Goal: Task Accomplishment & Management: Use online tool/utility

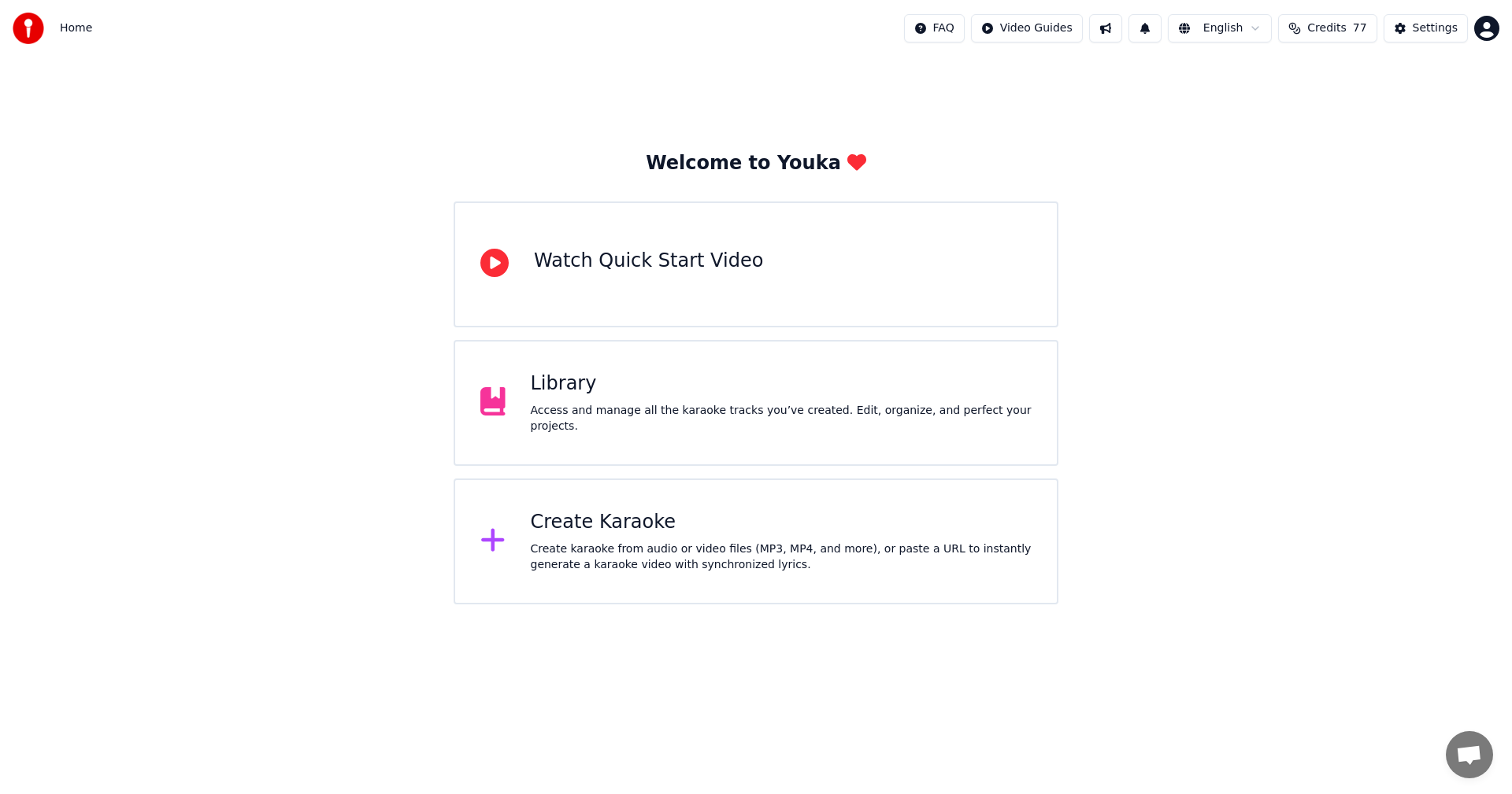
click at [644, 524] on div "Create Karaoke" at bounding box center [781, 522] width 502 height 25
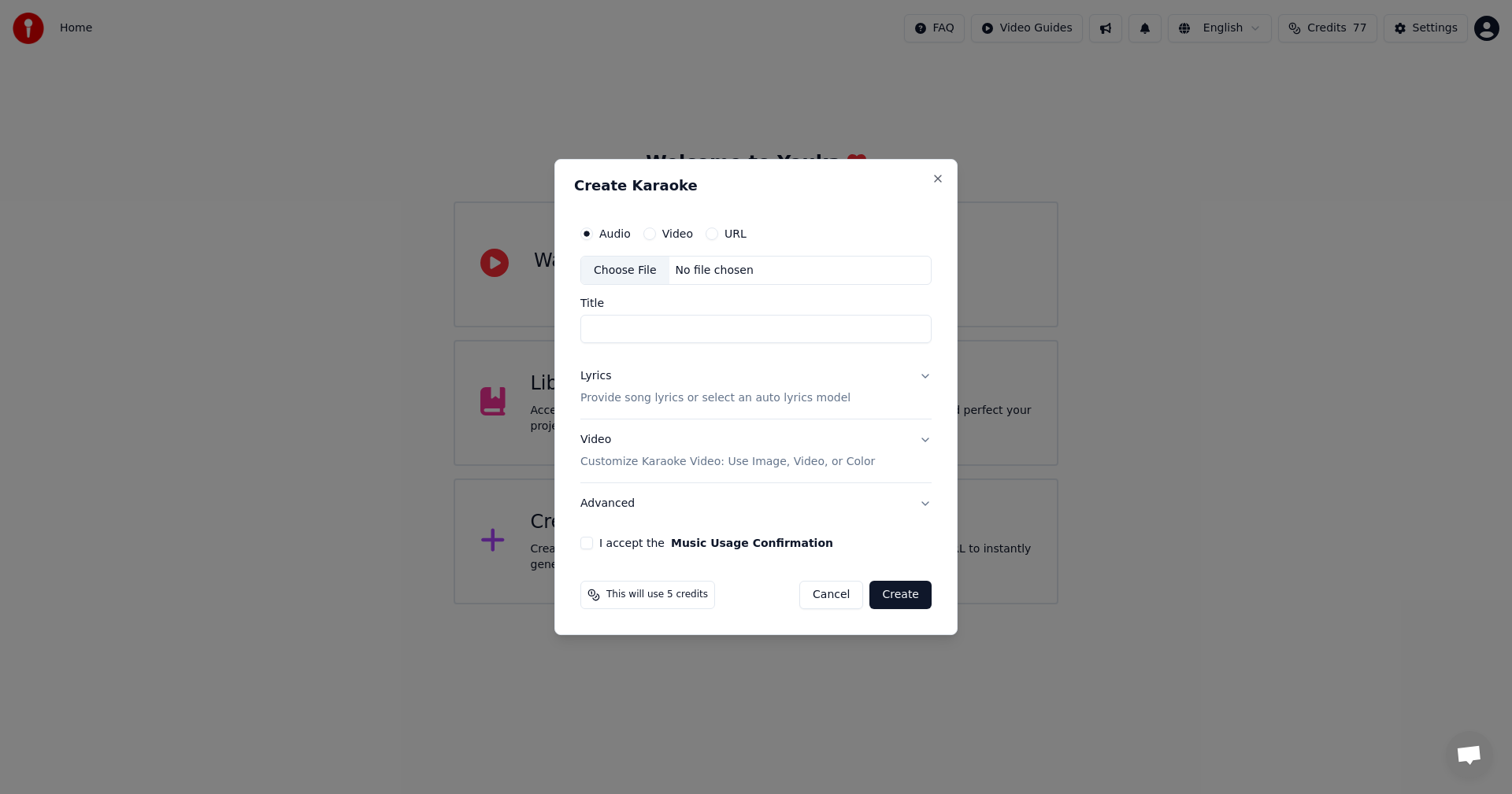
click at [619, 263] on div "Choose File" at bounding box center [625, 271] width 88 height 28
type input "*********"
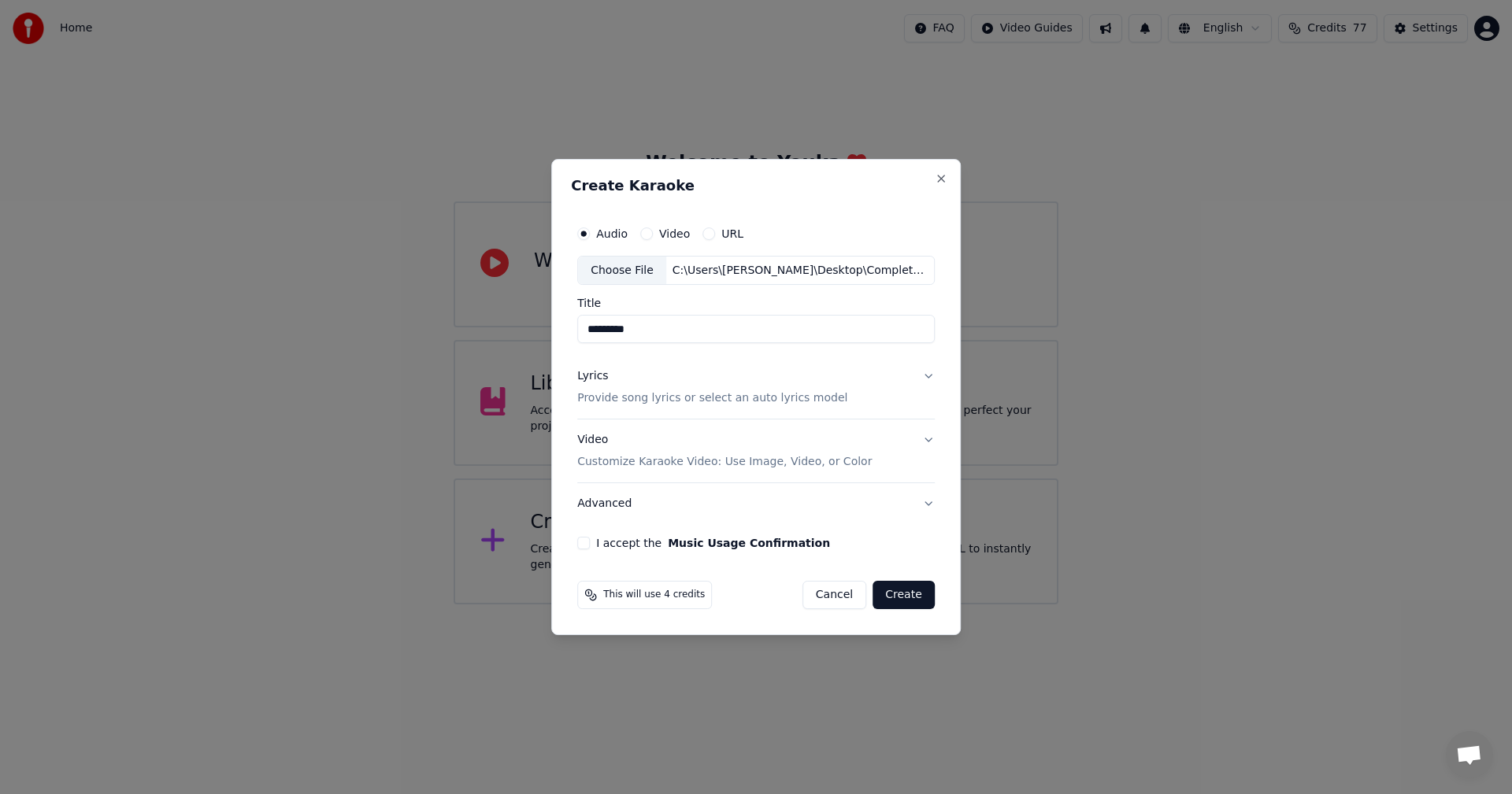
click at [924, 373] on button "Lyrics Provide song lyrics or select an auto lyrics model" at bounding box center [756, 387] width 357 height 63
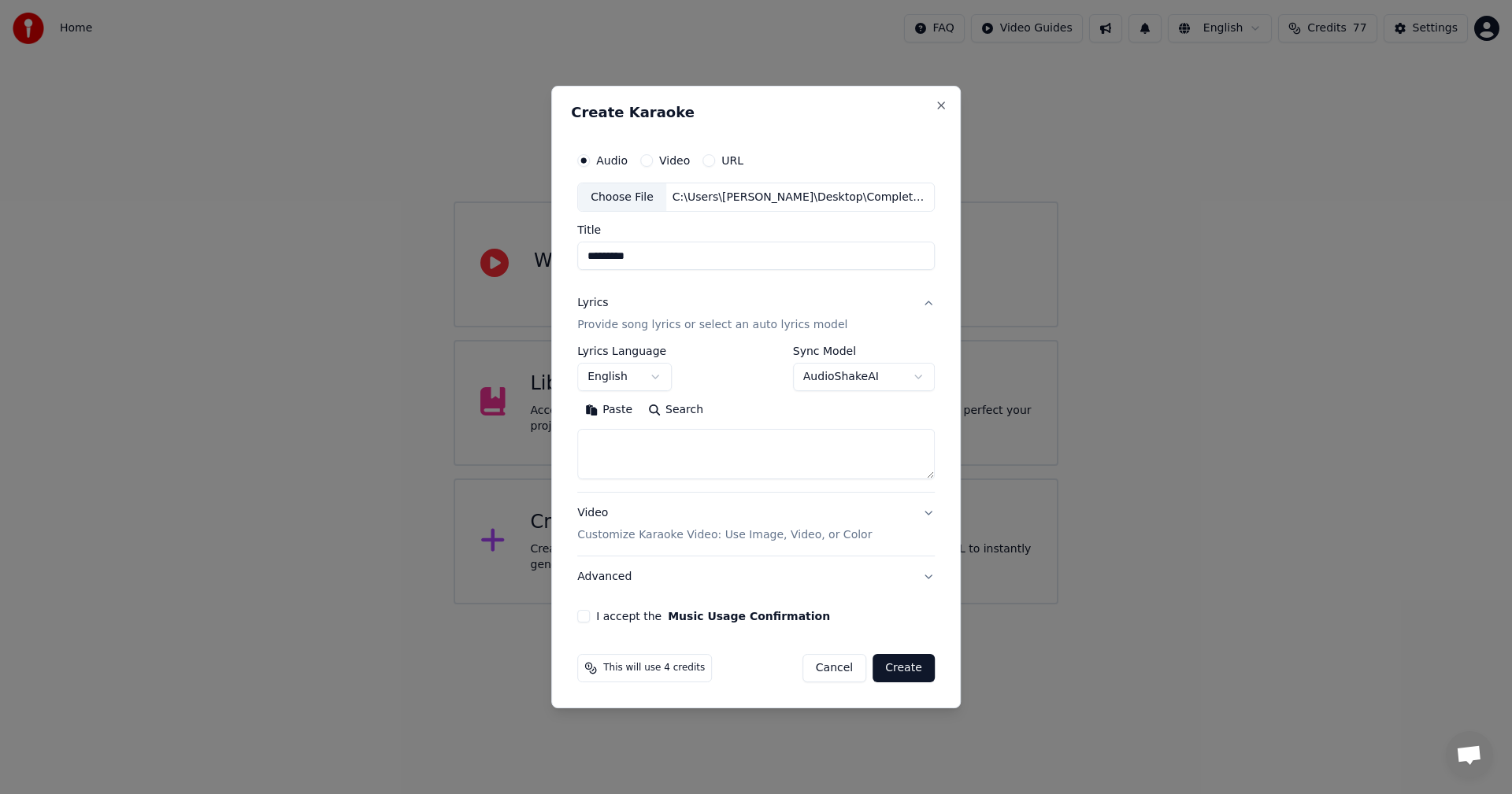
click at [588, 412] on button "Paste" at bounding box center [608, 411] width 63 height 25
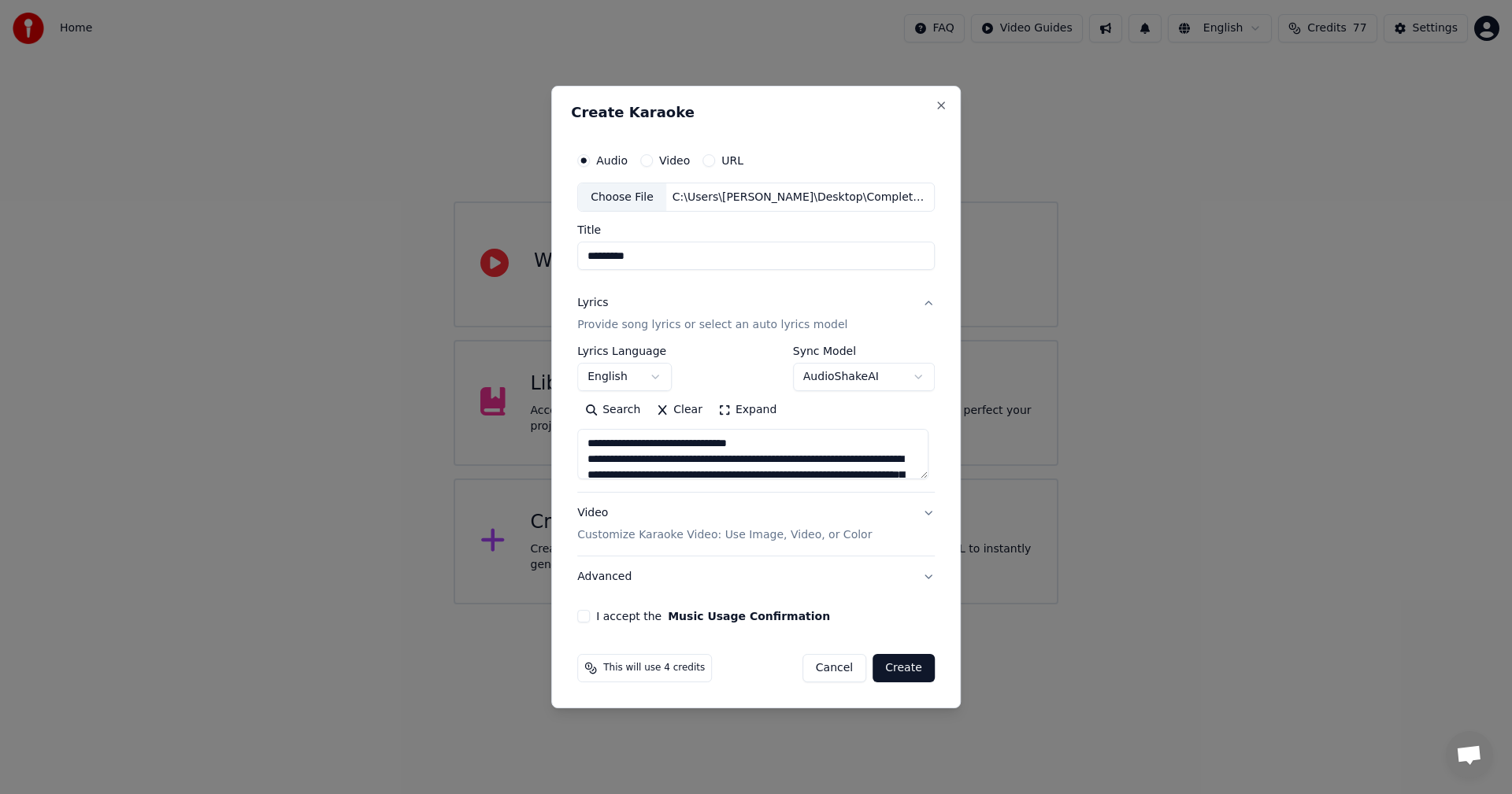
click at [616, 438] on textarea at bounding box center [753, 456] width 352 height 51
click at [730, 440] on textarea at bounding box center [753, 456] width 352 height 51
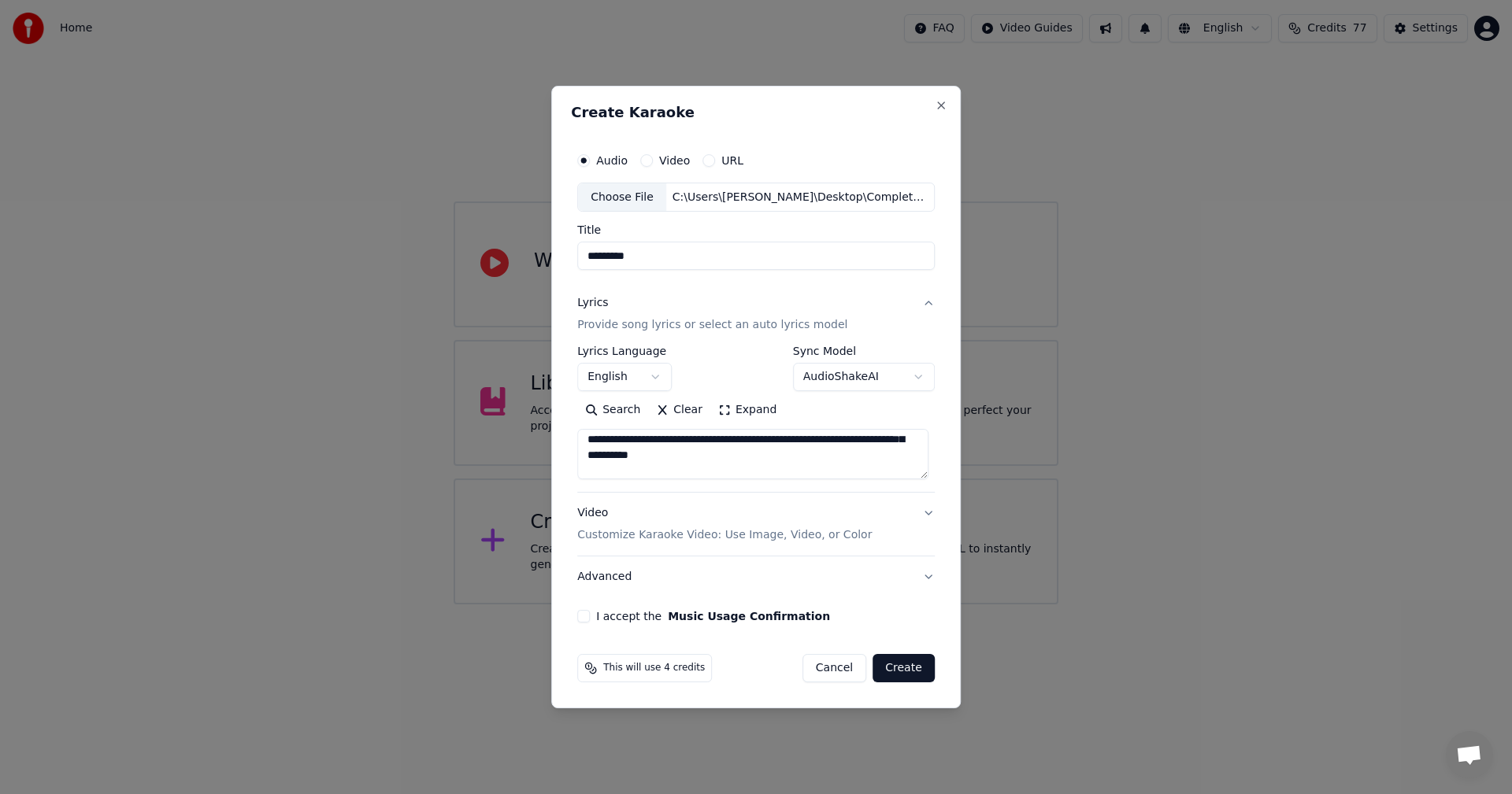
scroll to position [79, 0]
click at [750, 407] on button "Expand" at bounding box center [747, 411] width 74 height 25
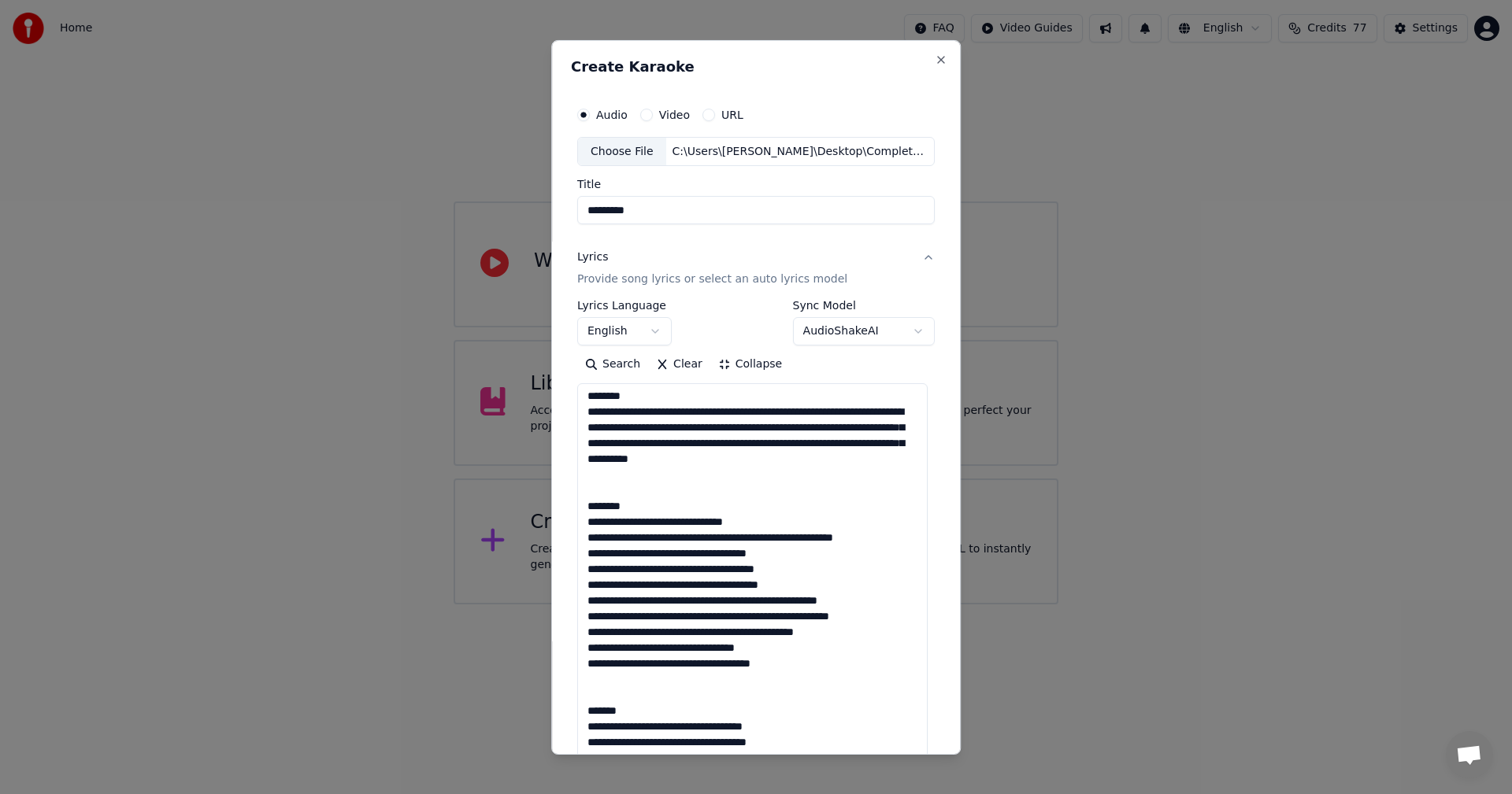
drag, startPoint x: 636, startPoint y: 506, endPoint x: 553, endPoint y: 504, distance: 83.0
click at [553, 504] on div "**********" at bounding box center [756, 397] width 410 height 715
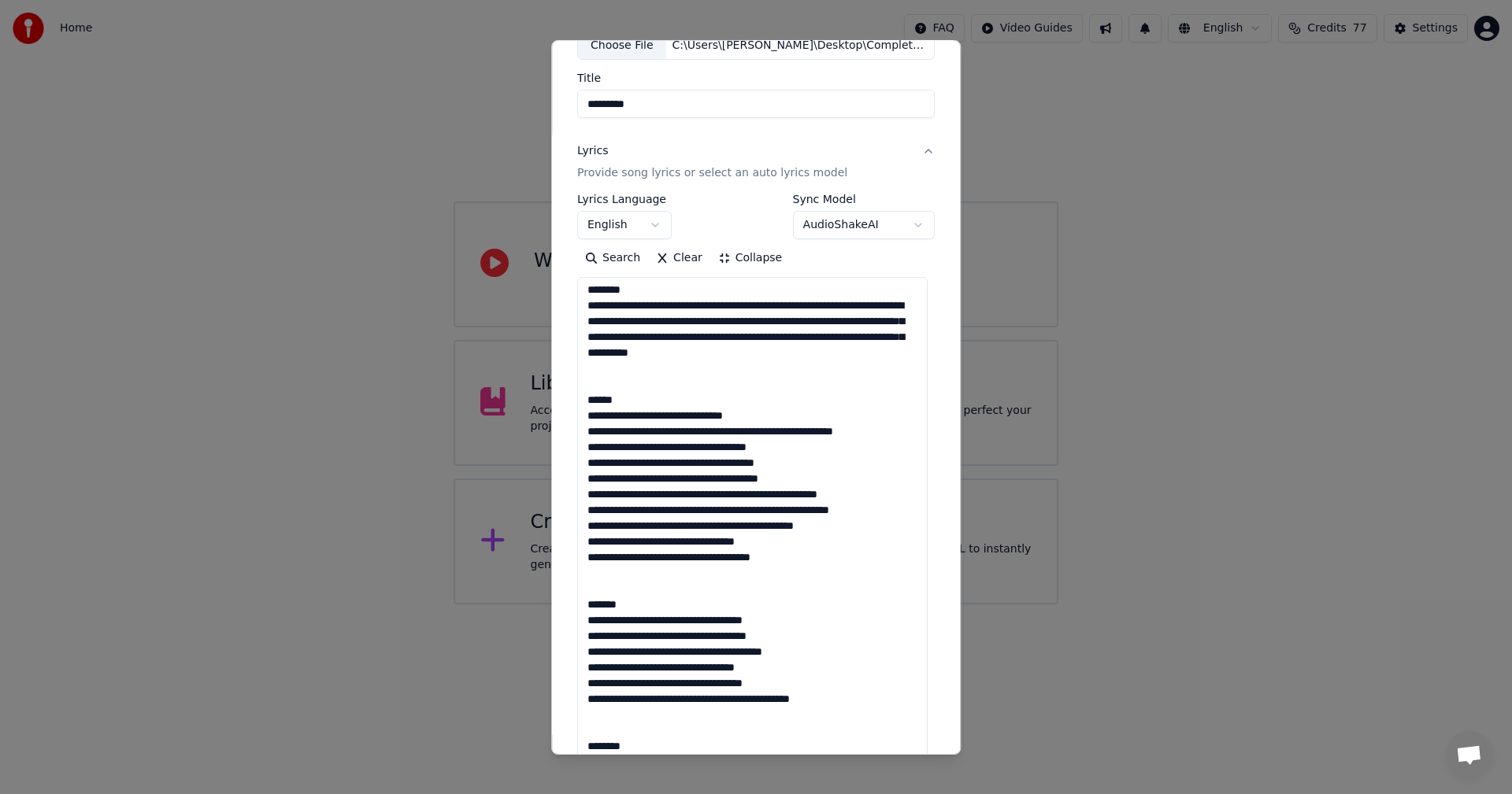
scroll to position [236, 0]
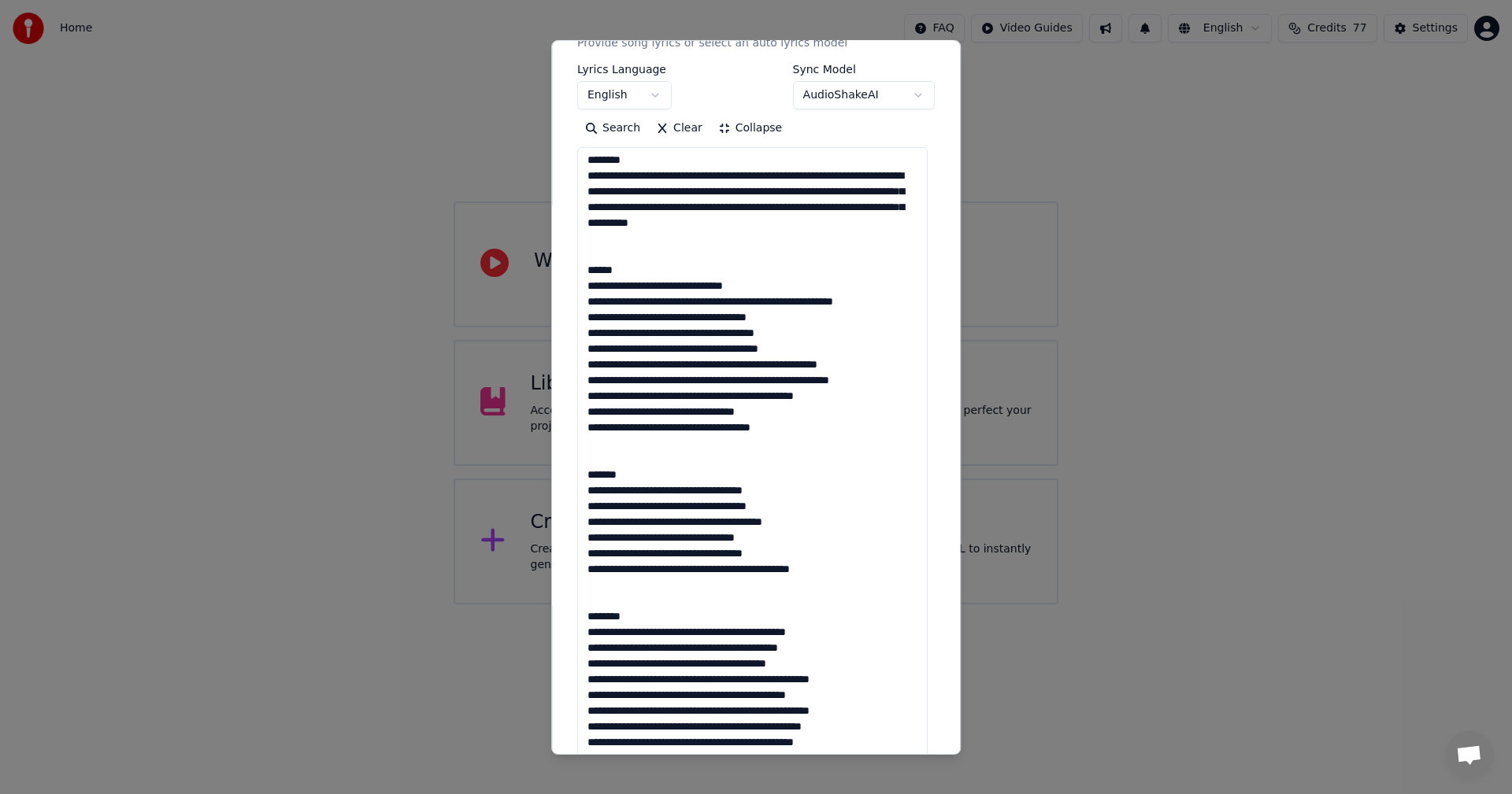
drag, startPoint x: 644, startPoint y: 476, endPoint x: 572, endPoint y: 478, distance: 72.0
click at [572, 477] on div "**********" at bounding box center [756, 720] width 370 height 1729
drag, startPoint x: 627, startPoint y: 608, endPoint x: 643, endPoint y: 621, distance: 20.6
click at [643, 621] on textarea at bounding box center [753, 790] width 351 height 1287
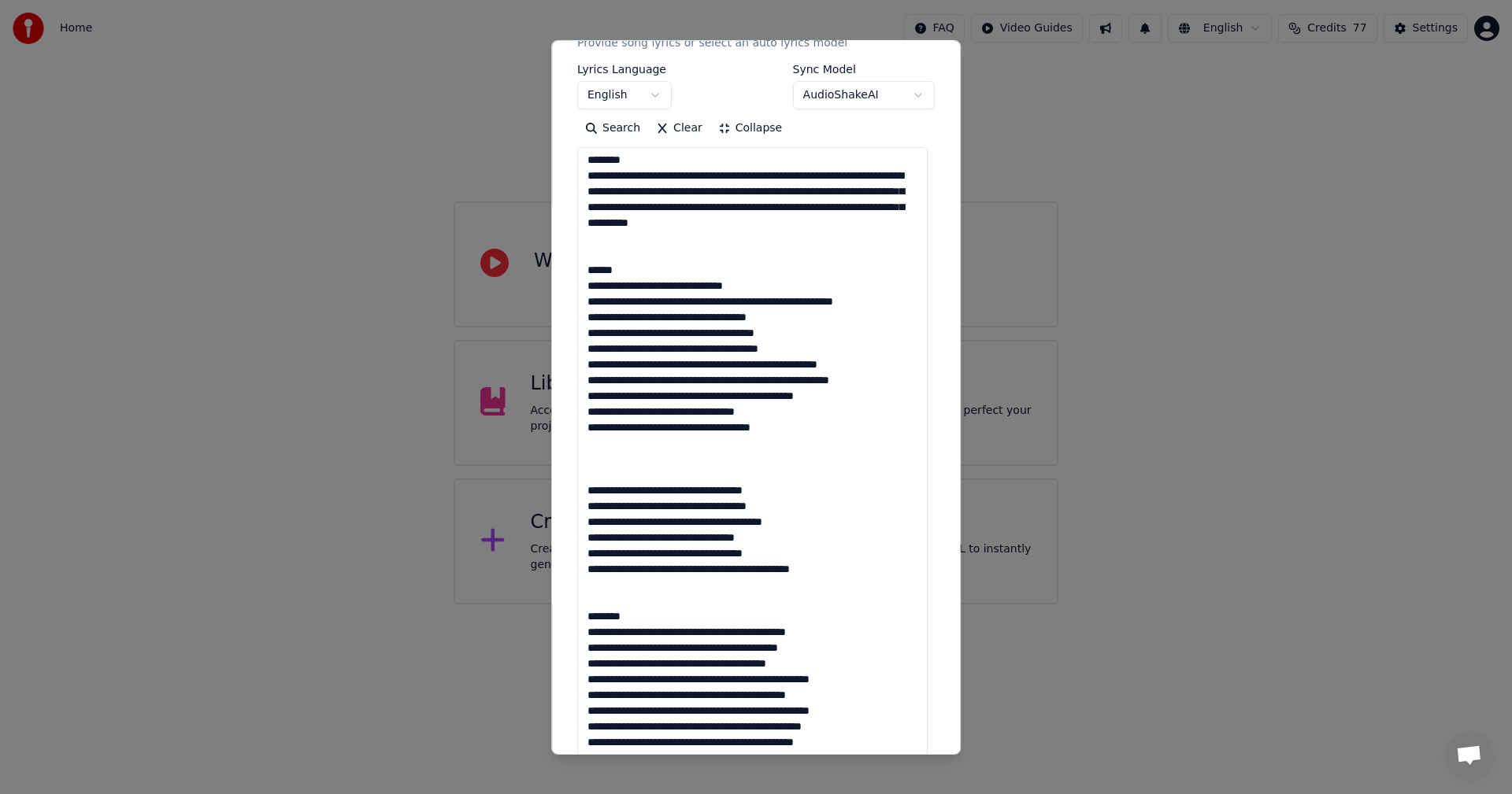
drag, startPoint x: 639, startPoint y: 620, endPoint x: 570, endPoint y: 621, distance: 69.0
click at [571, 621] on div "**********" at bounding box center [756, 720] width 370 height 1729
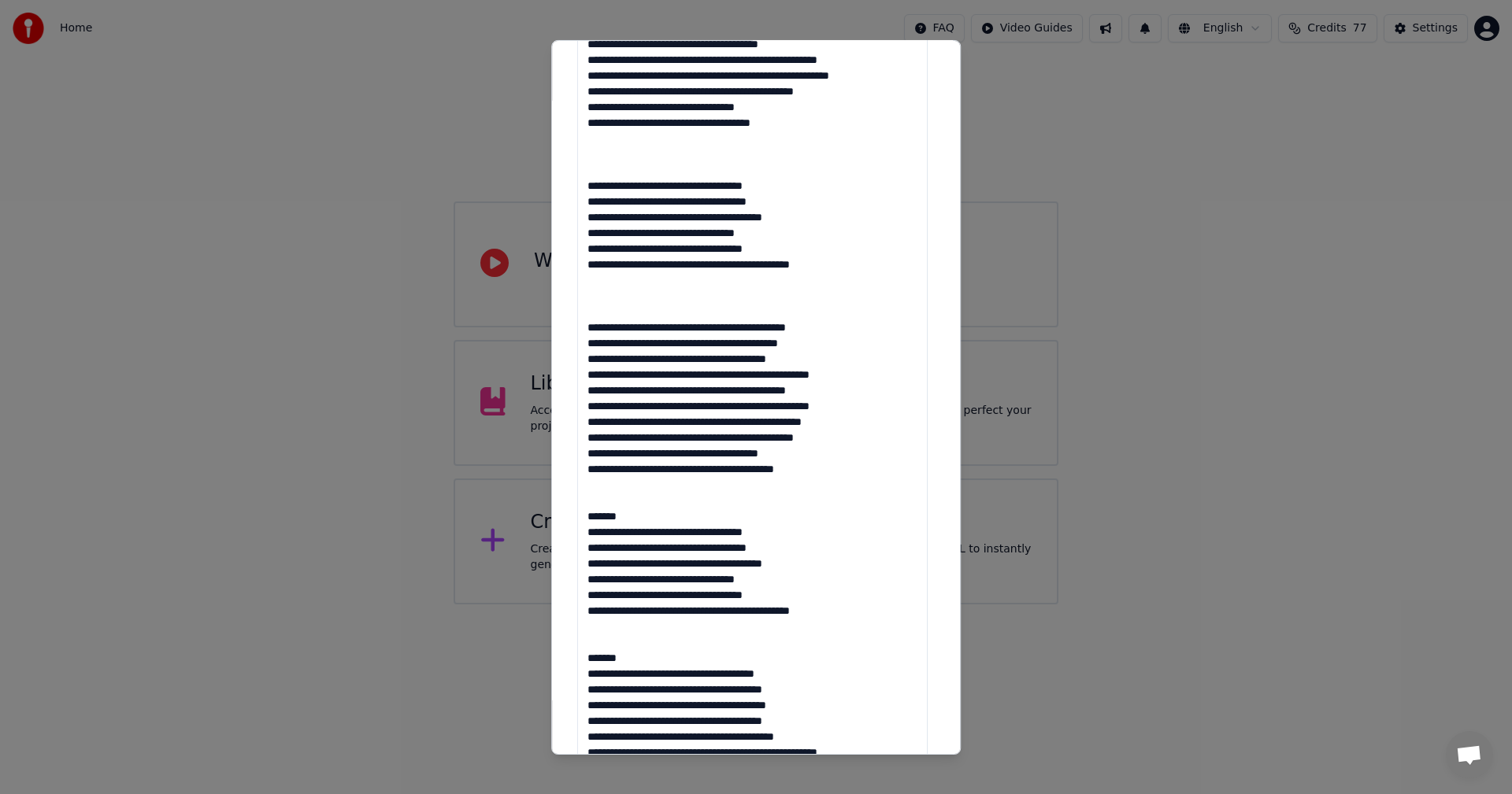
scroll to position [630, 0]
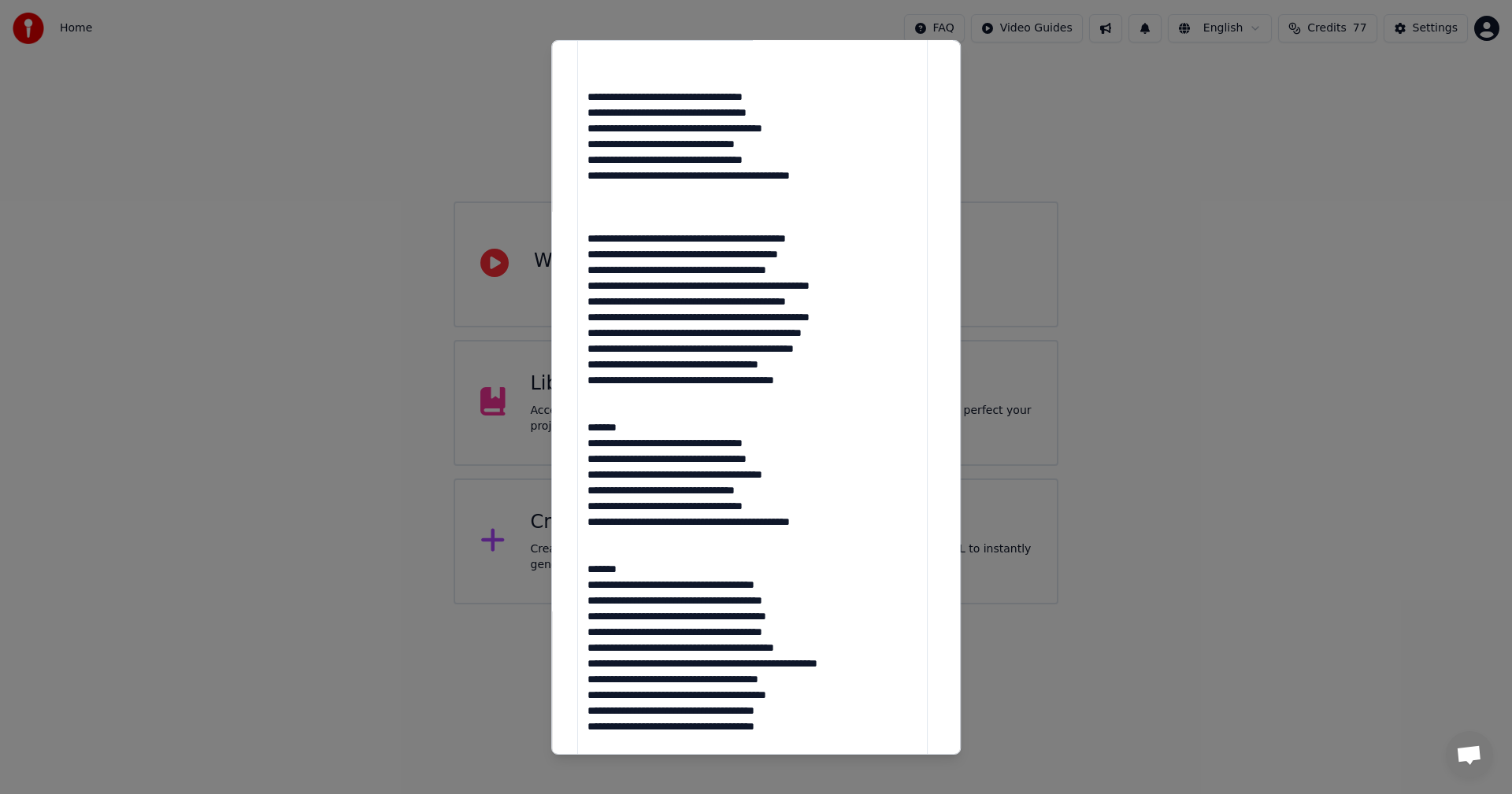
drag, startPoint x: 636, startPoint y: 422, endPoint x: 584, endPoint y: 429, distance: 52.5
click at [584, 429] on textarea at bounding box center [753, 397] width 351 height 1287
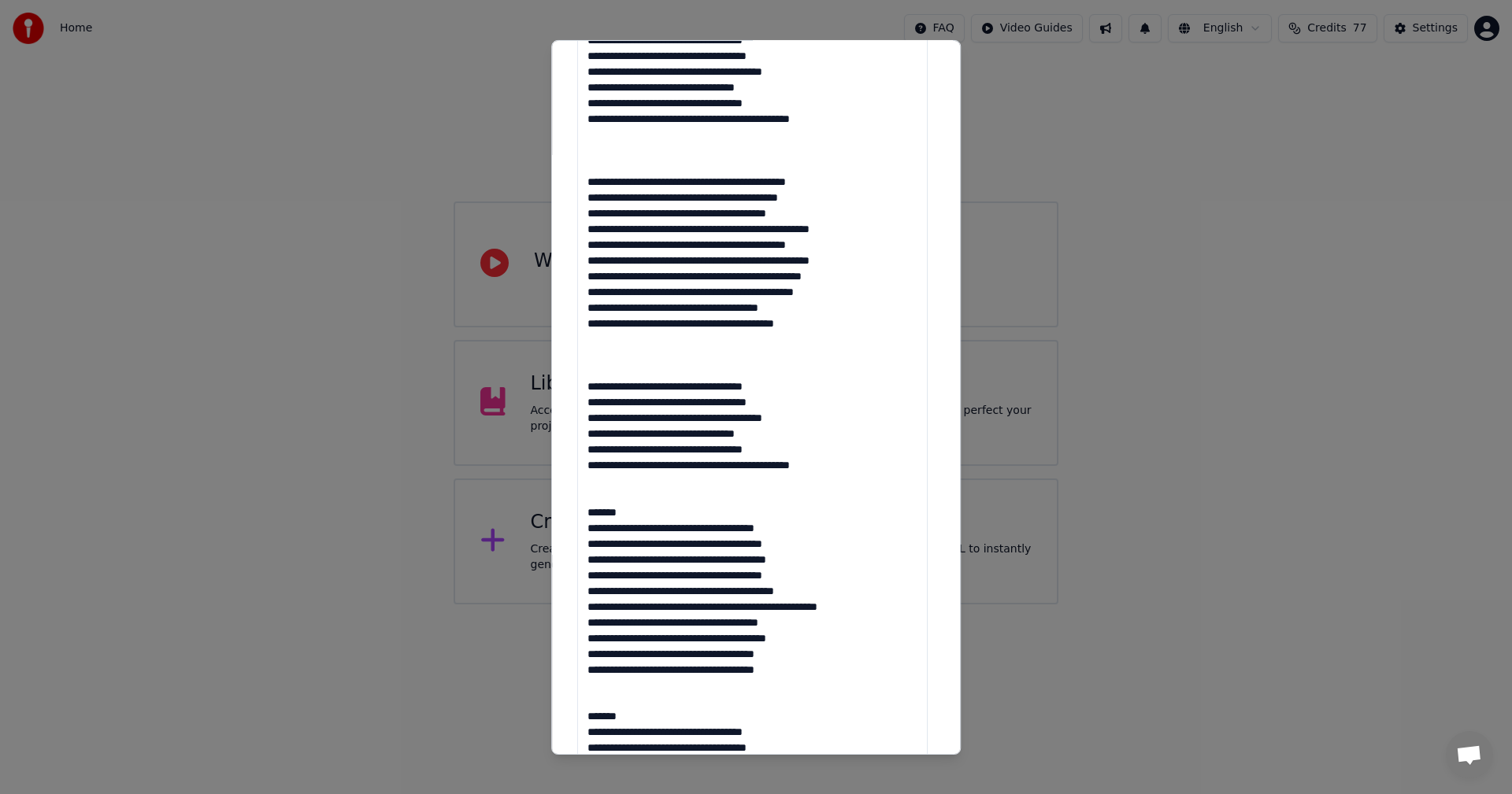
scroll to position [709, 0]
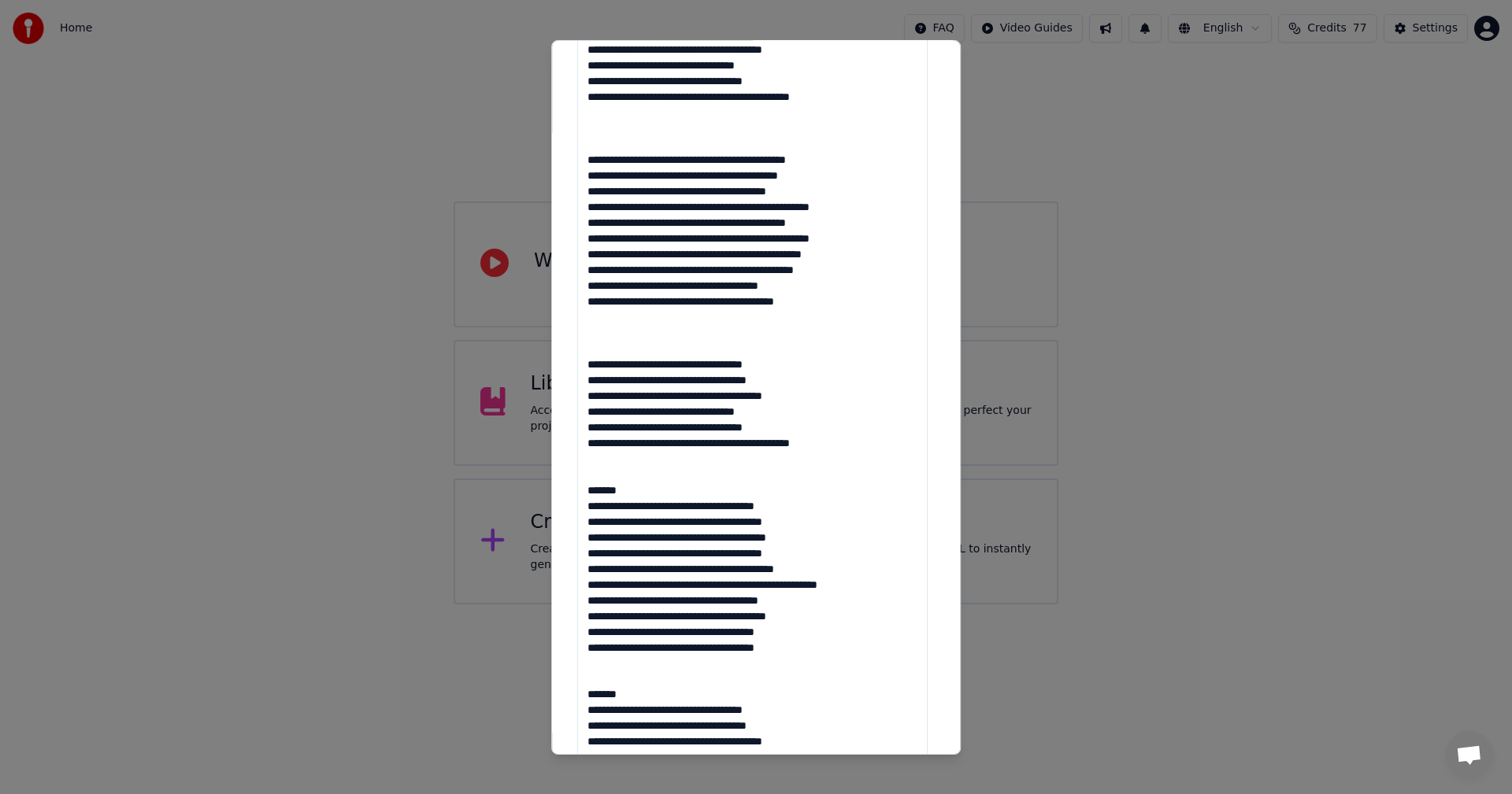
drag, startPoint x: 628, startPoint y: 488, endPoint x: 579, endPoint y: 492, distance: 49.2
click at [579, 492] on textarea at bounding box center [753, 318] width 351 height 1287
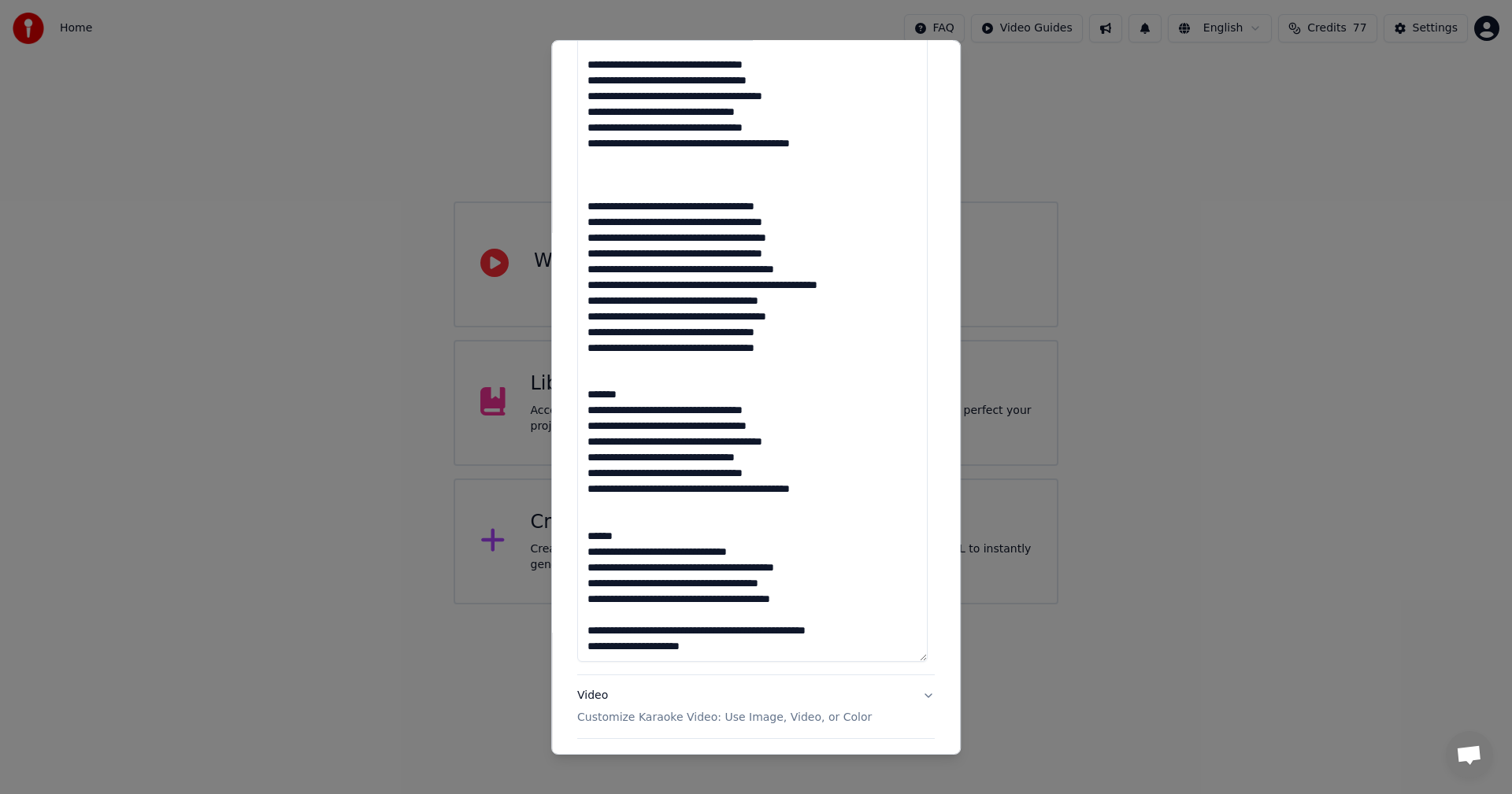
scroll to position [1024, 0]
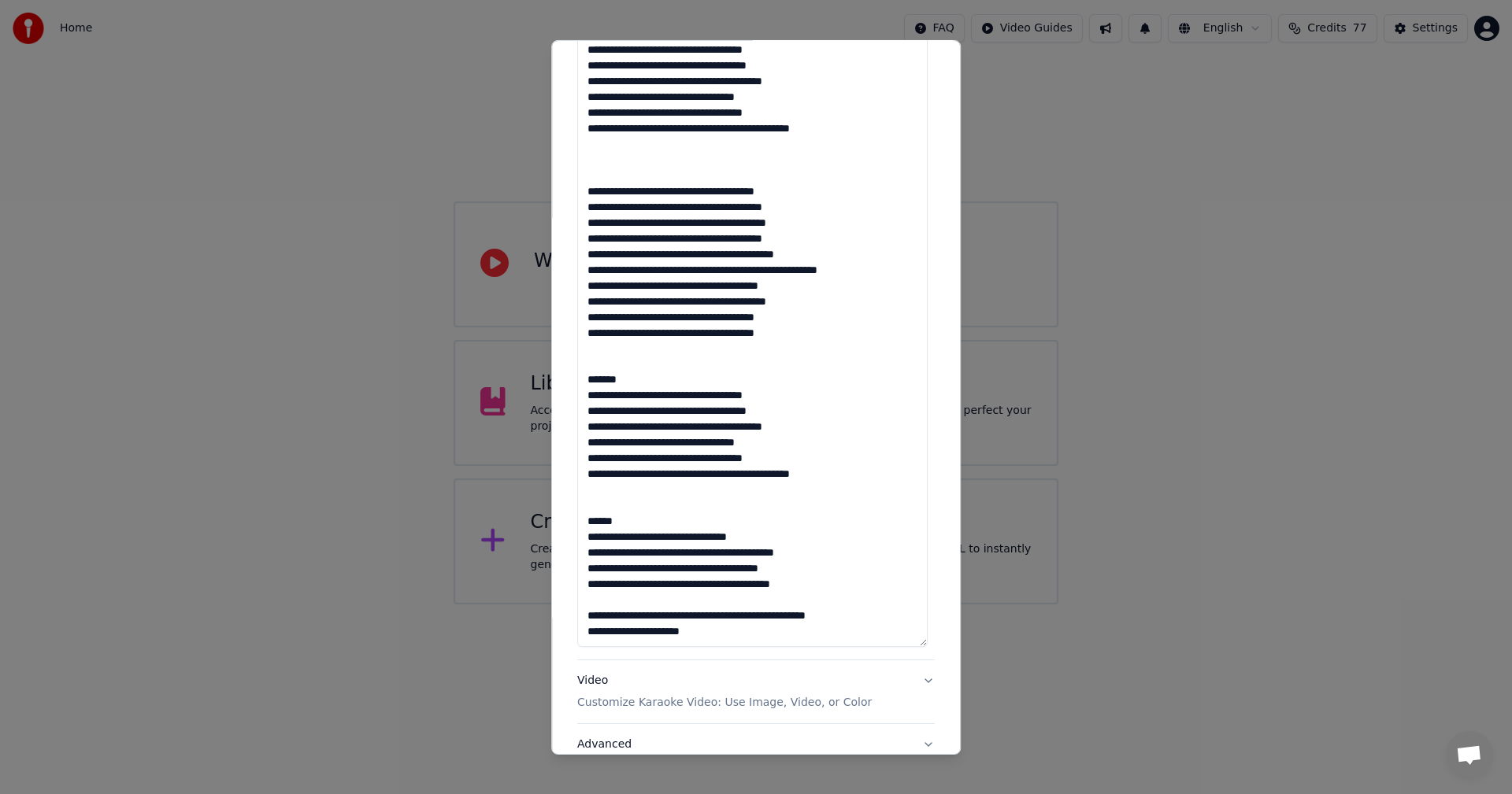
drag, startPoint x: 635, startPoint y: 376, endPoint x: 583, endPoint y: 387, distance: 53.2
click at [583, 386] on textarea at bounding box center [753, 3] width 351 height 1287
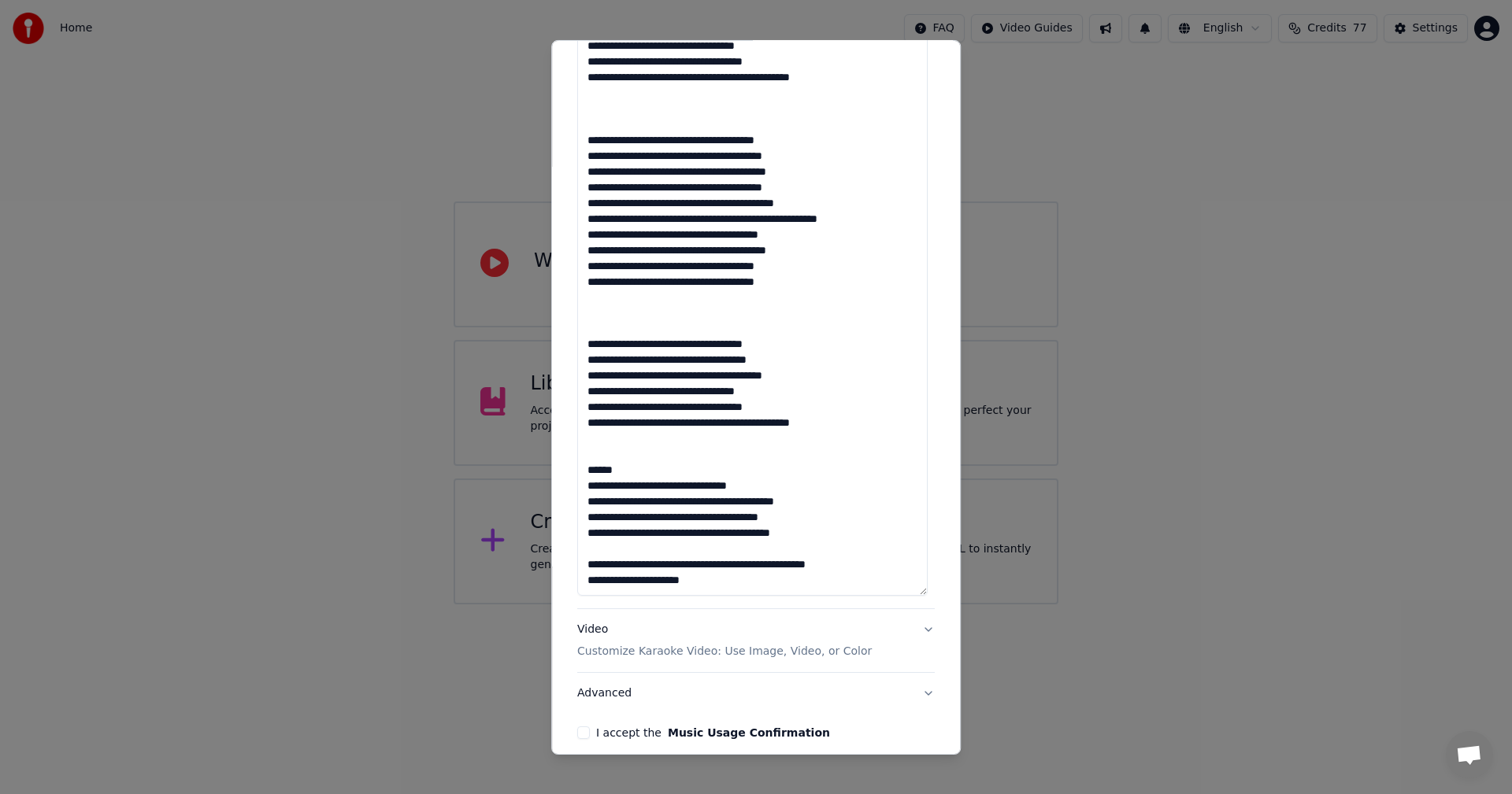
scroll to position [1102, 0]
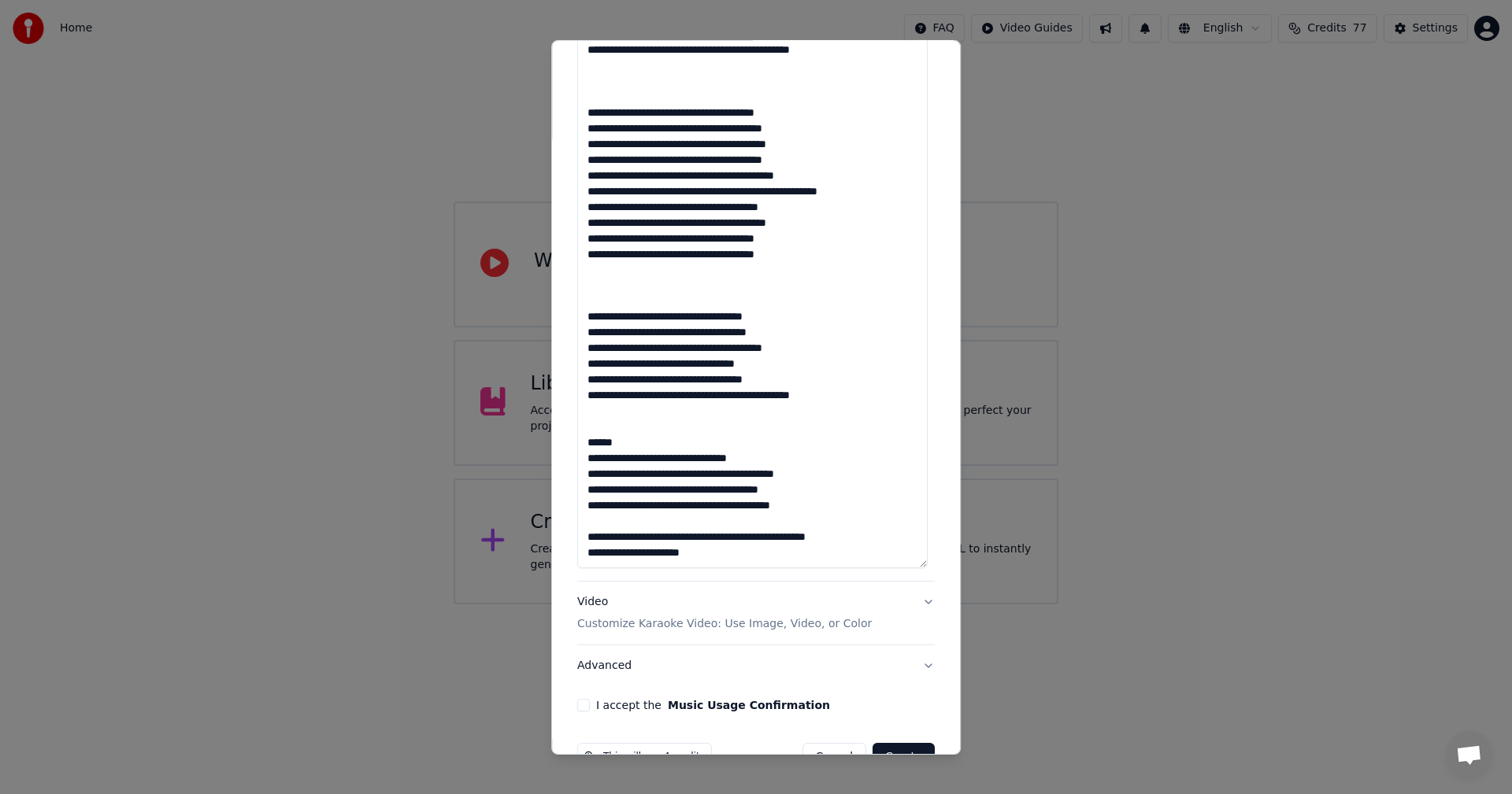
drag, startPoint x: 707, startPoint y: 548, endPoint x: 572, endPoint y: 563, distance: 135.8
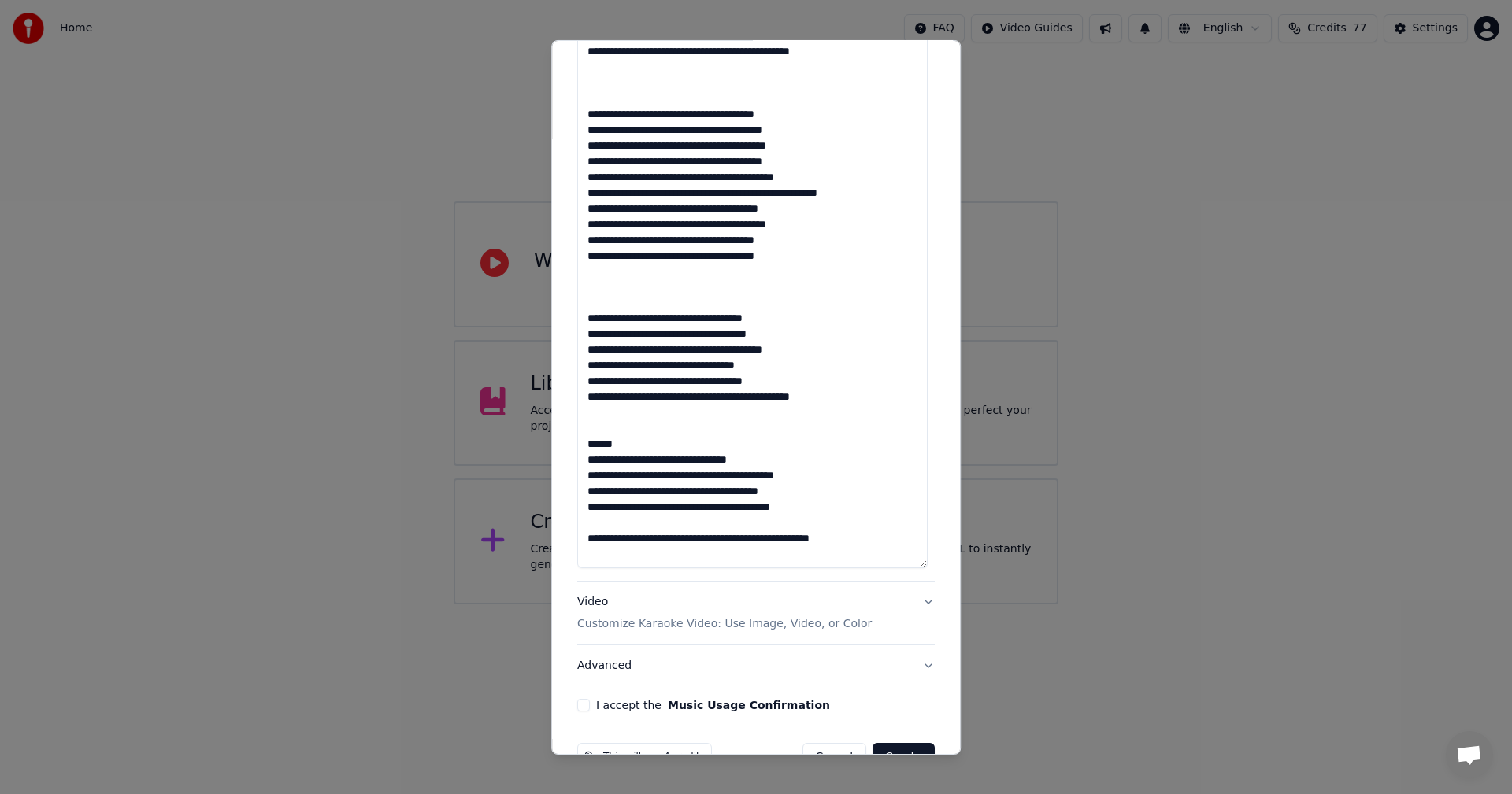
scroll to position [1104, 0]
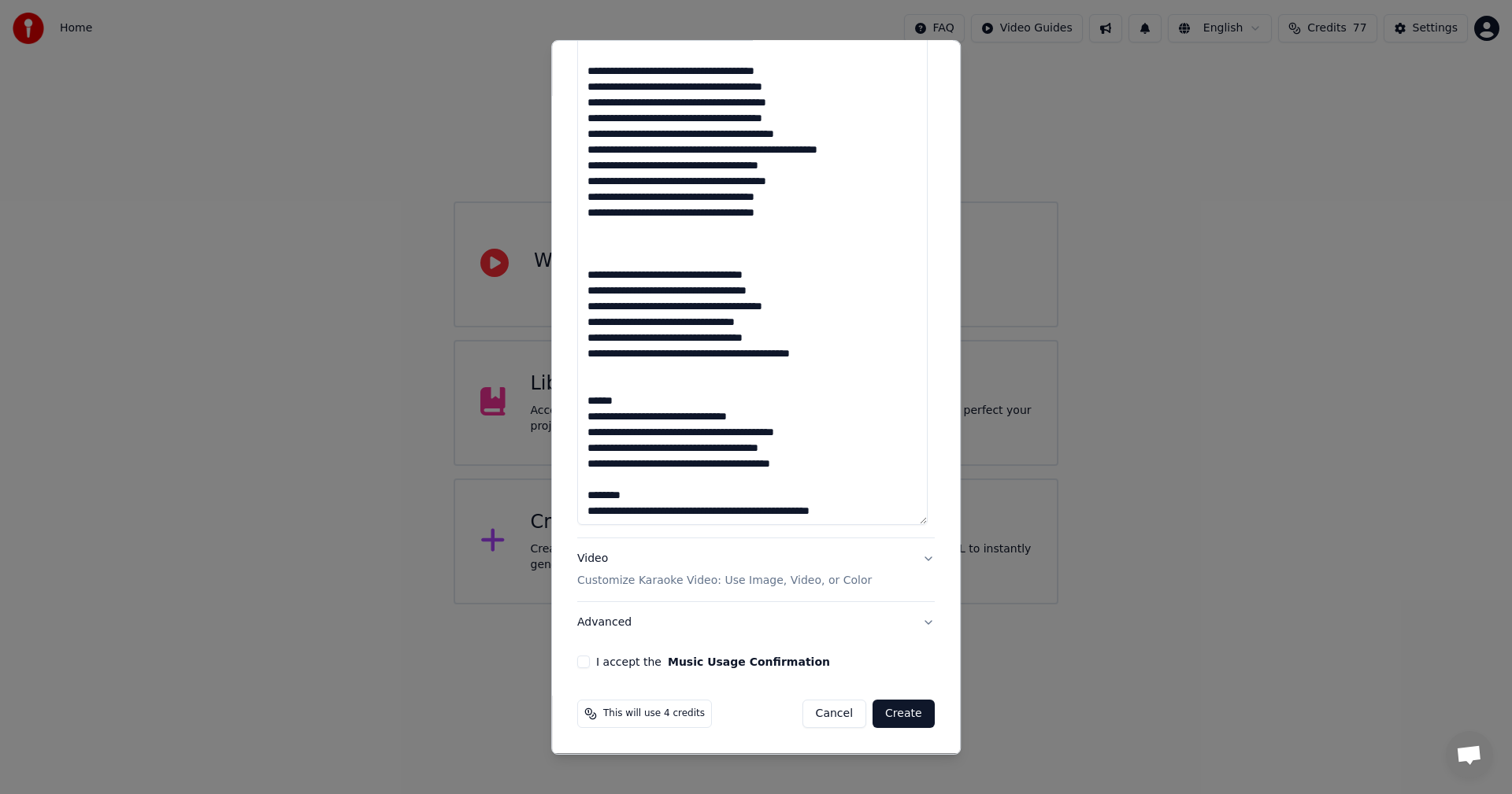
scroll to position [17, 0]
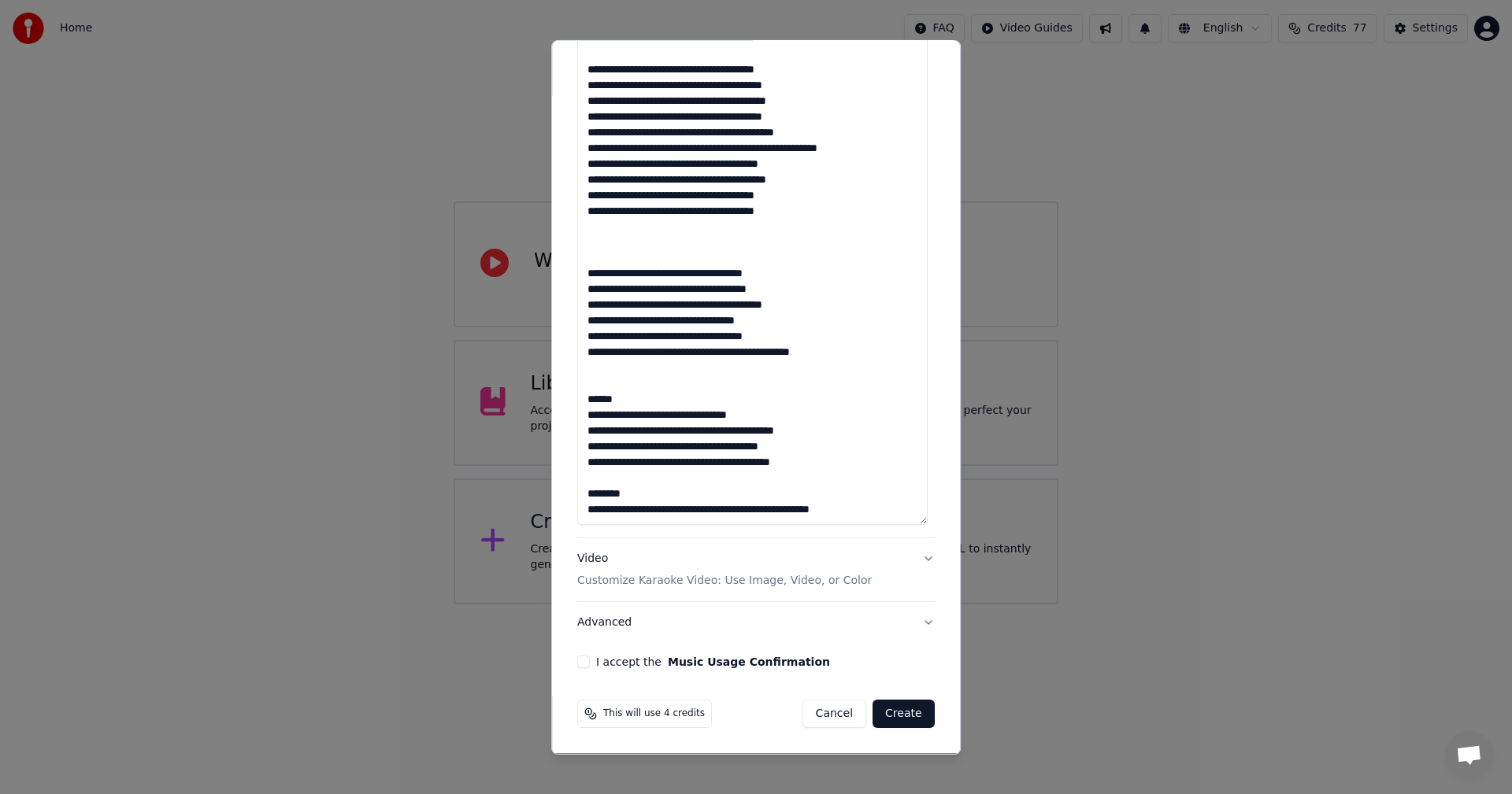
type textarea "**********"
click at [920, 557] on button "Video Customize Karaoke Video: Use Image, Video, or Color" at bounding box center [756, 569] width 357 height 63
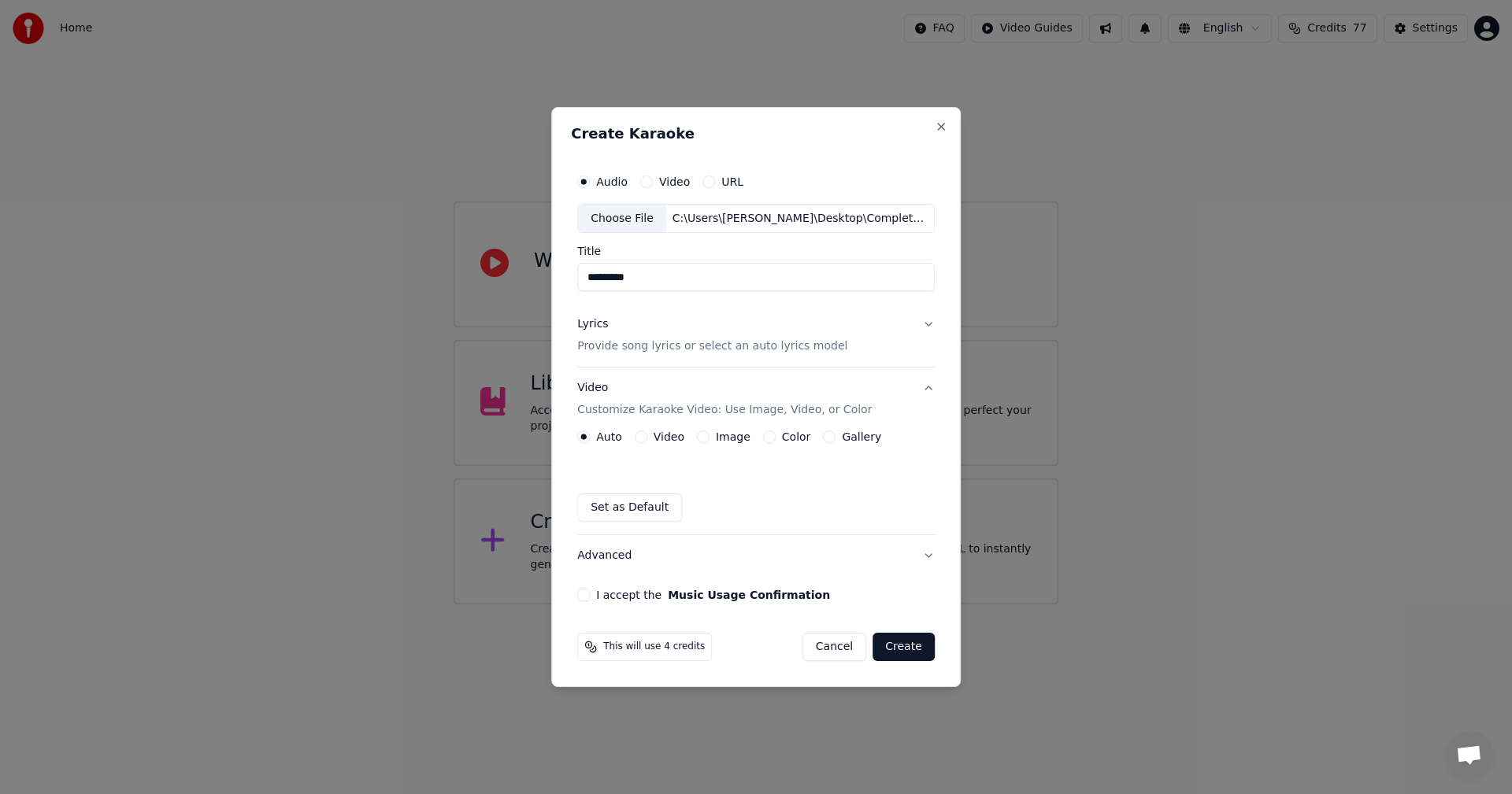
scroll to position [0, 0]
click at [706, 439] on button "Image" at bounding box center [702, 436] width 12 height 12
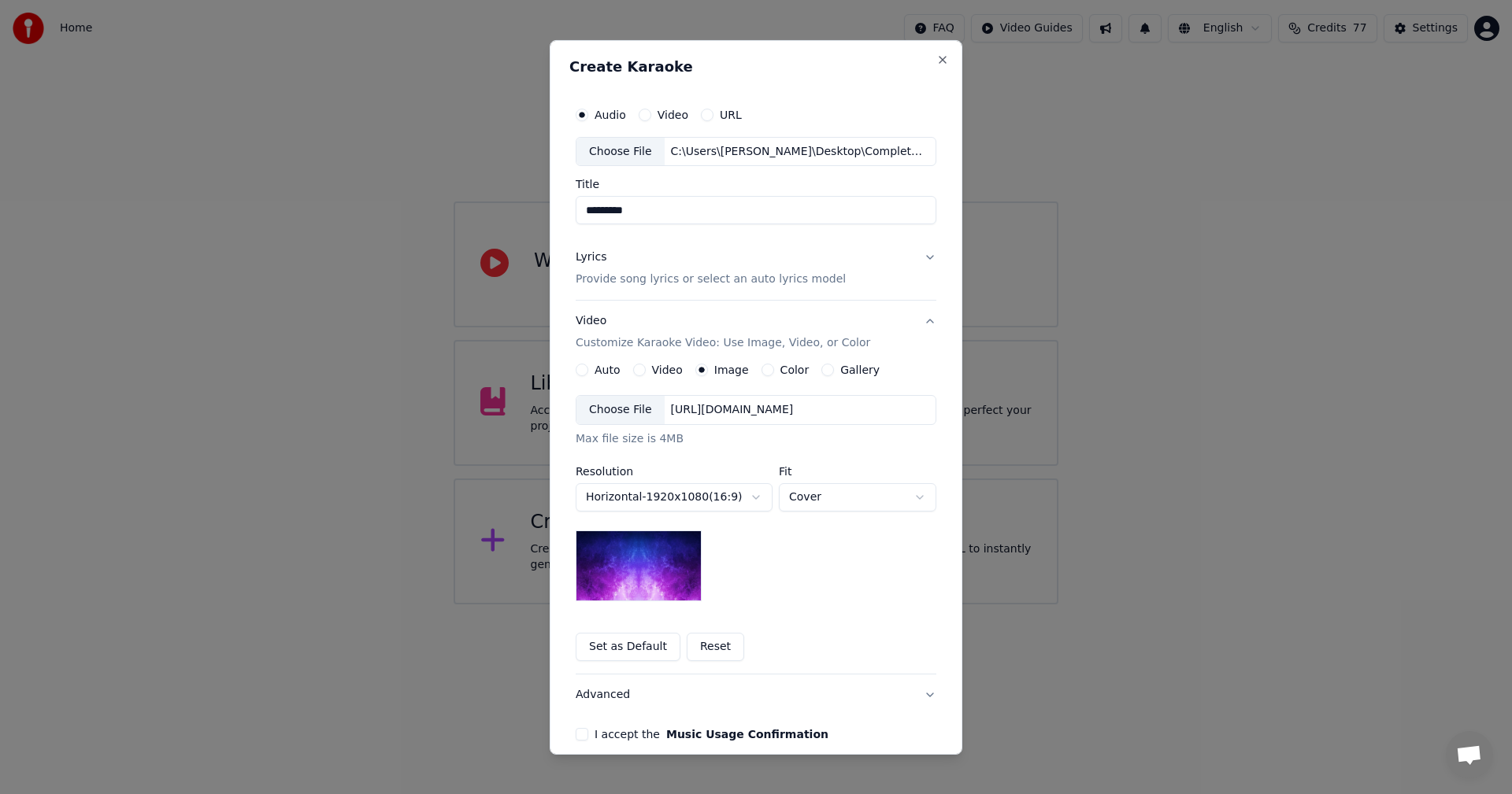
click at [597, 405] on div "Choose File" at bounding box center [621, 410] width 88 height 28
click at [640, 642] on button "Set as Default" at bounding box center [628, 647] width 105 height 28
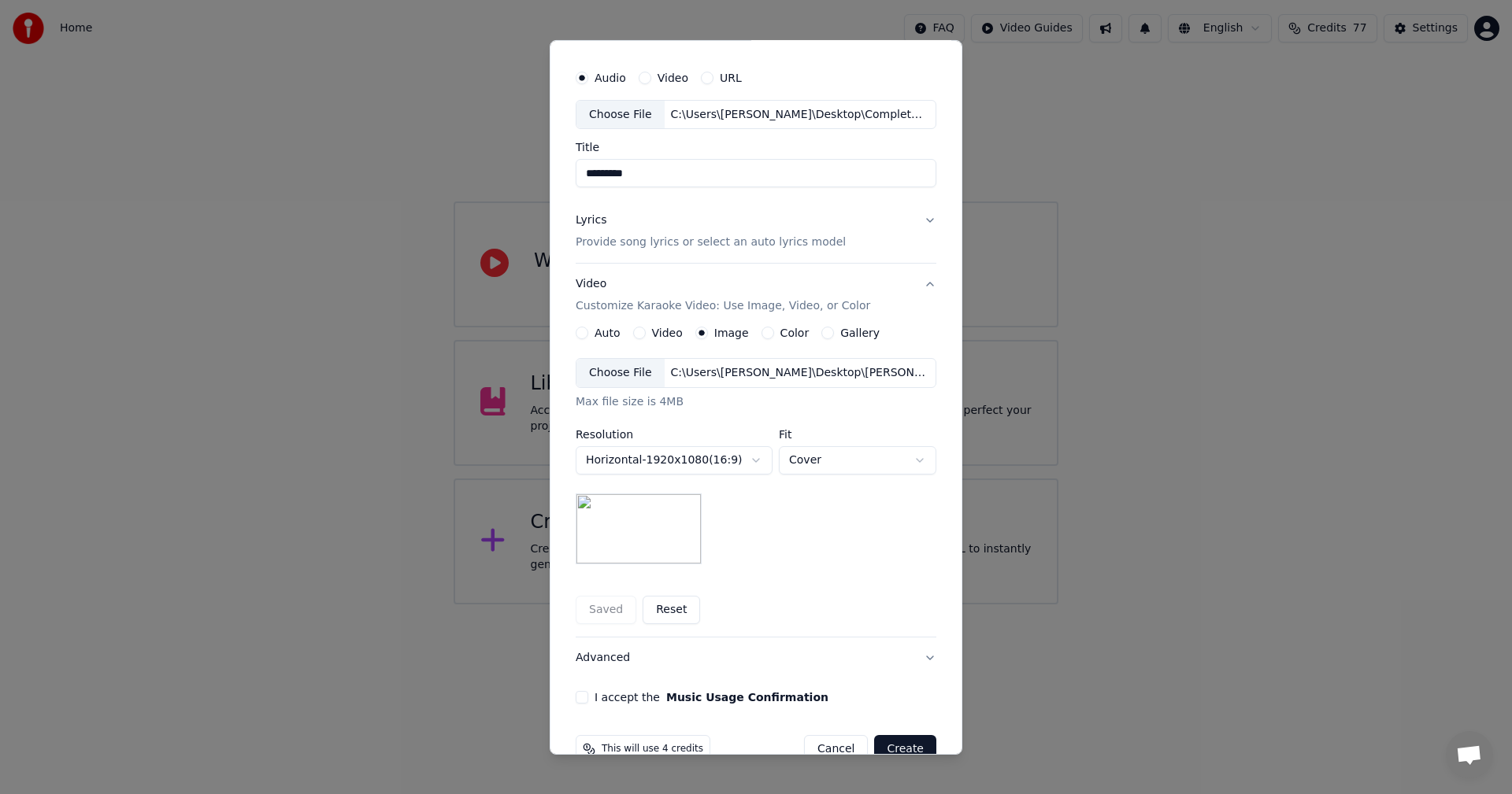
scroll to position [71, 0]
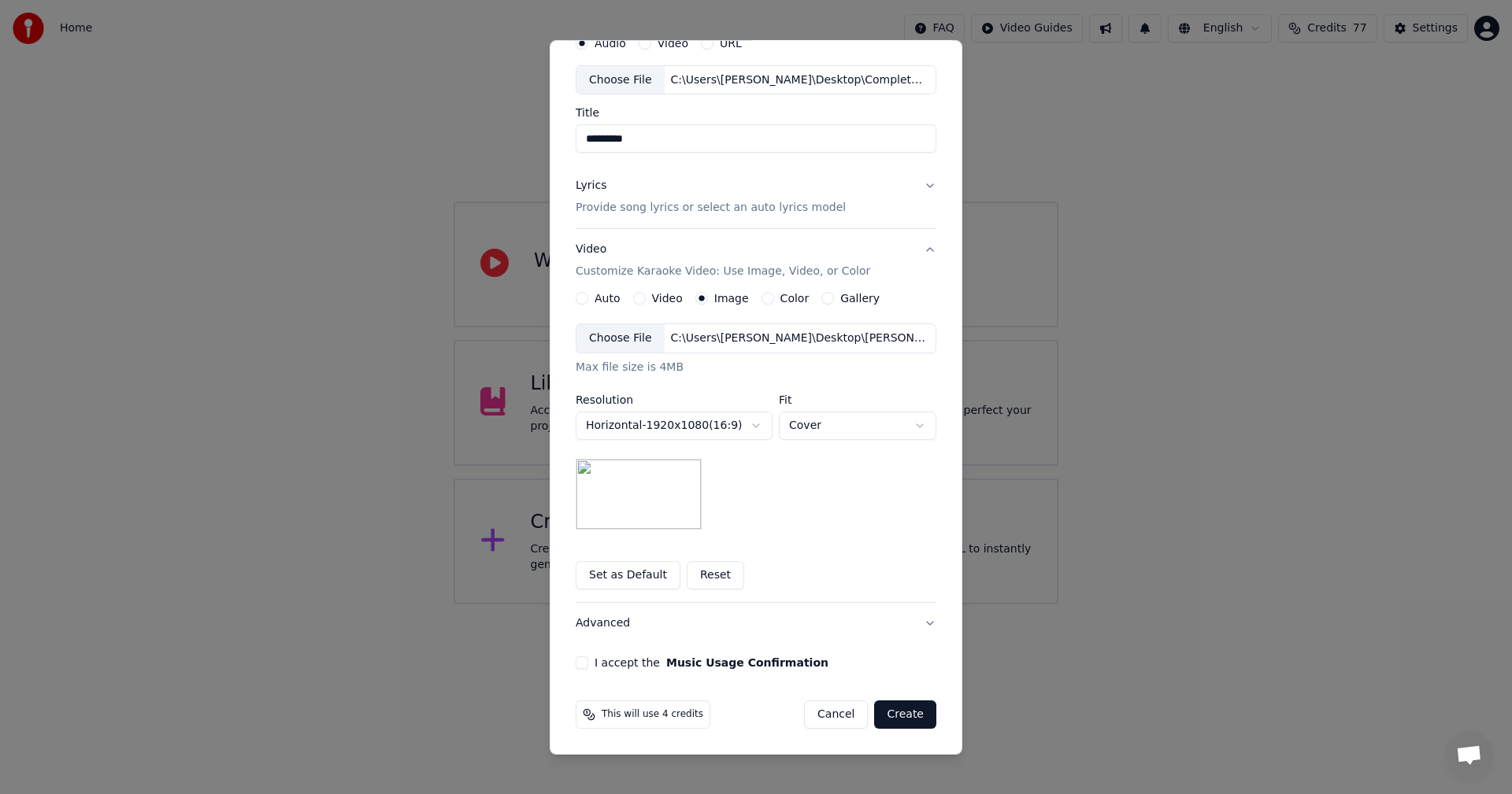
click at [920, 628] on button "Advanced" at bounding box center [756, 623] width 361 height 41
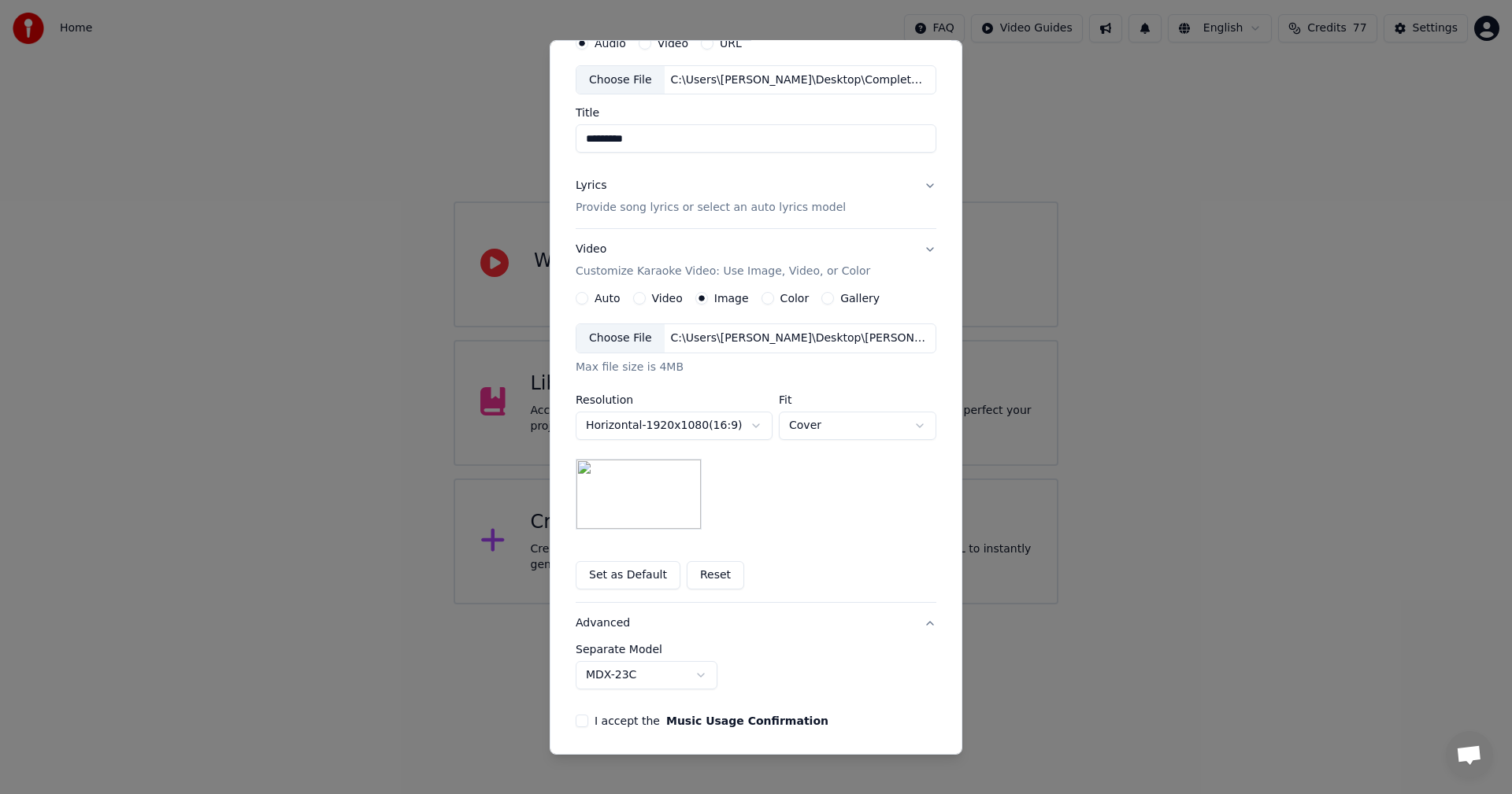
scroll to position [0, 0]
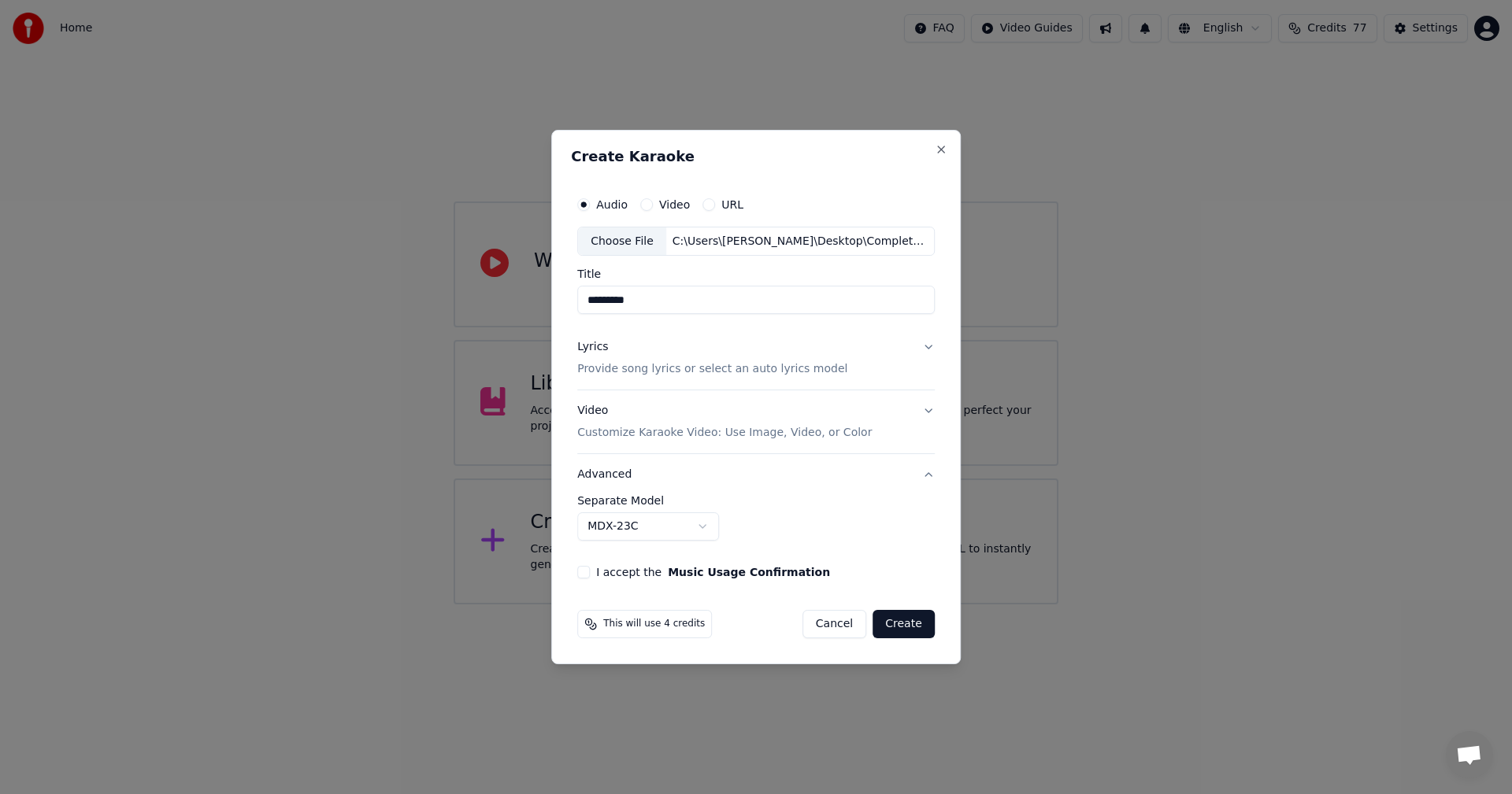
click at [588, 577] on button "I accept the Music Usage Confirmation" at bounding box center [583, 572] width 12 height 12
click at [924, 410] on button "Video Customize Karaoke Video: Use Image, Video, or Color" at bounding box center [756, 422] width 357 height 63
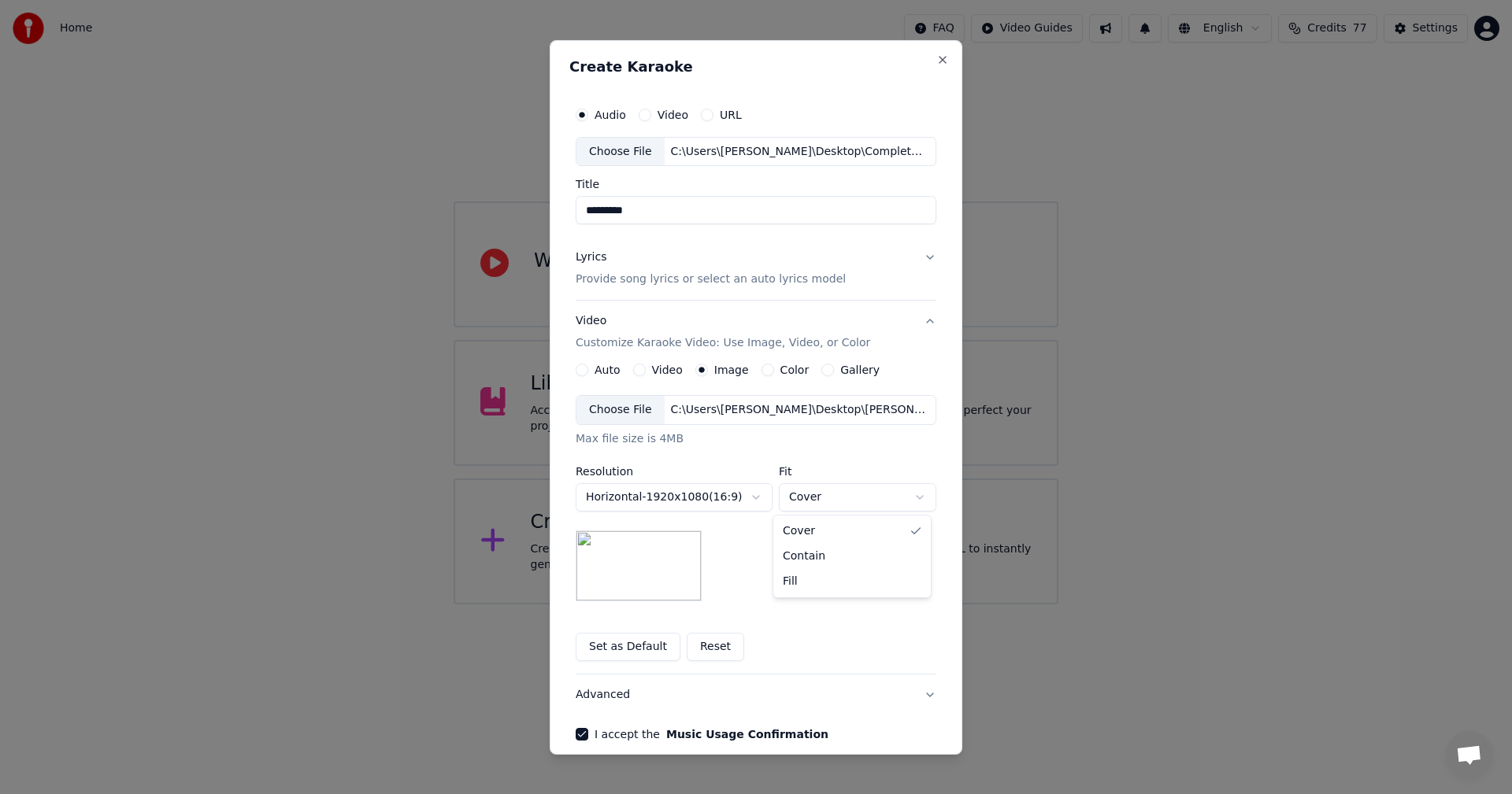
click at [826, 487] on body "**********" at bounding box center [756, 302] width 1512 height 605
click at [800, 504] on body "**********" at bounding box center [756, 302] width 1512 height 605
select select "*****"
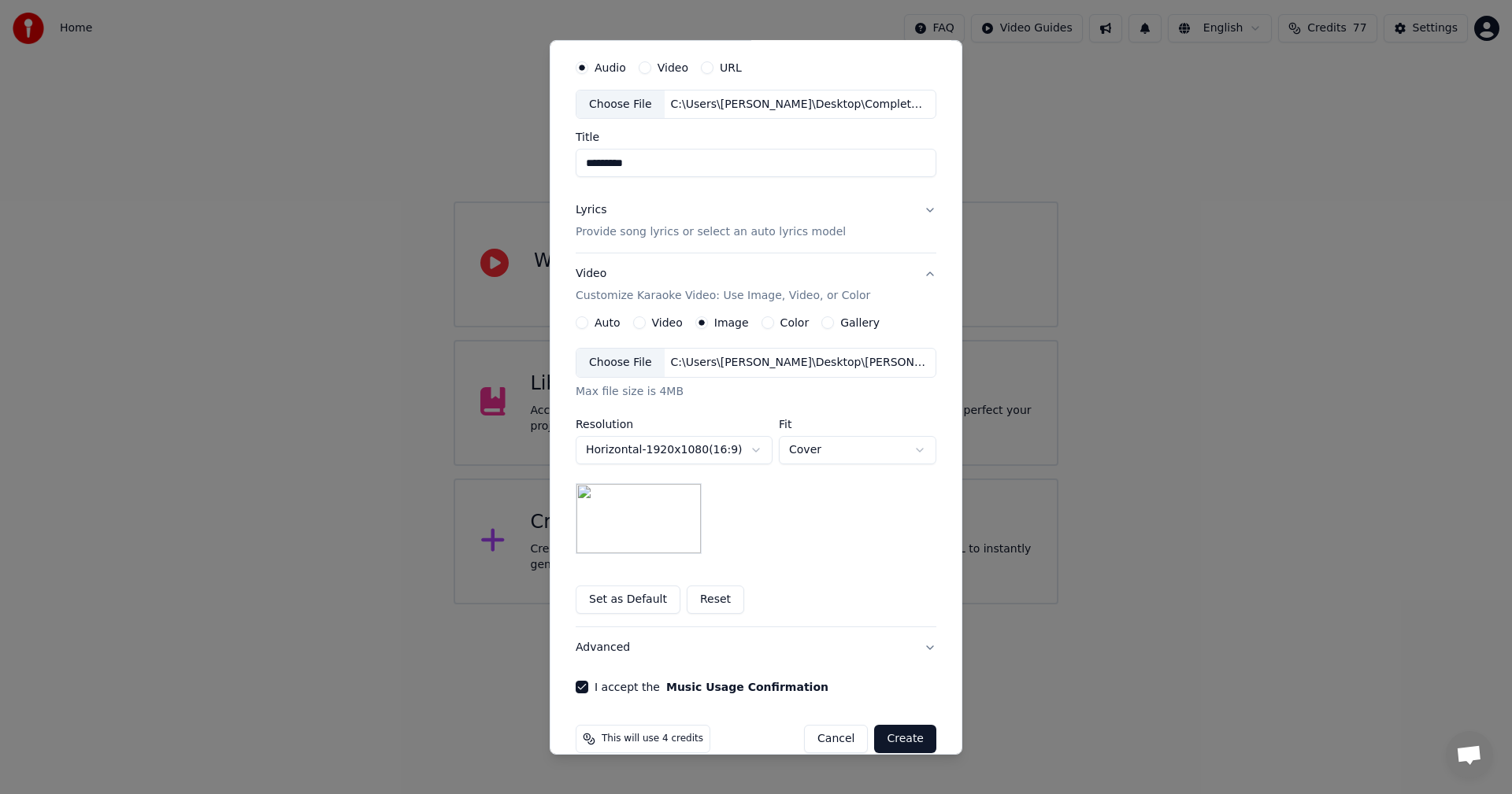
scroll to position [71, 0]
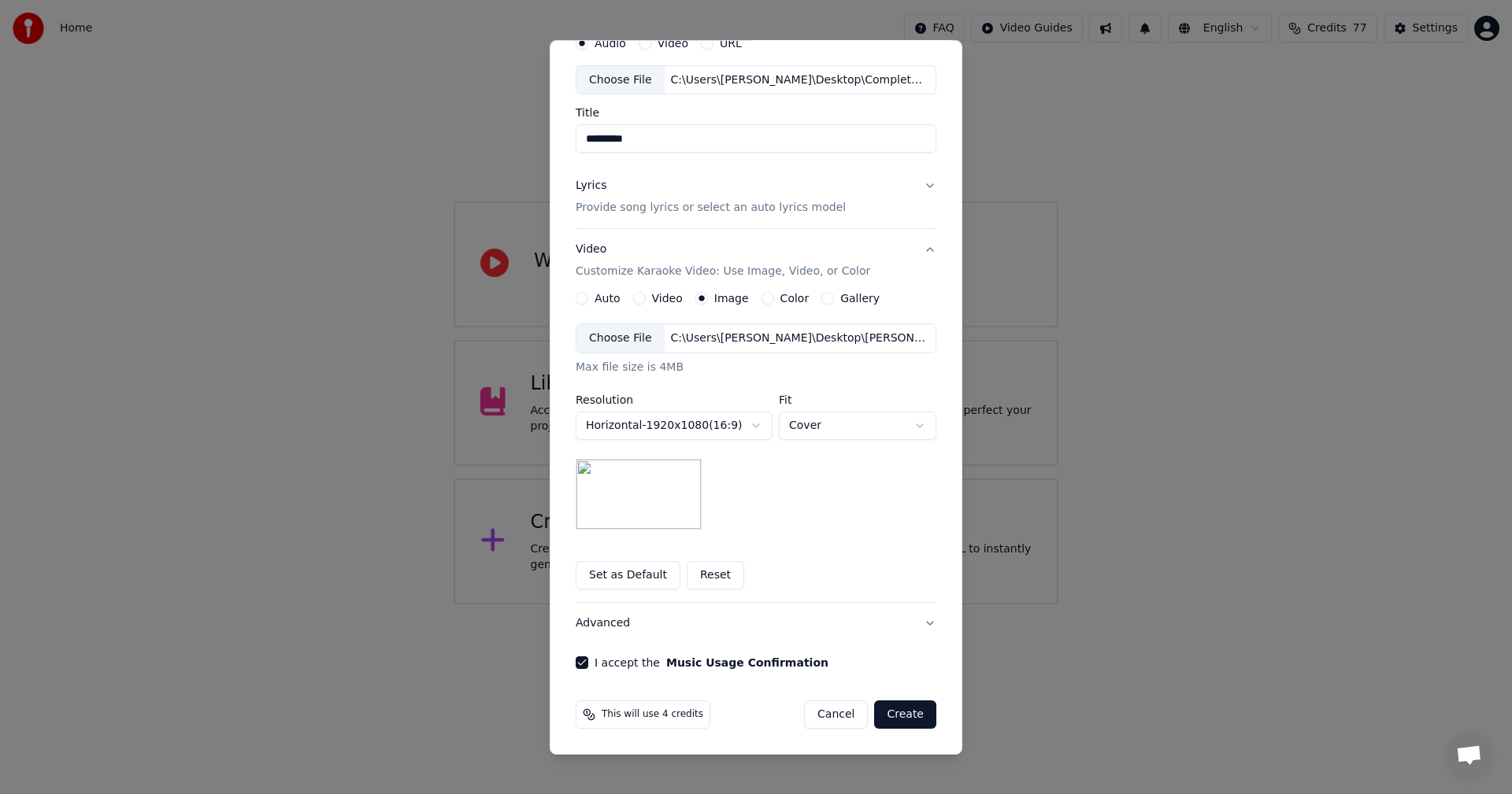
click at [926, 185] on button "Lyrics Provide song lyrics or select an auto lyrics model" at bounding box center [756, 196] width 361 height 63
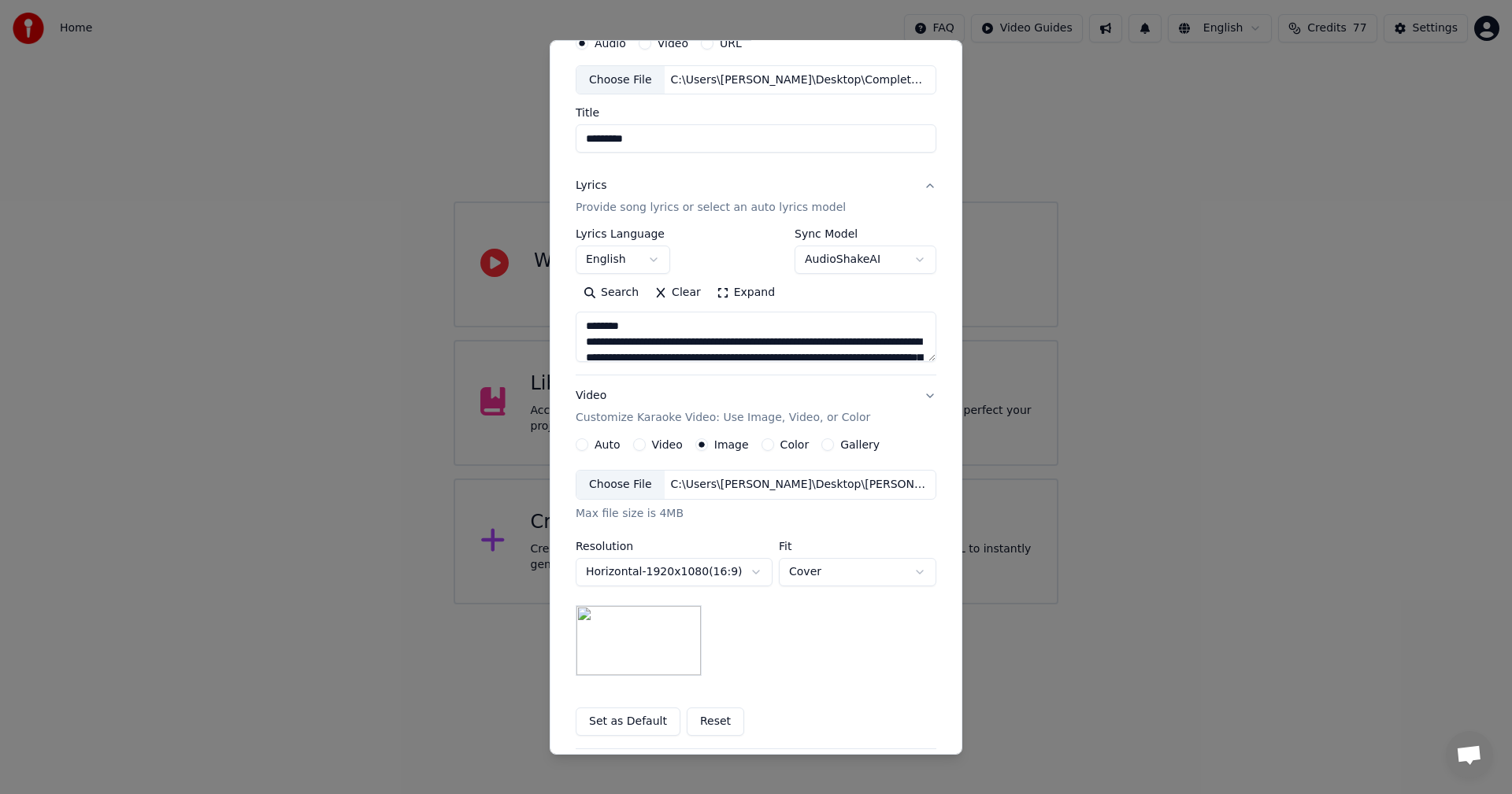
scroll to position [0, 0]
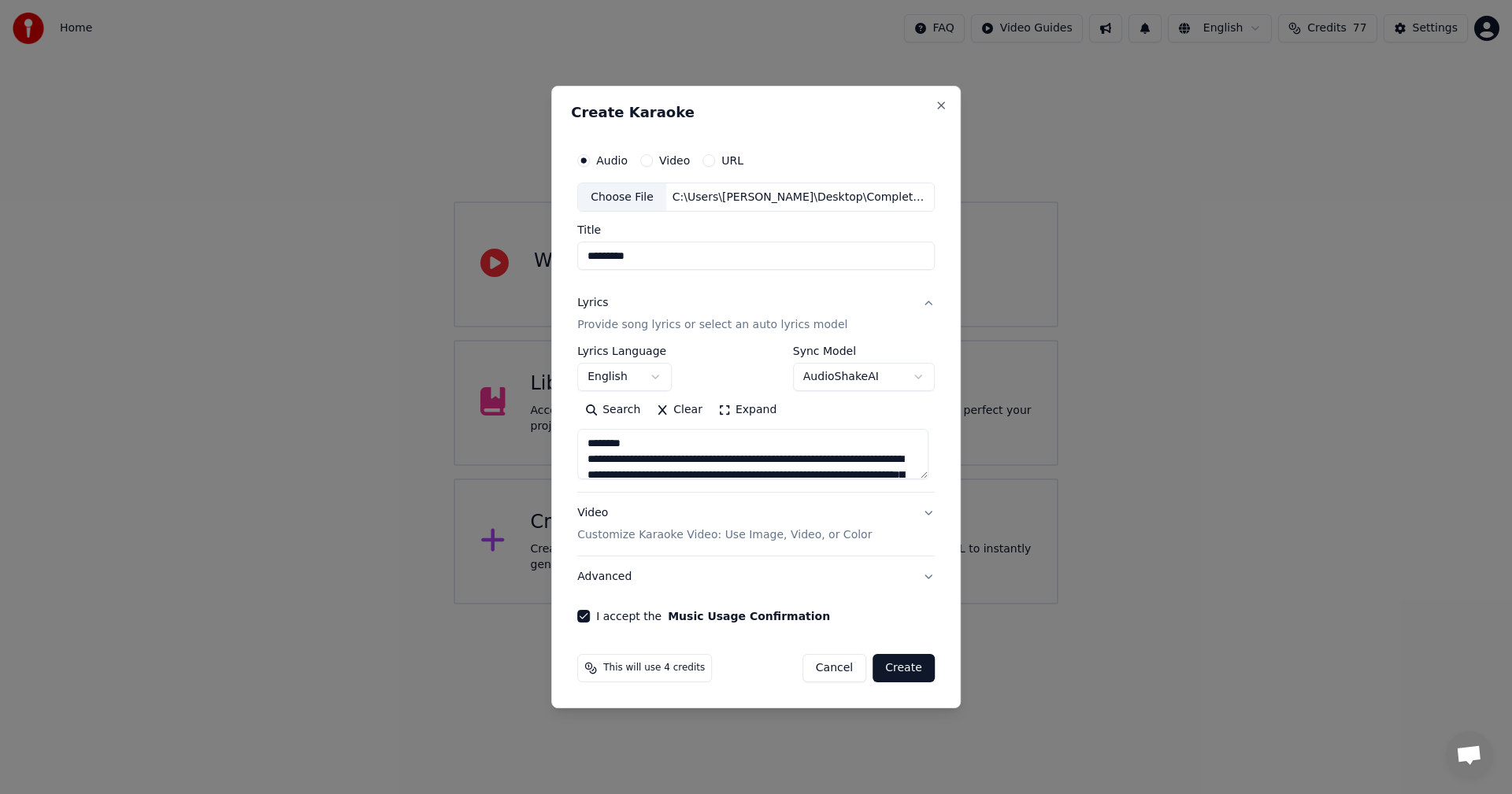
click at [897, 665] on button "Create" at bounding box center [904, 668] width 62 height 28
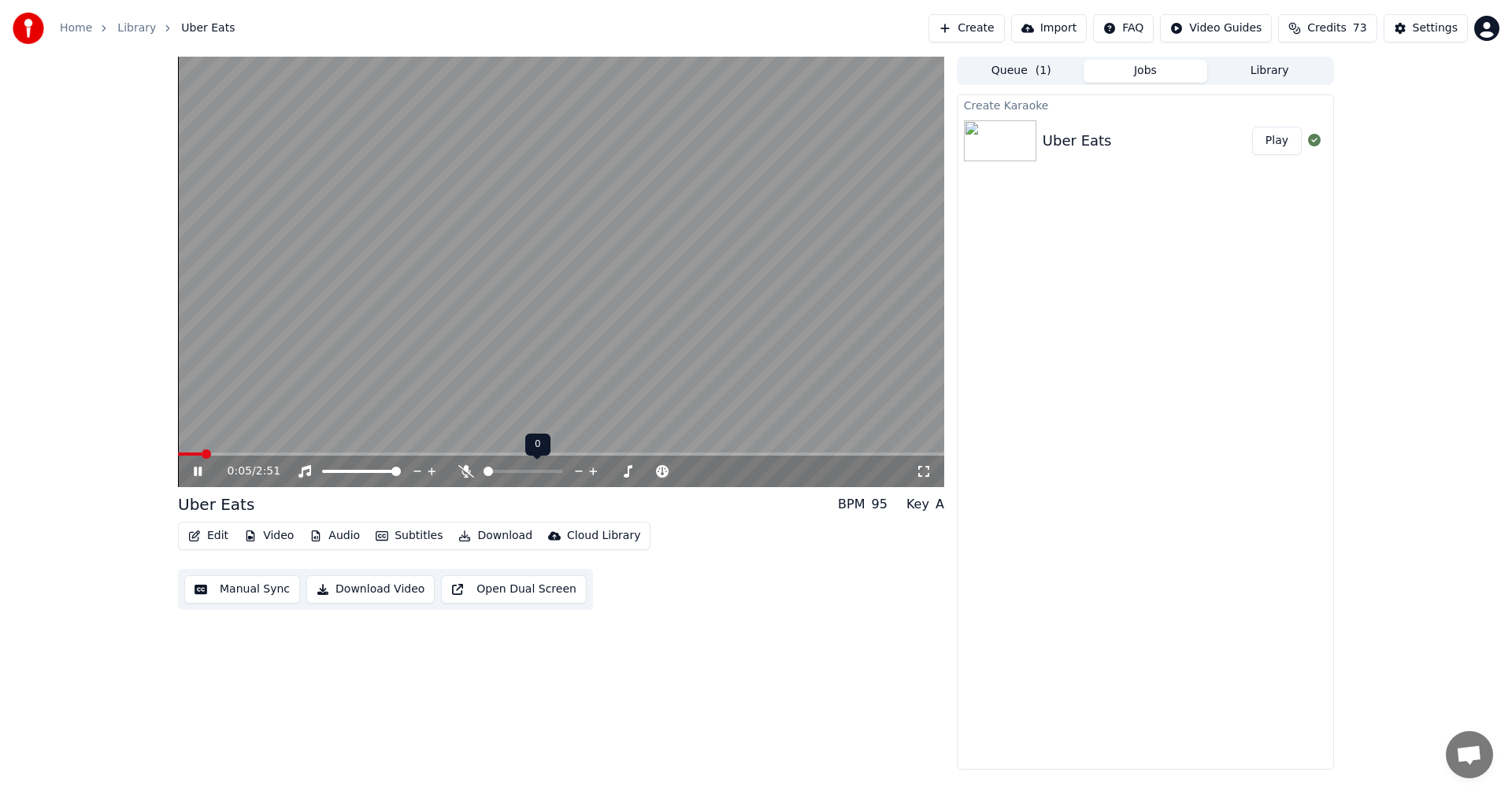
drag, startPoint x: 481, startPoint y: 470, endPoint x: 544, endPoint y: 478, distance: 63.5
click at [544, 478] on div at bounding box center [537, 472] width 127 height 16
click at [457, 472] on div "0:06 / 2:51" at bounding box center [572, 472] width 688 height 16
click at [562, 476] on span at bounding box center [558, 472] width 9 height 9
click at [183, 455] on span at bounding box center [312, 454] width 268 height 3
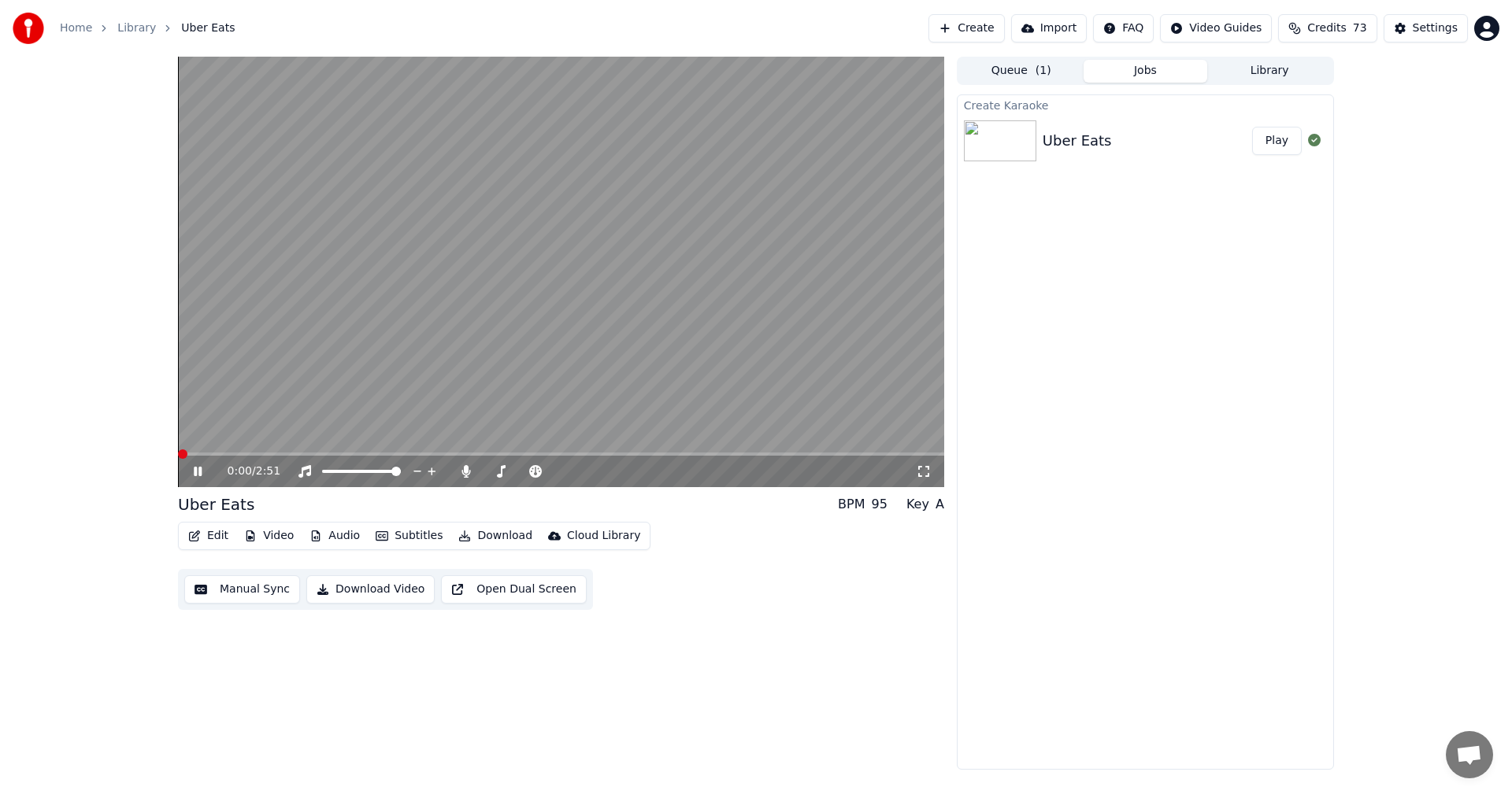
click at [178, 453] on span at bounding box center [178, 454] width 0 height 3
click at [1430, 32] on div "Settings" at bounding box center [1435, 28] width 45 height 16
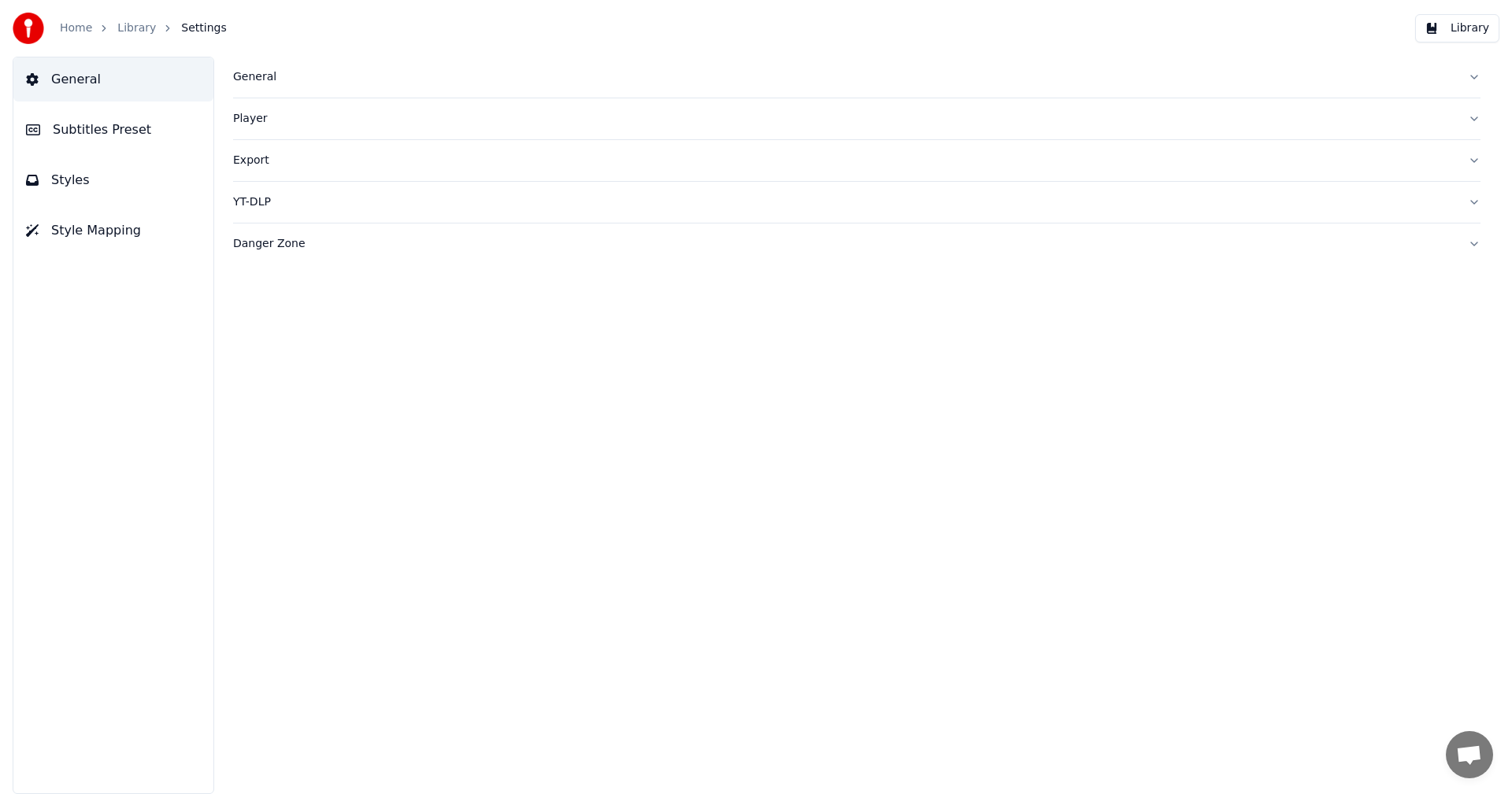
click at [72, 132] on span "Subtitles Preset" at bounding box center [101, 130] width 98 height 19
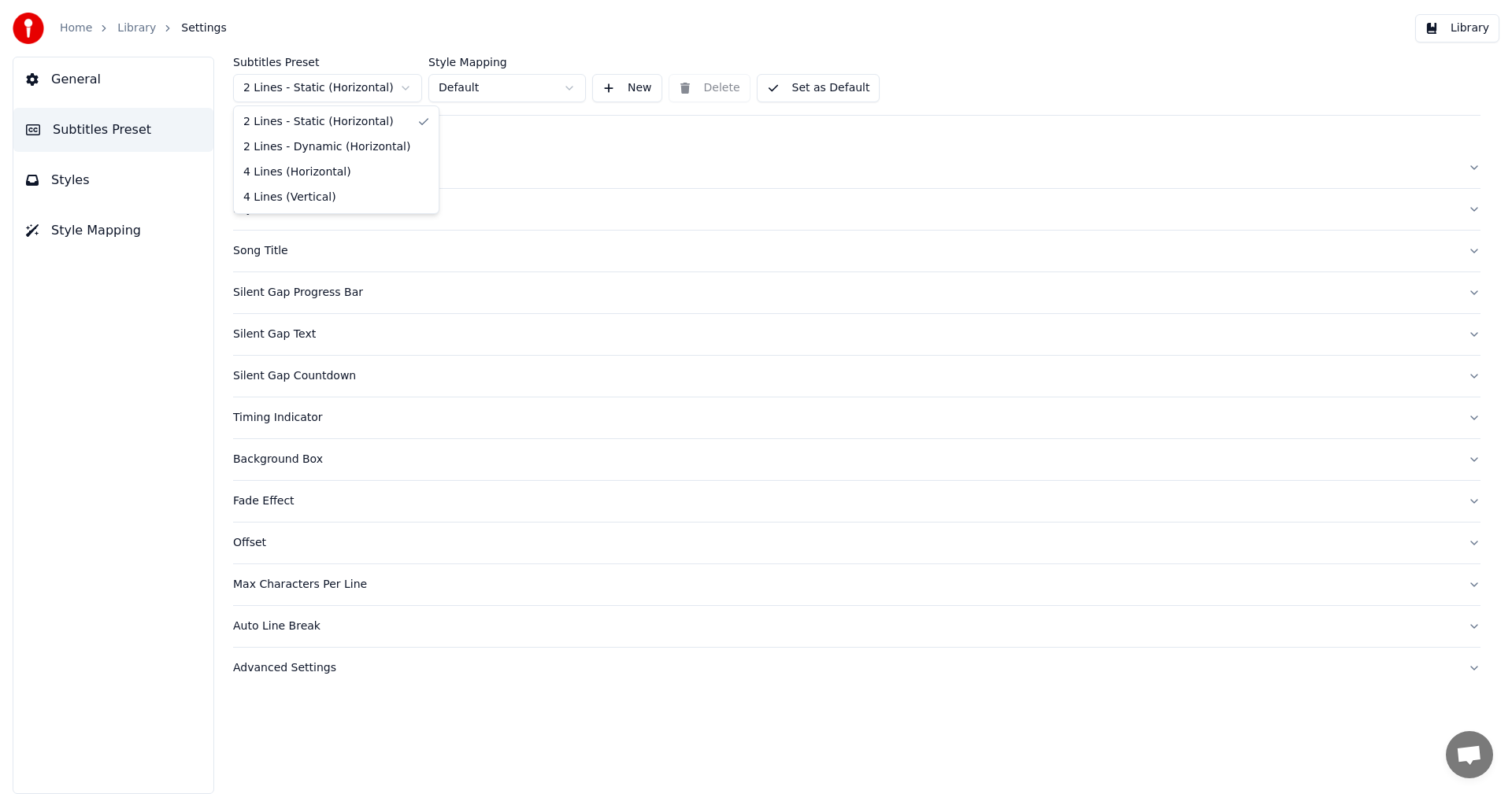
click at [383, 90] on html "Home Library Settings Library General Subtitles Preset Styles Style Mapping Sub…" at bounding box center [756, 397] width 1512 height 794
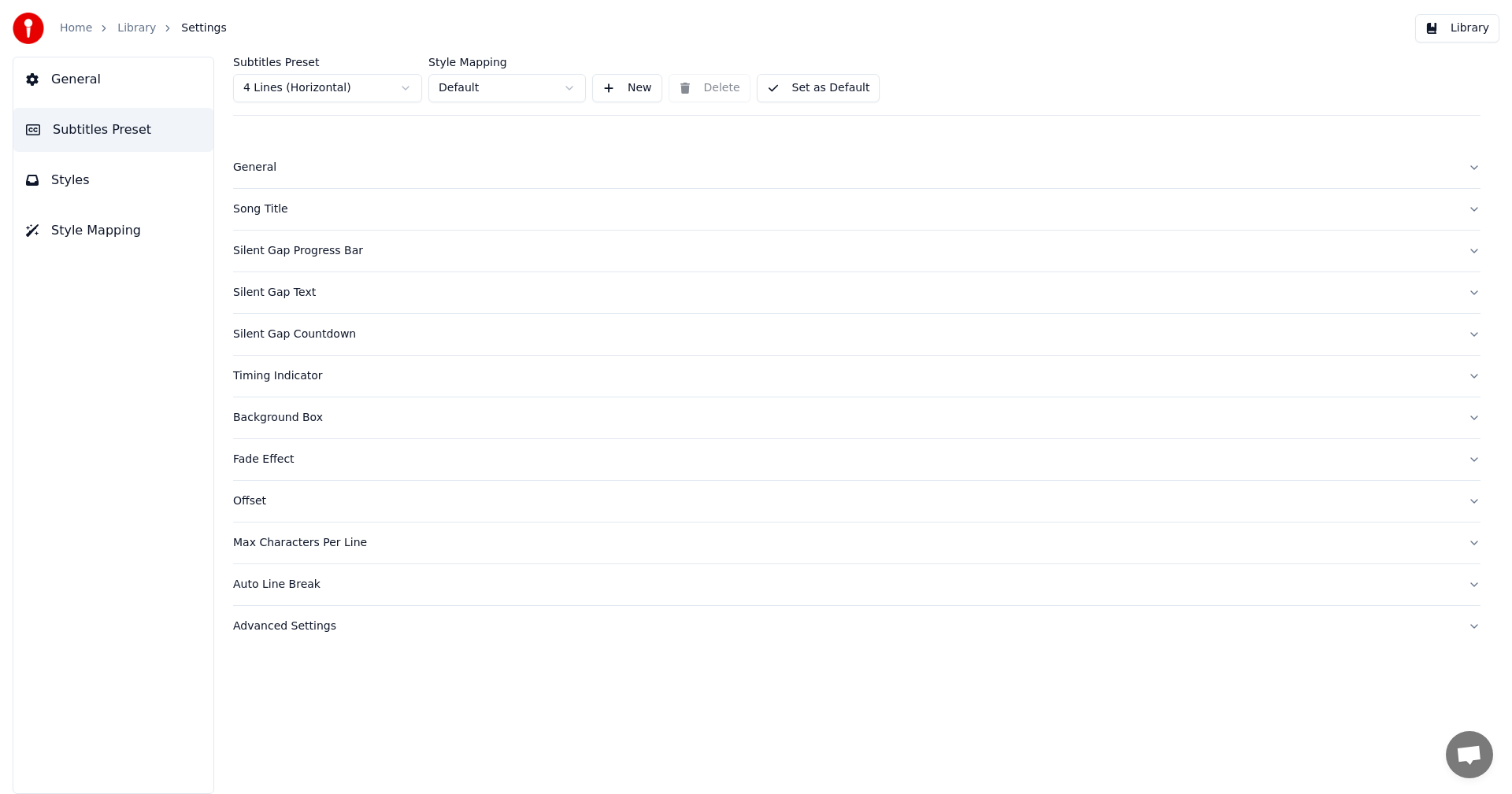
click at [833, 86] on button "Set as Default" at bounding box center [818, 88] width 124 height 28
click at [1473, 25] on button "Library" at bounding box center [1457, 28] width 84 height 28
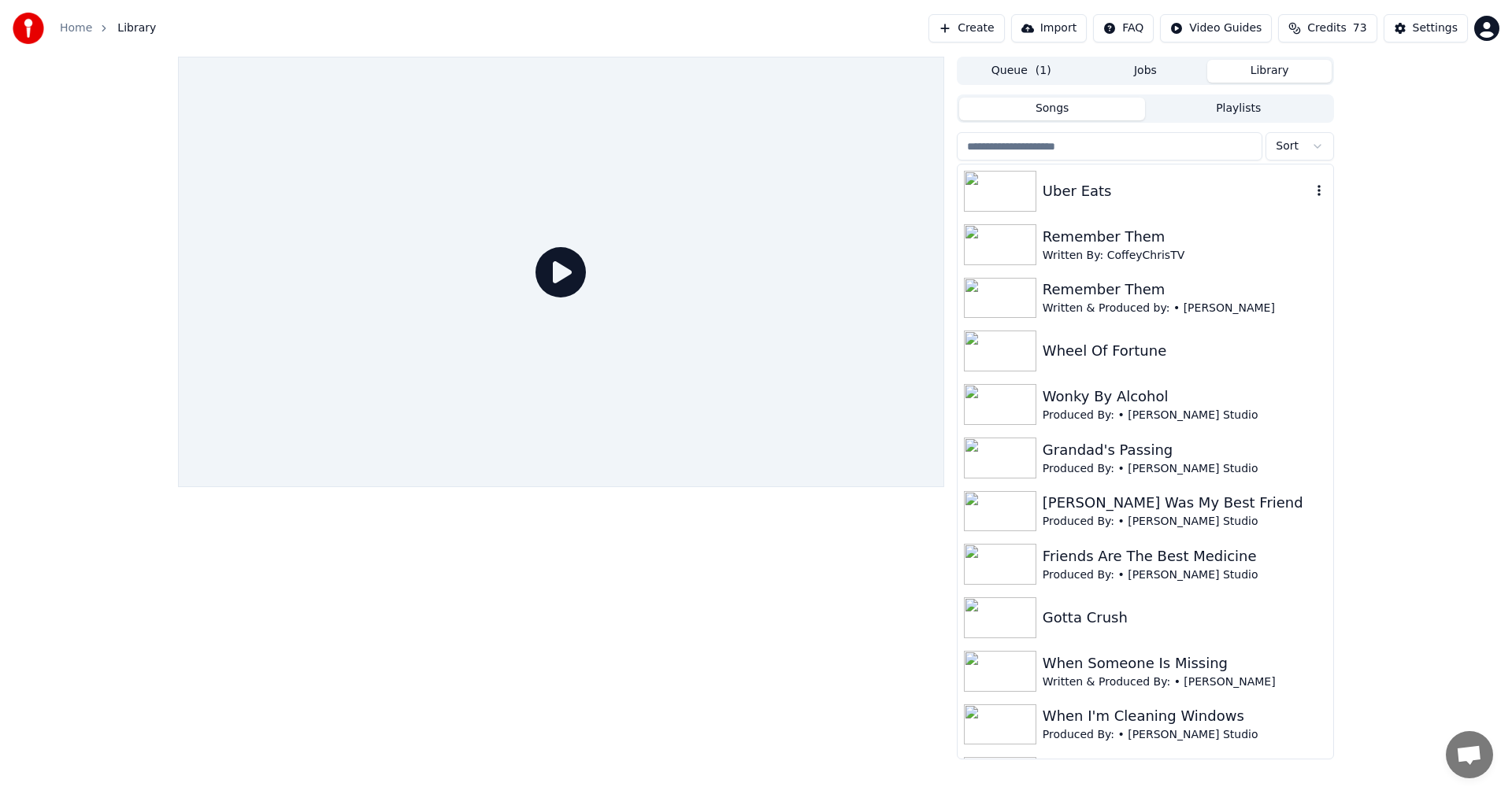
click at [1055, 196] on div "Uber Eats" at bounding box center [1176, 191] width 268 height 22
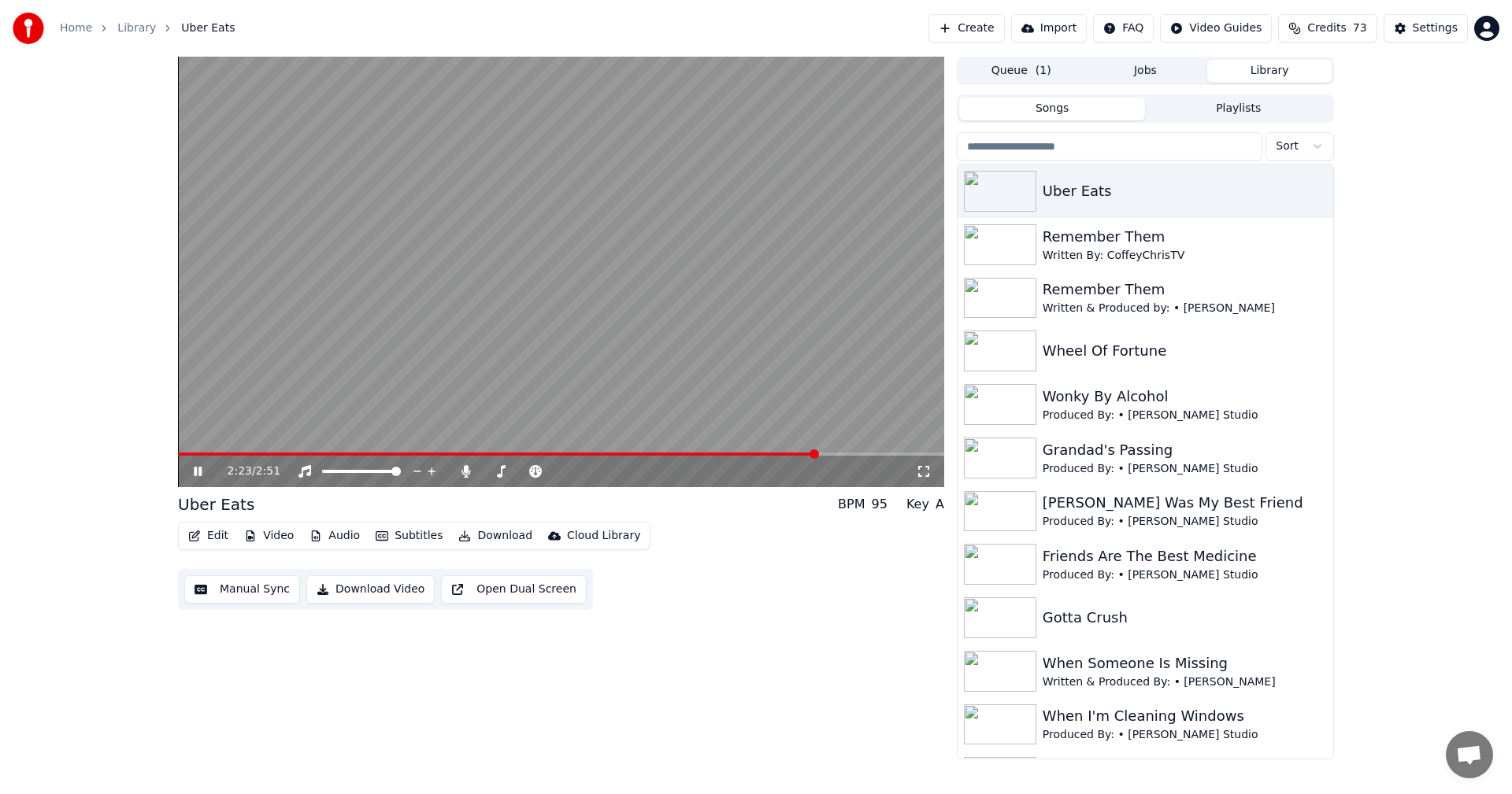
click at [209, 538] on button "Edit" at bounding box center [208, 536] width 52 height 22
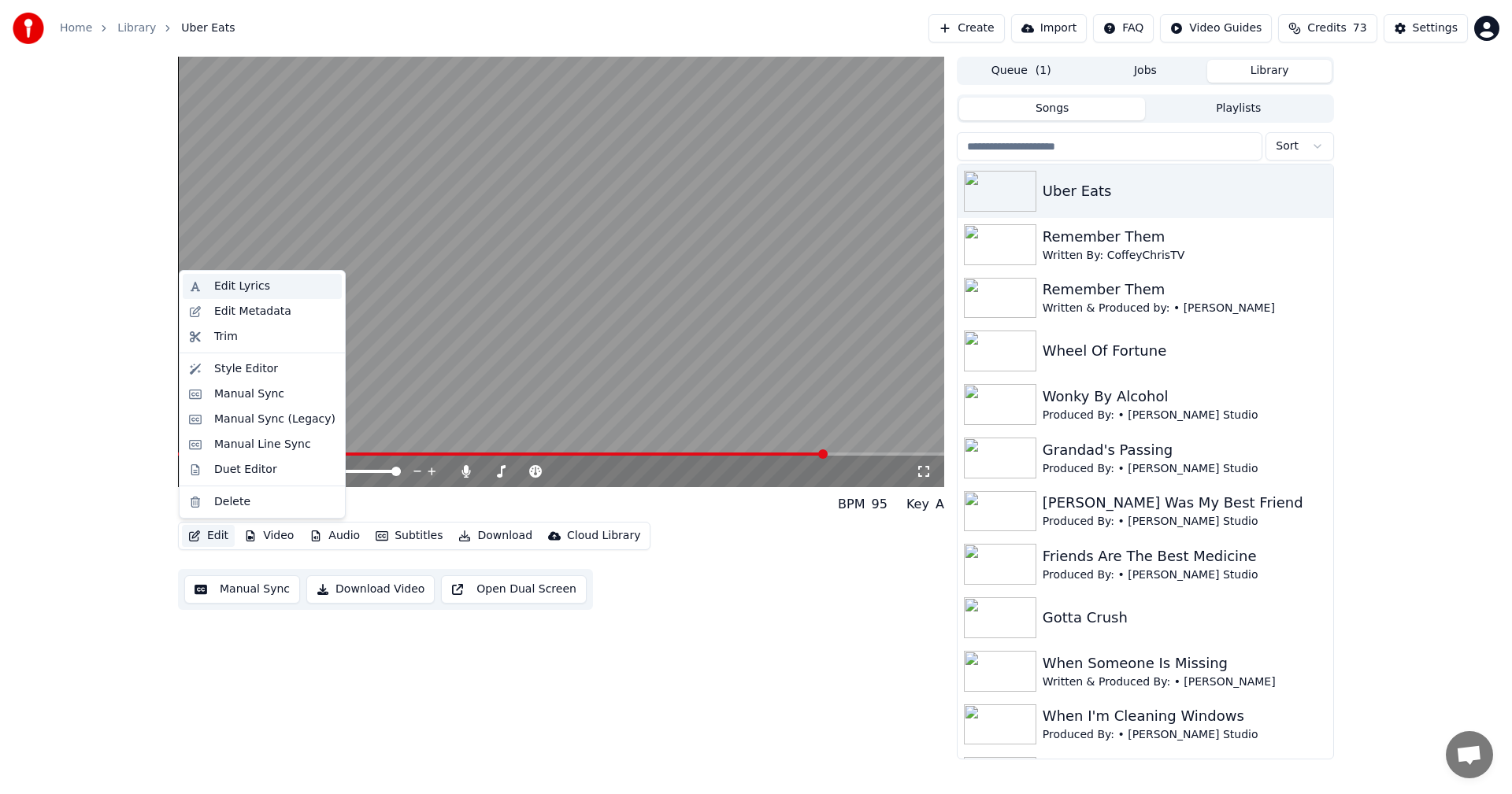
click at [255, 278] on div "Edit Lyrics" at bounding box center [242, 286] width 56 height 16
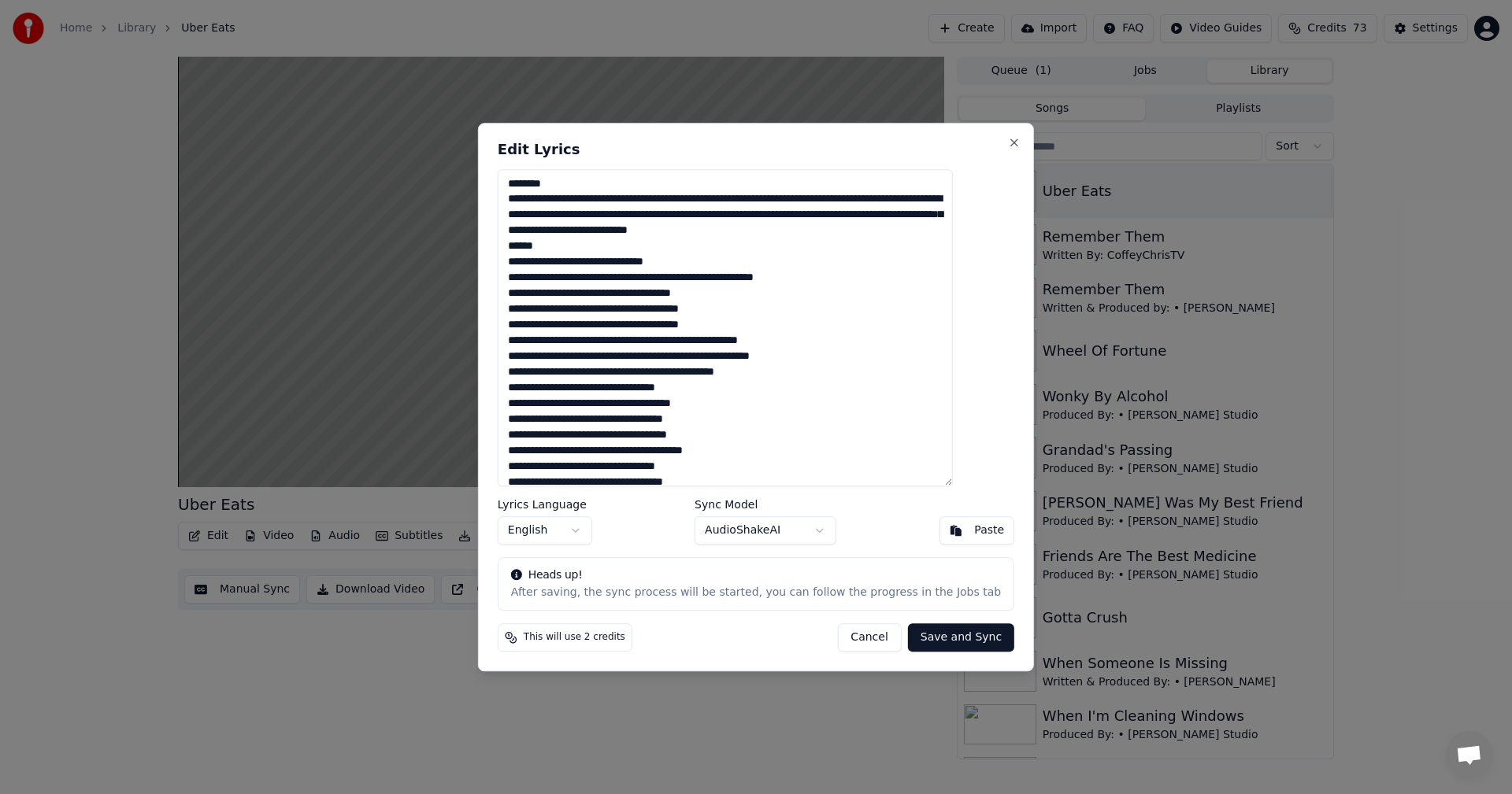
click at [531, 242] on textarea at bounding box center [725, 328] width 455 height 318
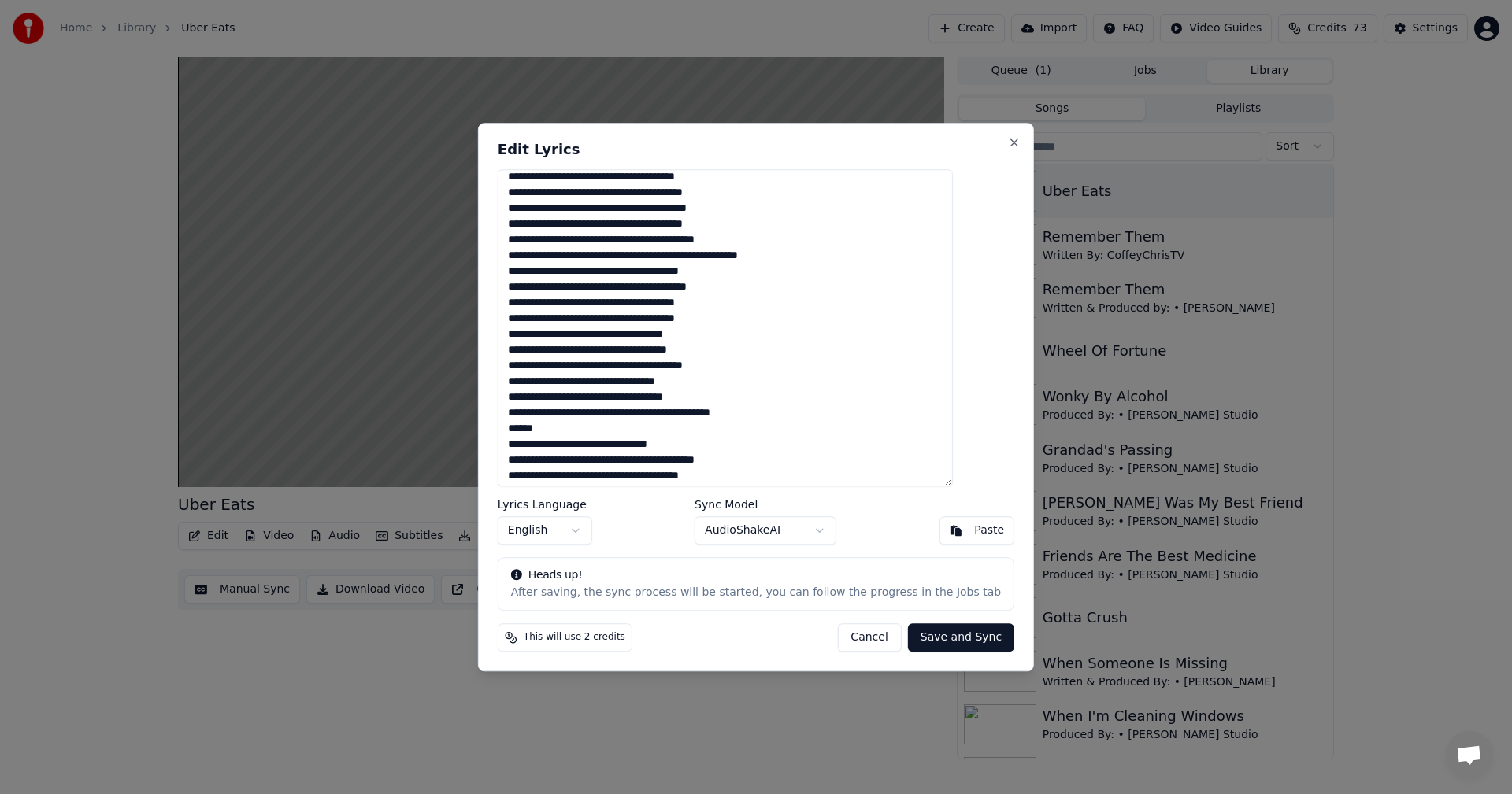
scroll to position [656, 0]
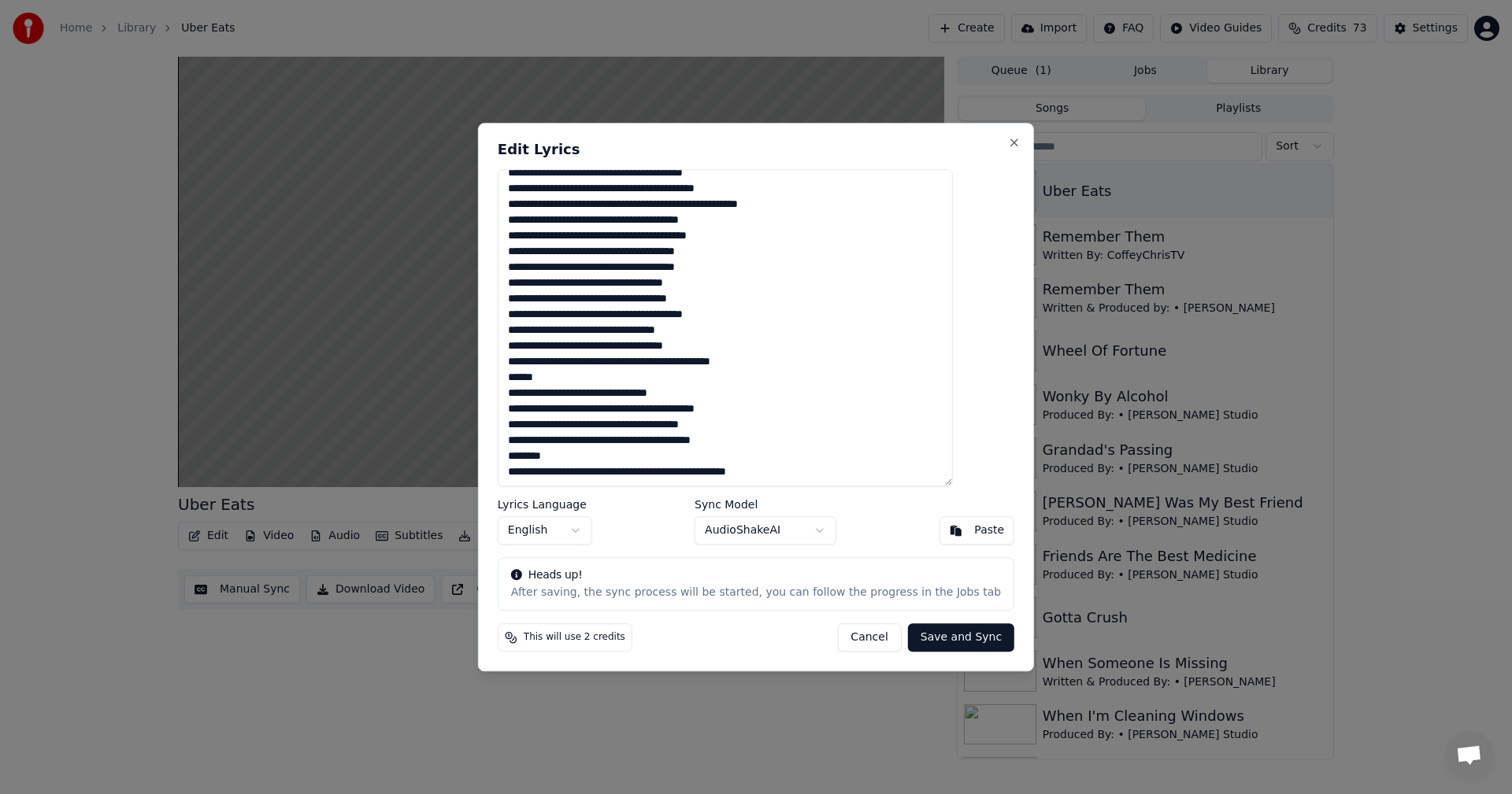
drag, startPoint x: 573, startPoint y: 375, endPoint x: 529, endPoint y: 380, distance: 44.3
click at [529, 380] on textarea at bounding box center [725, 328] width 455 height 318
click at [536, 263] on textarea at bounding box center [725, 328] width 455 height 318
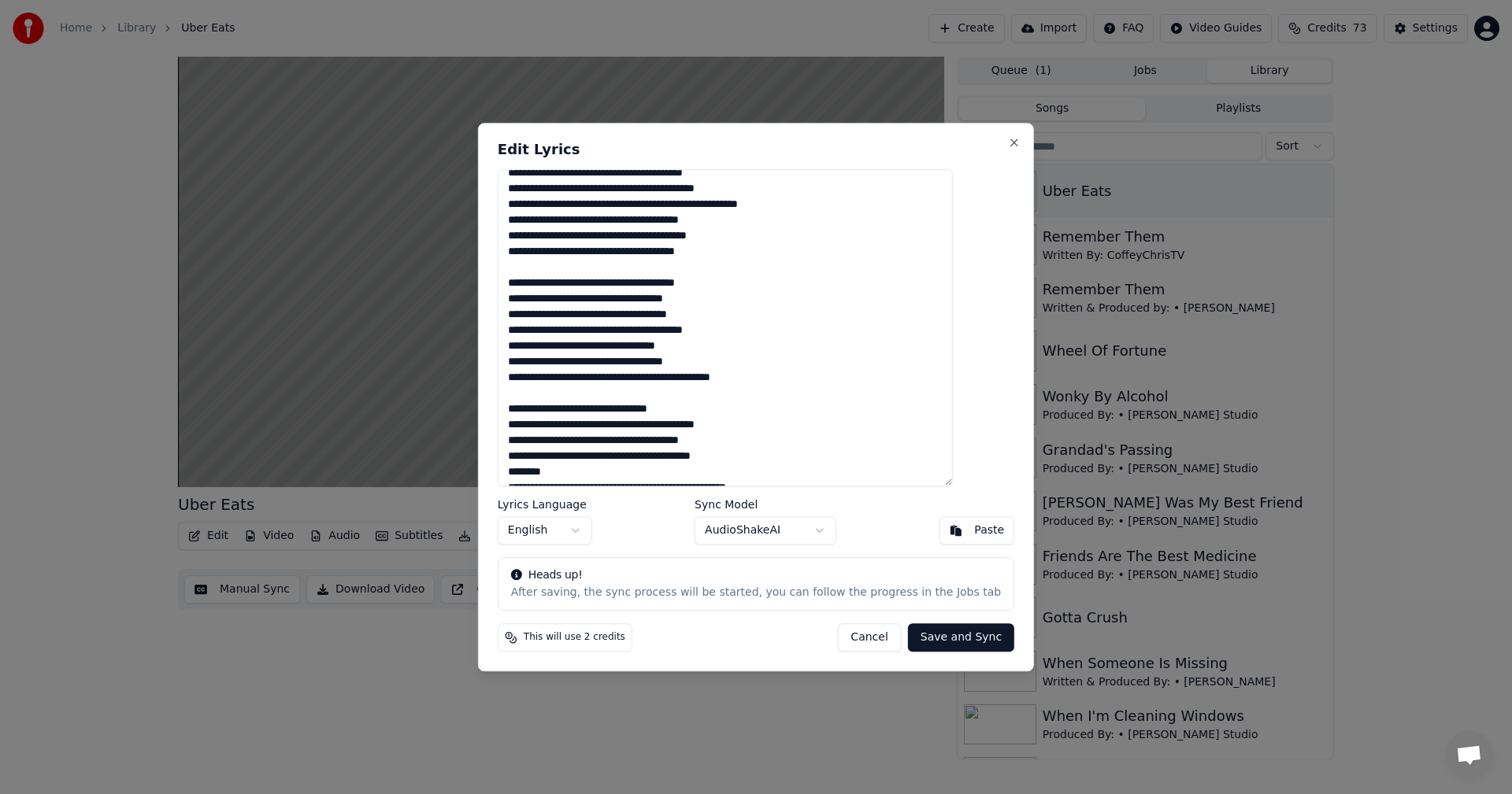
scroll to position [671, 0]
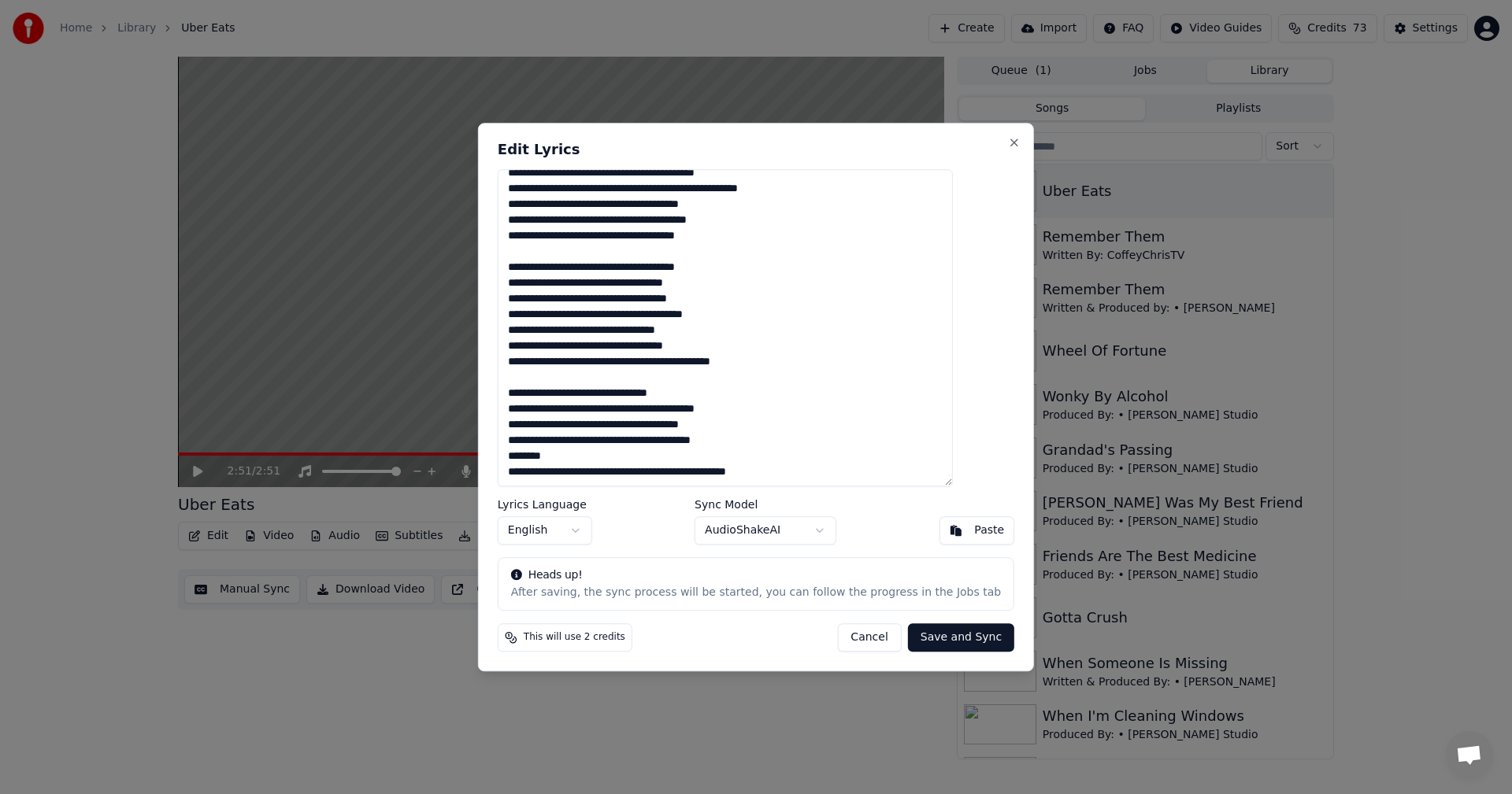
click at [536, 441] on textarea at bounding box center [725, 328] width 455 height 318
click at [532, 453] on textarea at bounding box center [725, 328] width 455 height 318
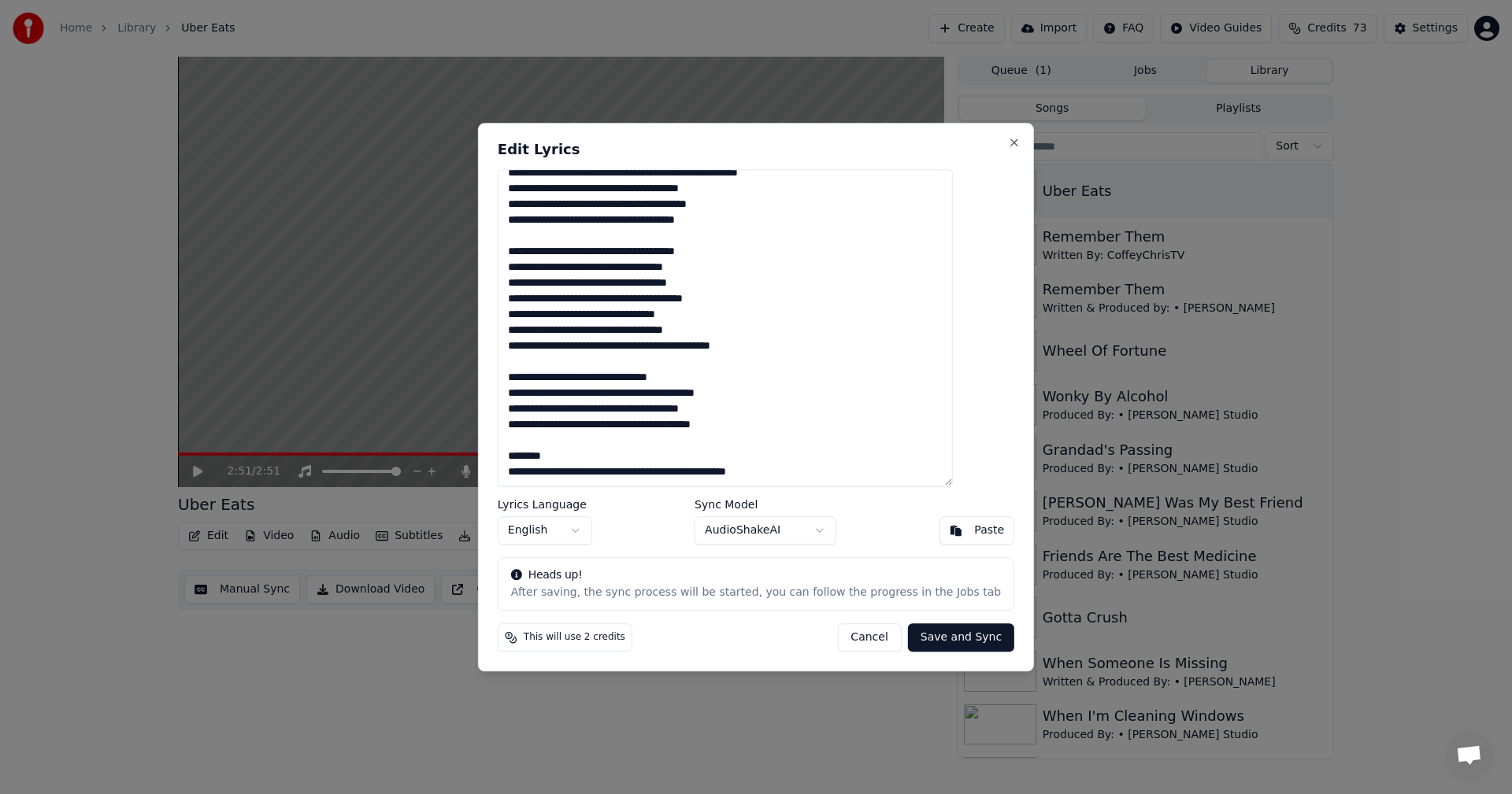
click at [589, 454] on textarea at bounding box center [725, 328] width 455 height 318
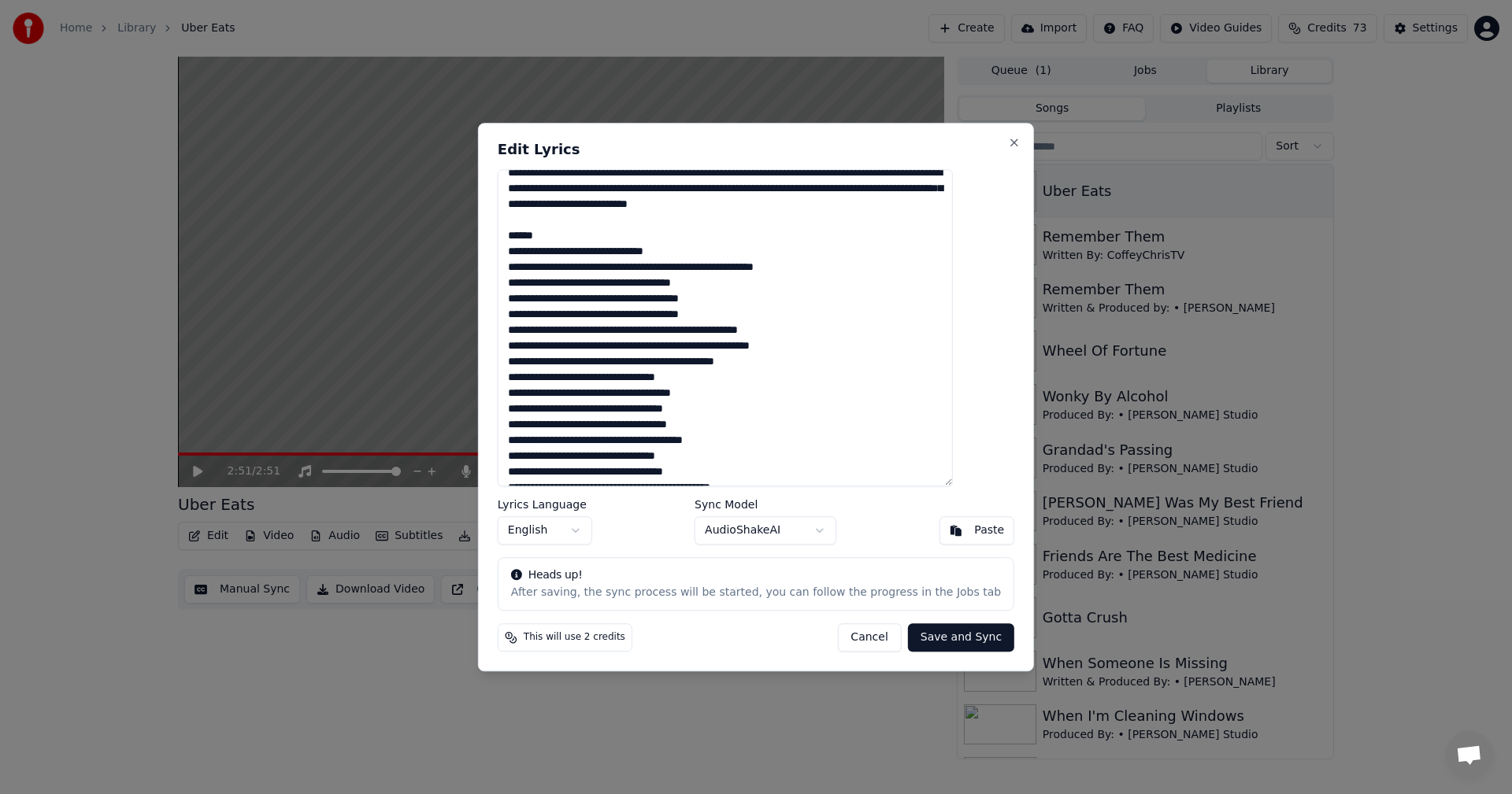
scroll to position [0, 0]
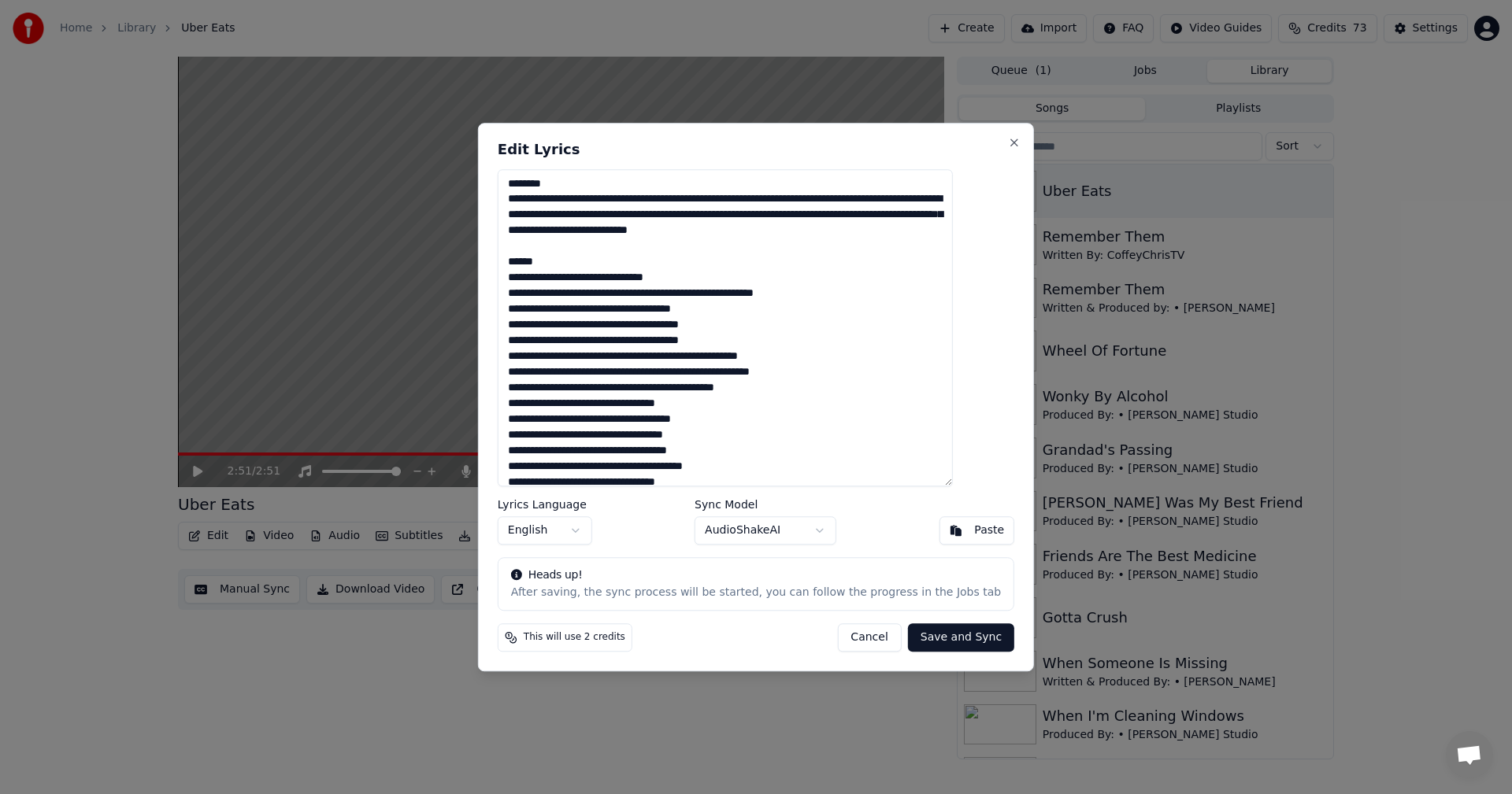
click at [594, 257] on textarea at bounding box center [725, 328] width 455 height 318
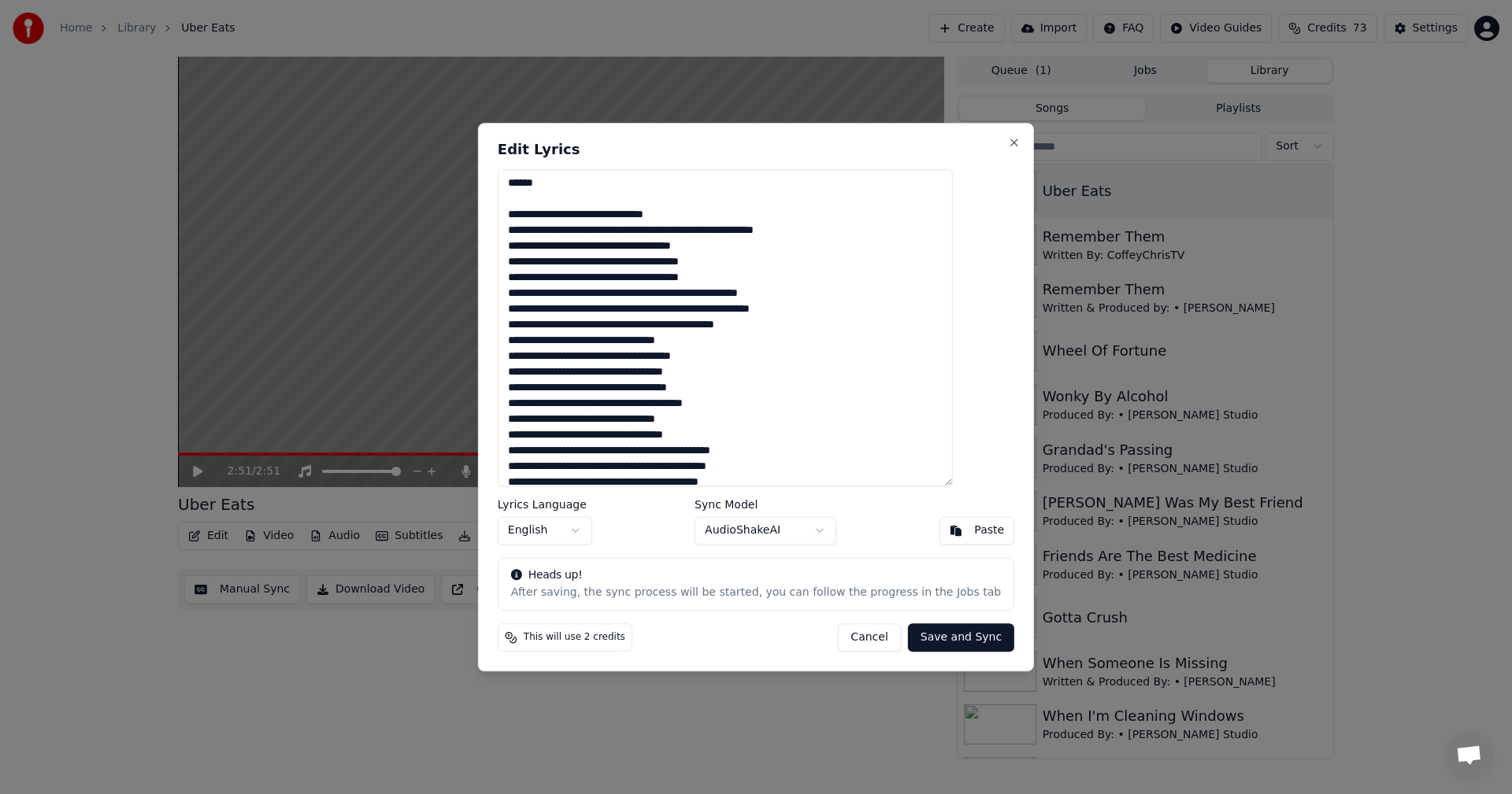
click at [750, 356] on textarea at bounding box center [725, 328] width 455 height 318
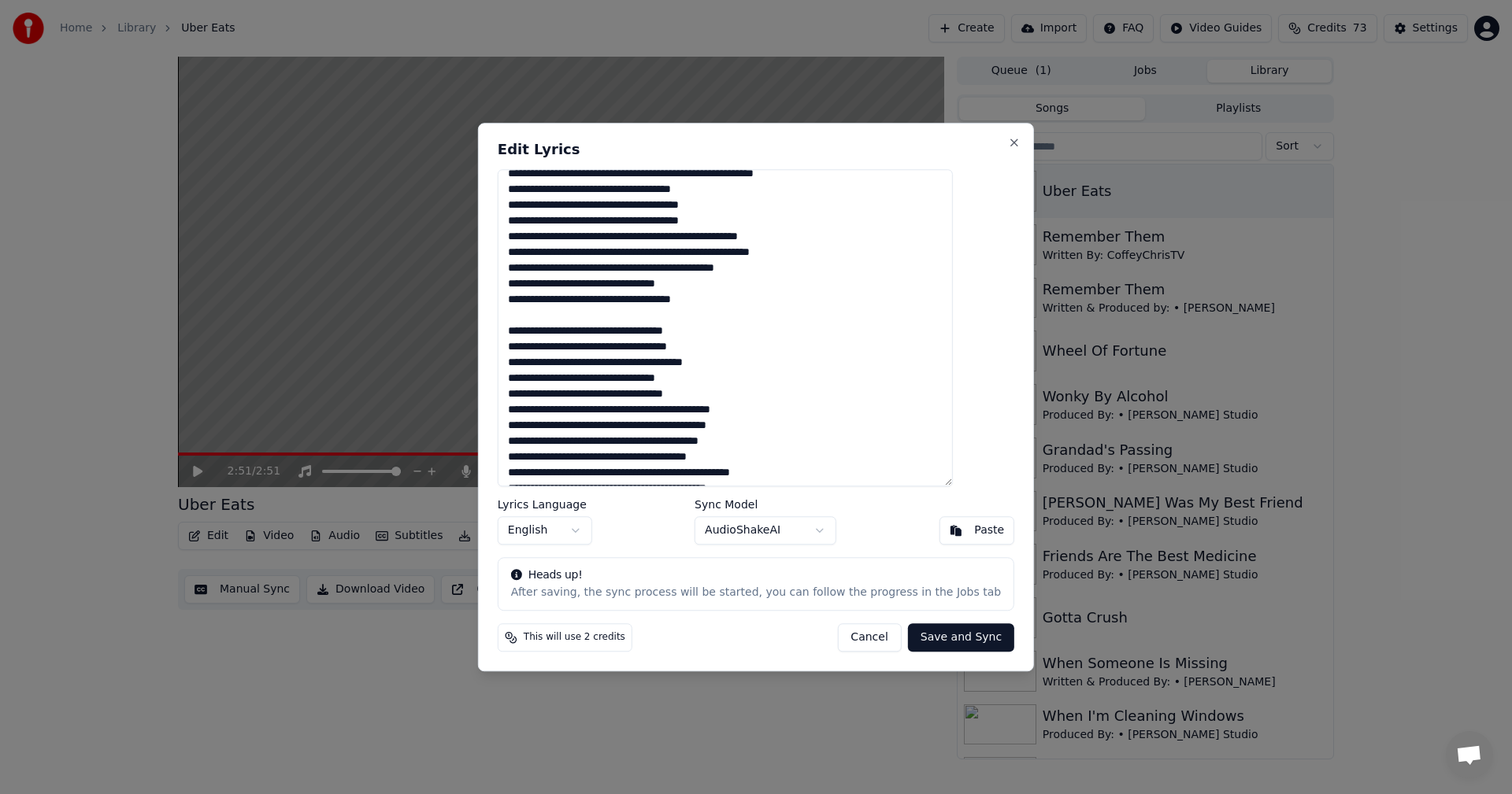
scroll to position [157, 0]
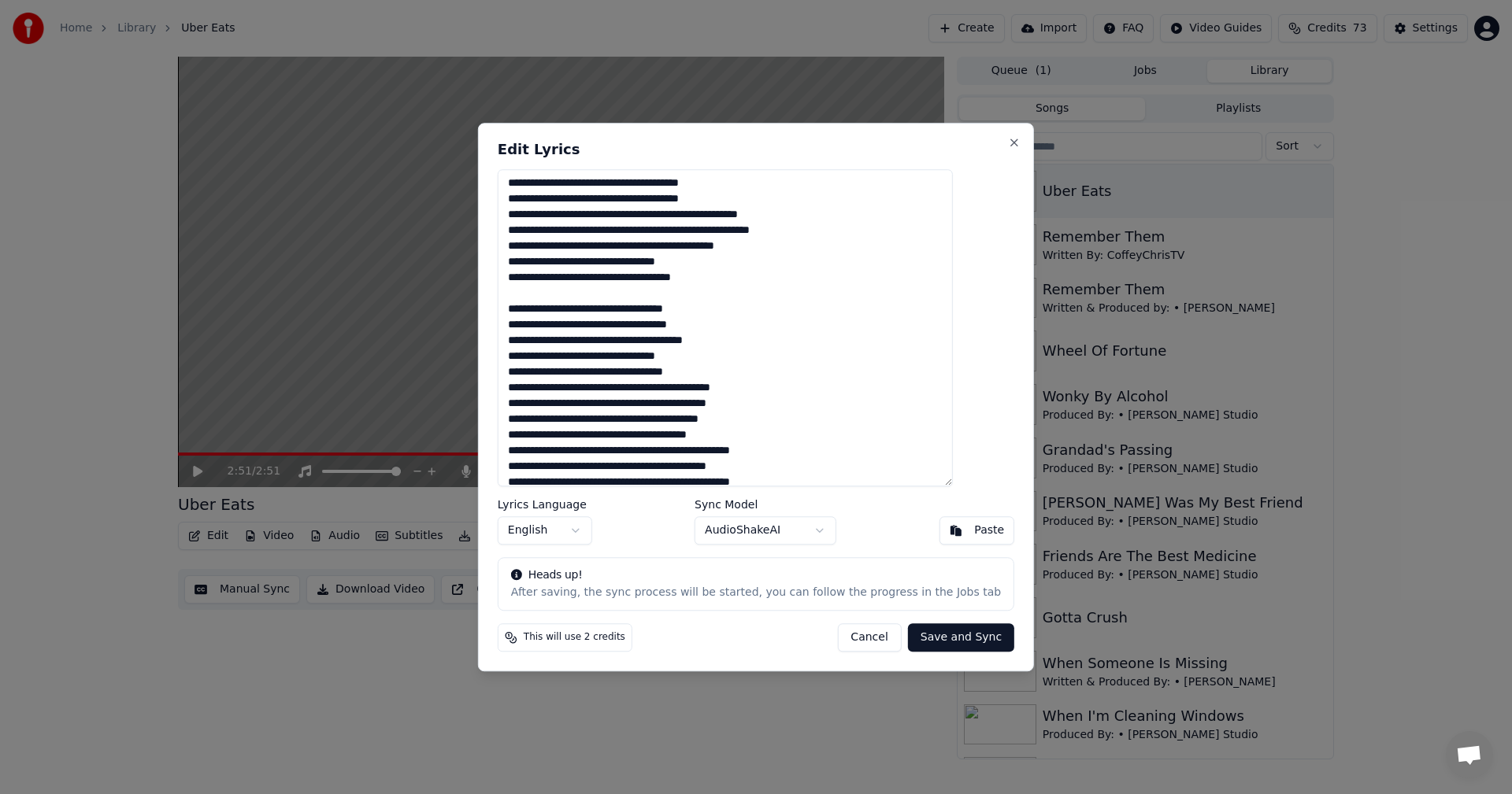
click at [818, 383] on textarea at bounding box center [725, 328] width 455 height 318
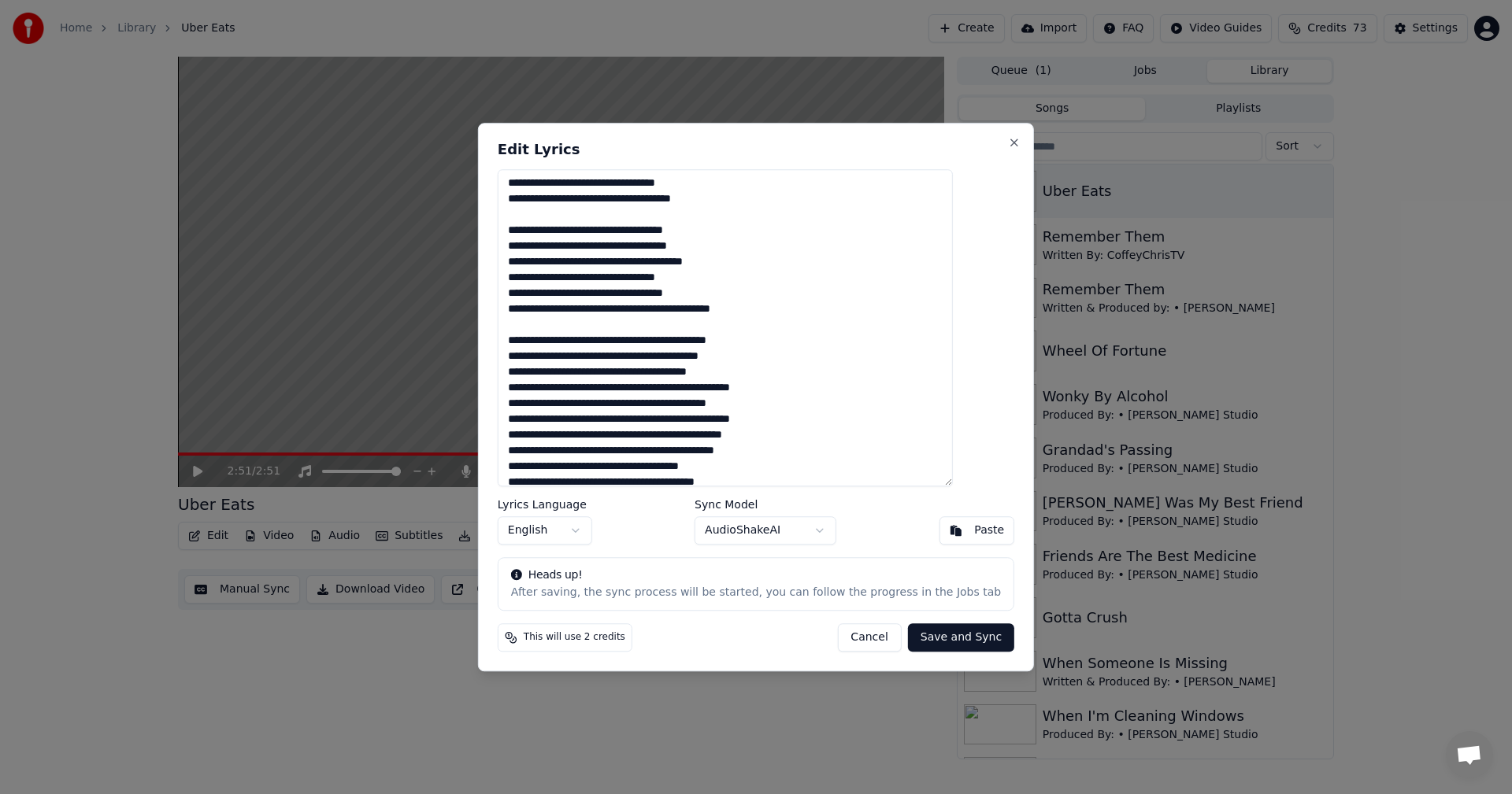
scroll to position [315, 0]
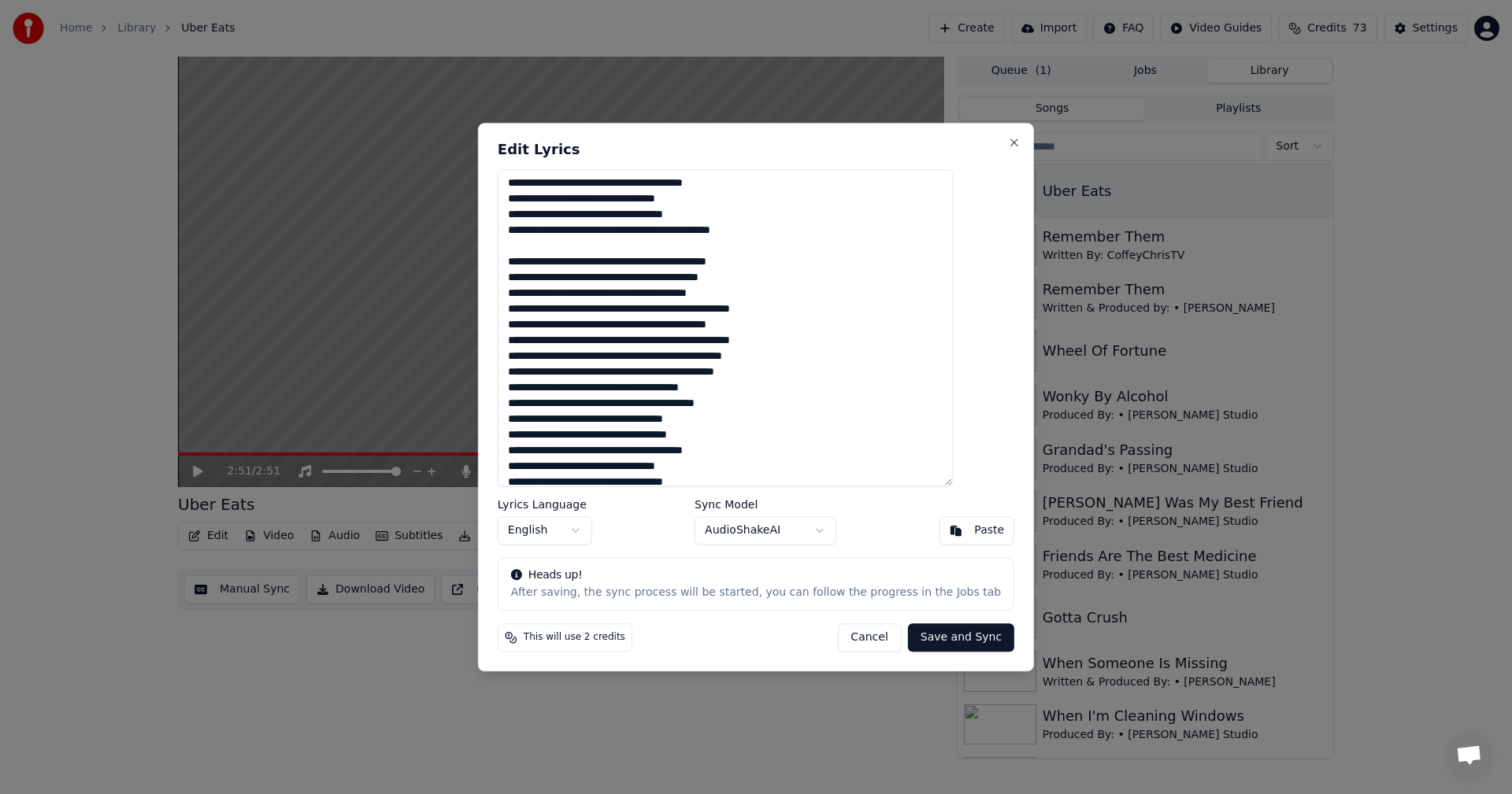
click at [775, 405] on textarea at bounding box center [725, 328] width 455 height 318
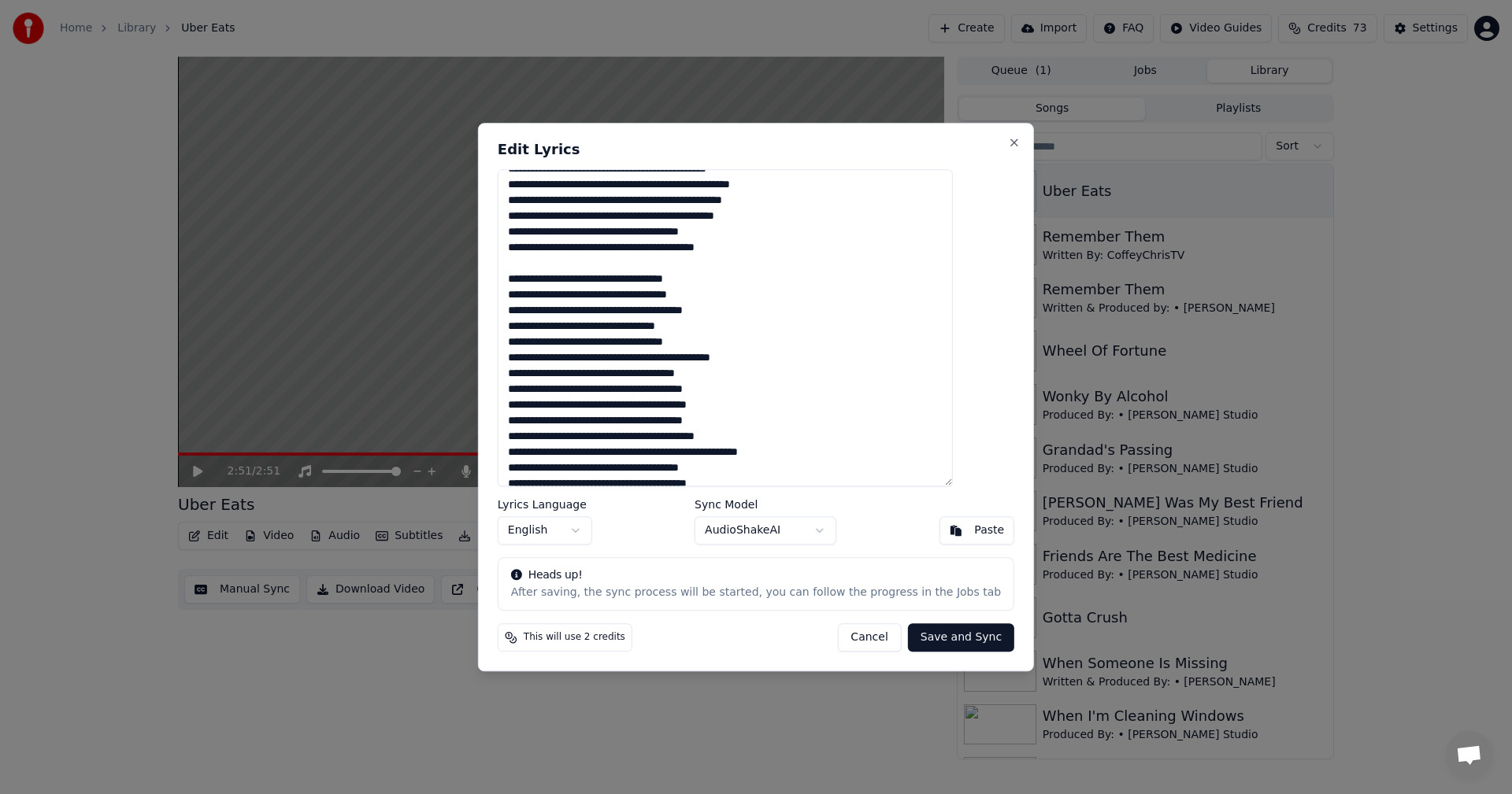
scroll to position [551, 0]
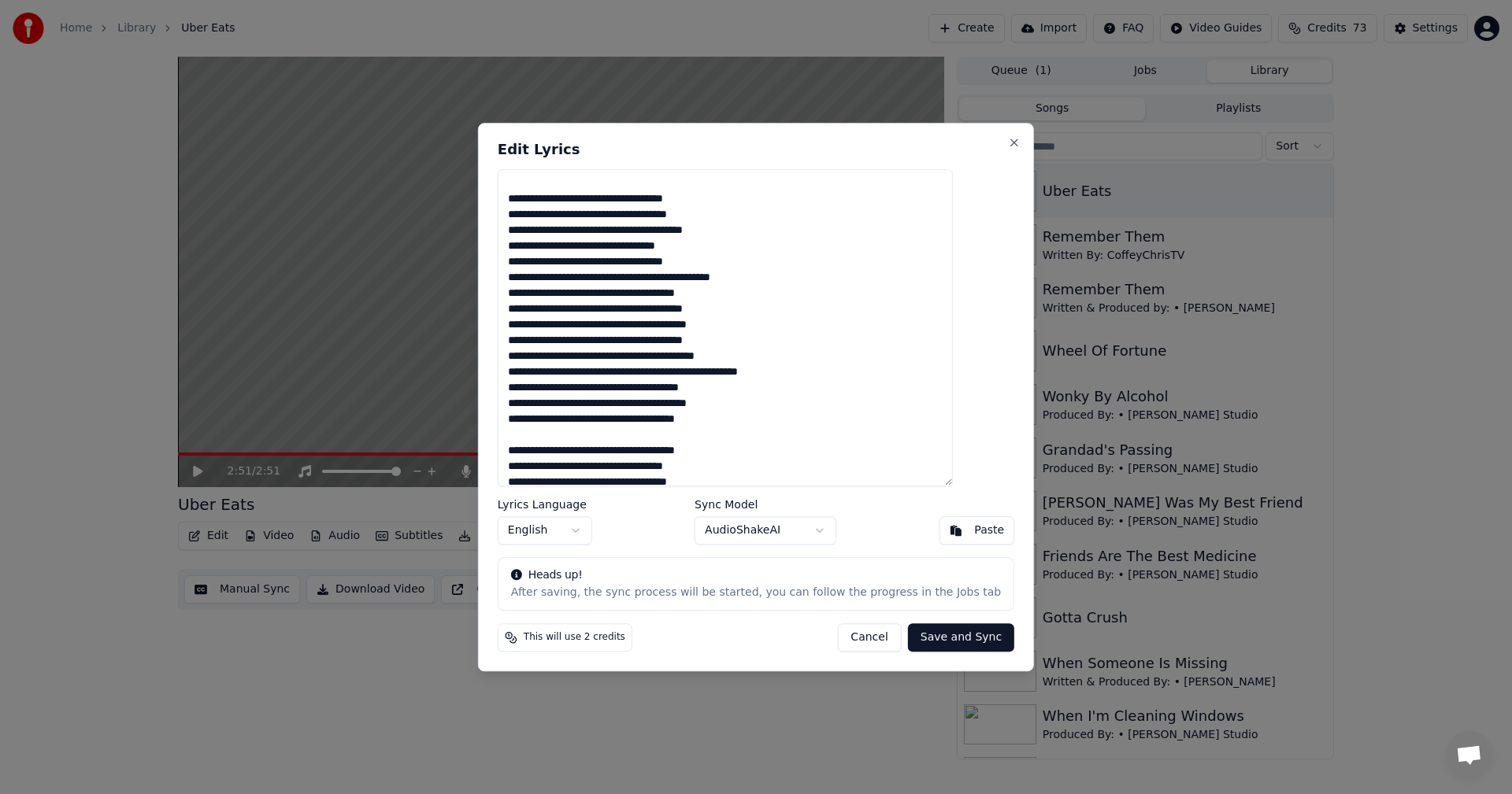
click at [799, 275] on textarea at bounding box center [725, 328] width 455 height 318
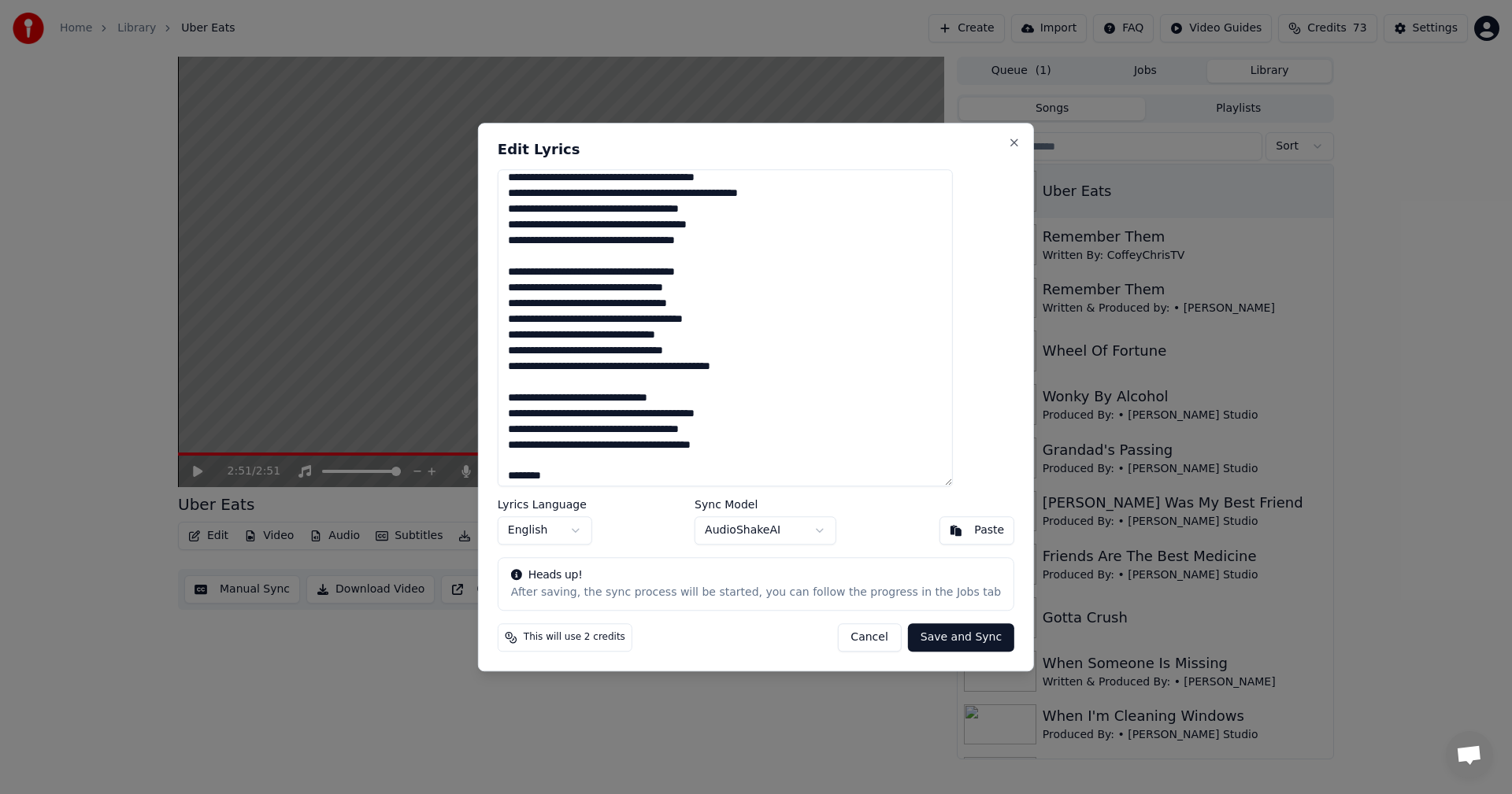
scroll to position [782, 0]
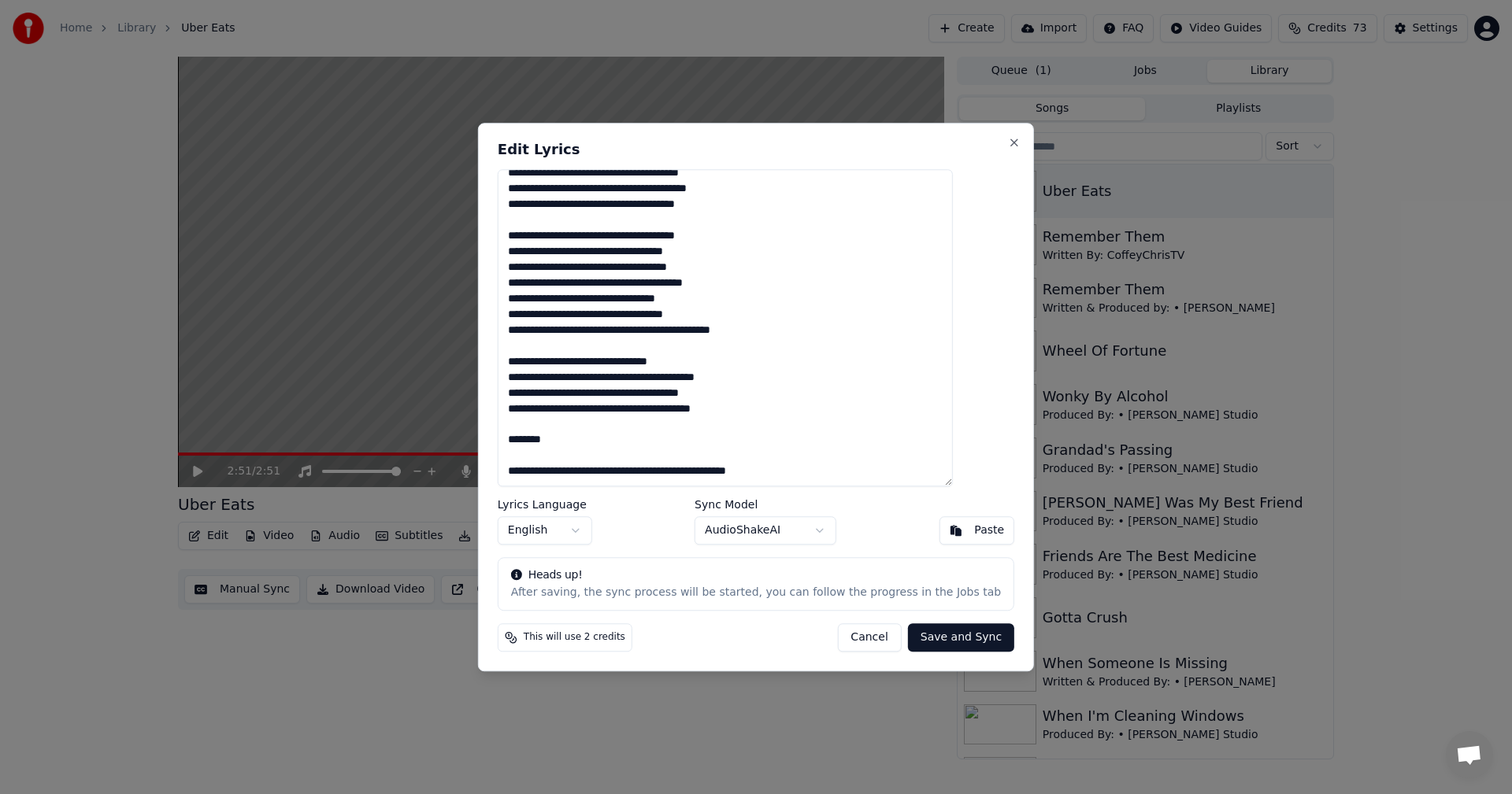
type textarea "**********"
click at [946, 642] on button "Save and Sync" at bounding box center [960, 637] width 106 height 28
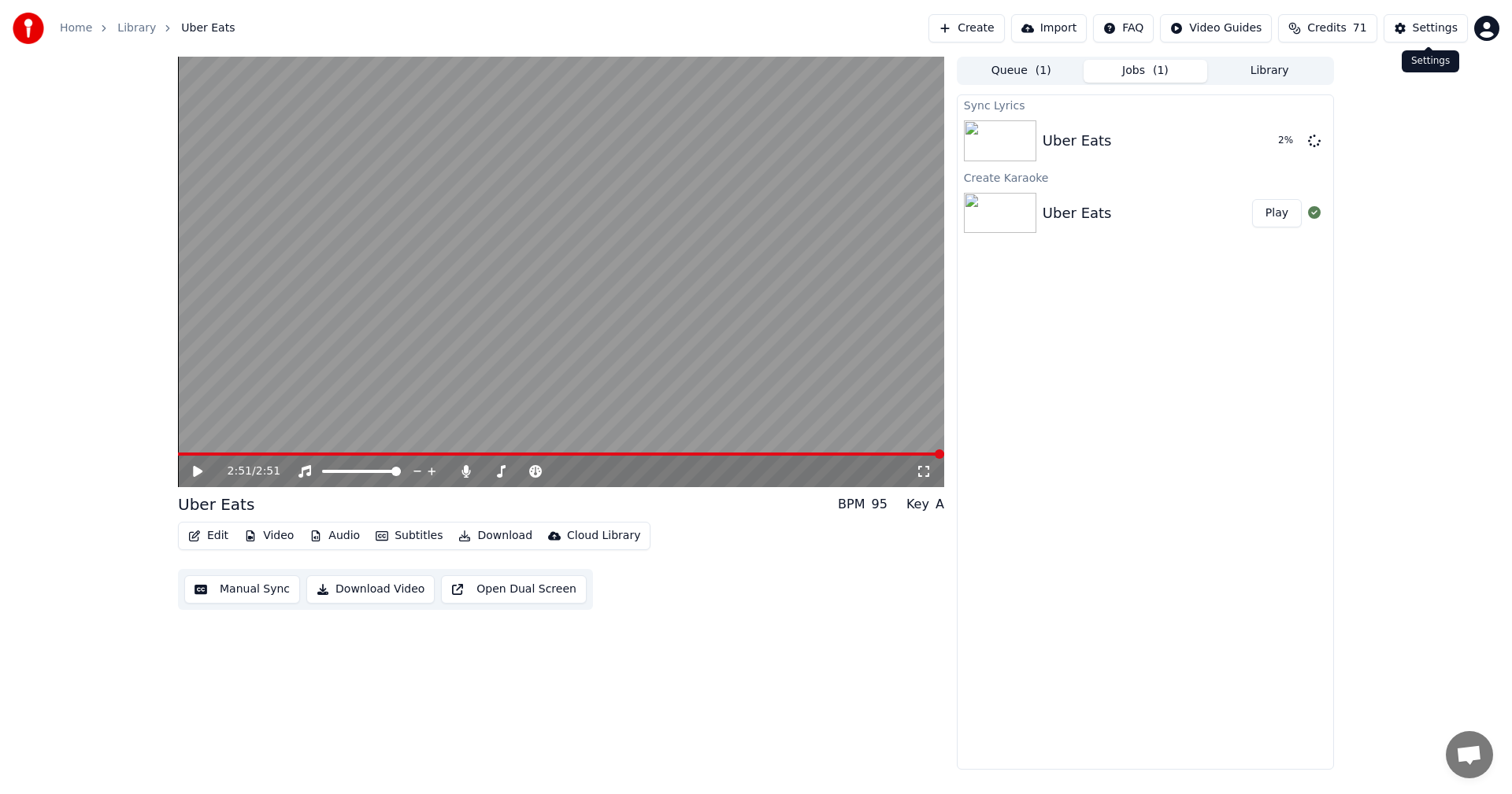
drag, startPoint x: 1433, startPoint y: 31, endPoint x: 1418, endPoint y: 43, distance: 19.2
click at [1418, 43] on div "Home Library Uber Eats Create Import FAQ Video Guides Credits 71 Settings" at bounding box center [756, 28] width 1512 height 56
click at [1418, 29] on div "Settings" at bounding box center [1435, 28] width 45 height 16
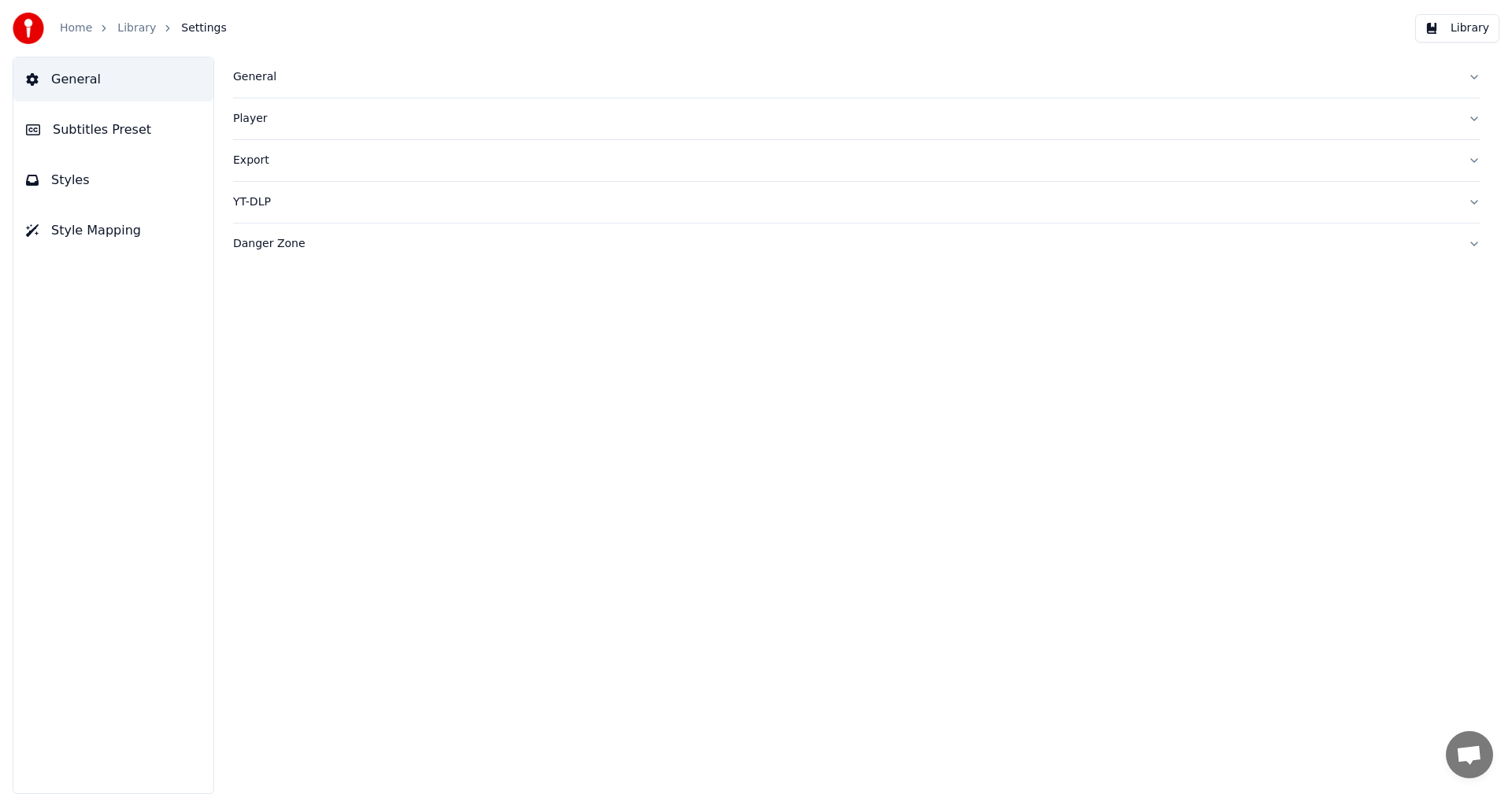
click at [97, 118] on button "Subtitles Preset" at bounding box center [112, 129] width 200 height 44
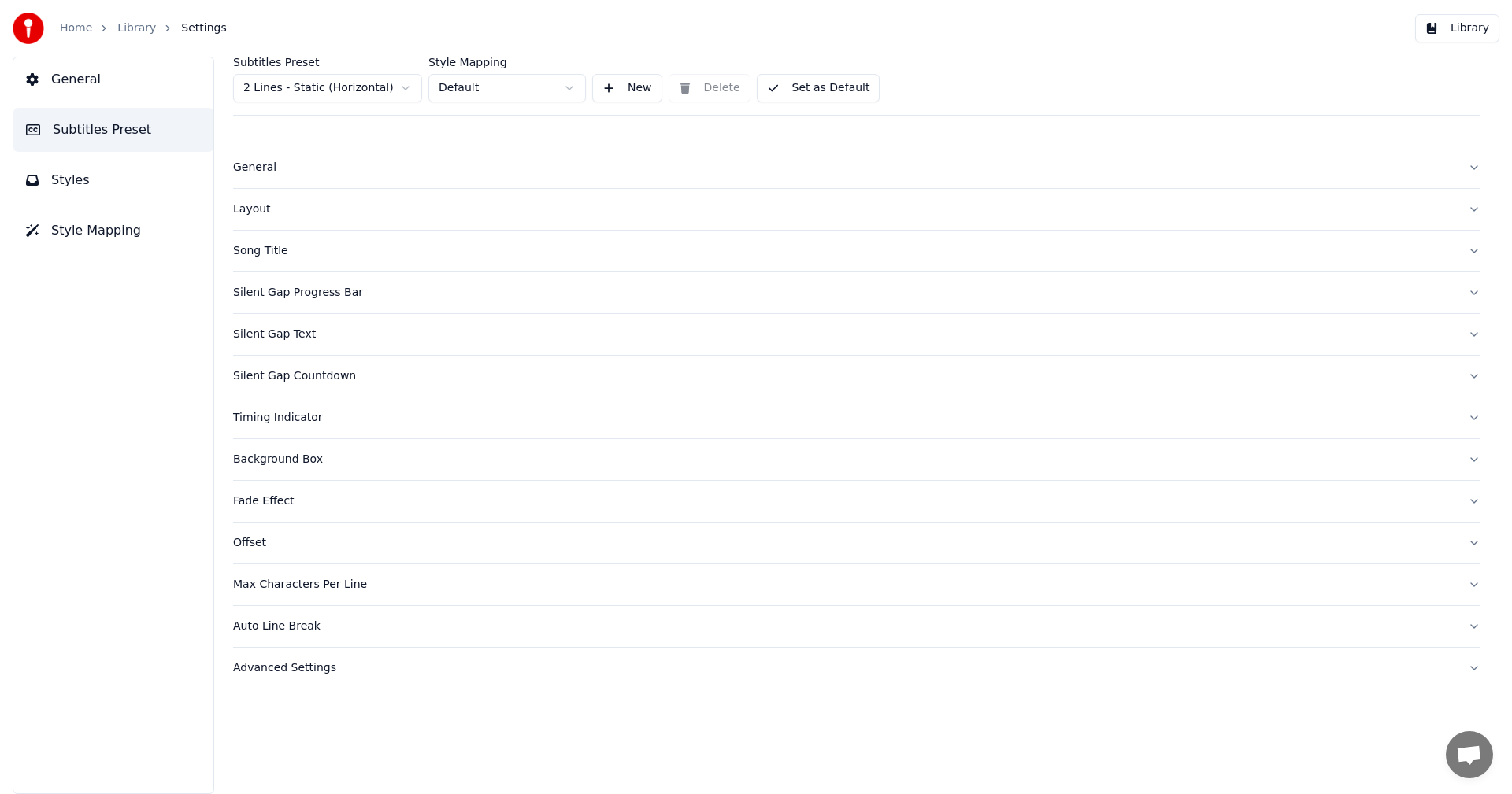
click at [274, 248] on div "Song Title" at bounding box center [845, 251] width 1222 height 16
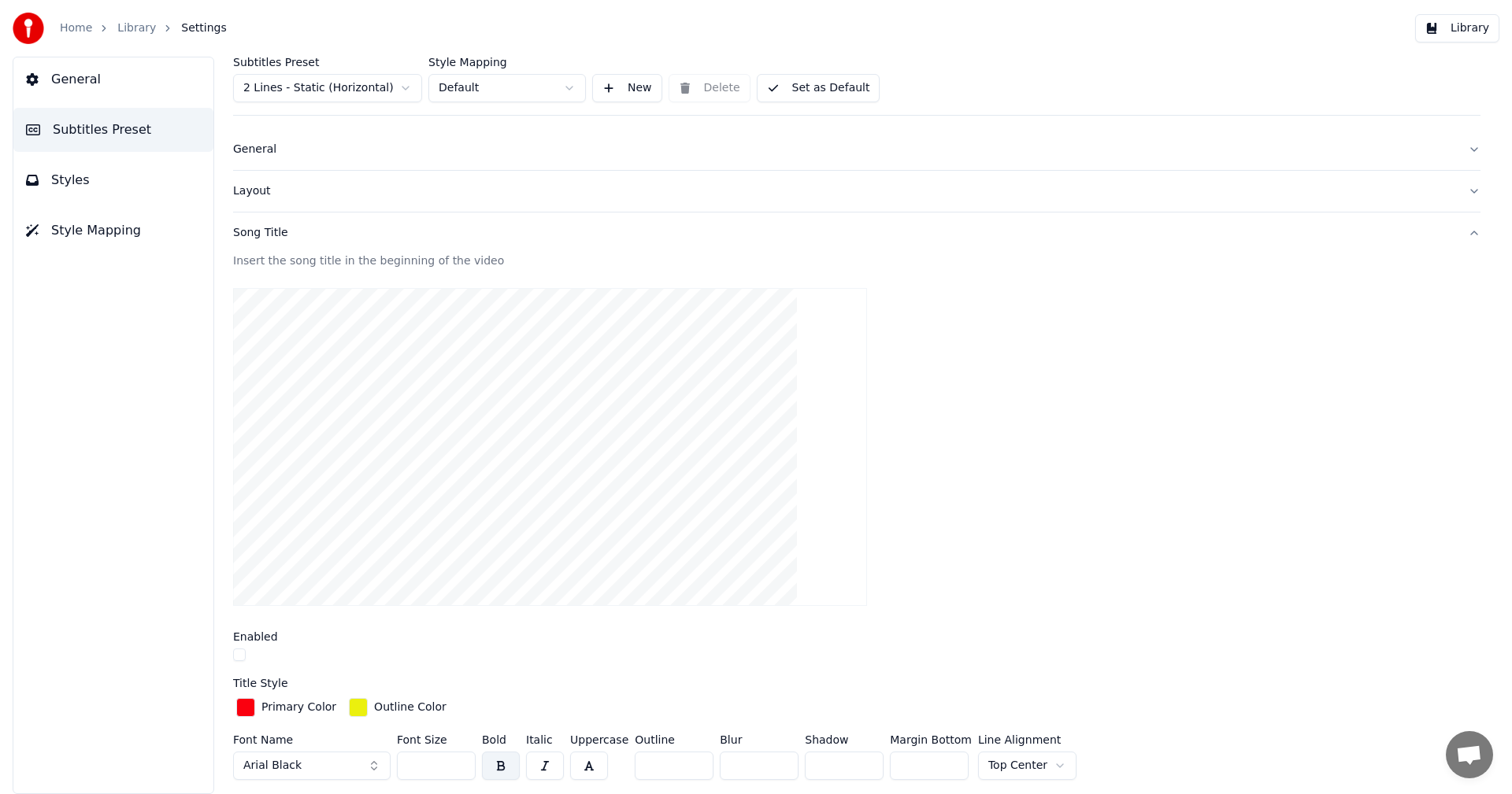
scroll to position [79, 0]
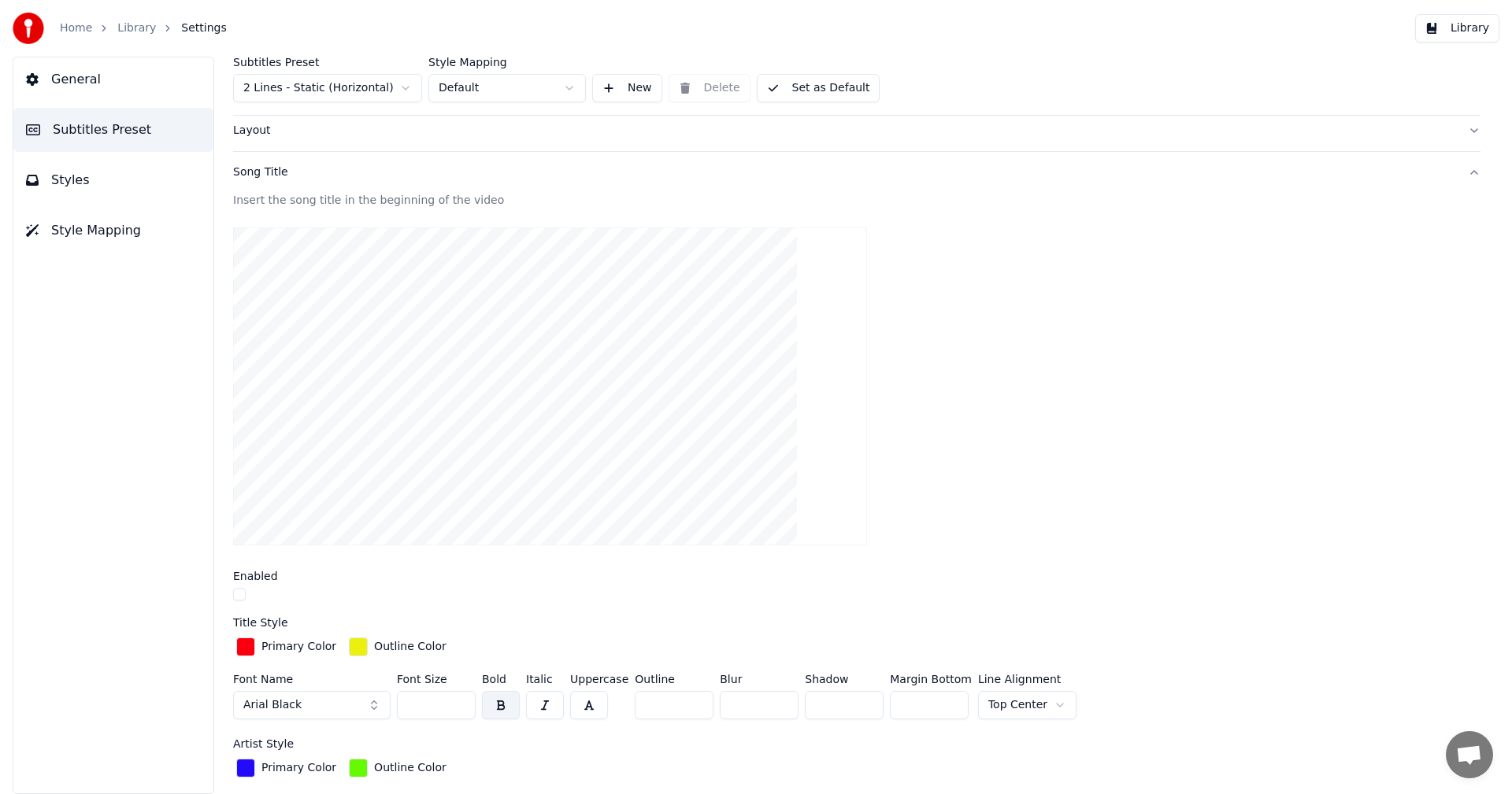
click at [239, 592] on button "button" at bounding box center [239, 593] width 12 height 12
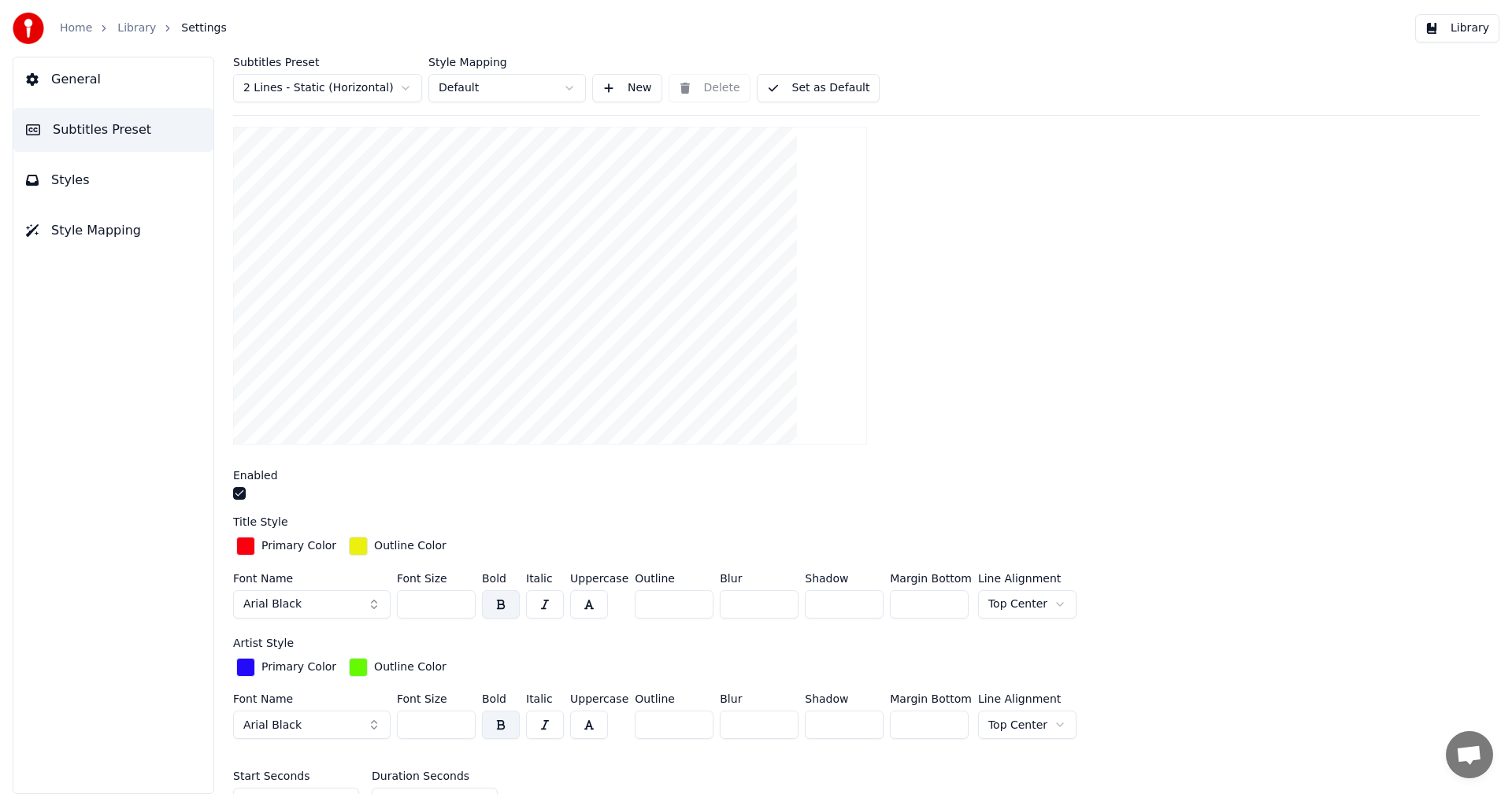
scroll to position [157, 0]
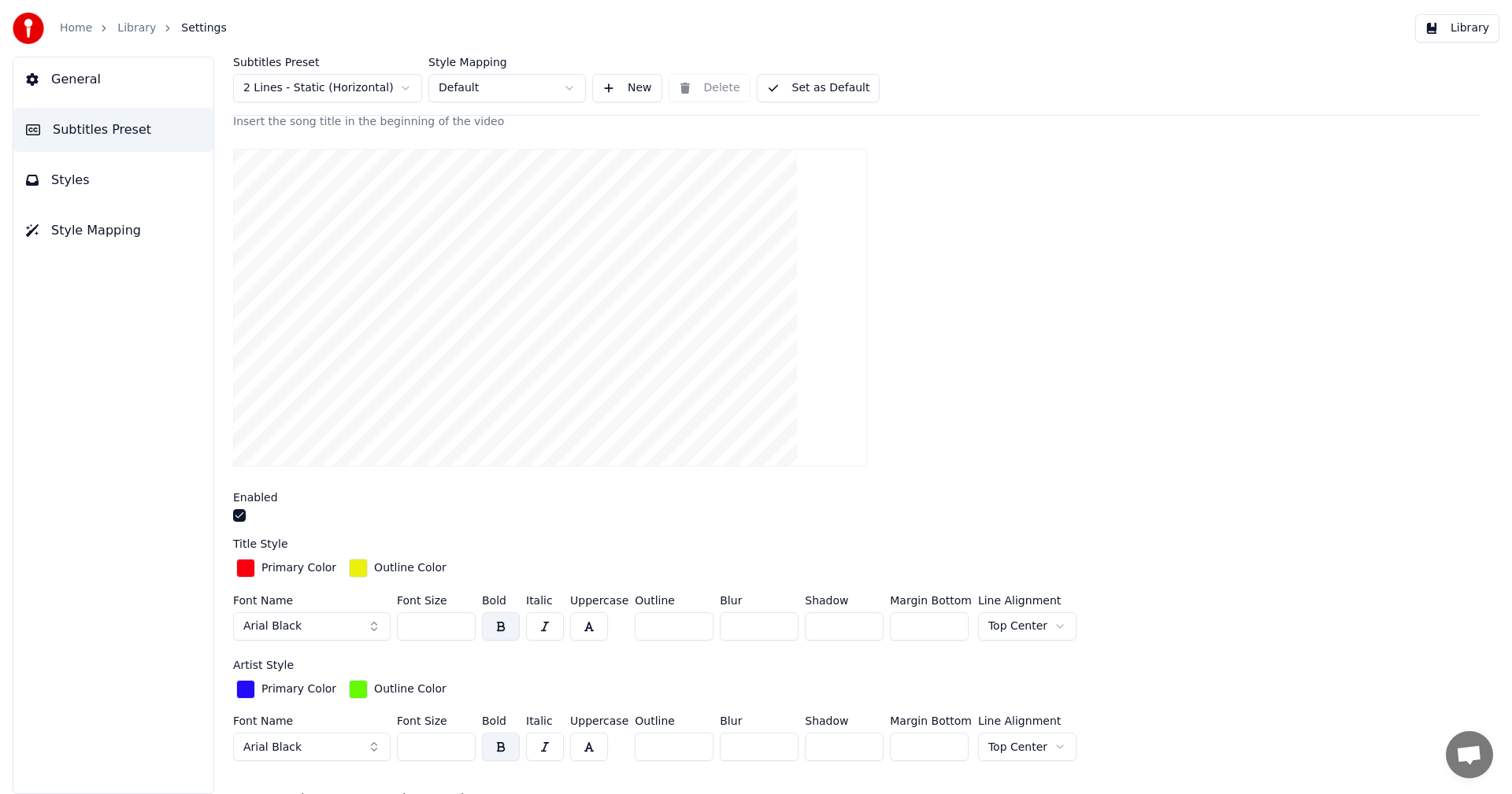
click at [107, 180] on button "Styles" at bounding box center [112, 180] width 200 height 44
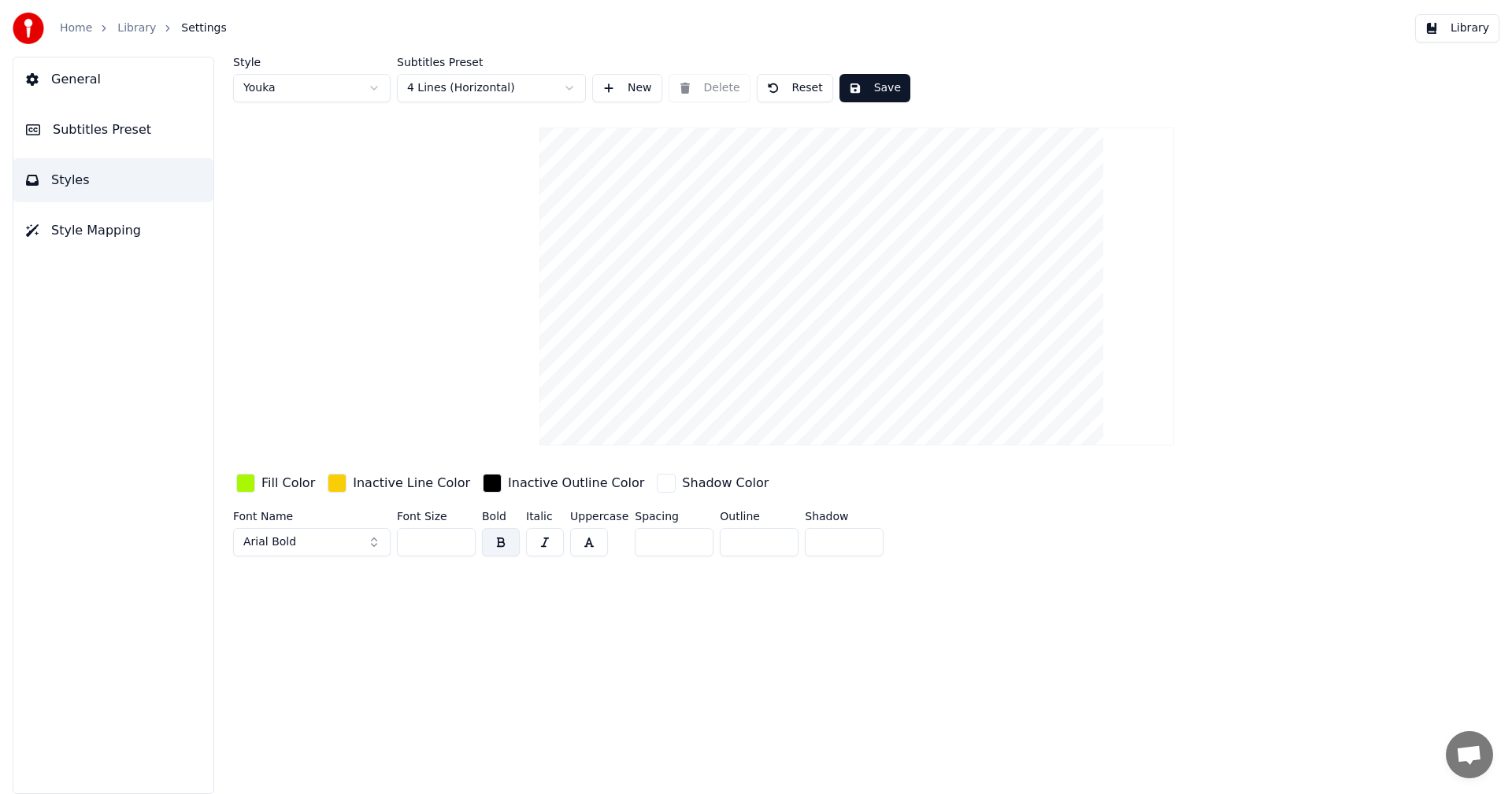
click at [248, 486] on div "button" at bounding box center [246, 484] width 19 height 19
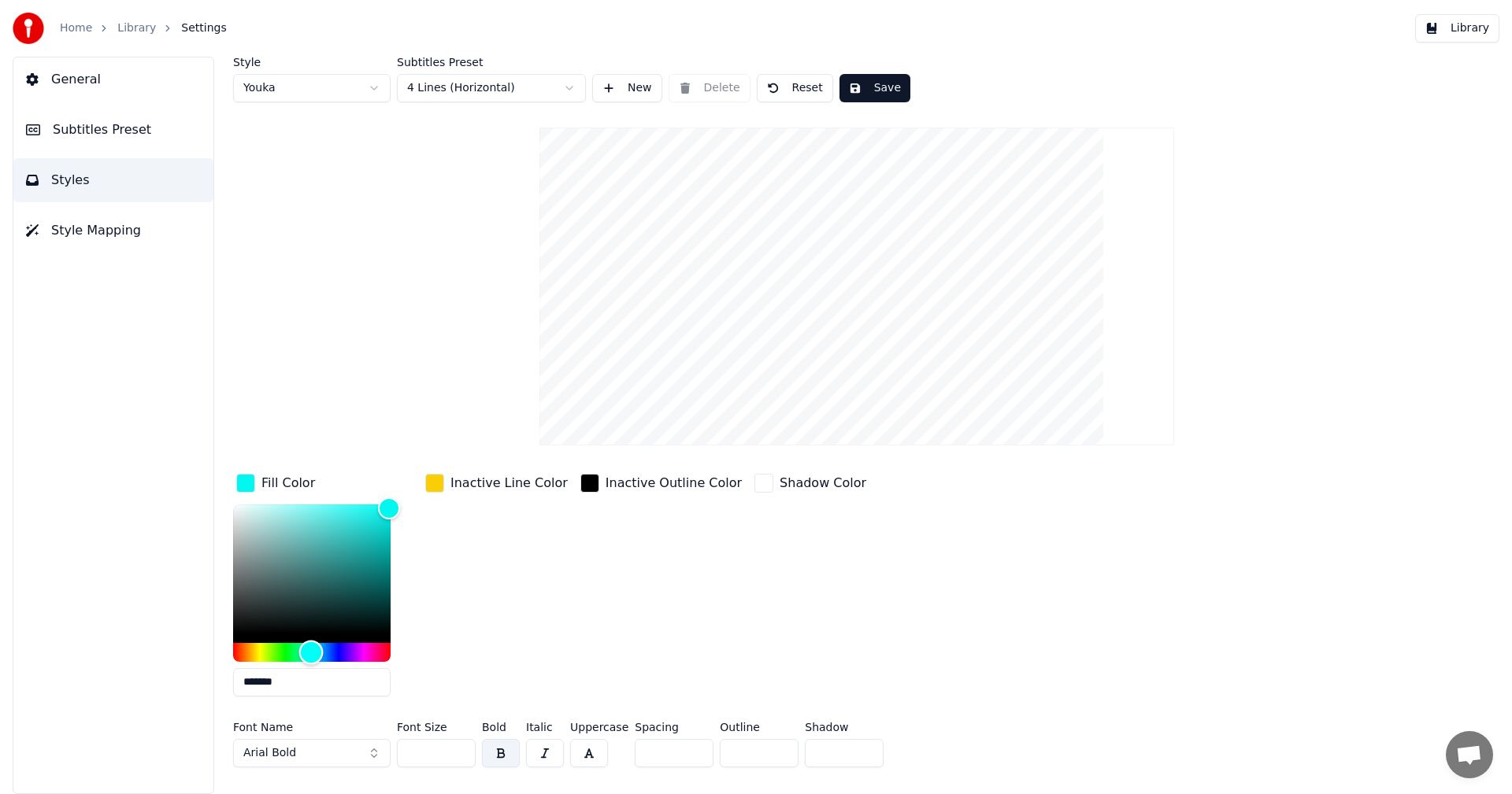
click at [311, 649] on div "Hue" at bounding box center [312, 652] width 157 height 19
click at [283, 652] on div "Hue" at bounding box center [312, 652] width 157 height 19
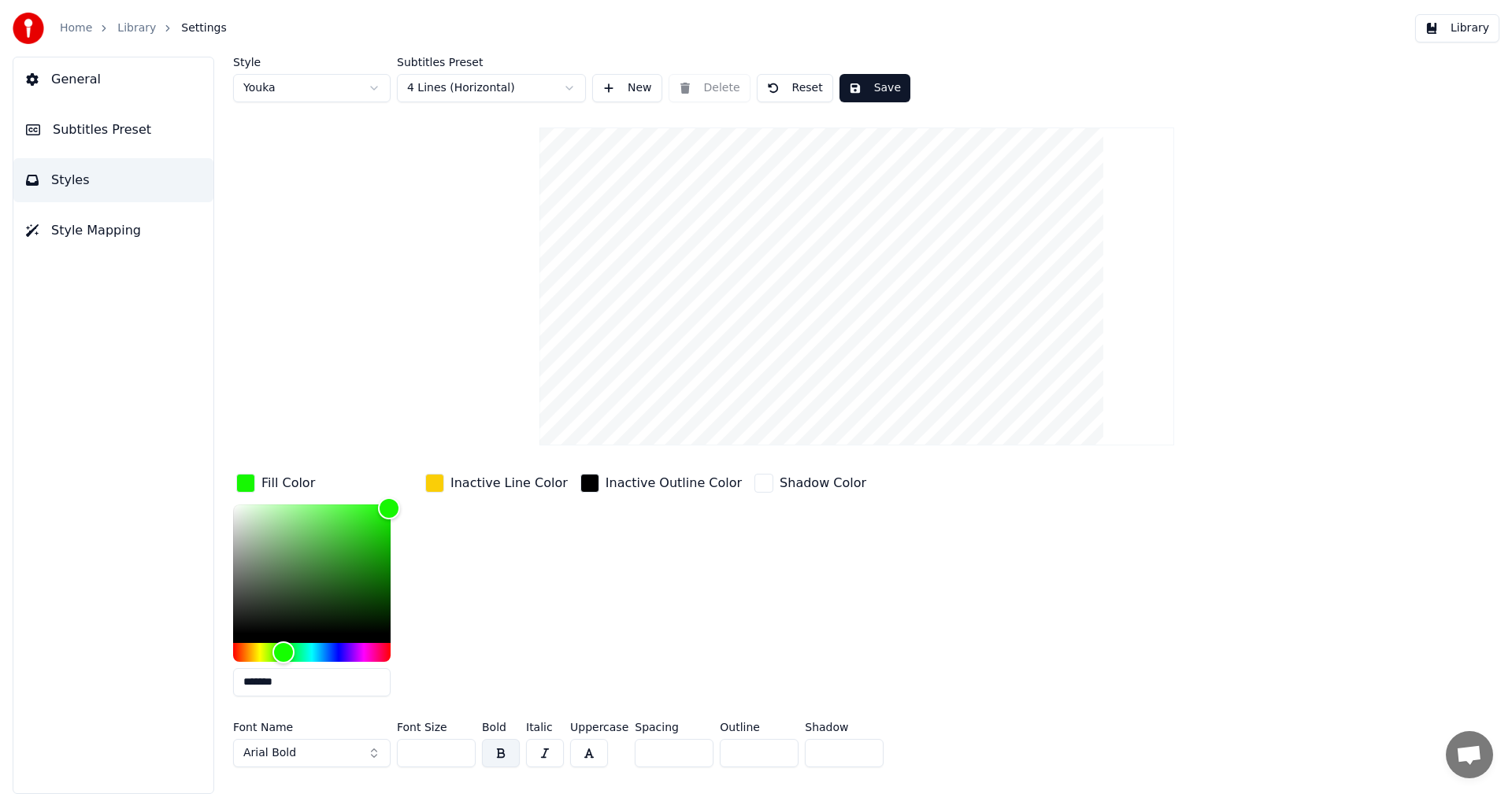
click at [434, 490] on div "button" at bounding box center [435, 484] width 19 height 19
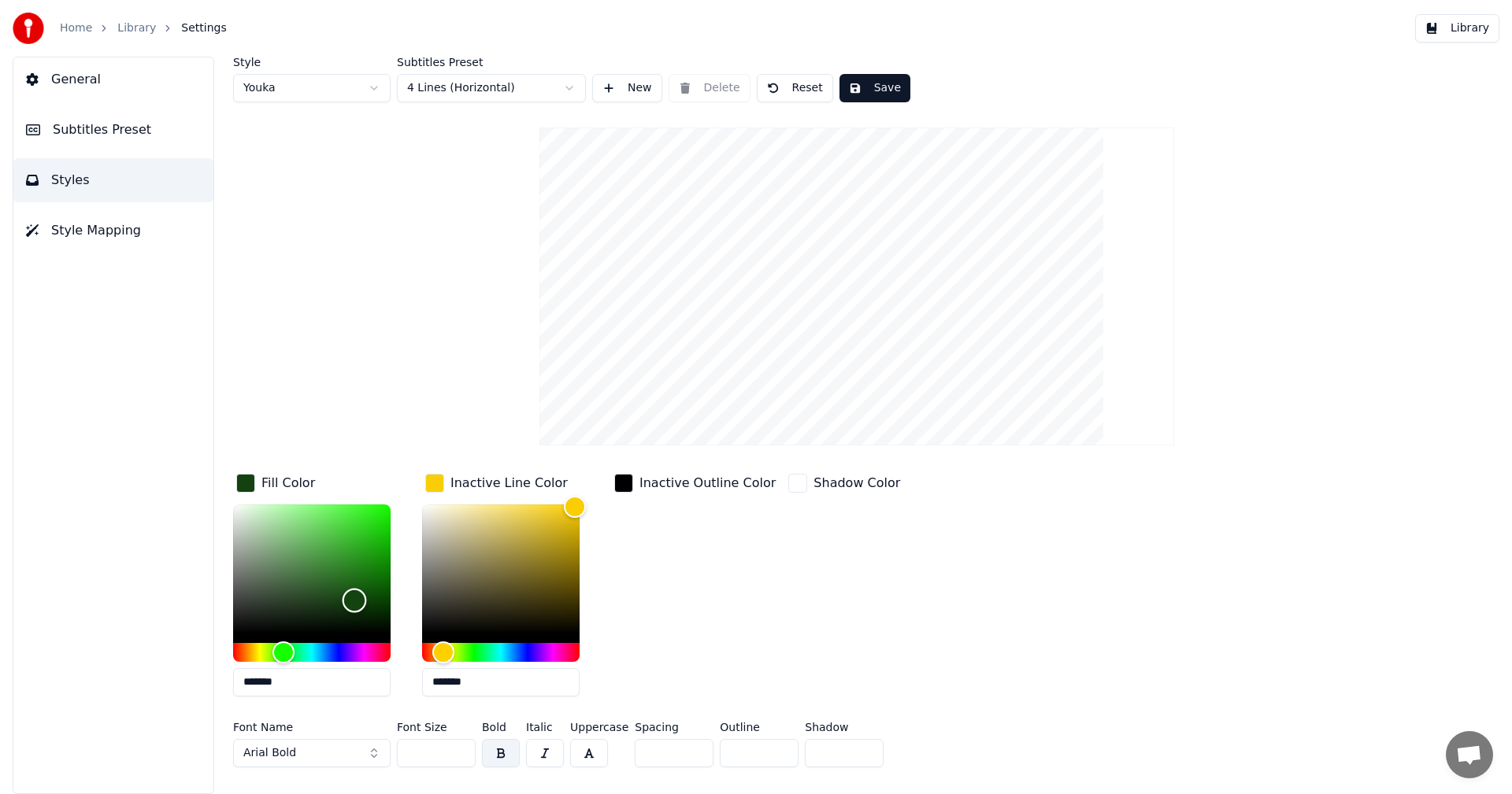
click at [354, 600] on div "Color" at bounding box center [312, 569] width 157 height 129
type input "*******"
drag, startPoint x: 354, startPoint y: 600, endPoint x: 382, endPoint y: 517, distance: 87.6
click at [382, 517] on div "Color" at bounding box center [382, 517] width 24 height 24
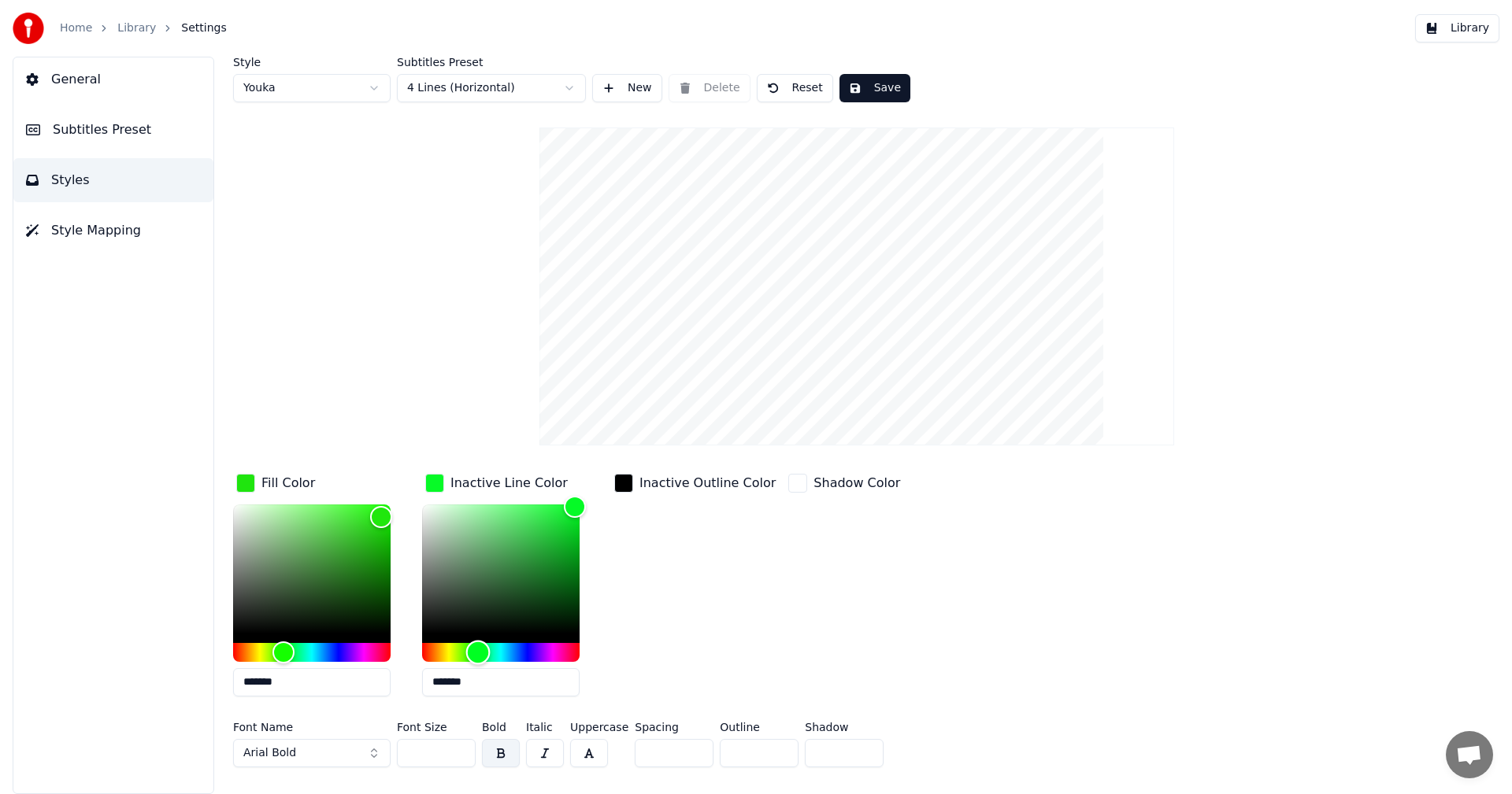
click at [478, 648] on div "Hue" at bounding box center [501, 652] width 157 height 19
type input "*******"
drag, startPoint x: 565, startPoint y: 513, endPoint x: 548, endPoint y: 577, distance: 66.2
click at [548, 577] on div "Color" at bounding box center [549, 578] width 24 height 24
type input "*******"
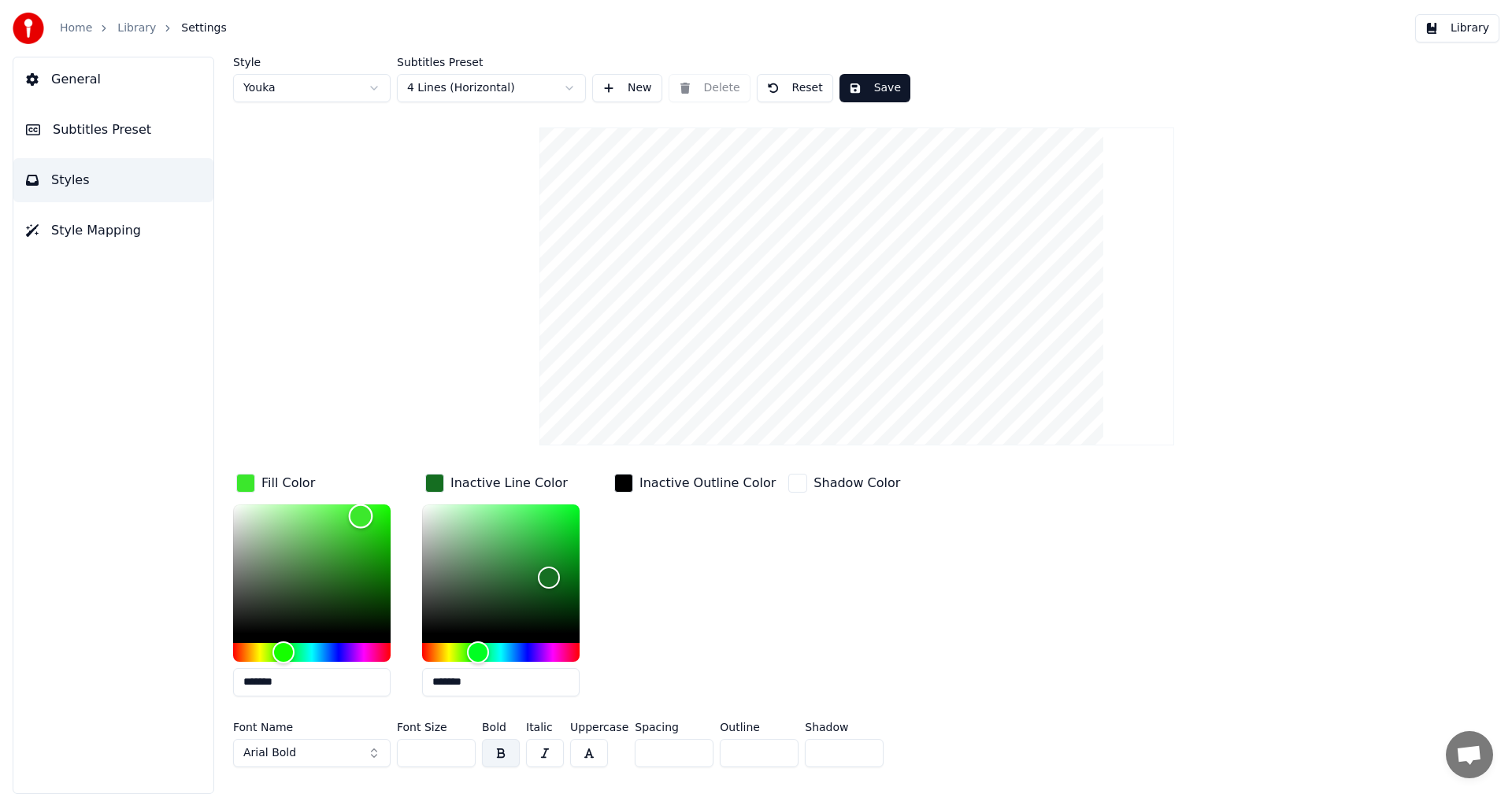
drag, startPoint x: 377, startPoint y: 514, endPoint x: 361, endPoint y: 516, distance: 16.1
click at [361, 516] on div "Color" at bounding box center [361, 517] width 24 height 24
drag, startPoint x: 540, startPoint y: 574, endPoint x: 518, endPoint y: 570, distance: 22.4
click at [518, 570] on div "Color" at bounding box center [519, 571] width 24 height 24
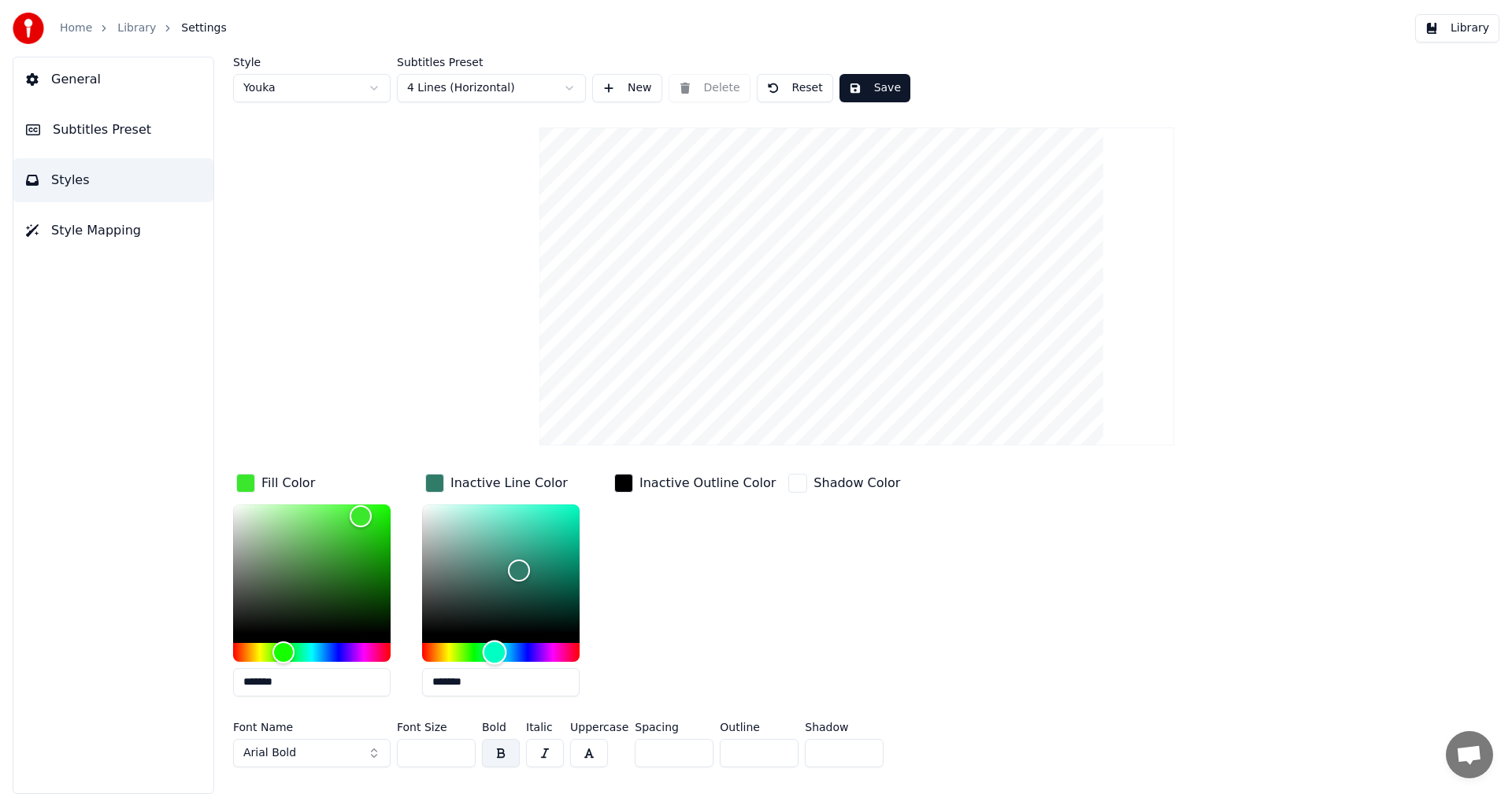
click at [494, 646] on div "Hue" at bounding box center [501, 652] width 157 height 19
click at [526, 646] on div "Hue" at bounding box center [501, 652] width 157 height 19
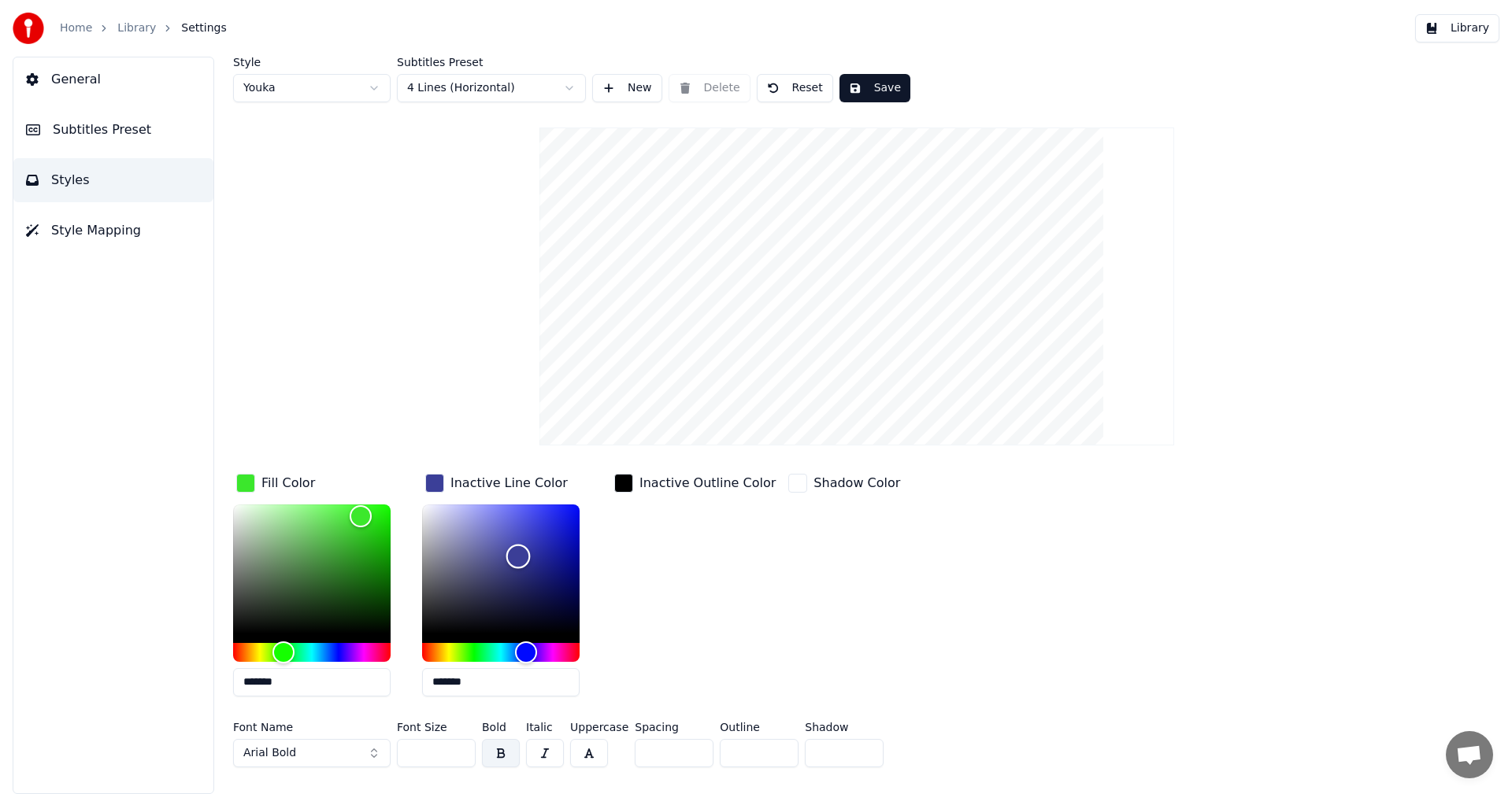
type input "*******"
drag, startPoint x: 523, startPoint y: 563, endPoint x: 499, endPoint y: 531, distance: 40.0
click at [499, 531] on div "Color" at bounding box center [499, 532] width 24 height 24
click at [858, 83] on button "Save" at bounding box center [875, 88] width 71 height 28
click at [1468, 24] on button "Library" at bounding box center [1457, 28] width 84 height 28
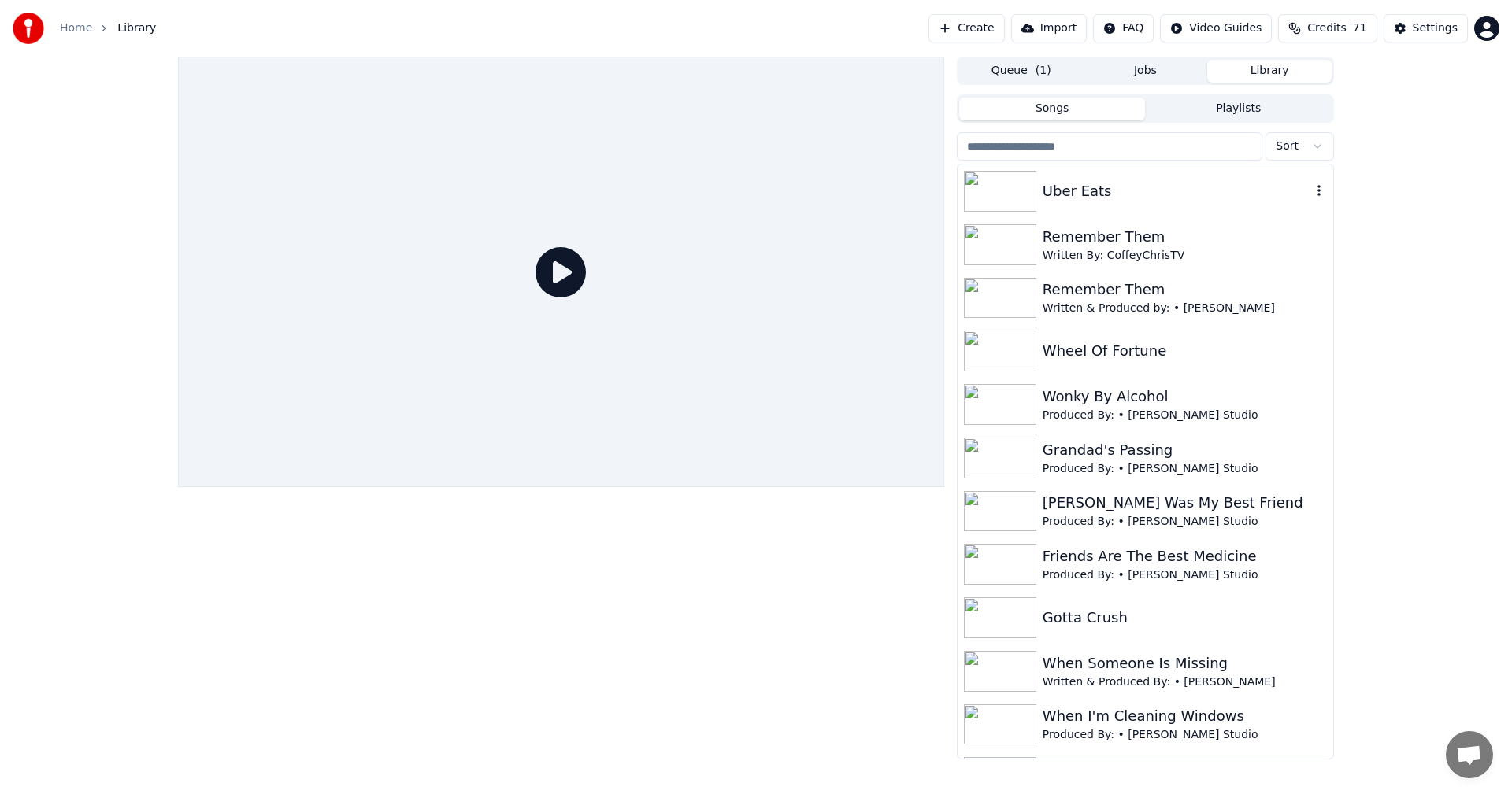
click at [1053, 193] on div "Uber Eats" at bounding box center [1176, 191] width 268 height 22
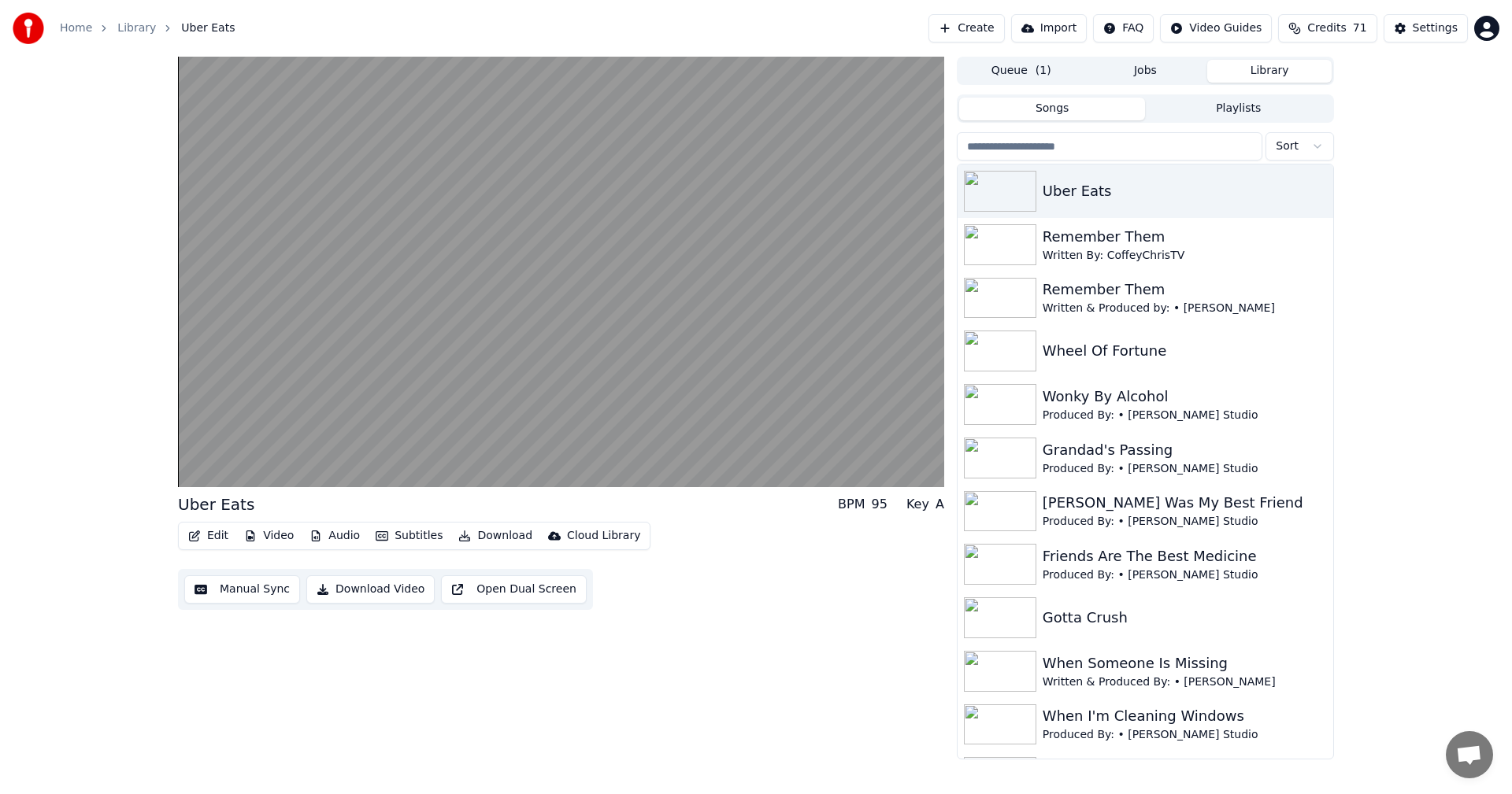
click at [215, 533] on button "Edit" at bounding box center [208, 536] width 52 height 22
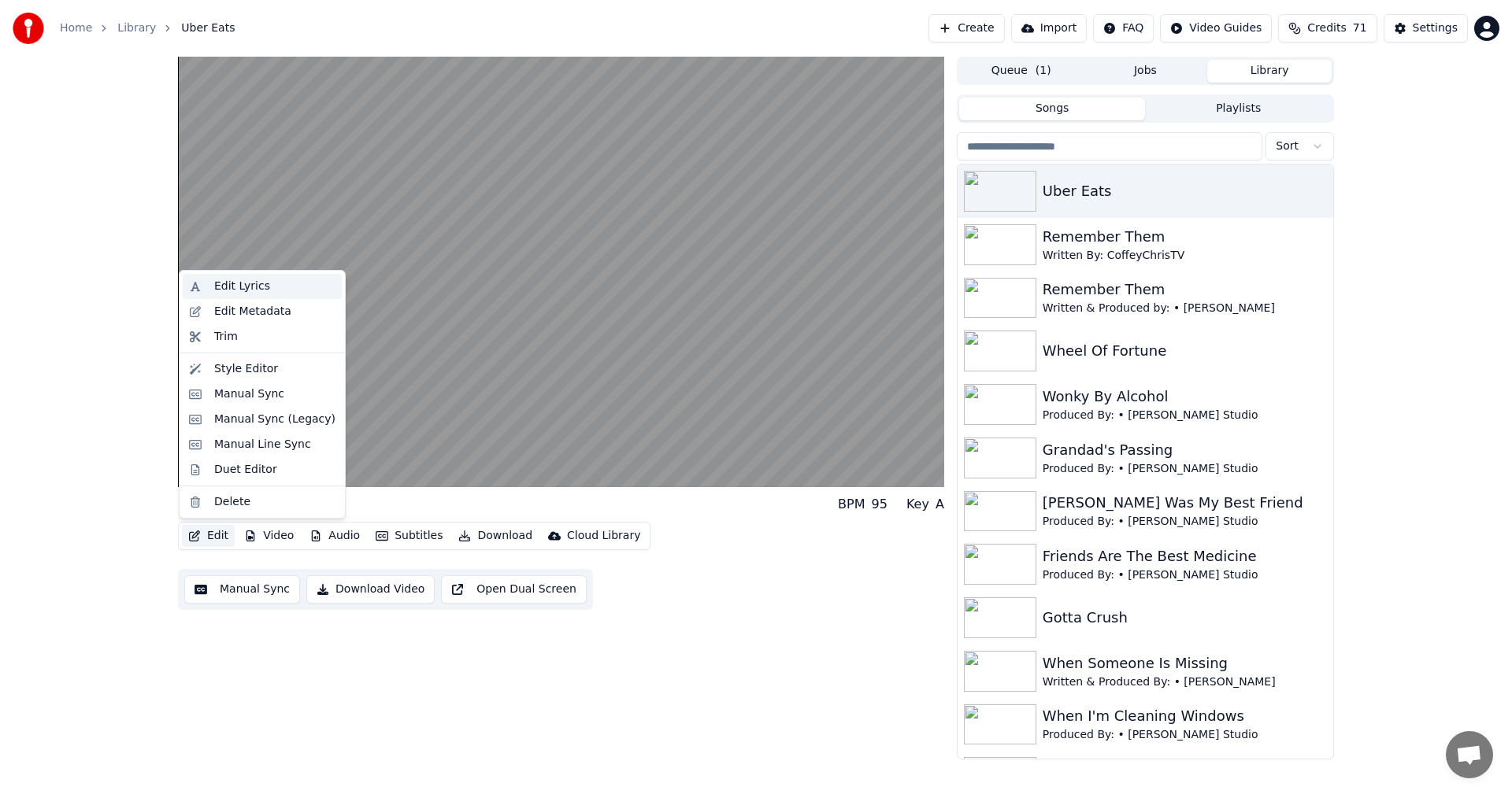
click at [228, 292] on div "Edit Lyrics" at bounding box center [242, 286] width 56 height 16
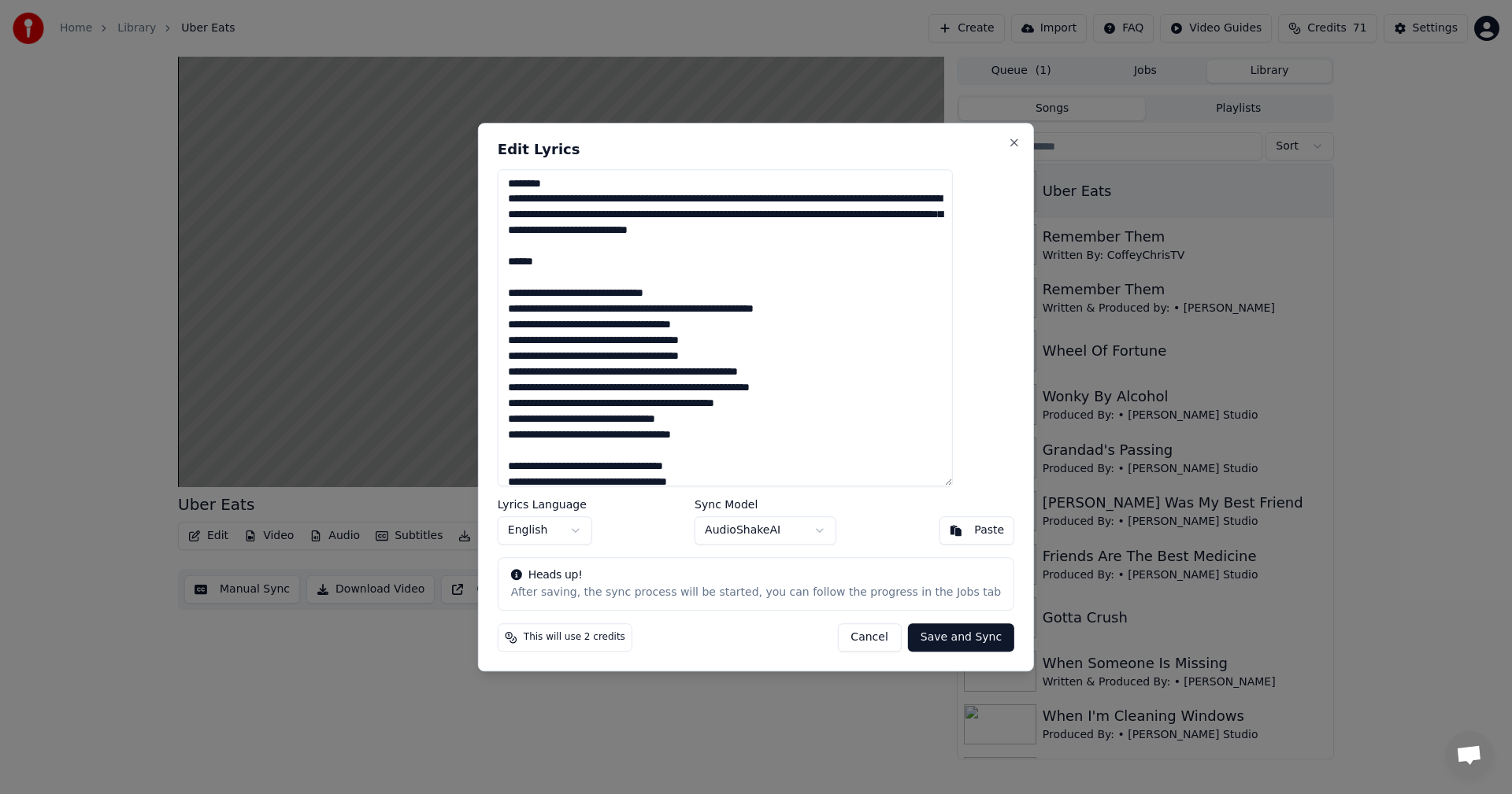
click at [578, 261] on textarea at bounding box center [725, 328] width 455 height 318
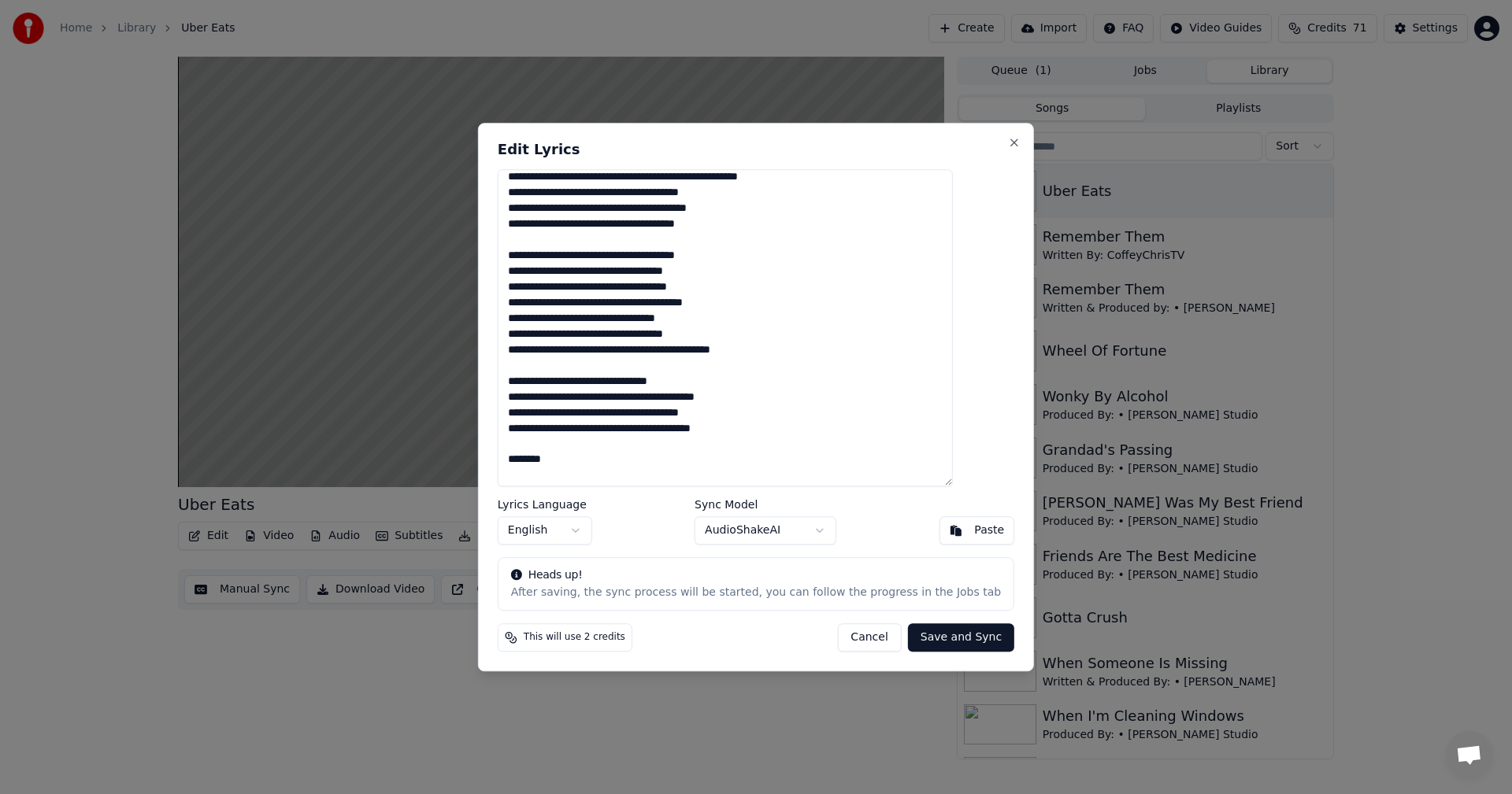
scroll to position [766, 0]
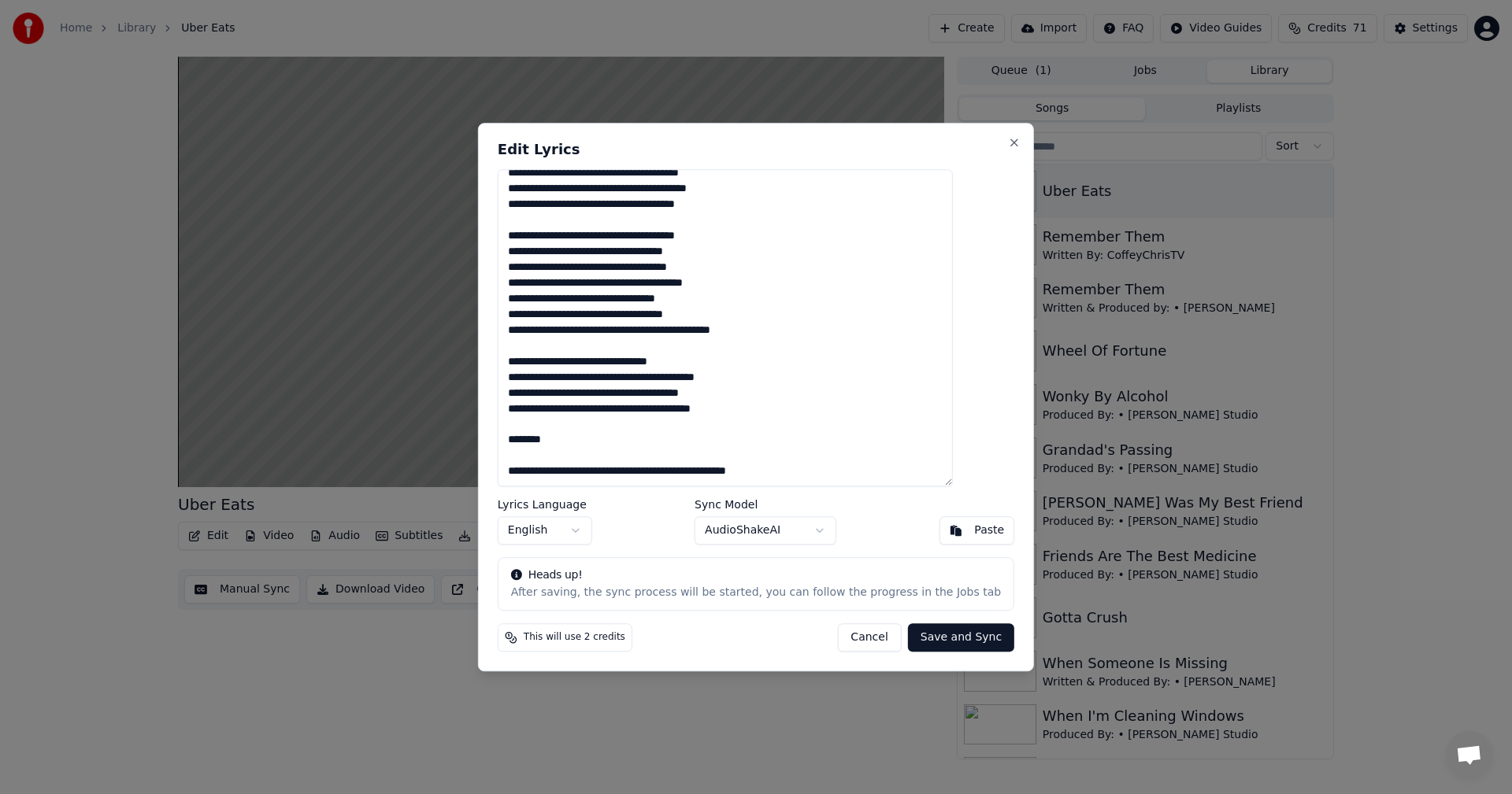
click at [592, 433] on textarea at bounding box center [725, 328] width 455 height 318
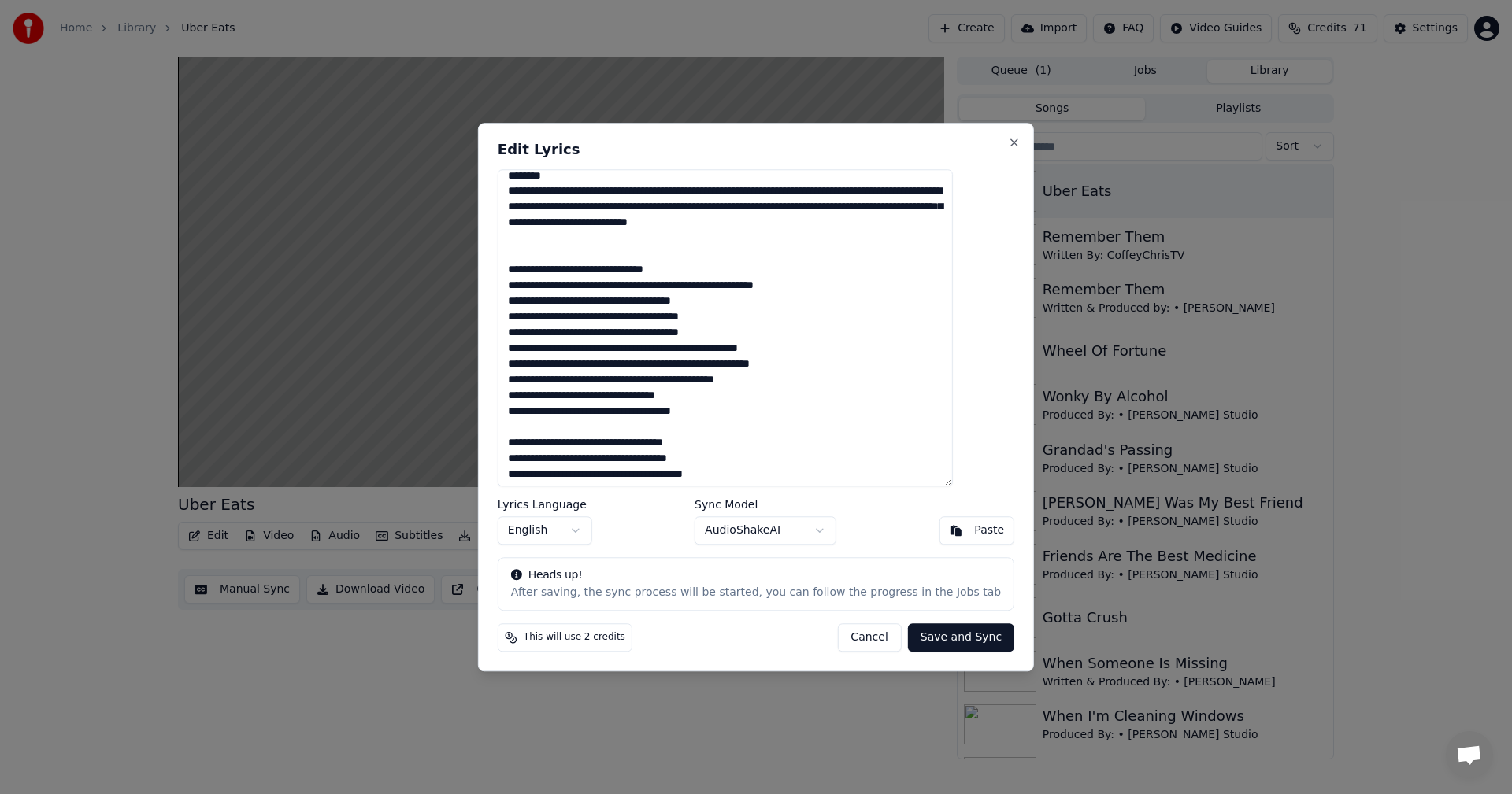
scroll to position [0, 0]
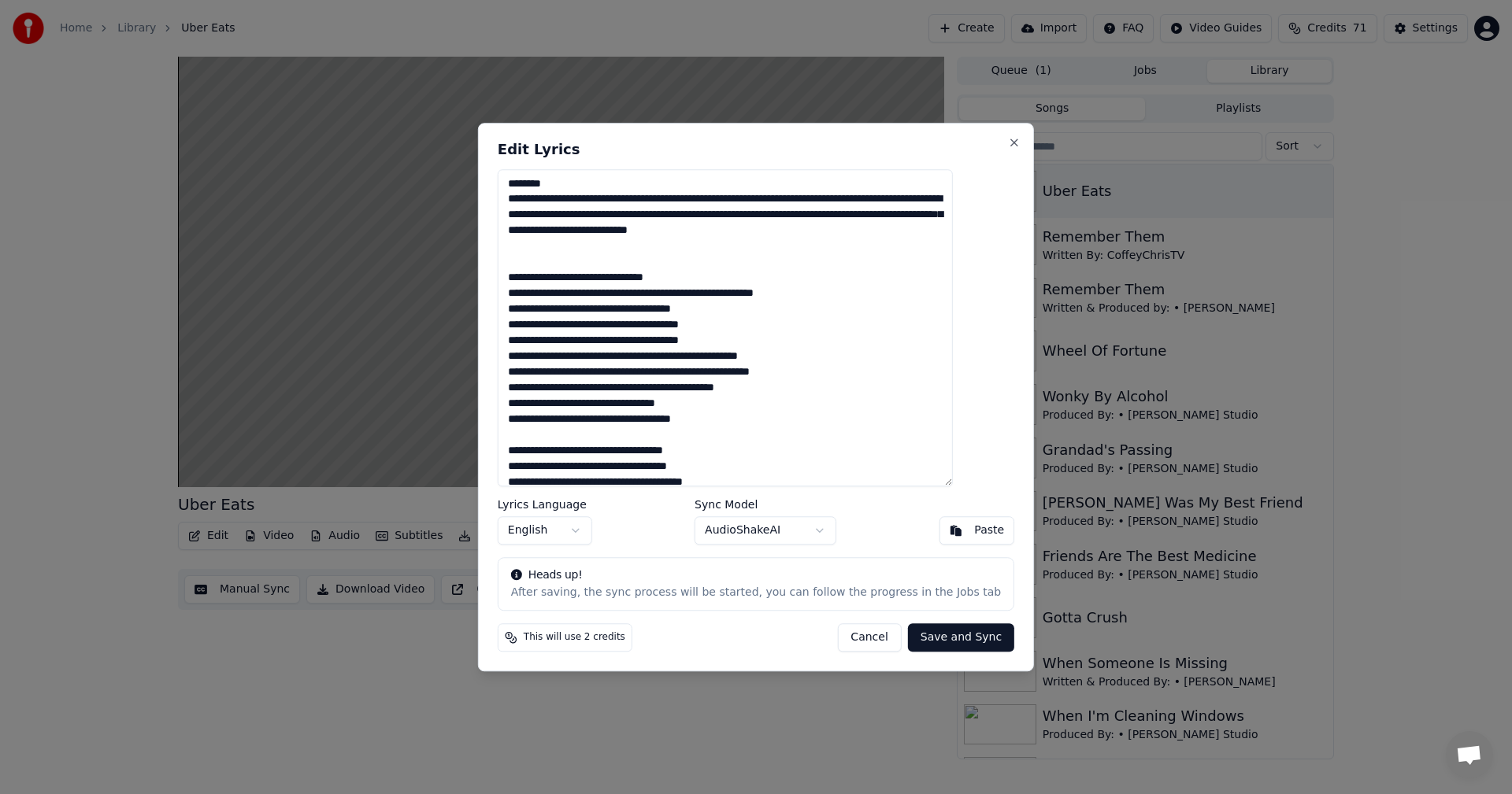
click at [559, 256] on textarea at bounding box center [725, 328] width 455 height 318
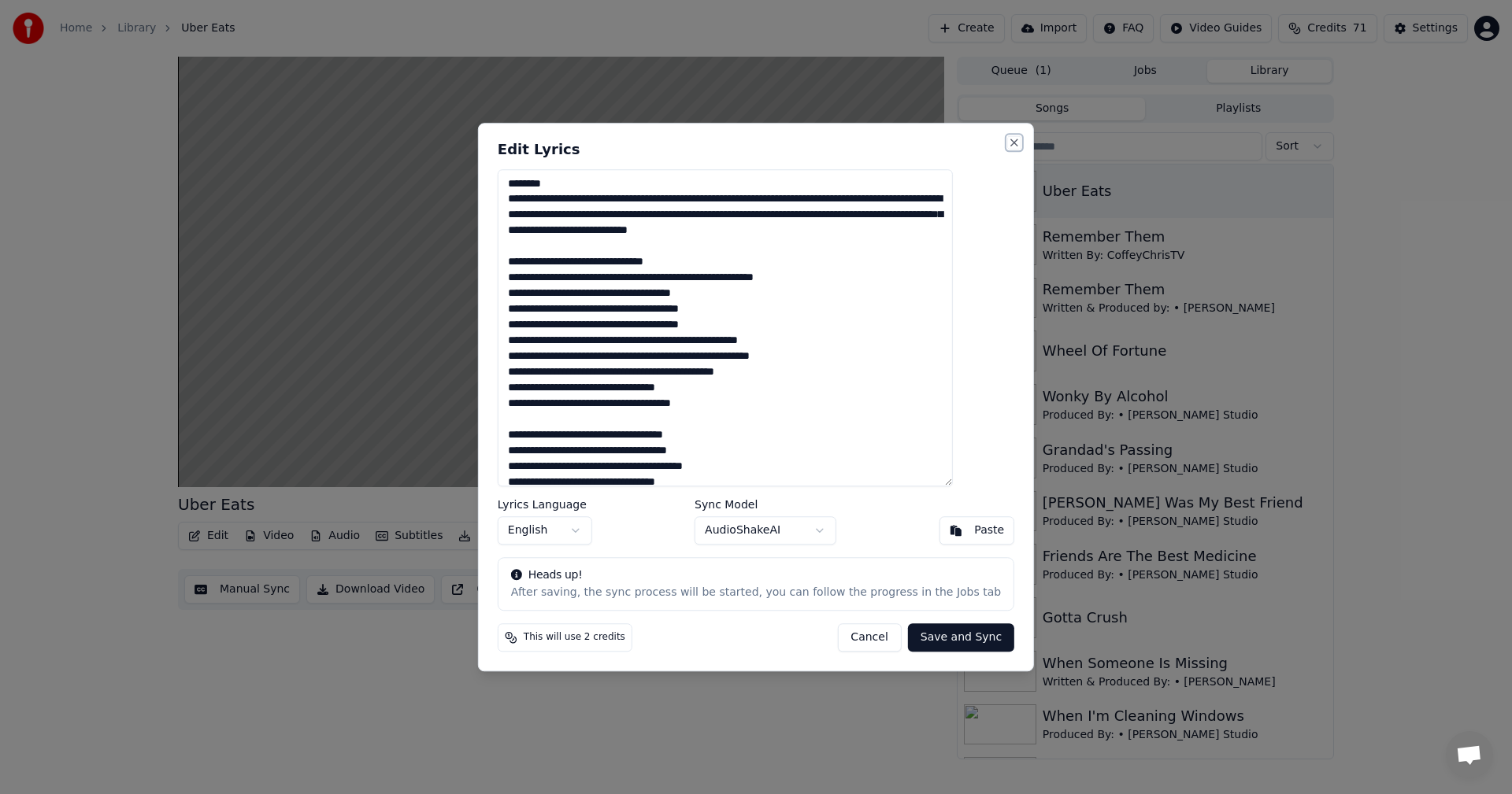
click at [1008, 143] on button "Close" at bounding box center [1013, 142] width 12 height 12
type textarea "**********"
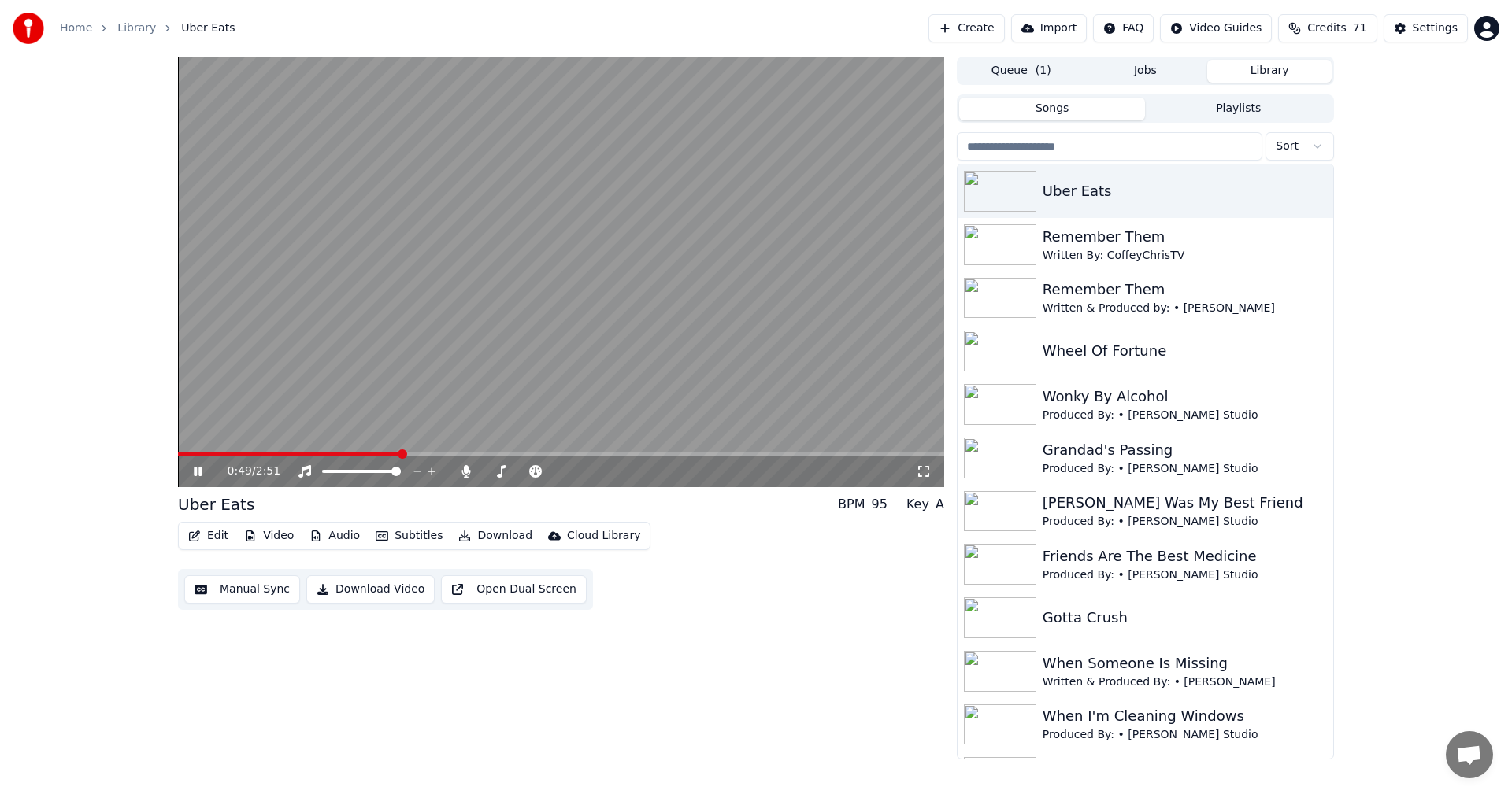
click at [198, 542] on icon "button" at bounding box center [194, 536] width 12 height 11
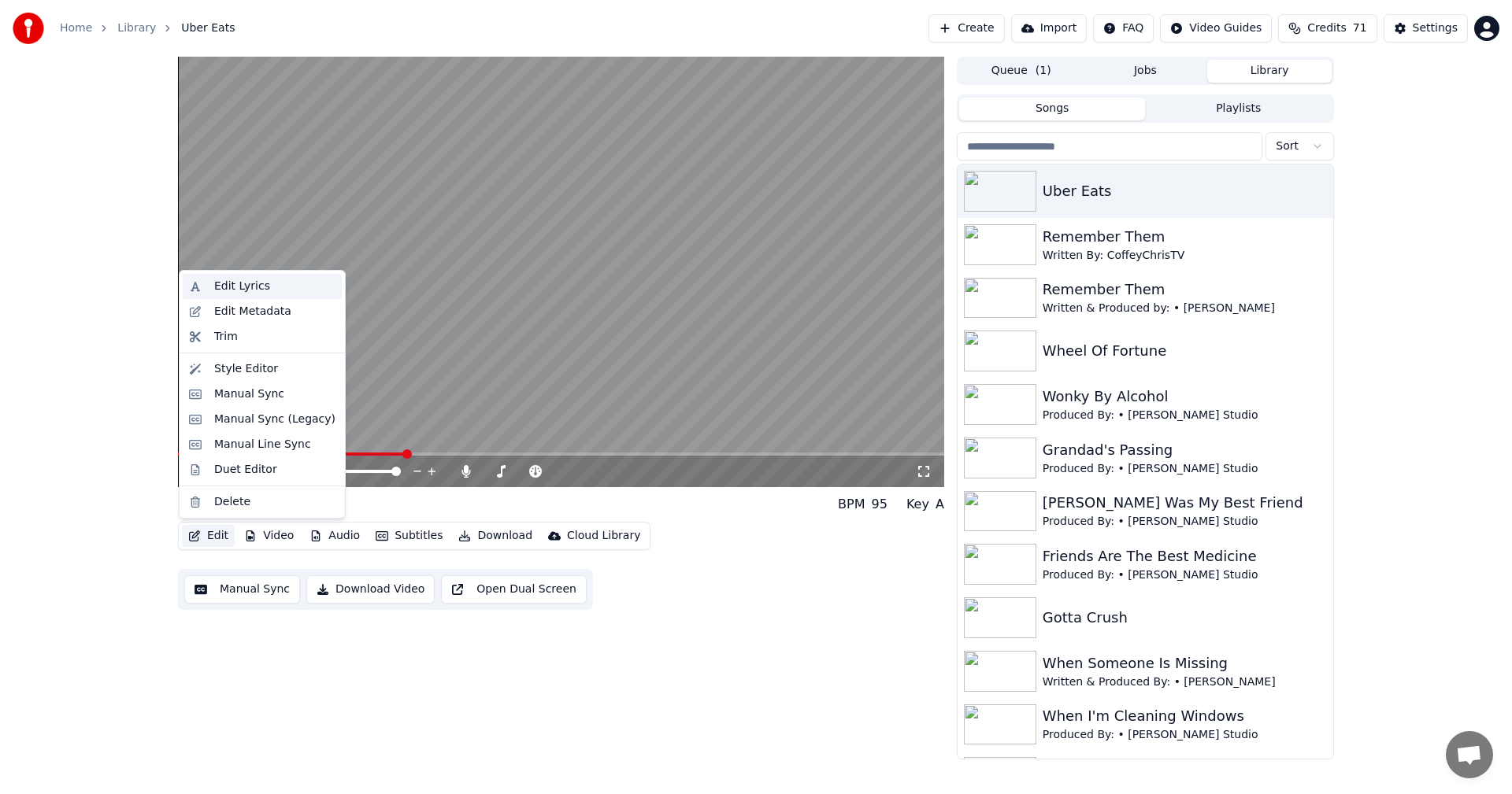
click at [230, 287] on div "Edit Lyrics" at bounding box center [242, 286] width 56 height 16
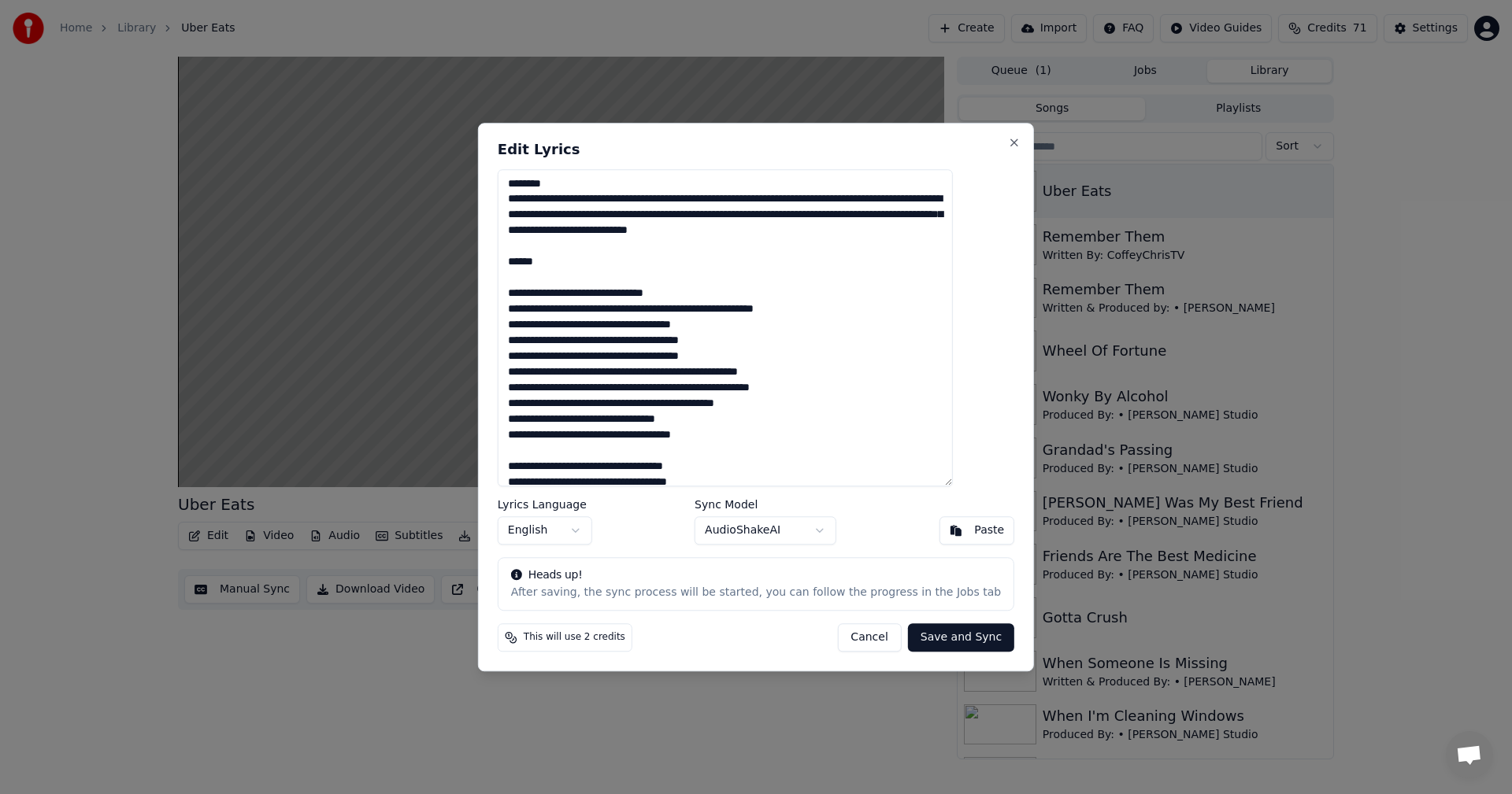
drag, startPoint x: 576, startPoint y: 266, endPoint x: 538, endPoint y: 269, distance: 38.1
click at [538, 269] on textarea at bounding box center [725, 328] width 455 height 318
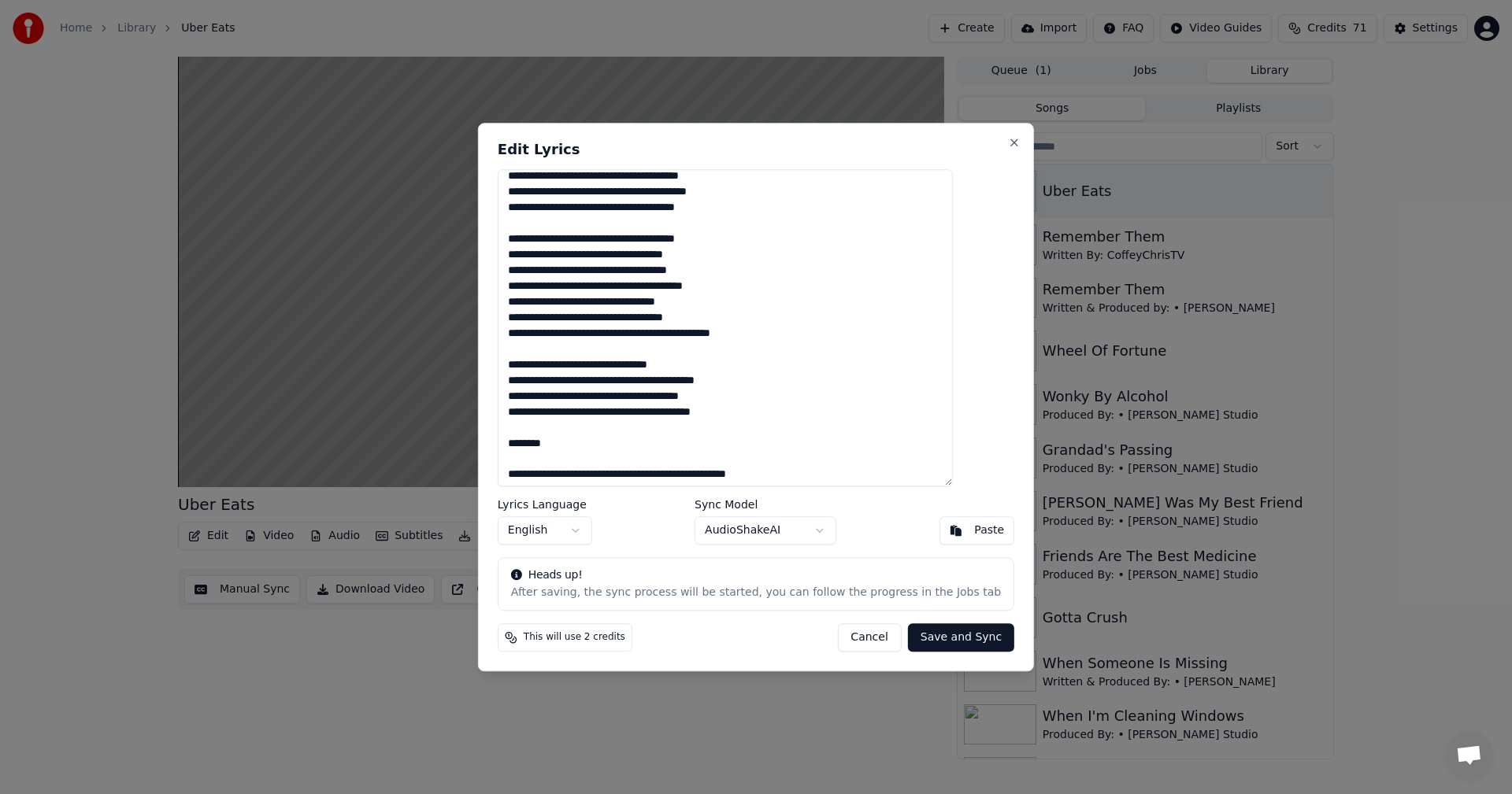
scroll to position [750, 0]
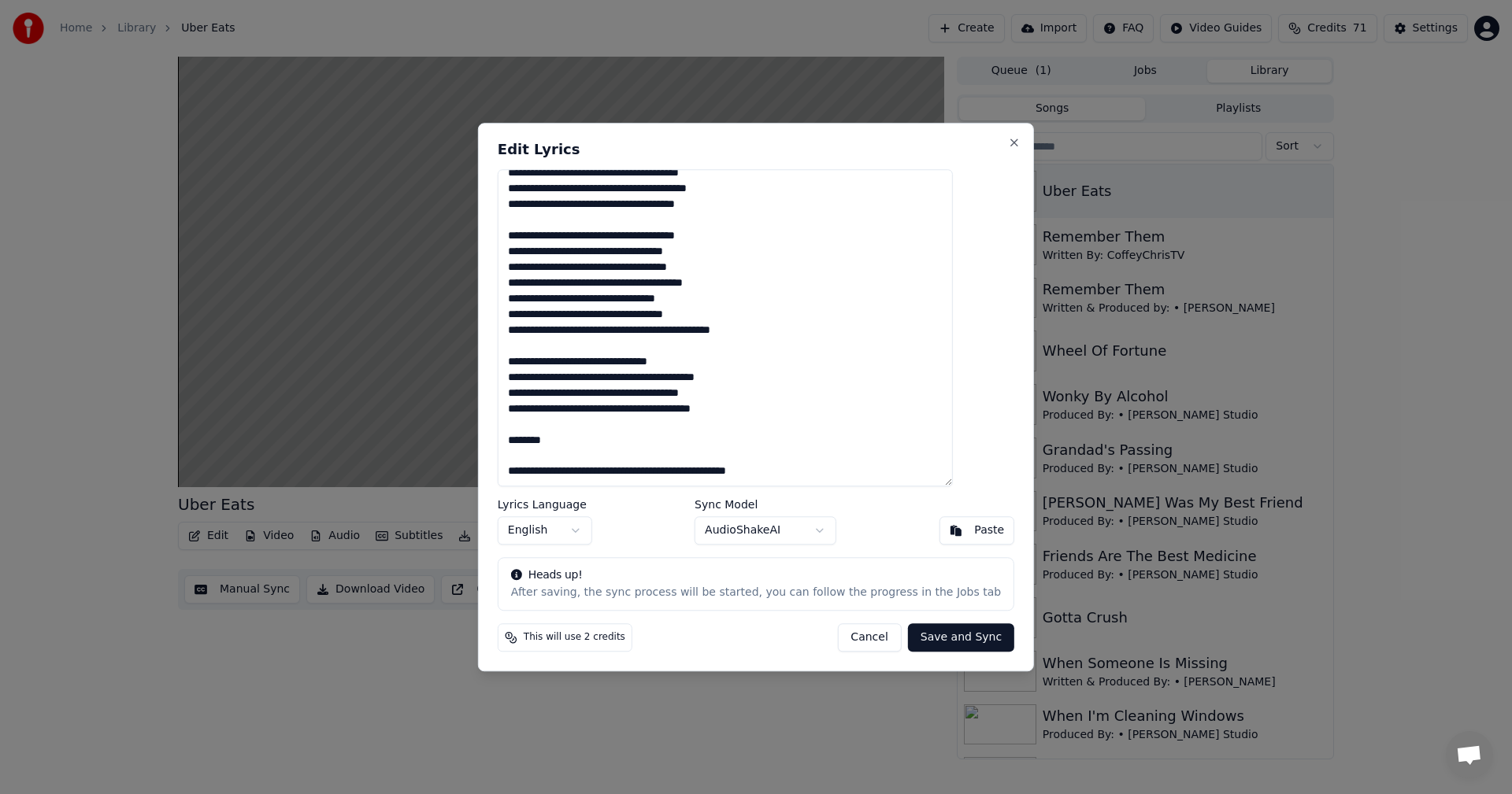
click at [592, 442] on textarea at bounding box center [725, 328] width 455 height 318
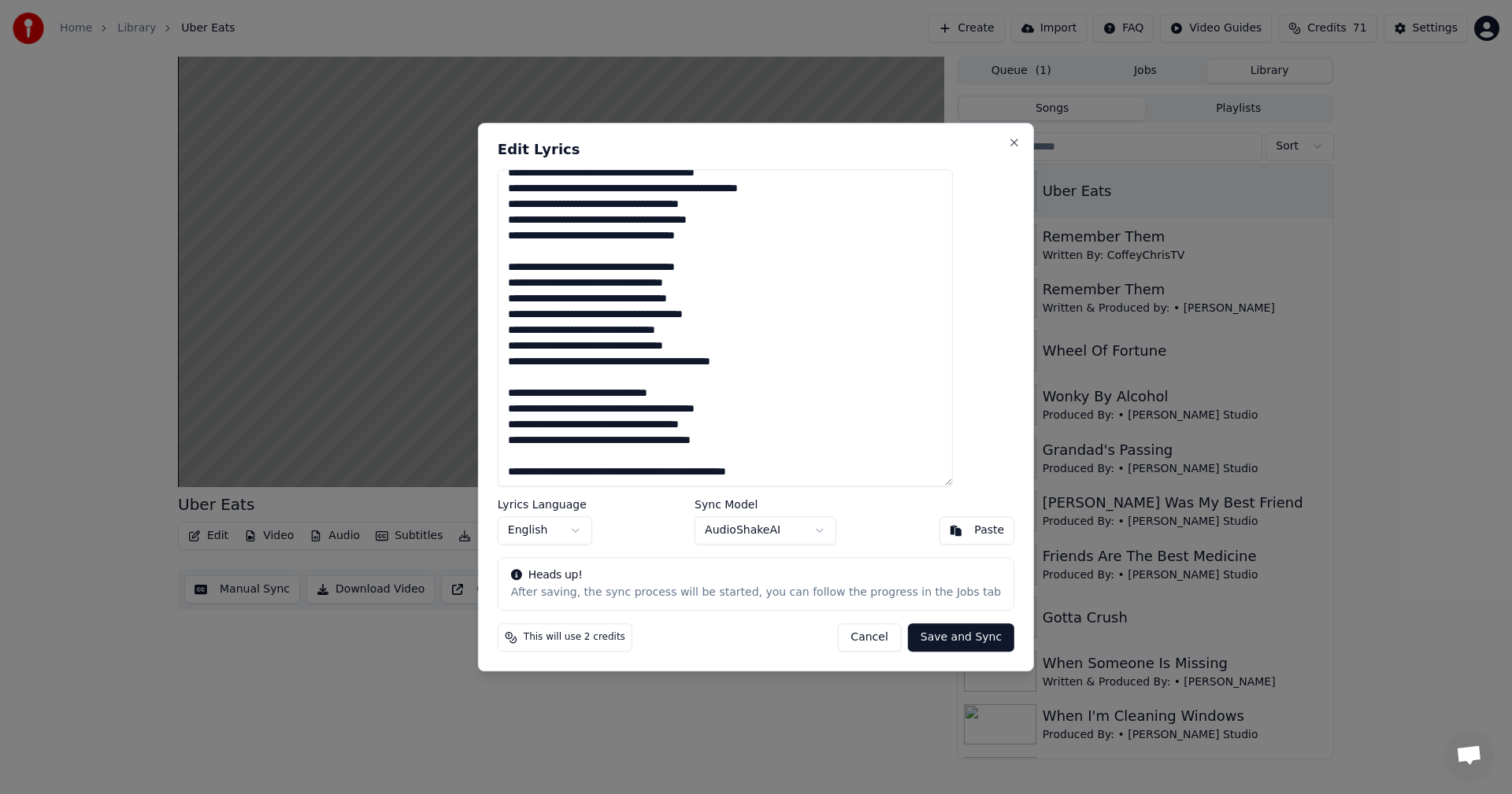
scroll to position [719, 0]
type textarea "**********"
click at [930, 632] on button "Save and Sync" at bounding box center [960, 637] width 106 height 28
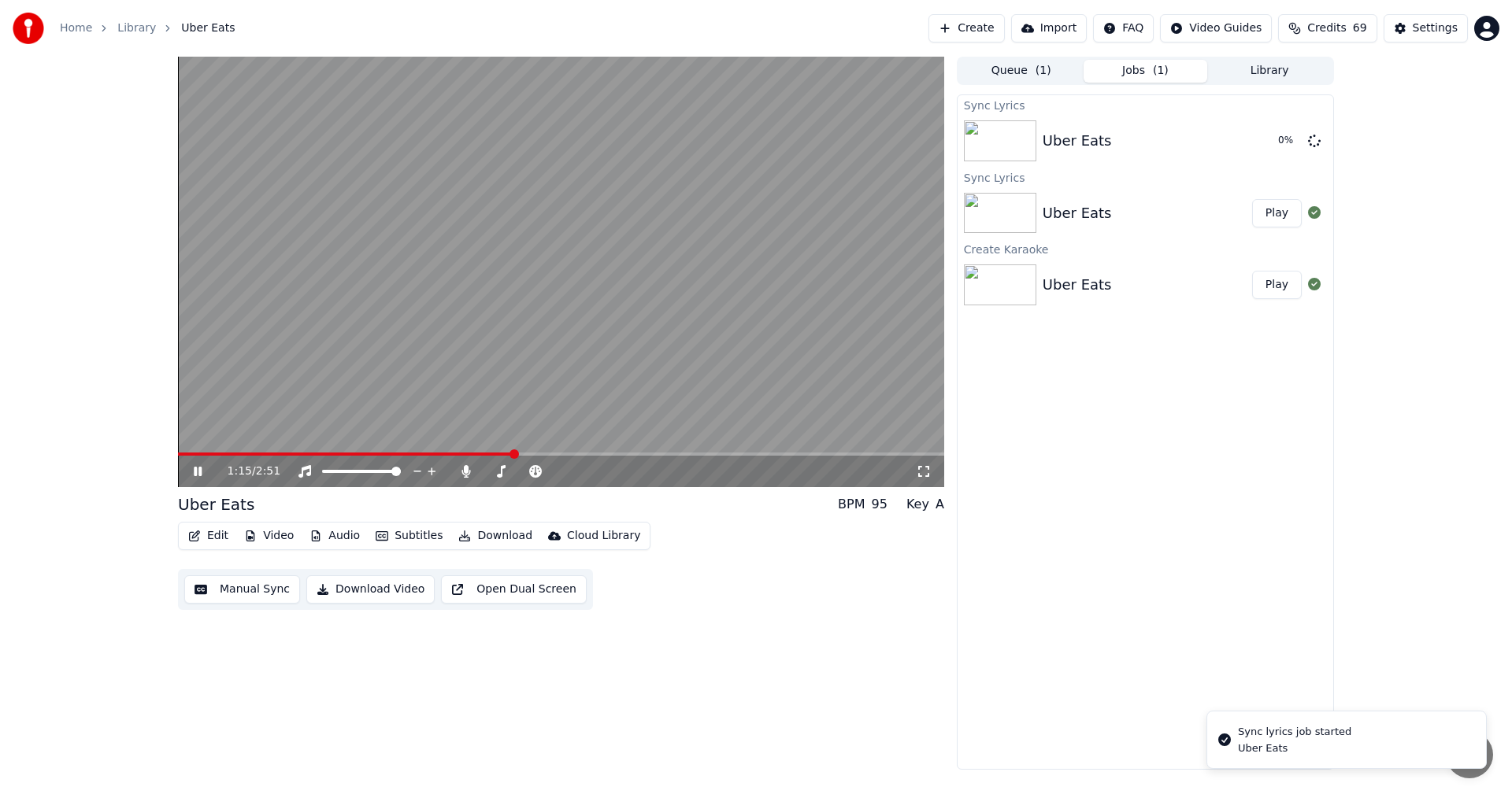
click at [217, 539] on button "Edit" at bounding box center [208, 536] width 52 height 22
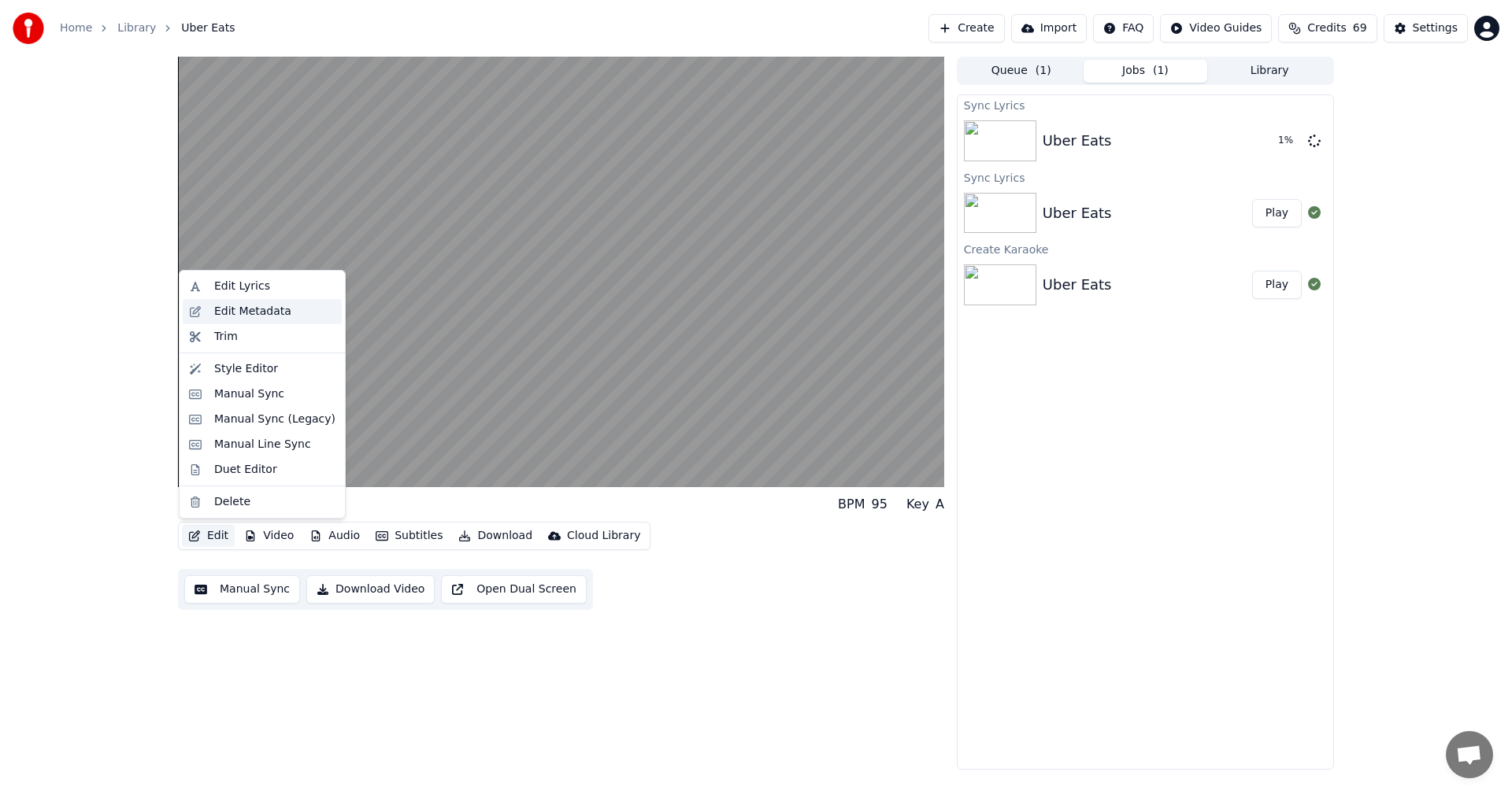
click at [214, 320] on div "Edit Metadata" at bounding box center [262, 311] width 159 height 25
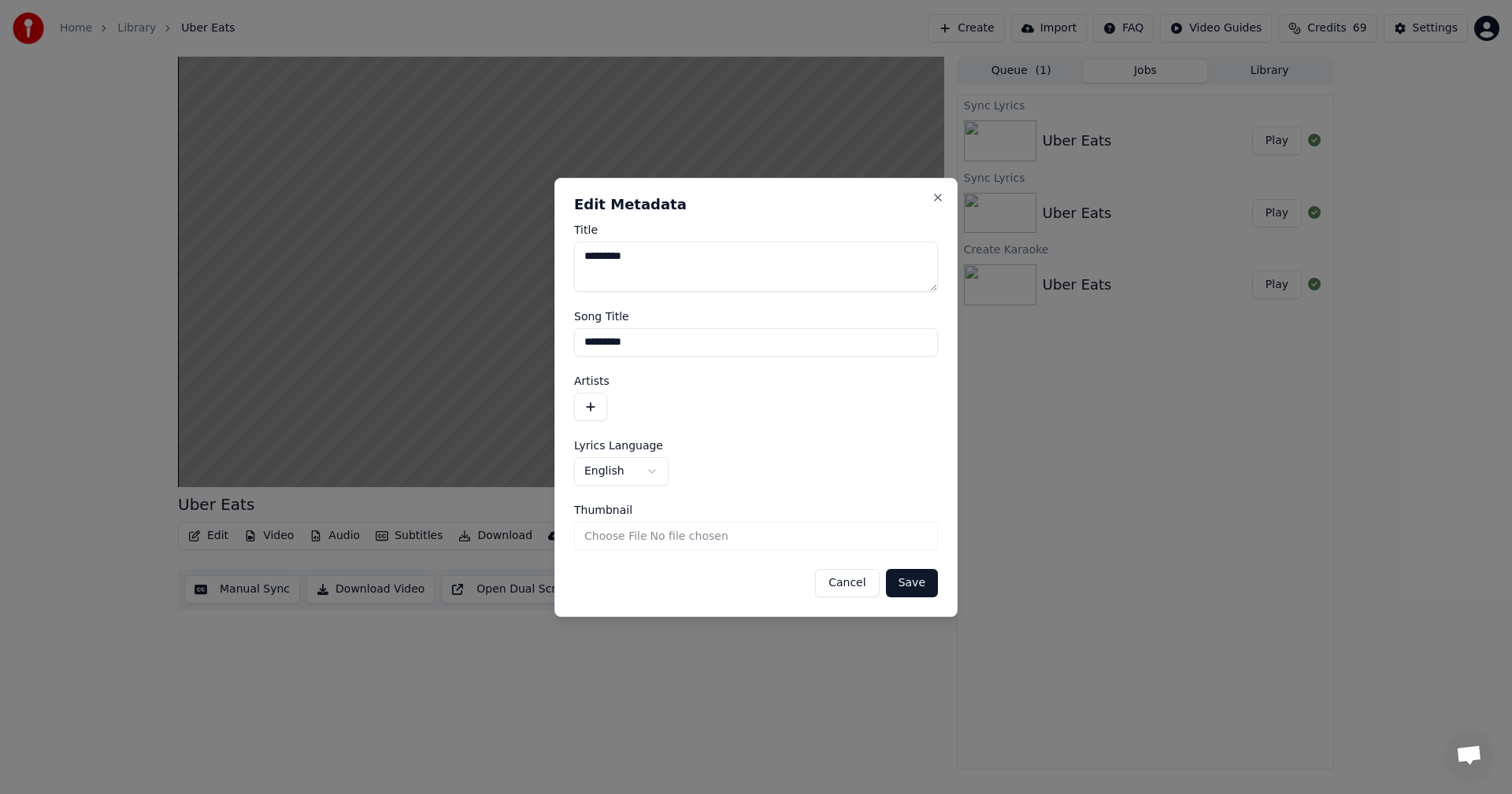
click at [910, 580] on button "Save" at bounding box center [911, 583] width 52 height 28
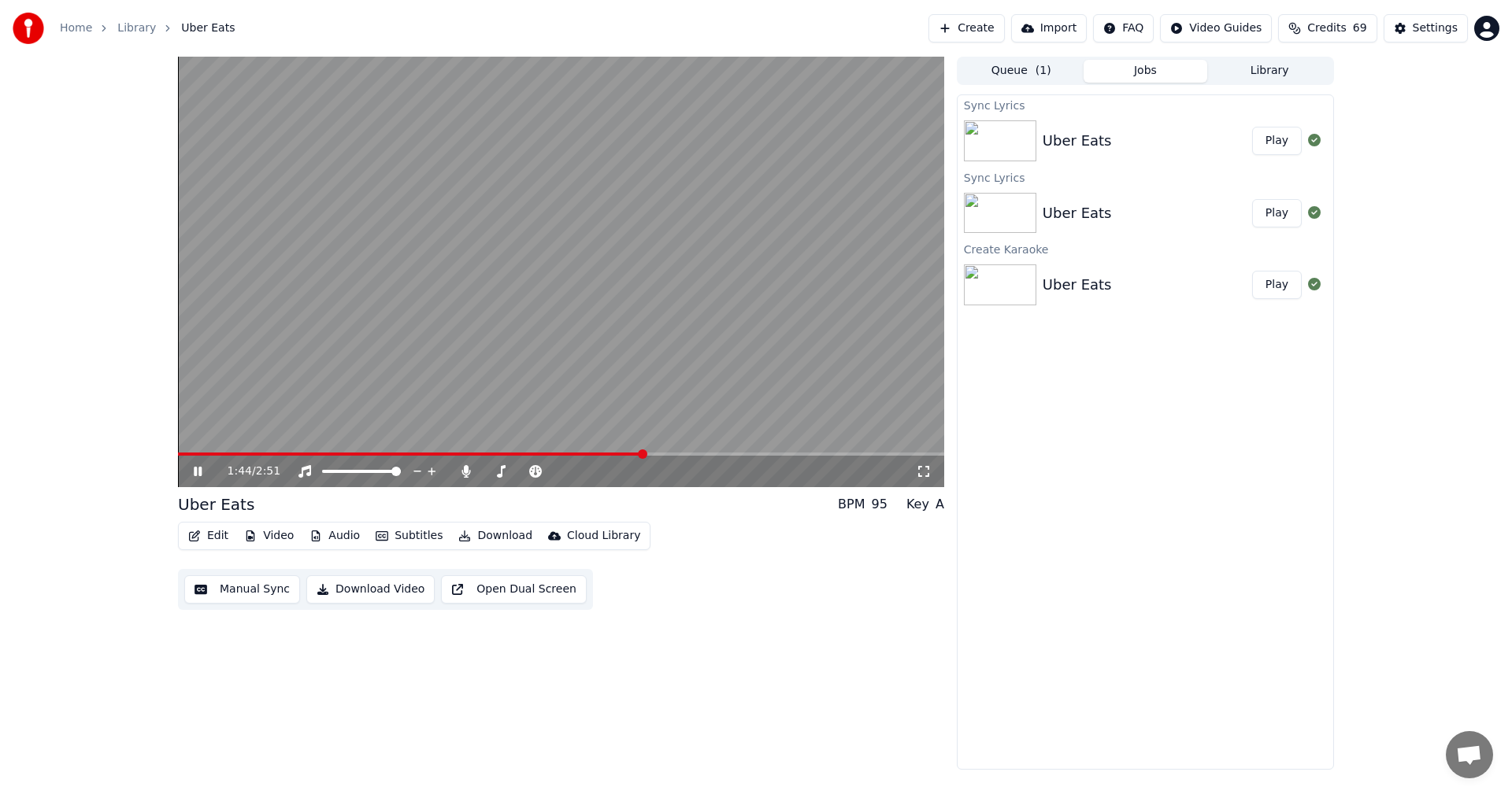
click at [1267, 149] on button "Play" at bounding box center [1276, 141] width 50 height 28
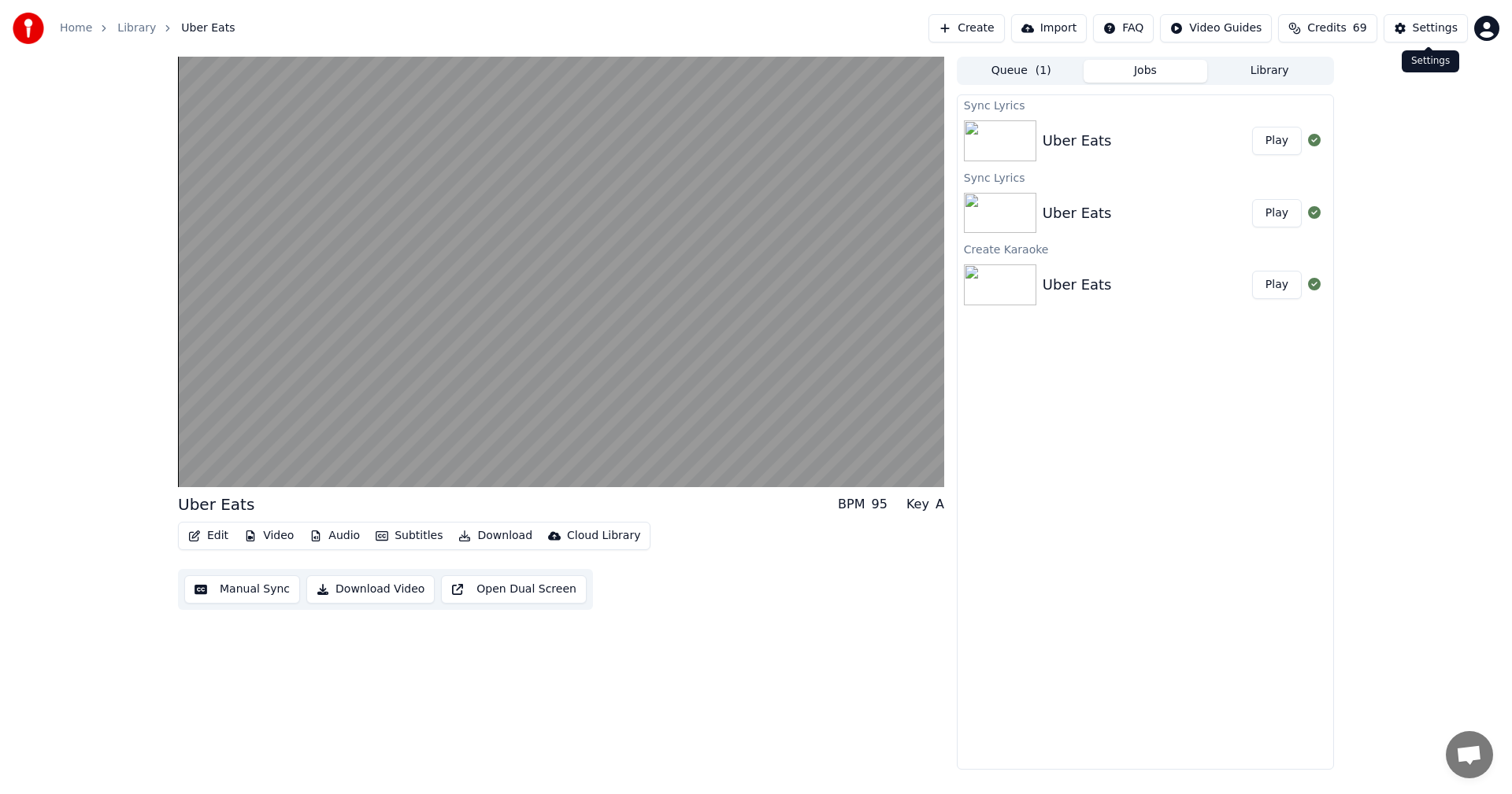
click at [1429, 28] on div "Settings" at bounding box center [1435, 28] width 45 height 16
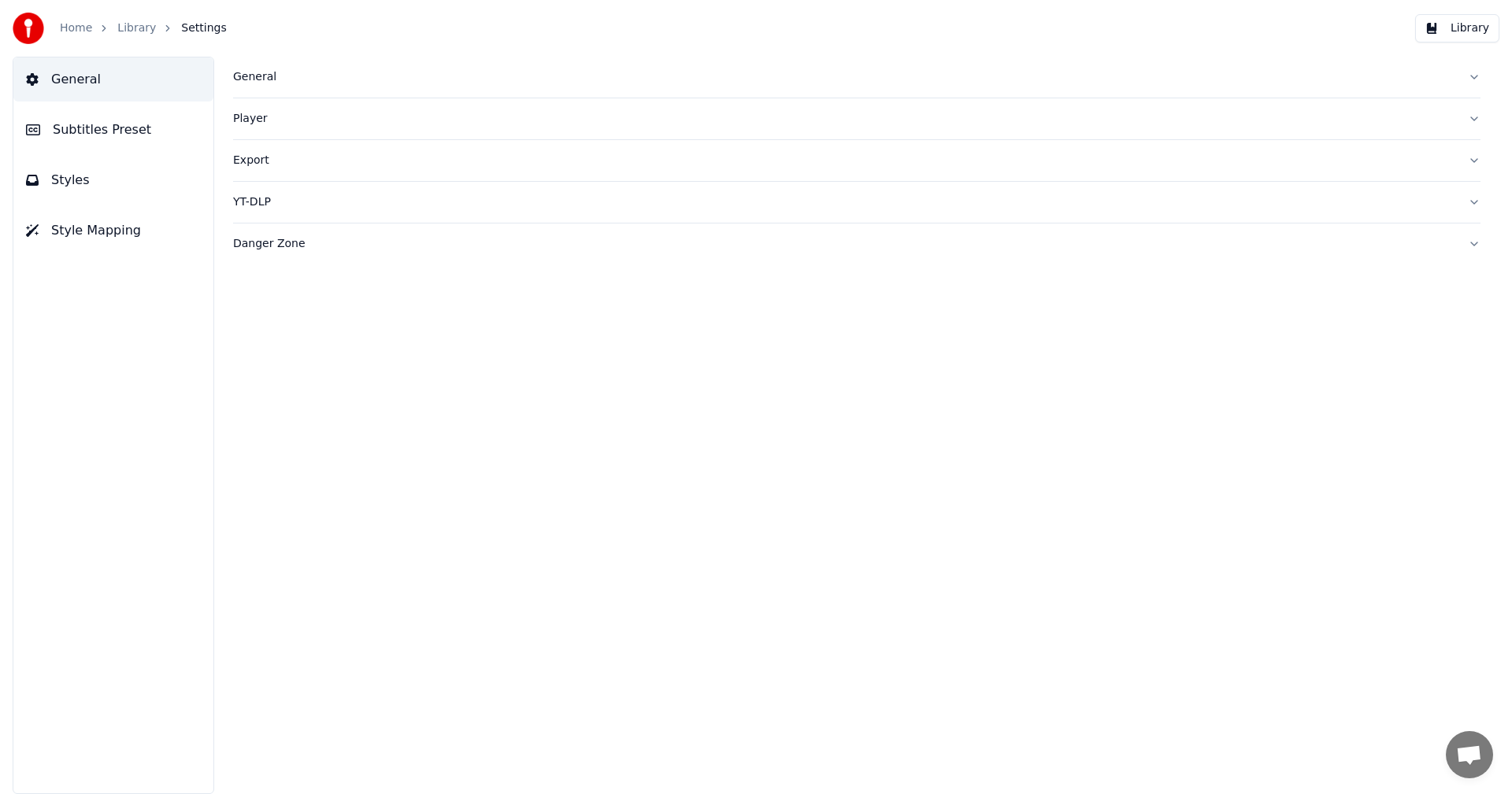
click at [127, 130] on span "Subtitles Preset" at bounding box center [101, 130] width 98 height 19
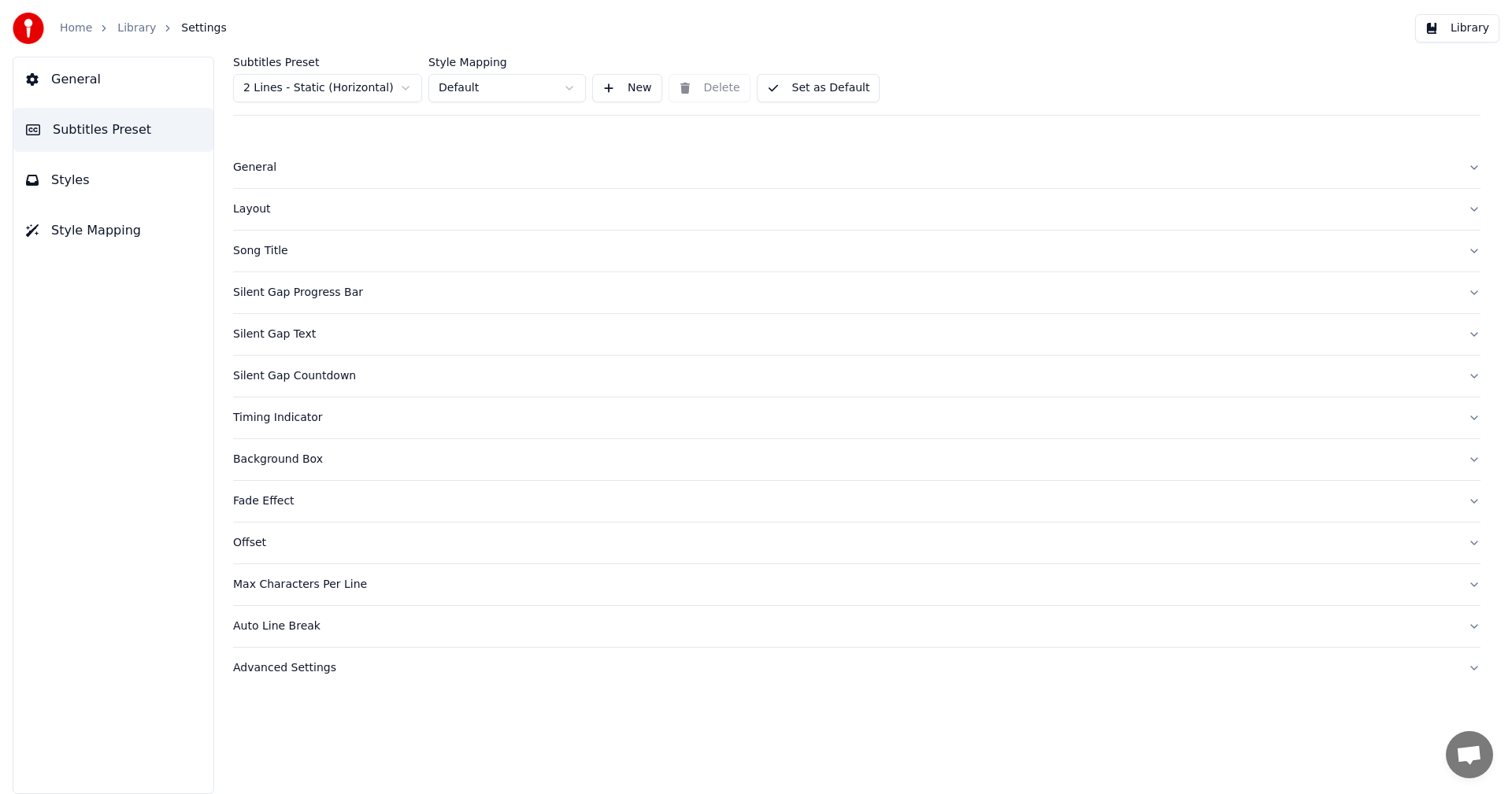
click at [97, 162] on button "Styles" at bounding box center [112, 180] width 200 height 44
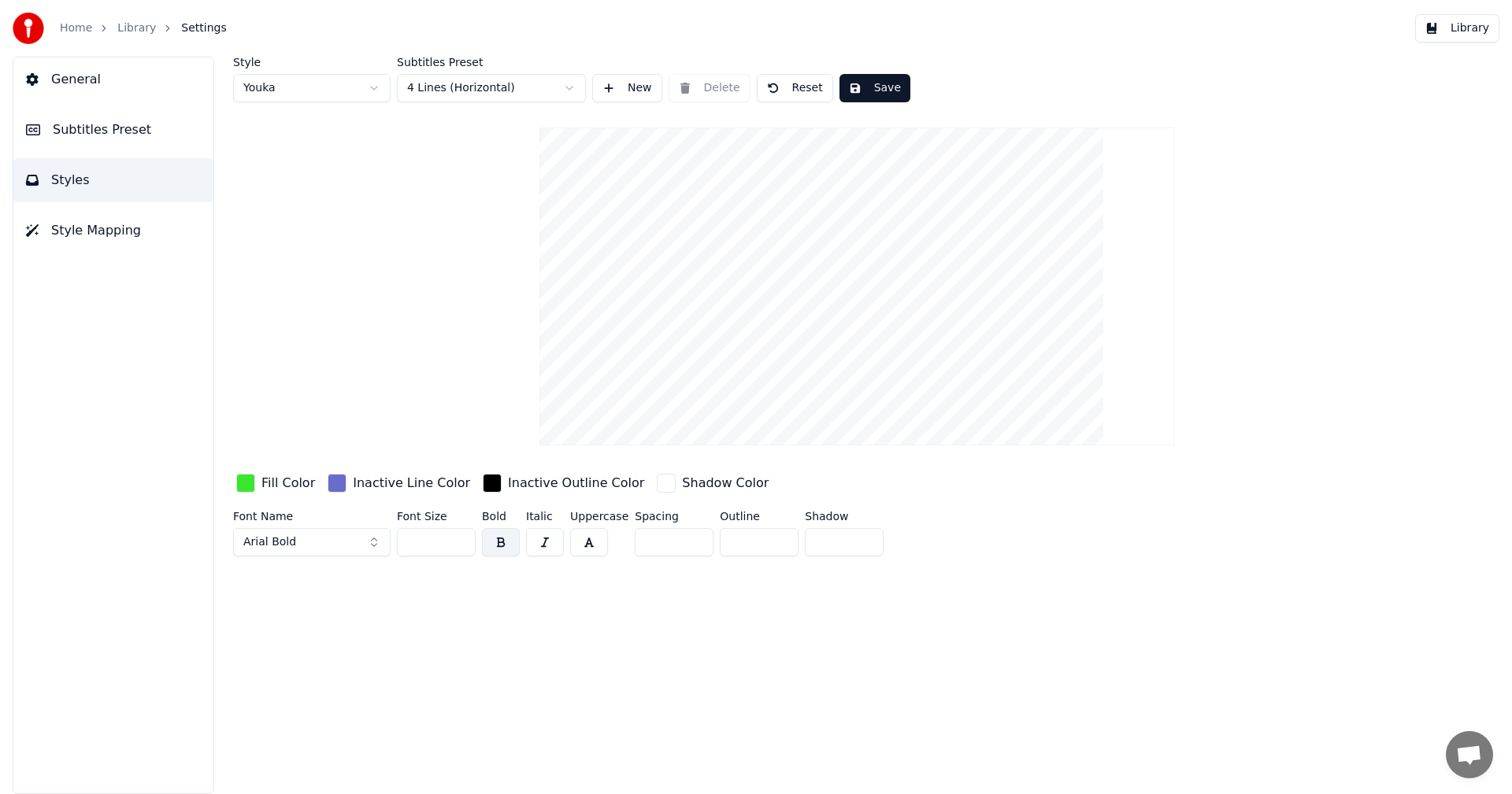
click at [337, 484] on div "button" at bounding box center [337, 484] width 19 height 19
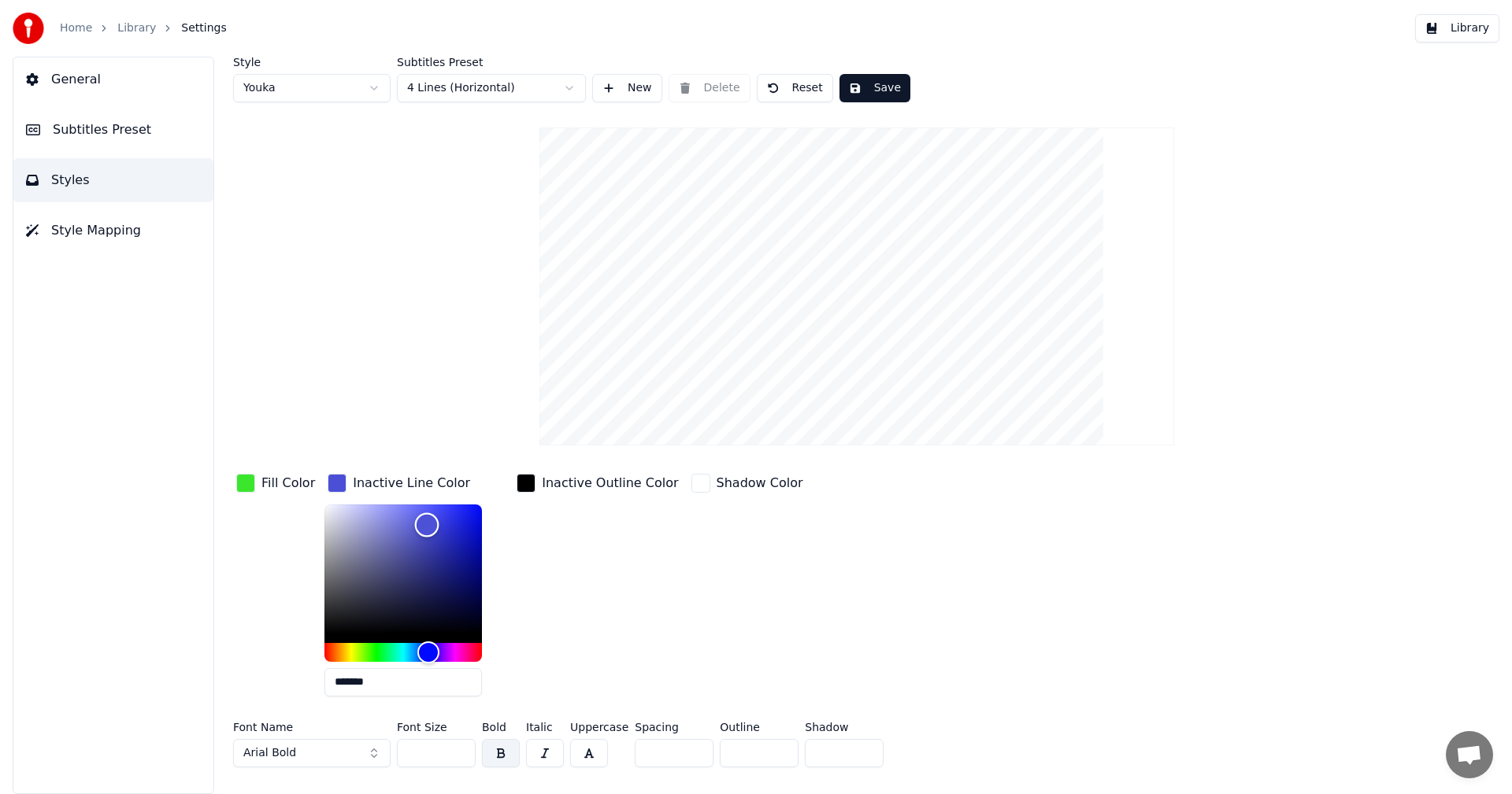
drag, startPoint x: 392, startPoint y: 529, endPoint x: 422, endPoint y: 524, distance: 30.4
click at [422, 524] on div "Color" at bounding box center [427, 526] width 24 height 24
type input "*******"
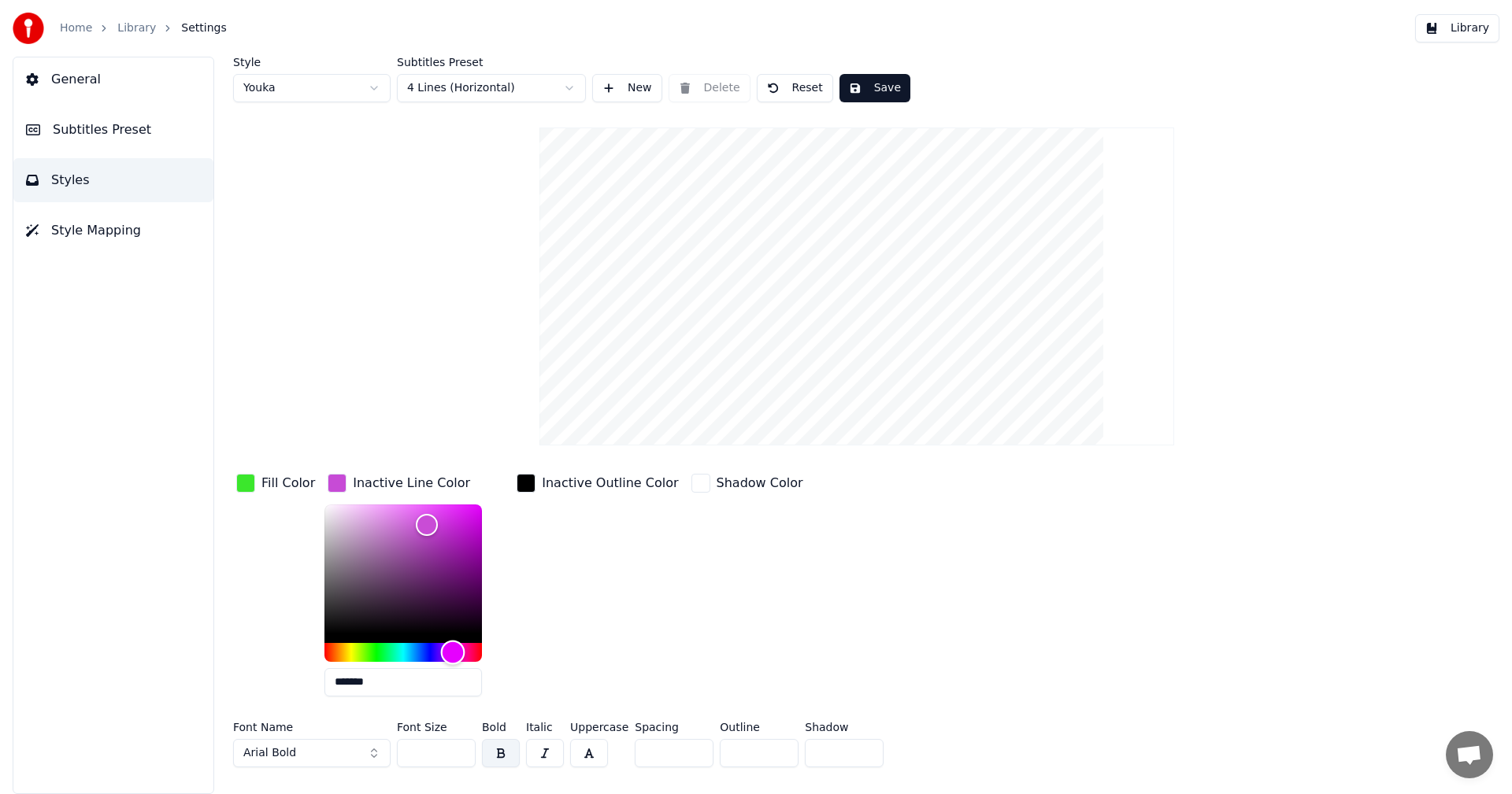
click at [448, 649] on div "Hue" at bounding box center [403, 652] width 157 height 19
click at [868, 97] on button "Save" at bounding box center [875, 88] width 71 height 28
click at [132, 127] on span "Subtitles Preset" at bounding box center [101, 130] width 98 height 19
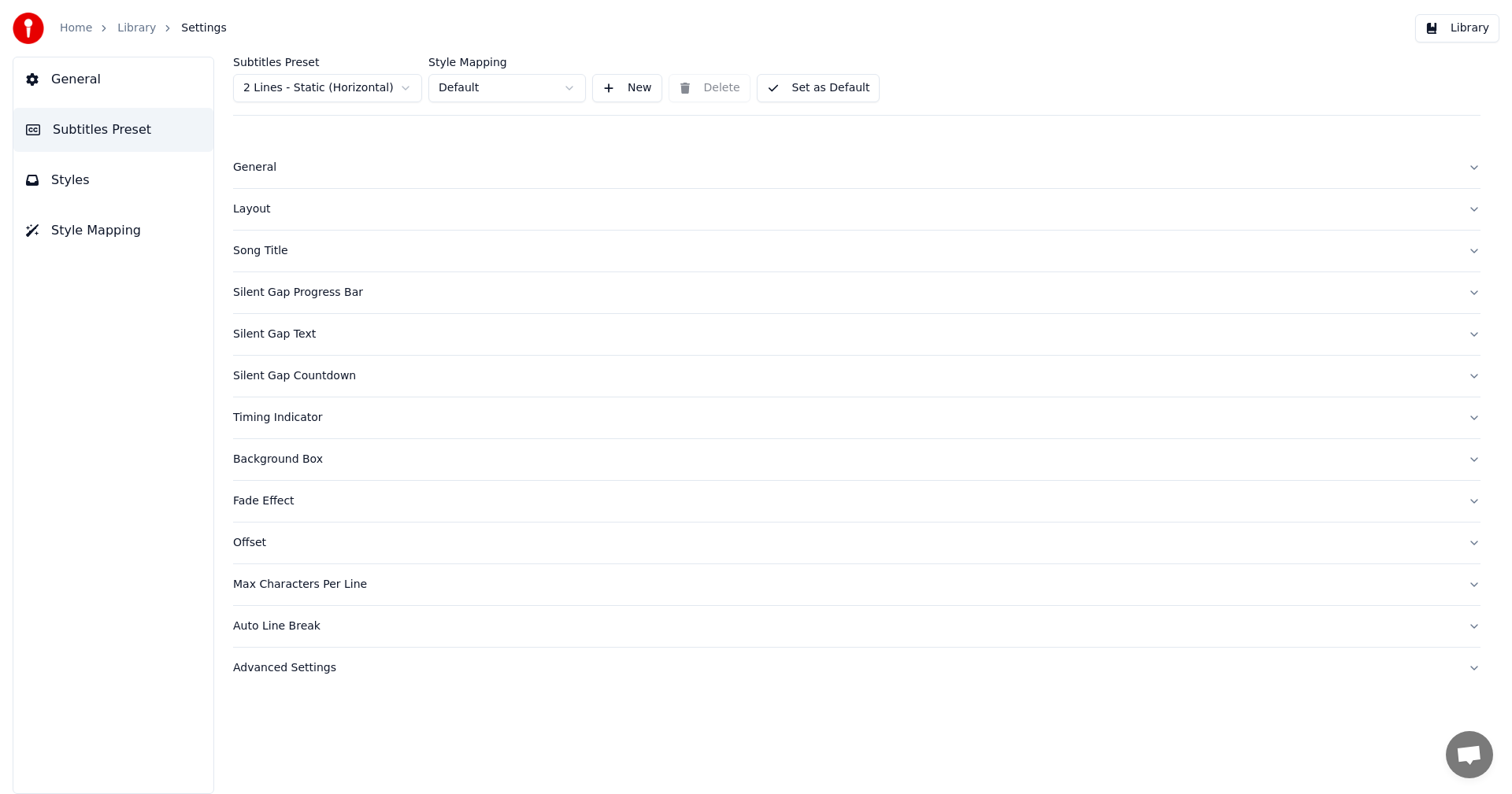
click at [258, 253] on div "Song Title" at bounding box center [845, 251] width 1222 height 16
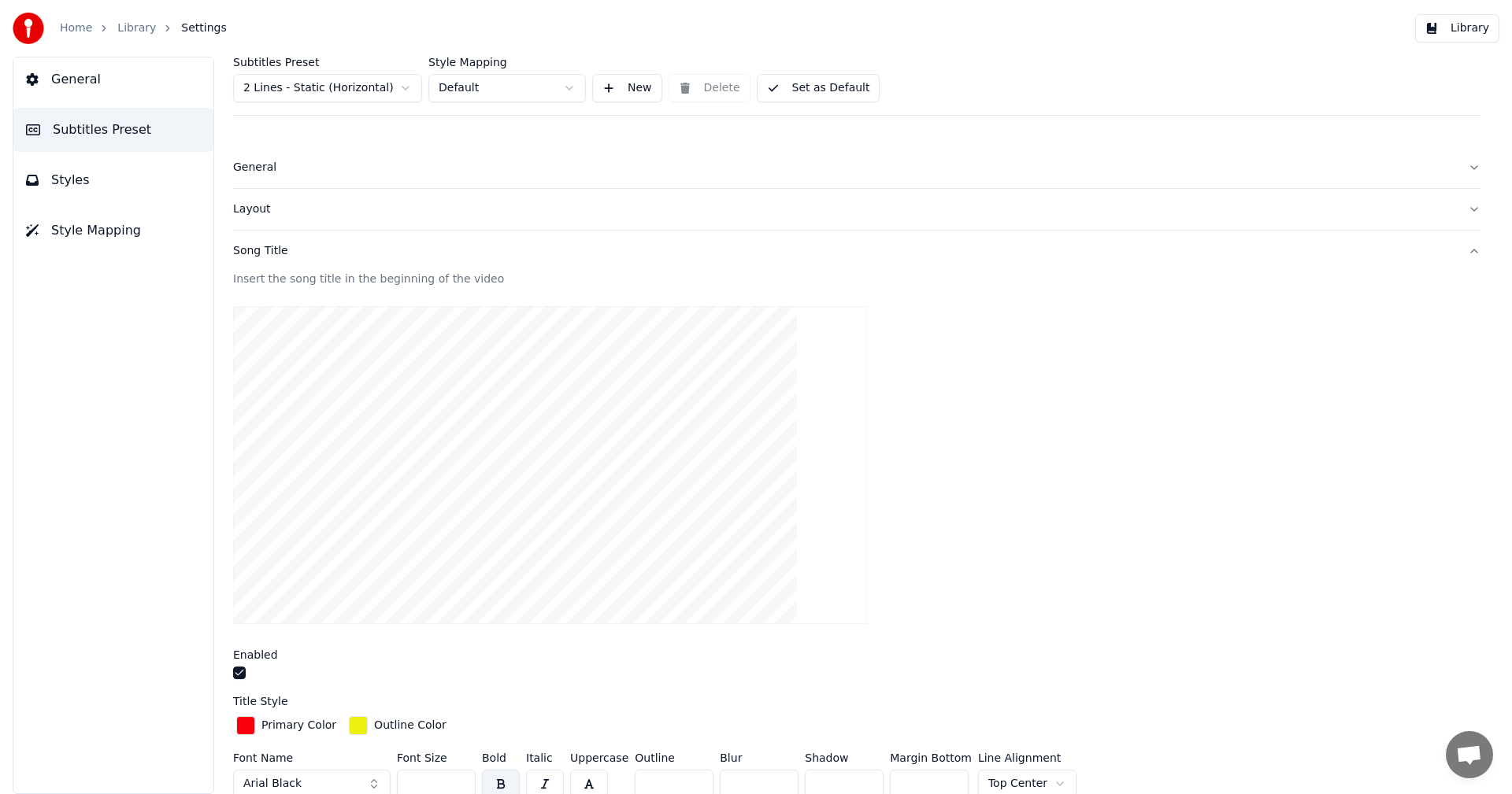
click at [106, 184] on button "Styles" at bounding box center [112, 180] width 200 height 44
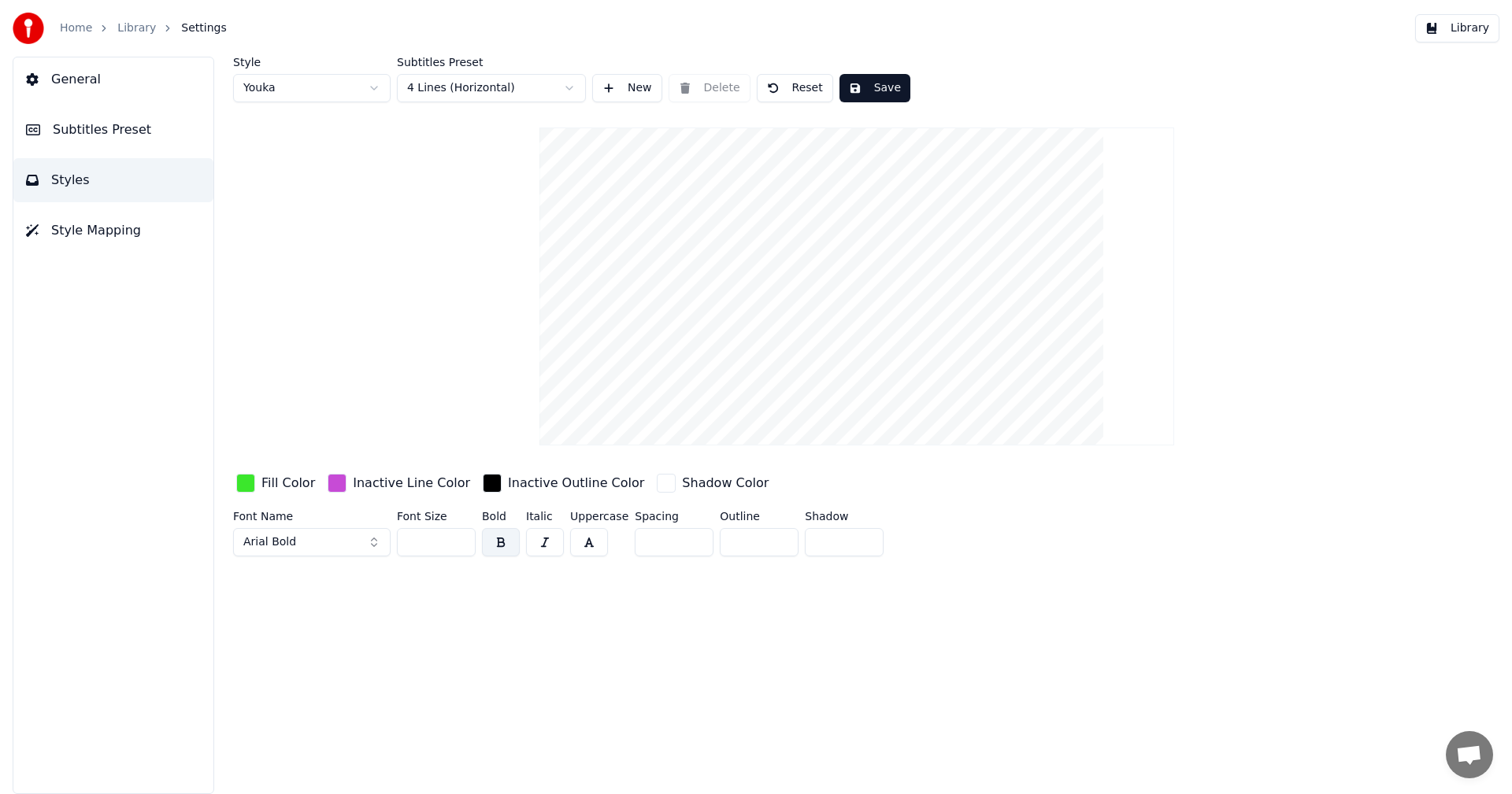
click at [450, 85] on html "Home Library Settings Library General Subtitles Preset Styles Style Mapping Sty…" at bounding box center [756, 397] width 1512 height 794
click at [875, 82] on button "Save" at bounding box center [875, 88] width 71 height 28
click at [1448, 30] on button "Library" at bounding box center [1457, 28] width 84 height 28
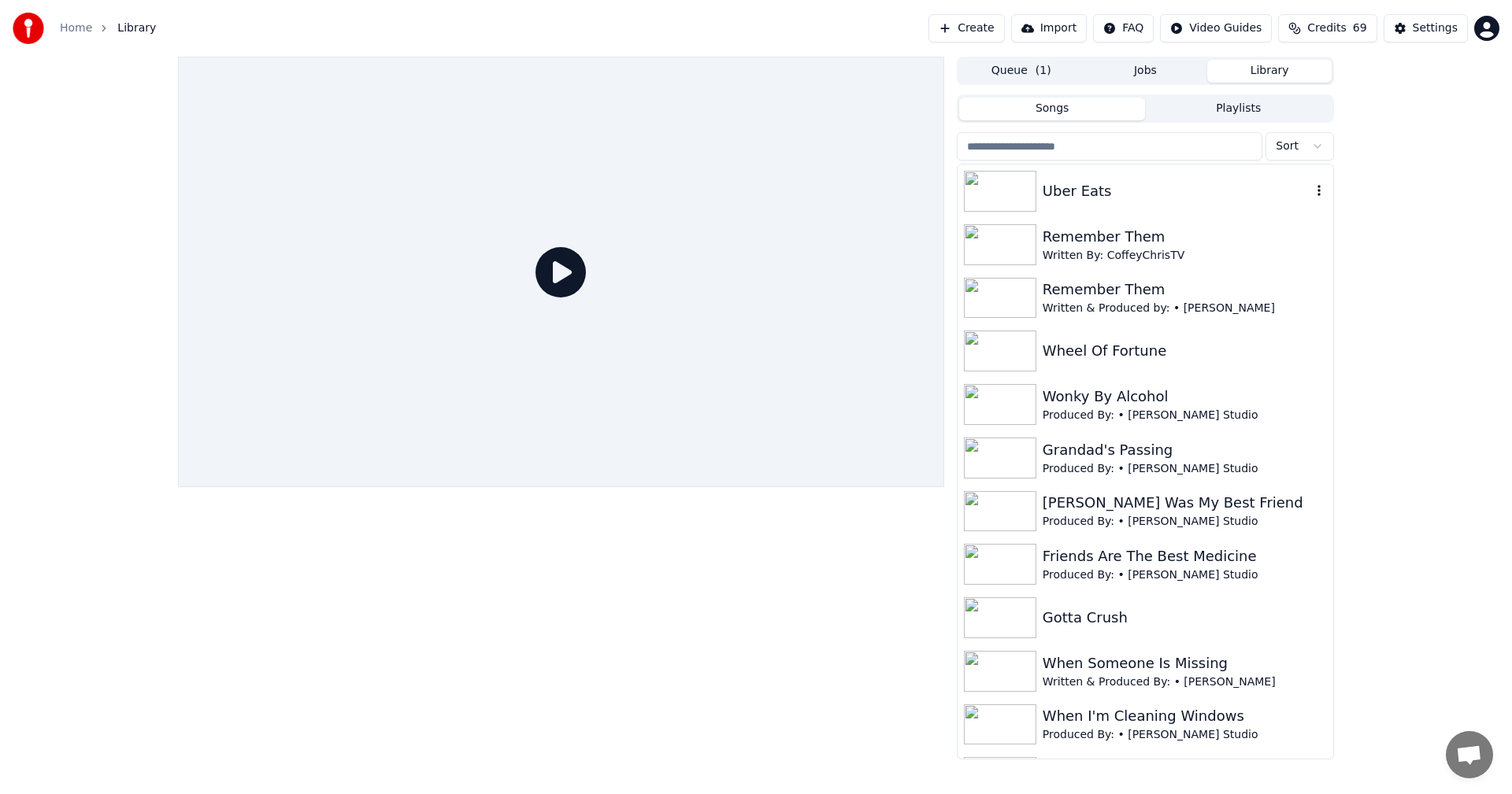
click at [1126, 202] on div "Uber Eats" at bounding box center [1145, 191] width 376 height 53
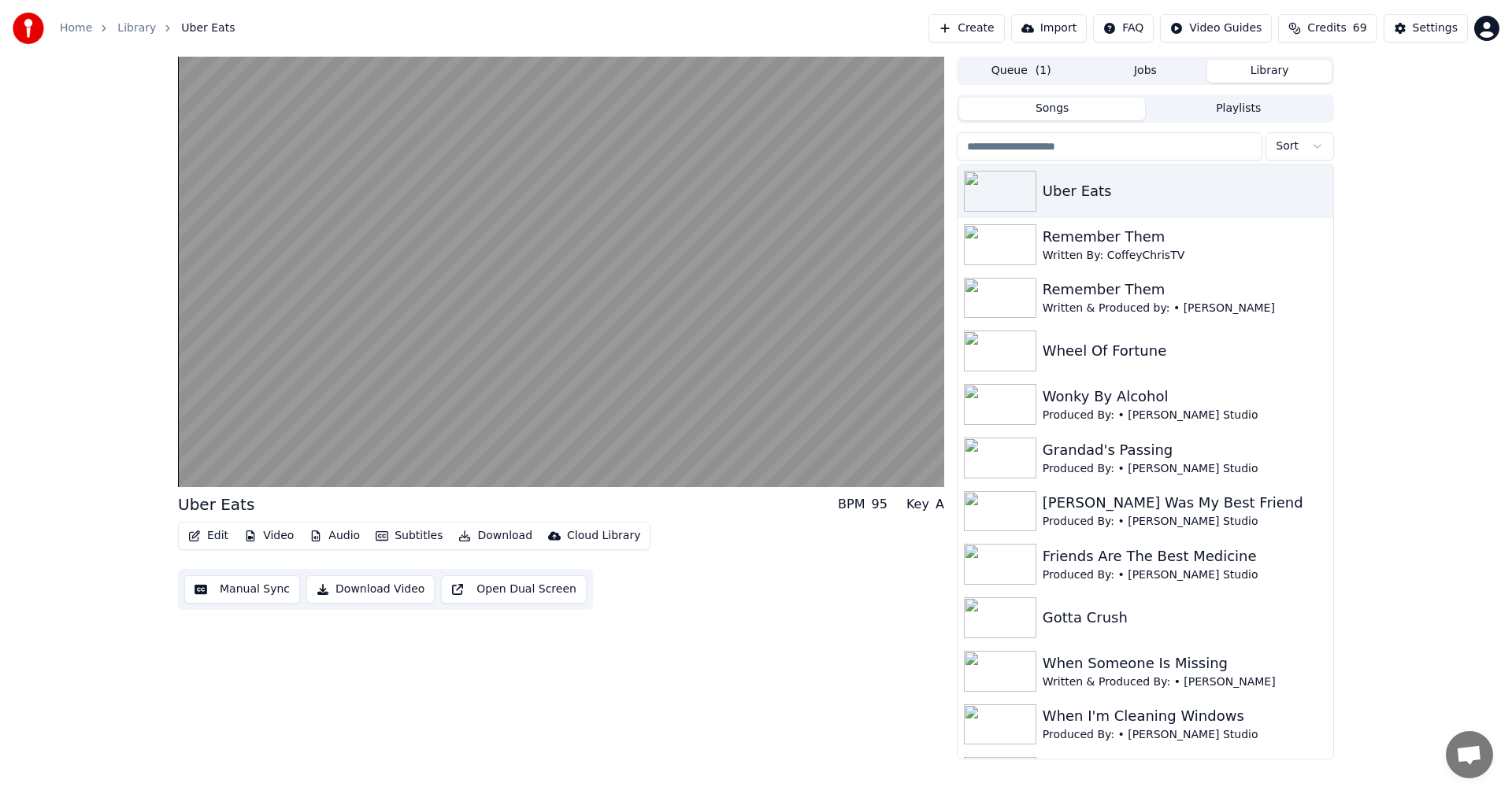
click at [1021, 82] on button "Queue ( 1 )" at bounding box center [1021, 71] width 125 height 22
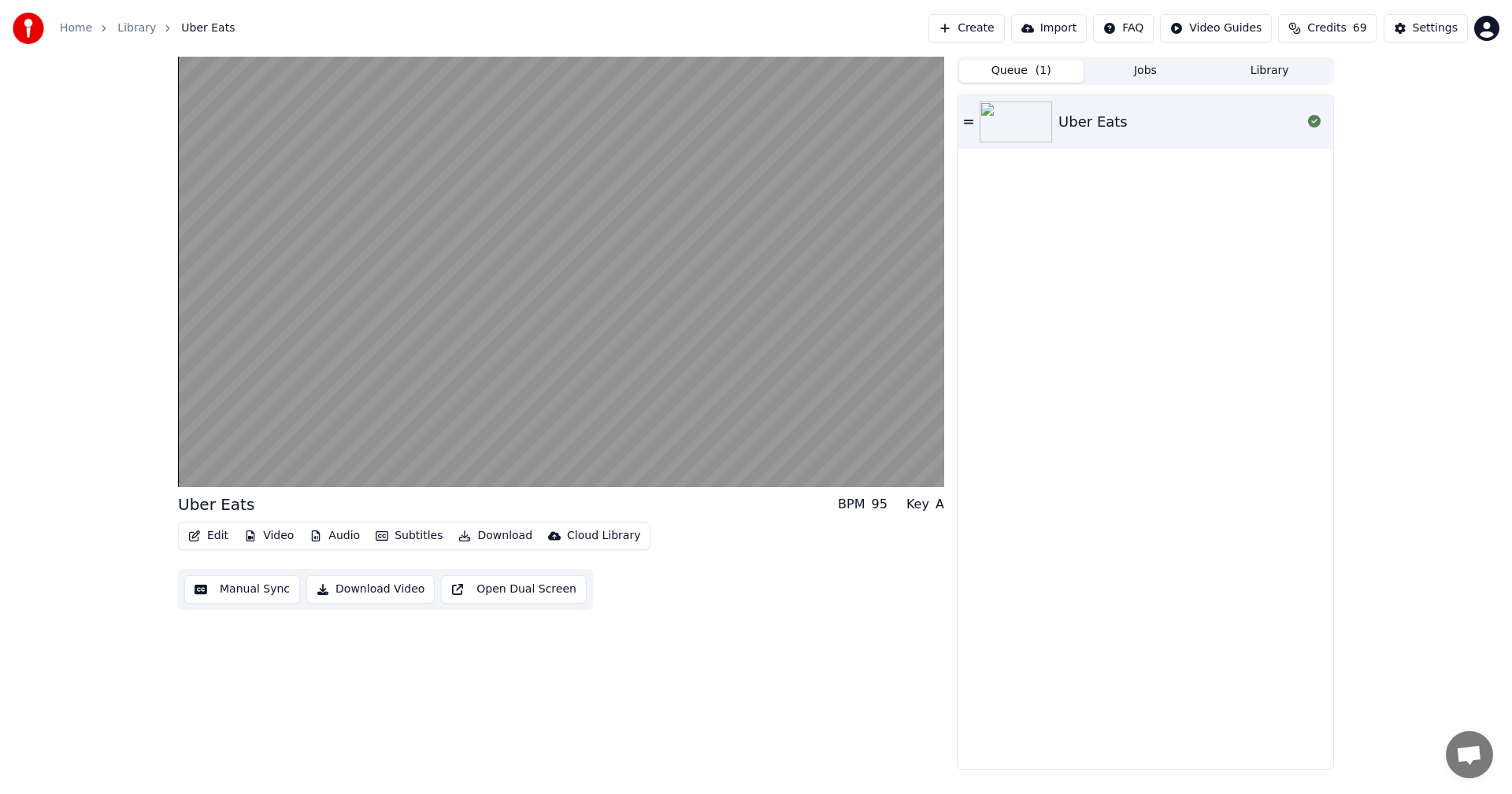
click at [1069, 129] on div "Uber Eats" at bounding box center [1093, 122] width 69 height 22
click at [1409, 22] on button "Settings" at bounding box center [1426, 28] width 84 height 28
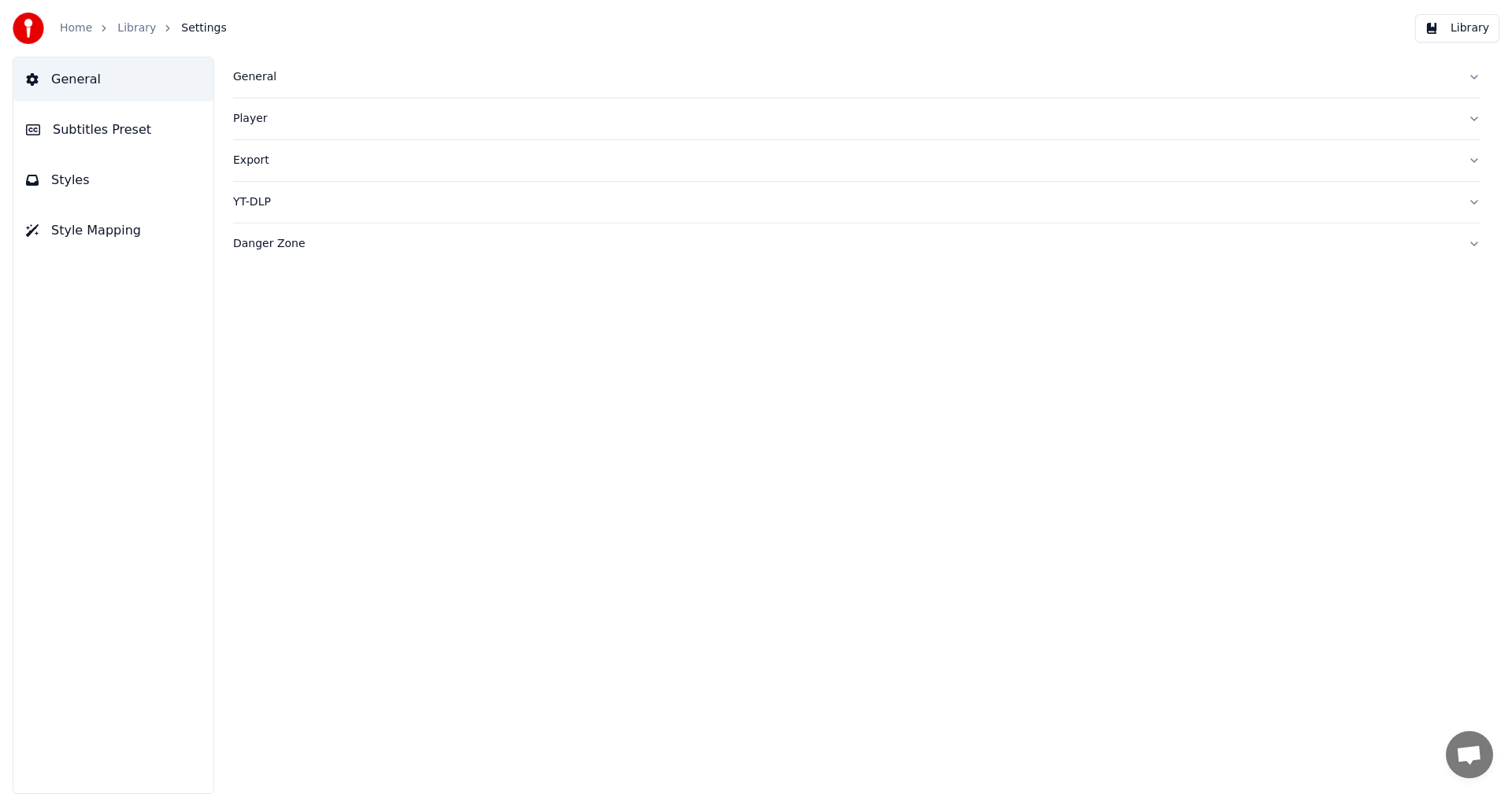
click at [97, 130] on span "Subtitles Preset" at bounding box center [101, 130] width 98 height 19
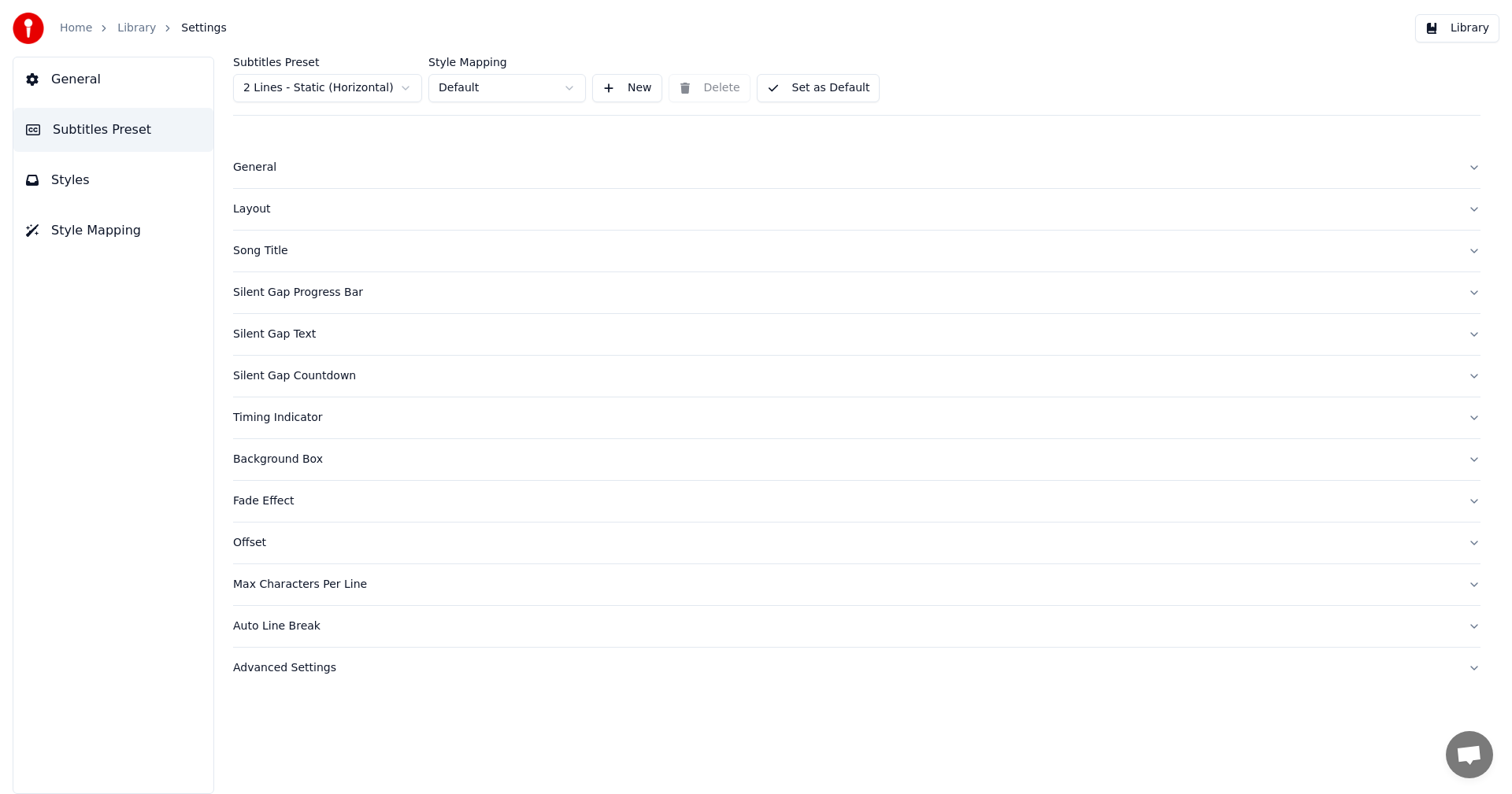
click at [277, 248] on div "Song Title" at bounding box center [845, 251] width 1222 height 16
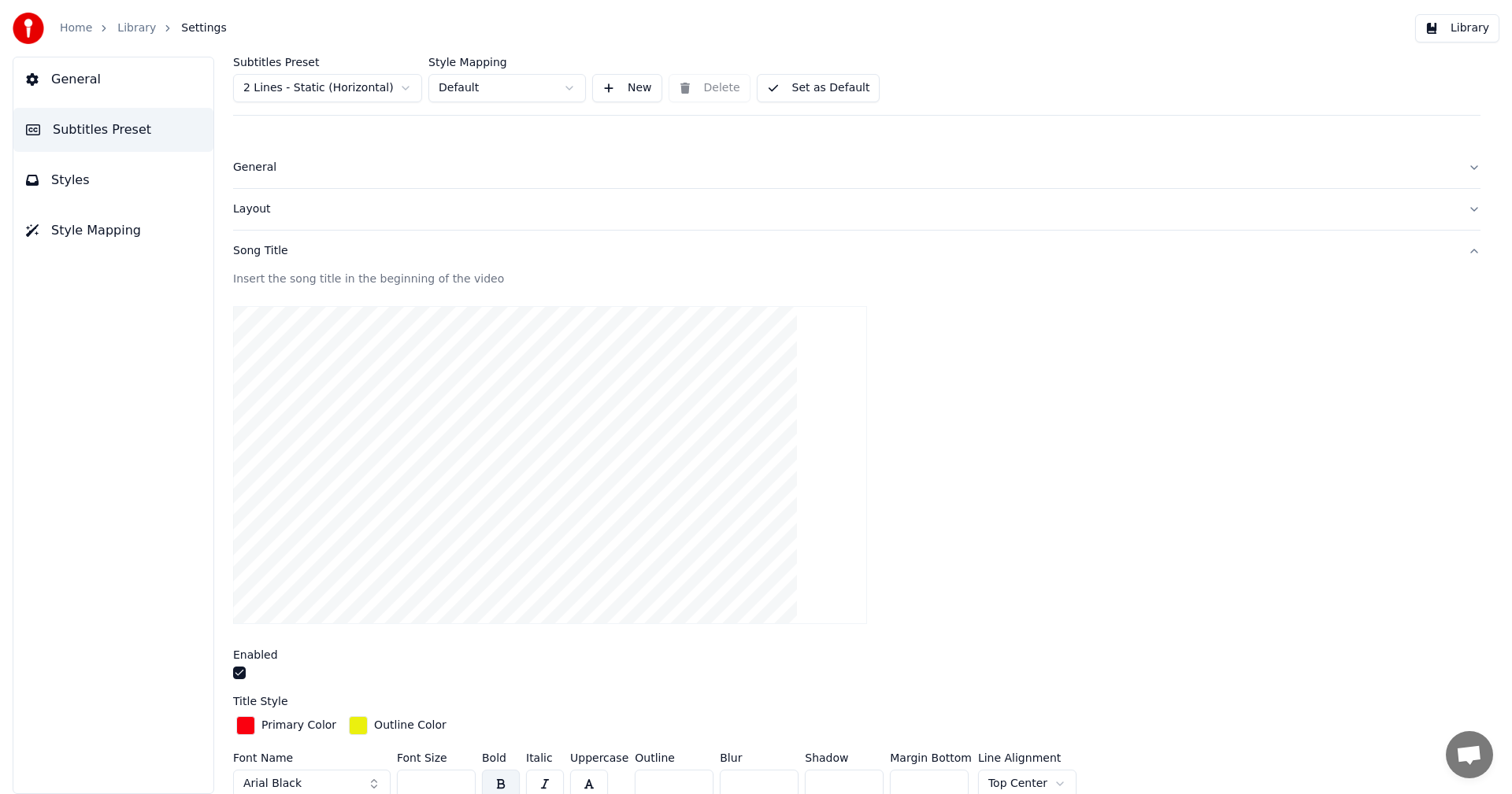
click at [76, 176] on span "Styles" at bounding box center [70, 180] width 38 height 19
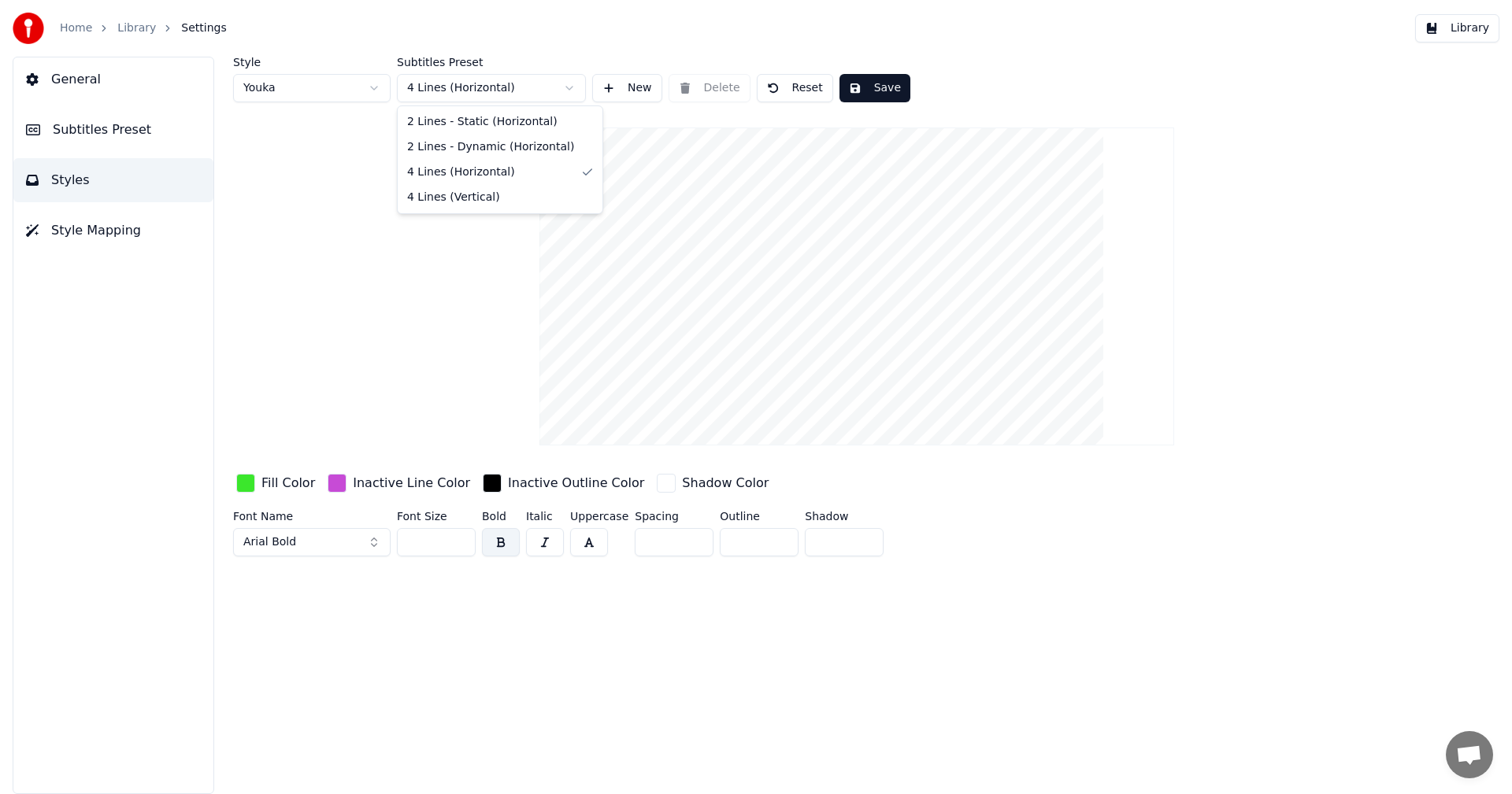
click at [469, 97] on html "Home Library Settings Library General Subtitles Preset Styles Style Mapping Sty…" at bounding box center [756, 397] width 1512 height 794
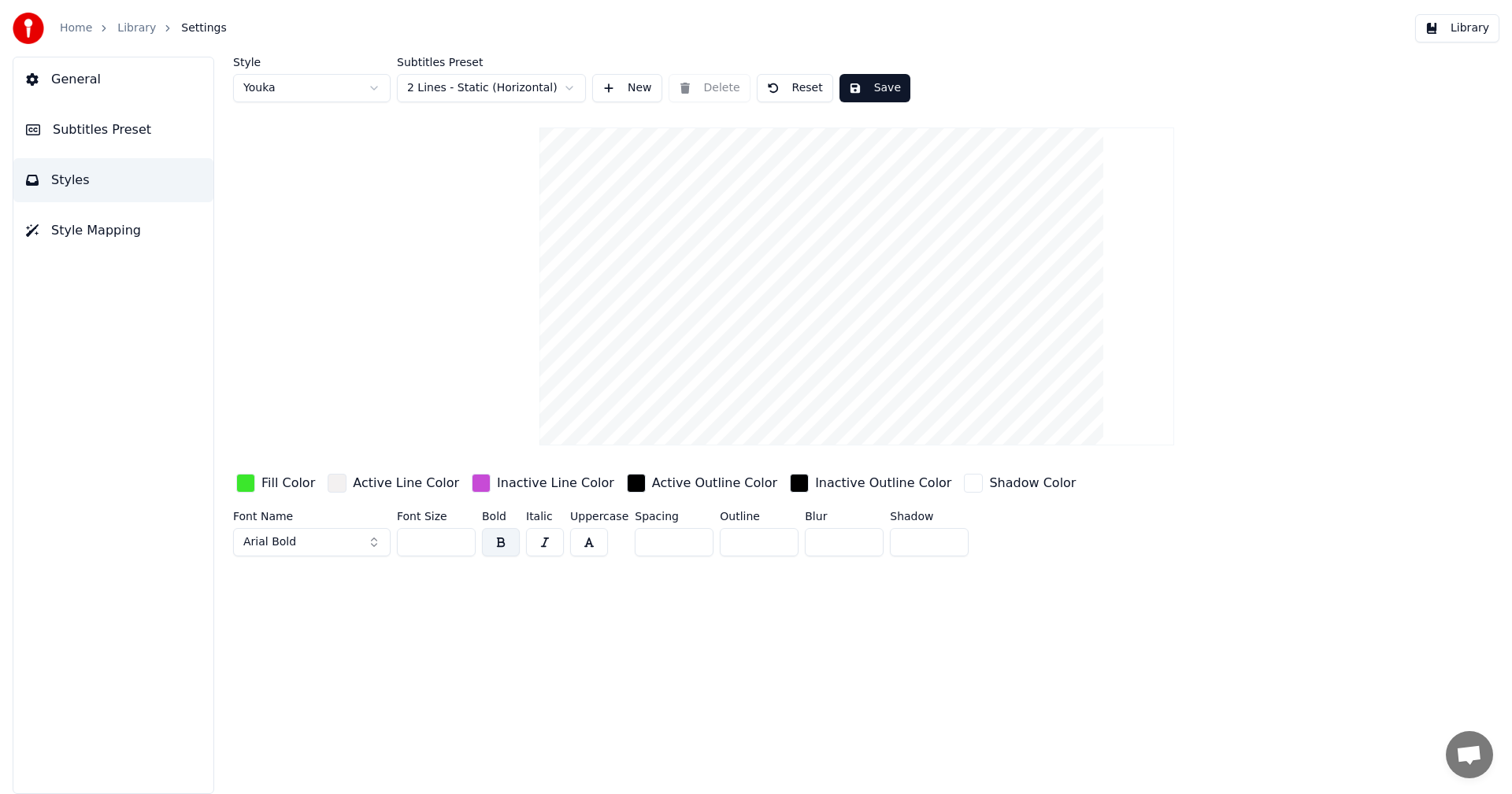
click at [474, 96] on html "Home Library Settings Library General Subtitles Preset Styles Style Mapping Sty…" at bounding box center [756, 397] width 1512 height 794
click at [863, 91] on button "Save" at bounding box center [875, 88] width 71 height 28
click at [1455, 22] on button "Library" at bounding box center [1457, 28] width 84 height 28
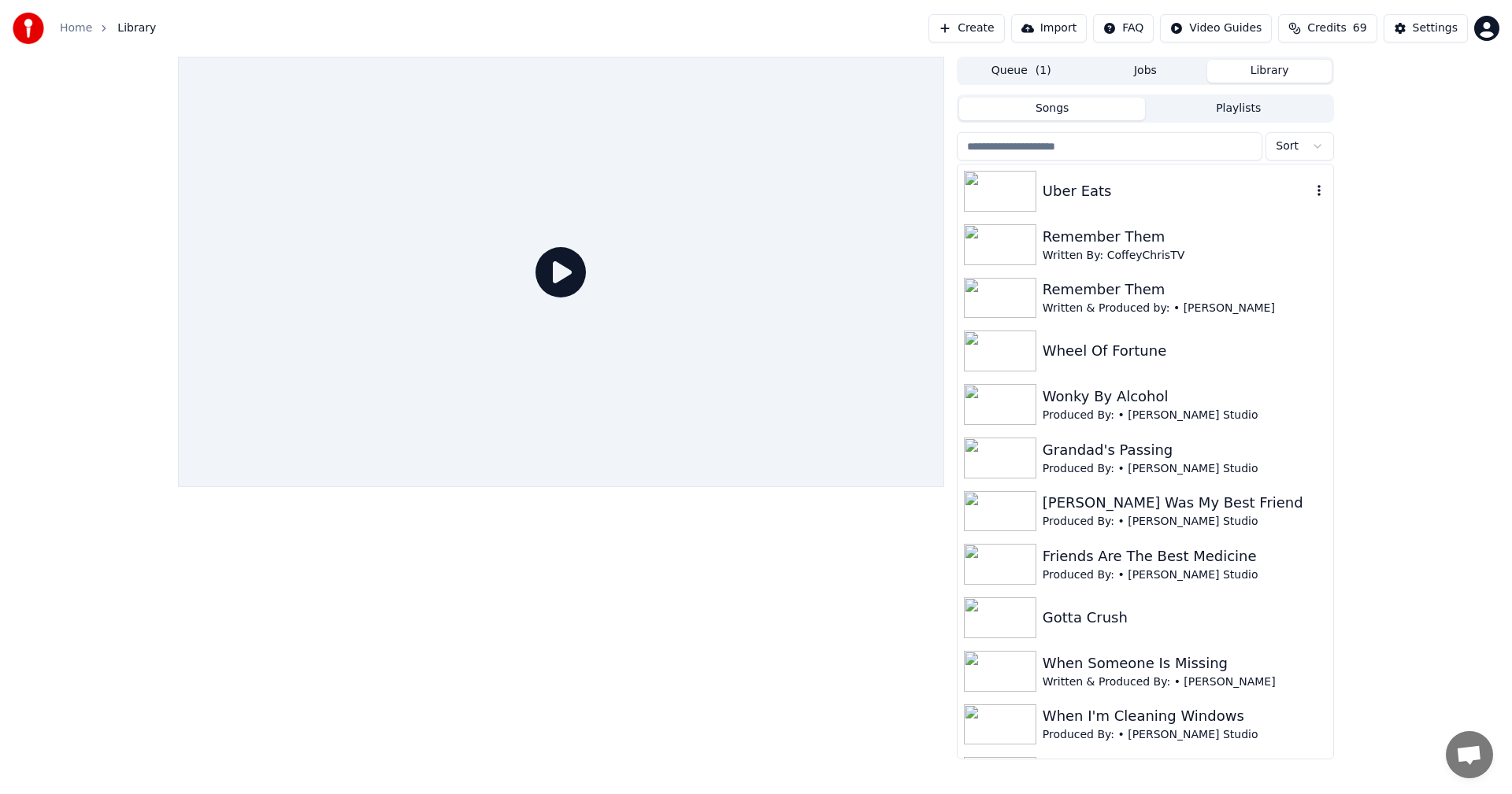
click at [1025, 183] on img at bounding box center [999, 191] width 72 height 41
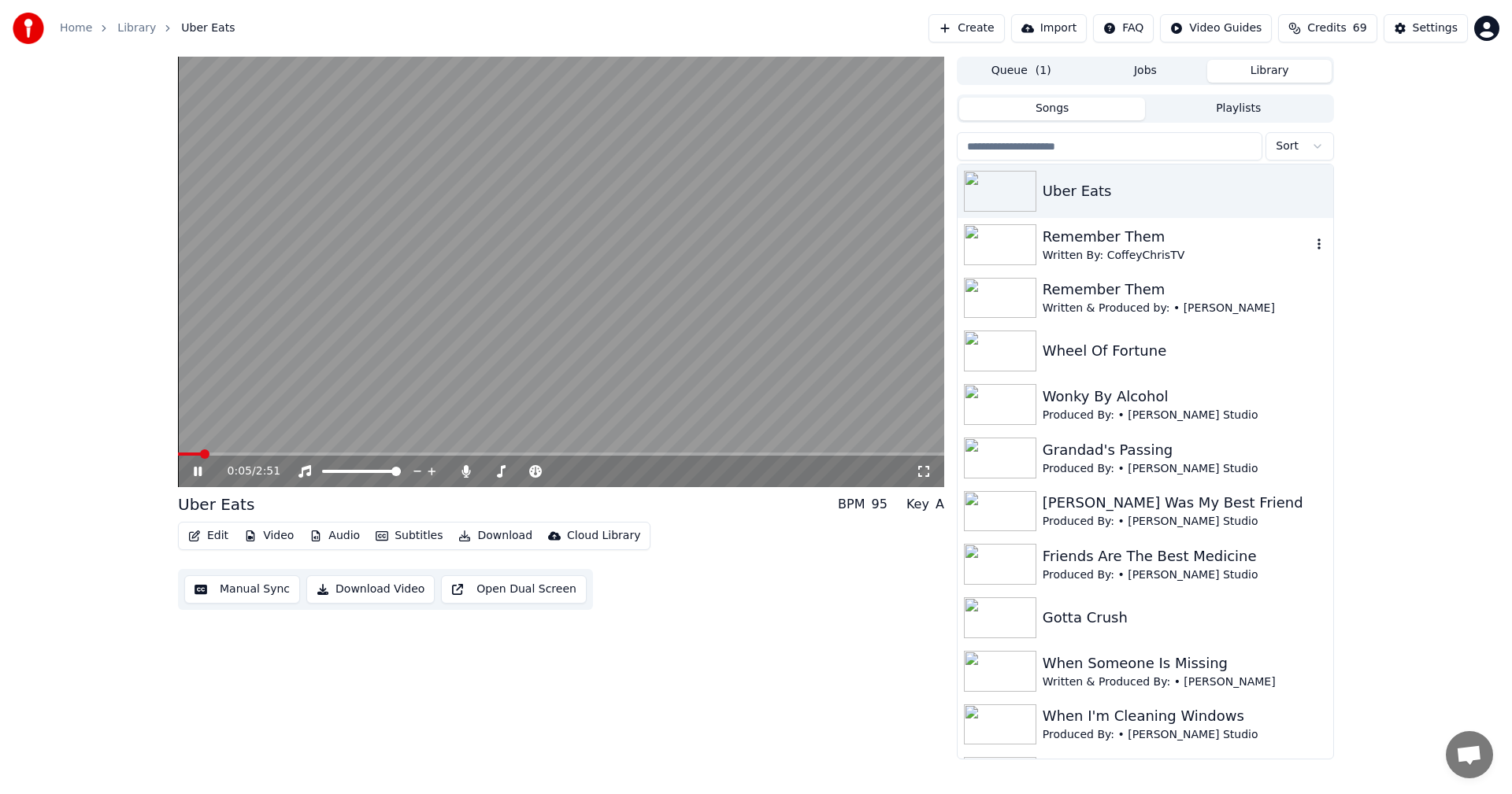
click at [1107, 244] on div "Remember Them" at bounding box center [1176, 237] width 268 height 22
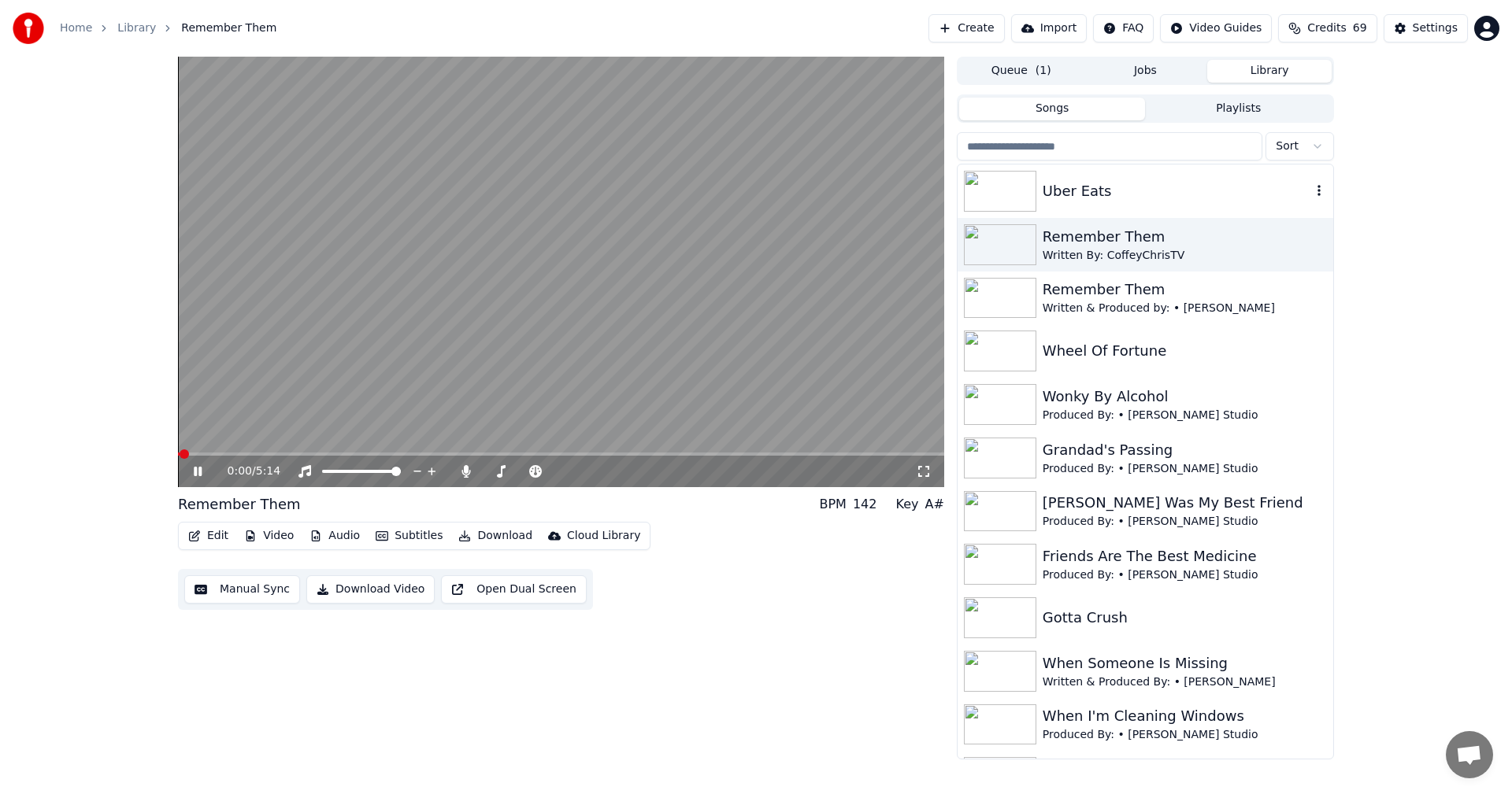
click at [1070, 193] on div "Uber Eats" at bounding box center [1176, 191] width 268 height 22
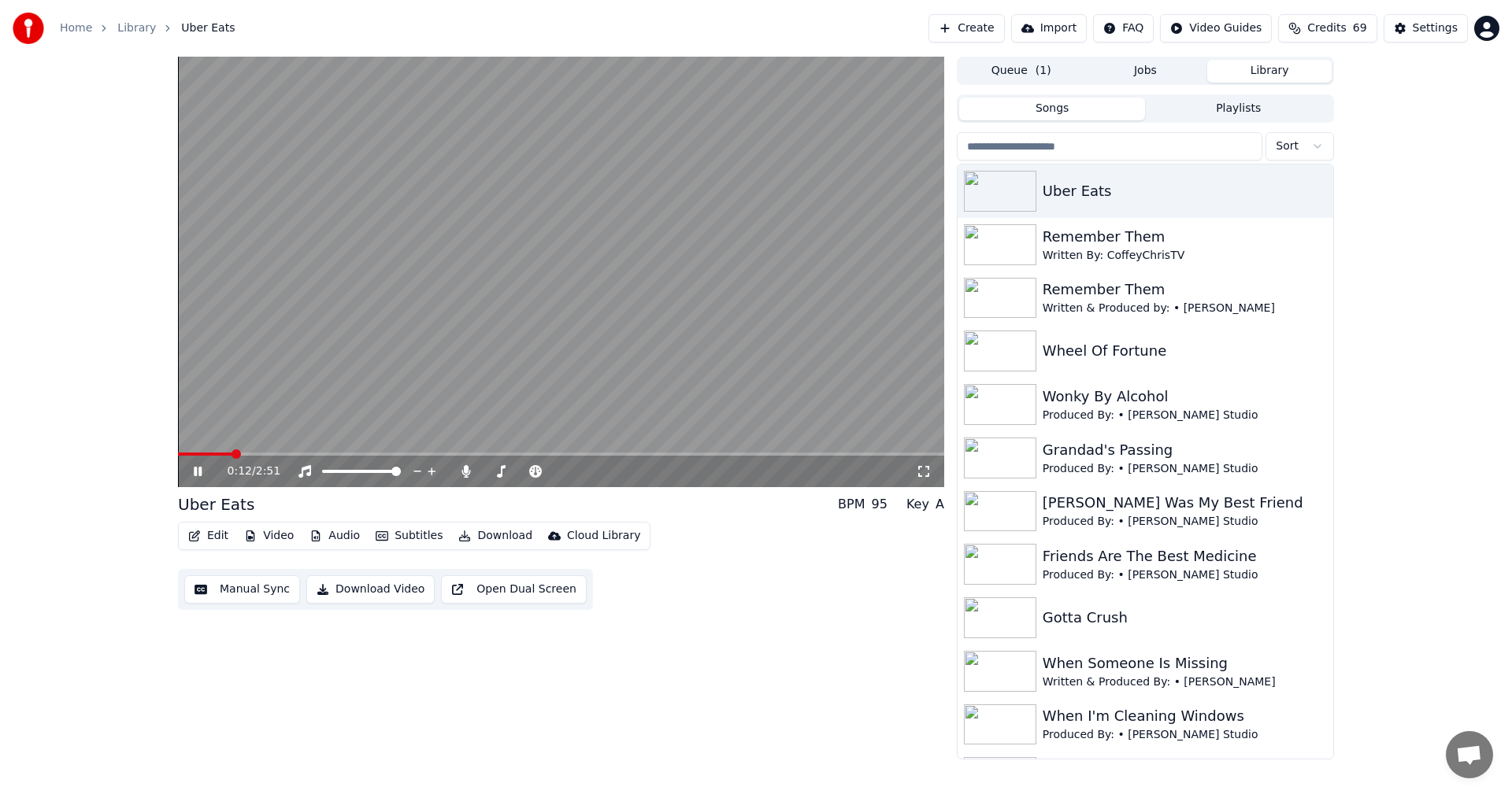
click at [219, 535] on button "Edit" at bounding box center [208, 536] width 52 height 22
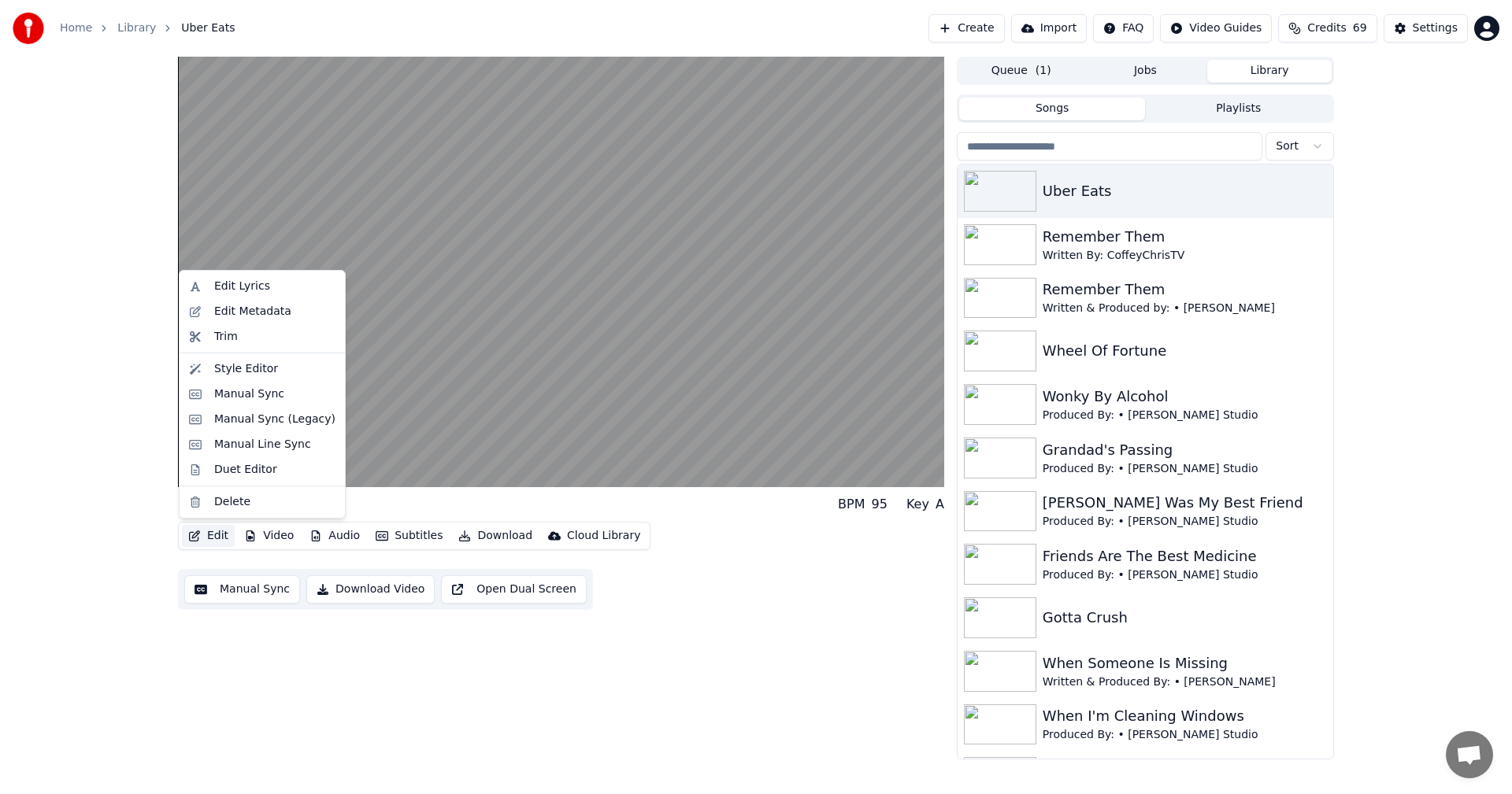
click at [246, 355] on div "Edit Lyrics Edit Metadata Trim Style Editor Manual Sync Manual Sync (Legacy) Ma…" at bounding box center [262, 394] width 167 height 248
click at [248, 367] on div "Style Editor" at bounding box center [246, 369] width 64 height 16
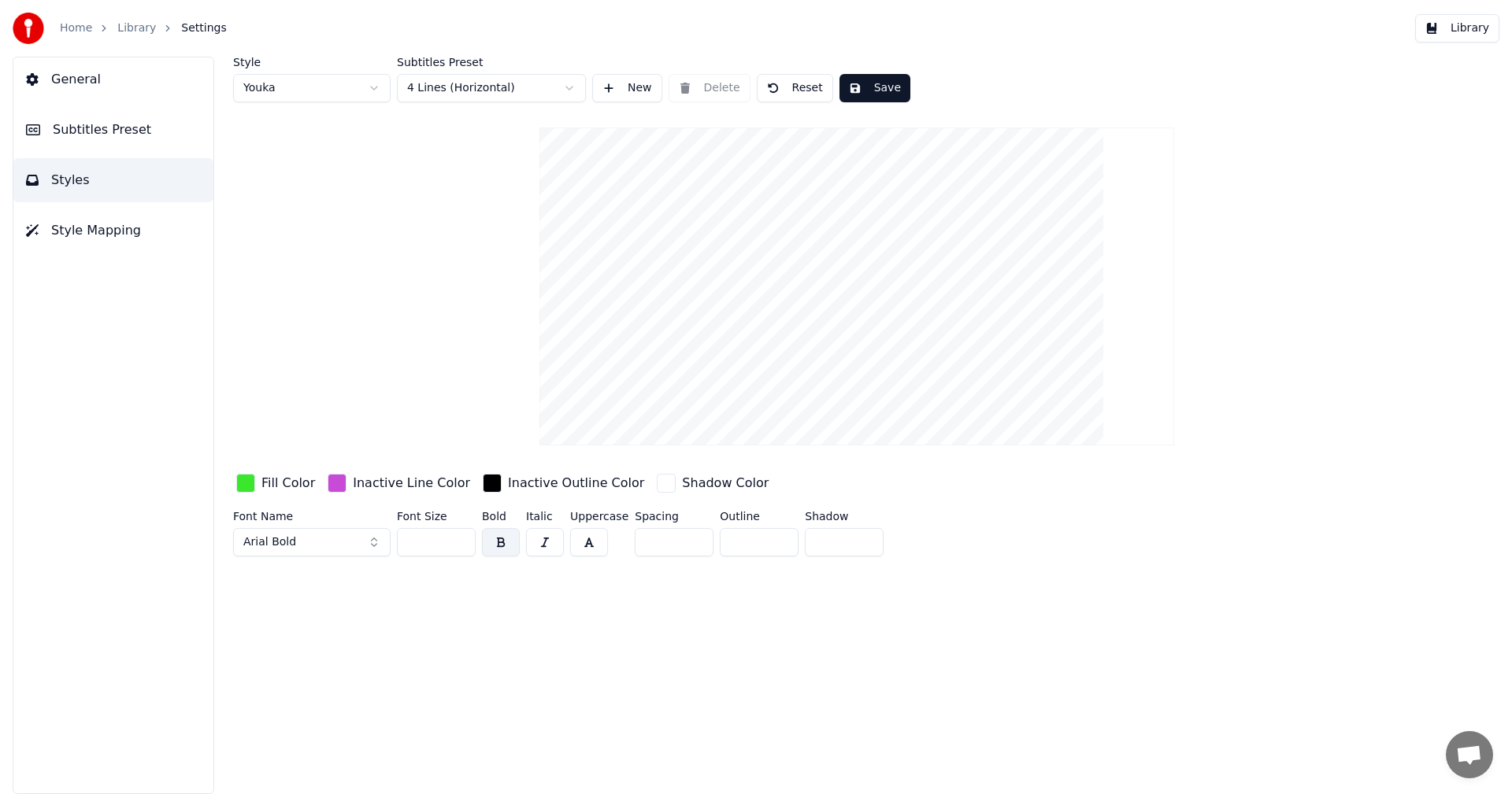
click at [423, 94] on html "Home Library Settings Library General Subtitles Preset Styles Style Mapping Sty…" at bounding box center [756, 397] width 1512 height 794
click at [849, 90] on button "Save" at bounding box center [875, 88] width 71 height 28
click at [162, 133] on button "Subtitles Preset" at bounding box center [112, 129] width 200 height 44
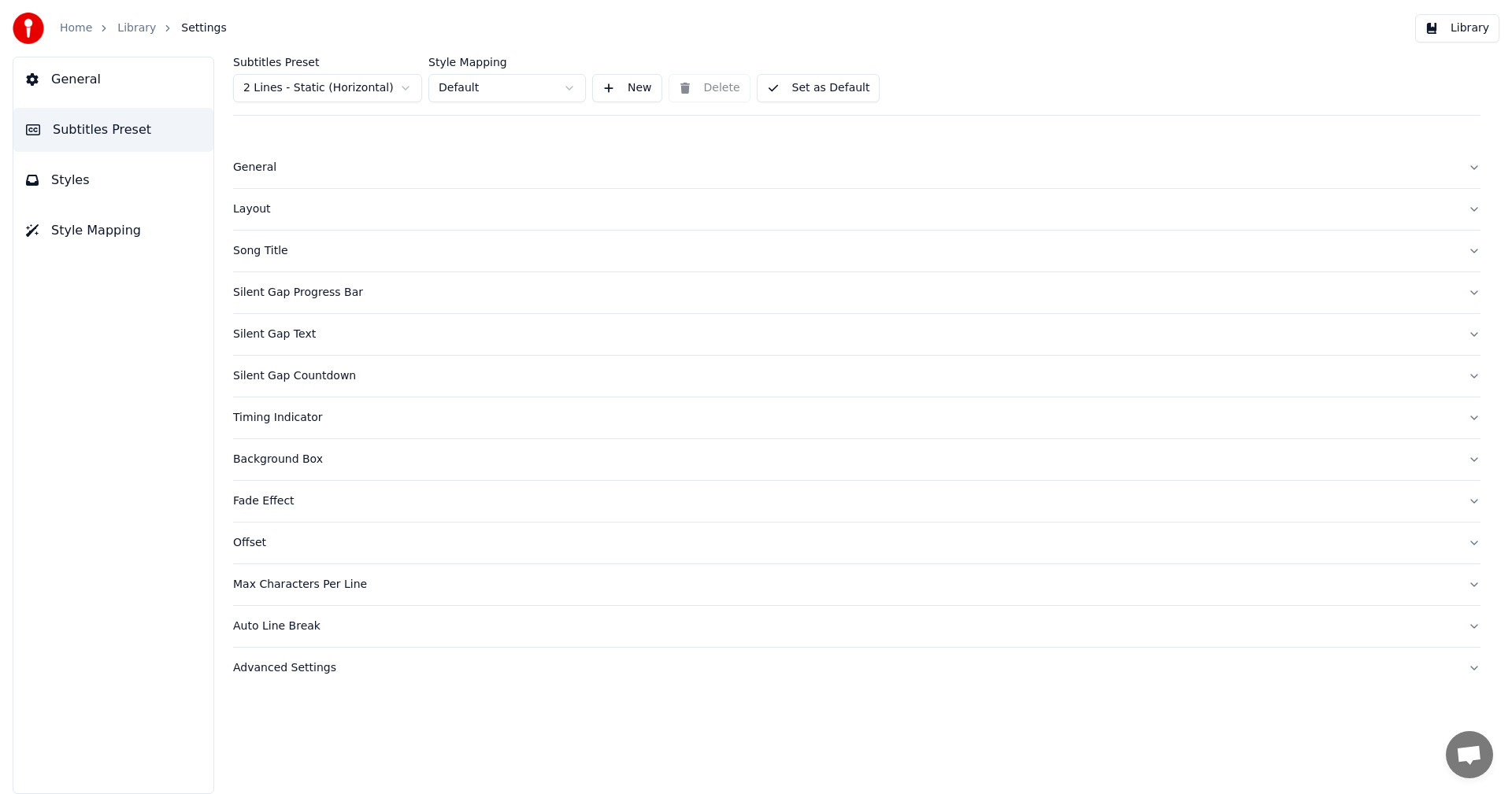
click at [800, 95] on button "Set as Default" at bounding box center [818, 88] width 124 height 28
click at [93, 172] on button "Styles" at bounding box center [112, 180] width 200 height 44
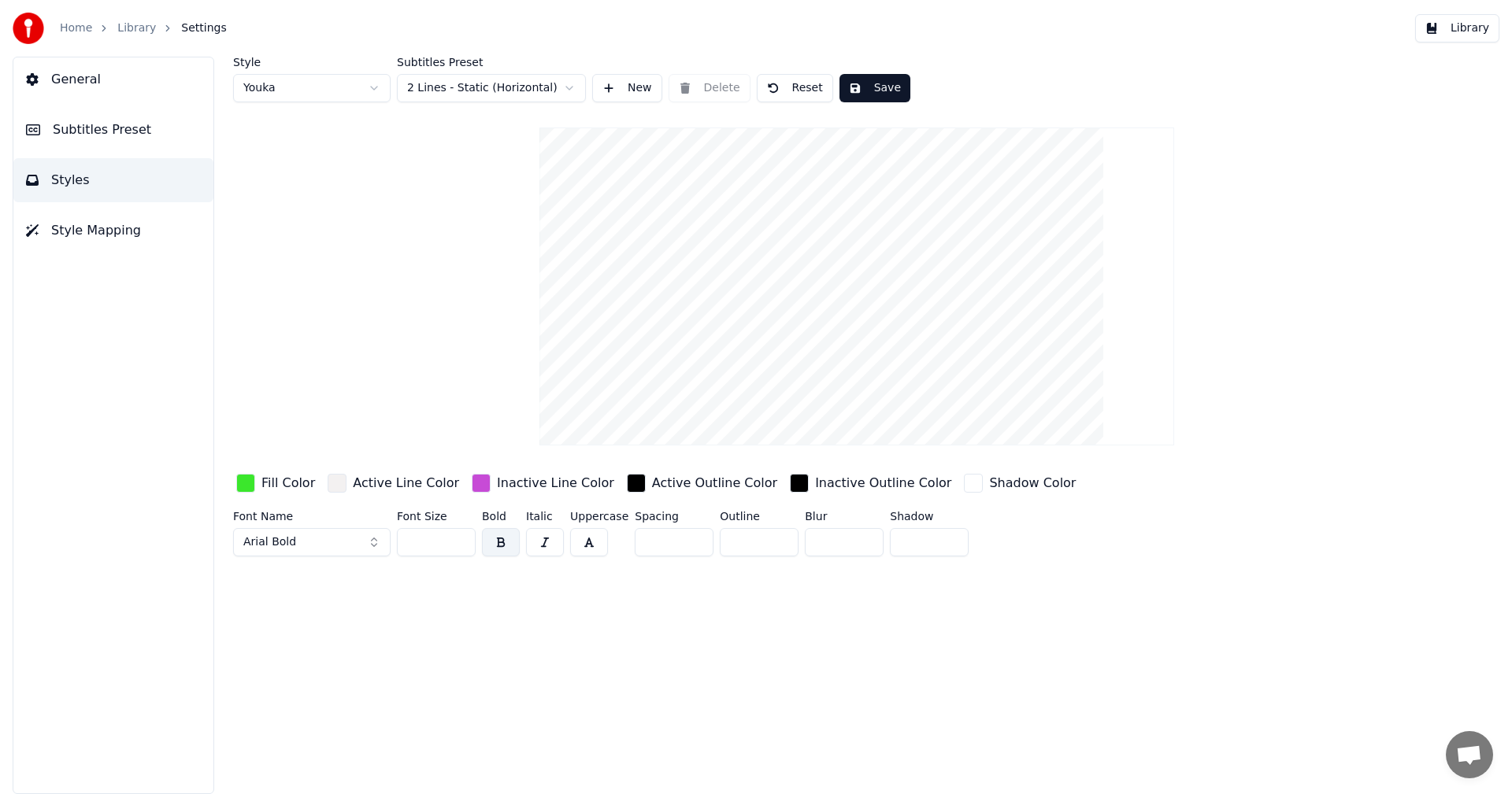
click at [1455, 40] on button "Library" at bounding box center [1457, 28] width 84 height 28
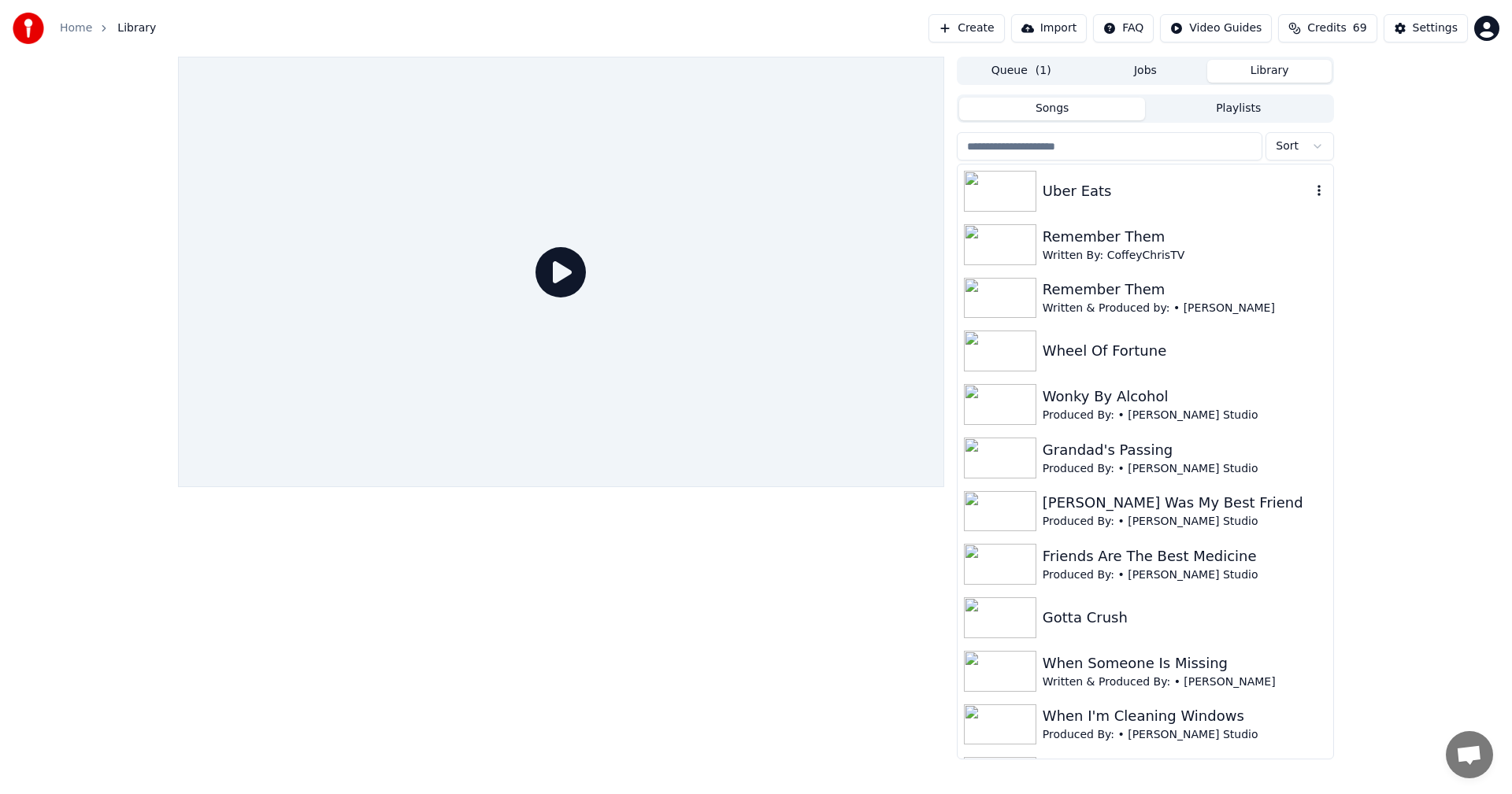
click at [1128, 202] on div "Uber Eats" at bounding box center [1145, 191] width 376 height 53
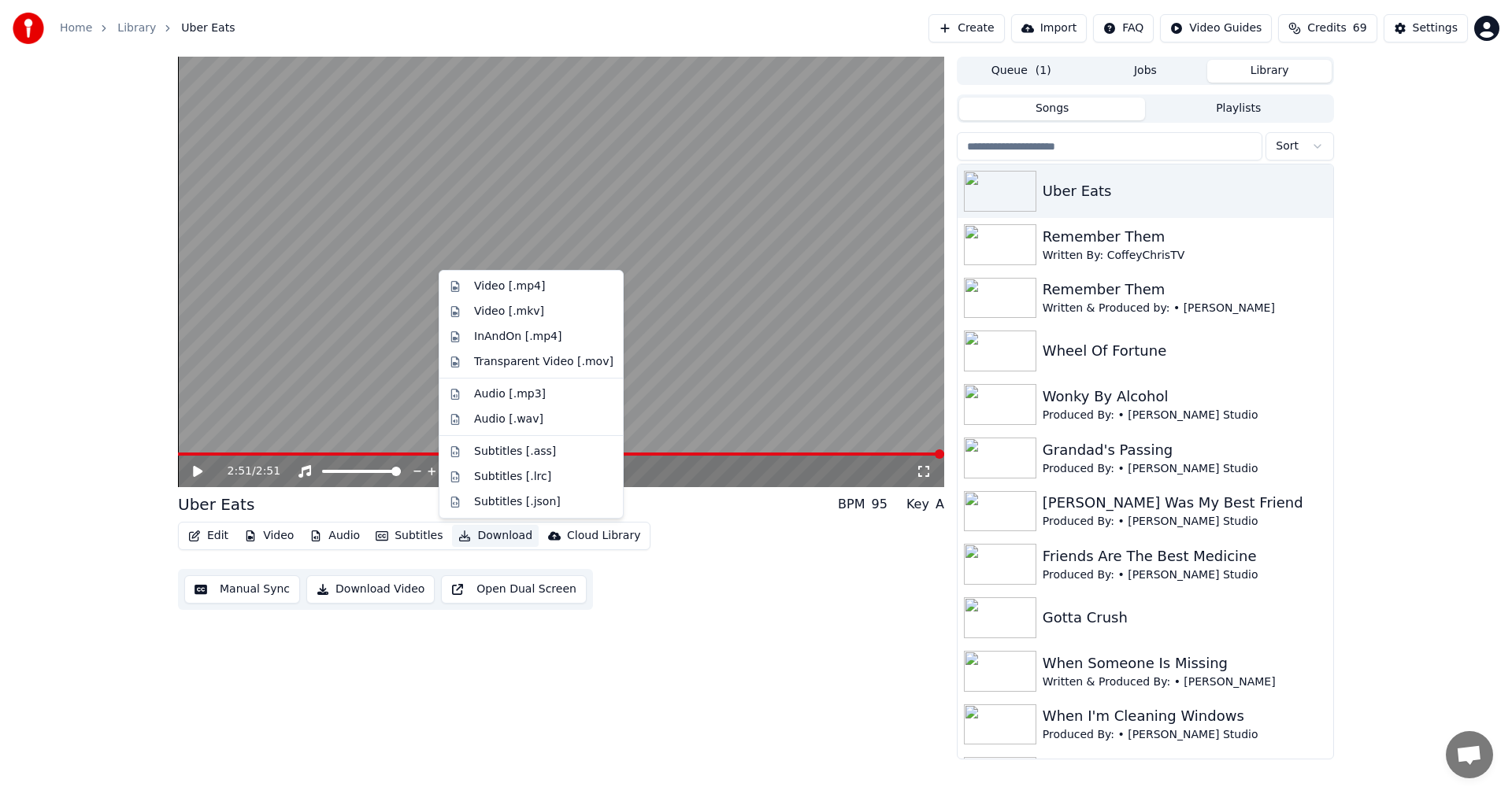
click at [491, 536] on button "Download" at bounding box center [495, 536] width 86 height 22
click at [531, 295] on div "Video [.mp4]" at bounding box center [531, 286] width 177 height 25
